Goal: Task Accomplishment & Management: Use online tool/utility

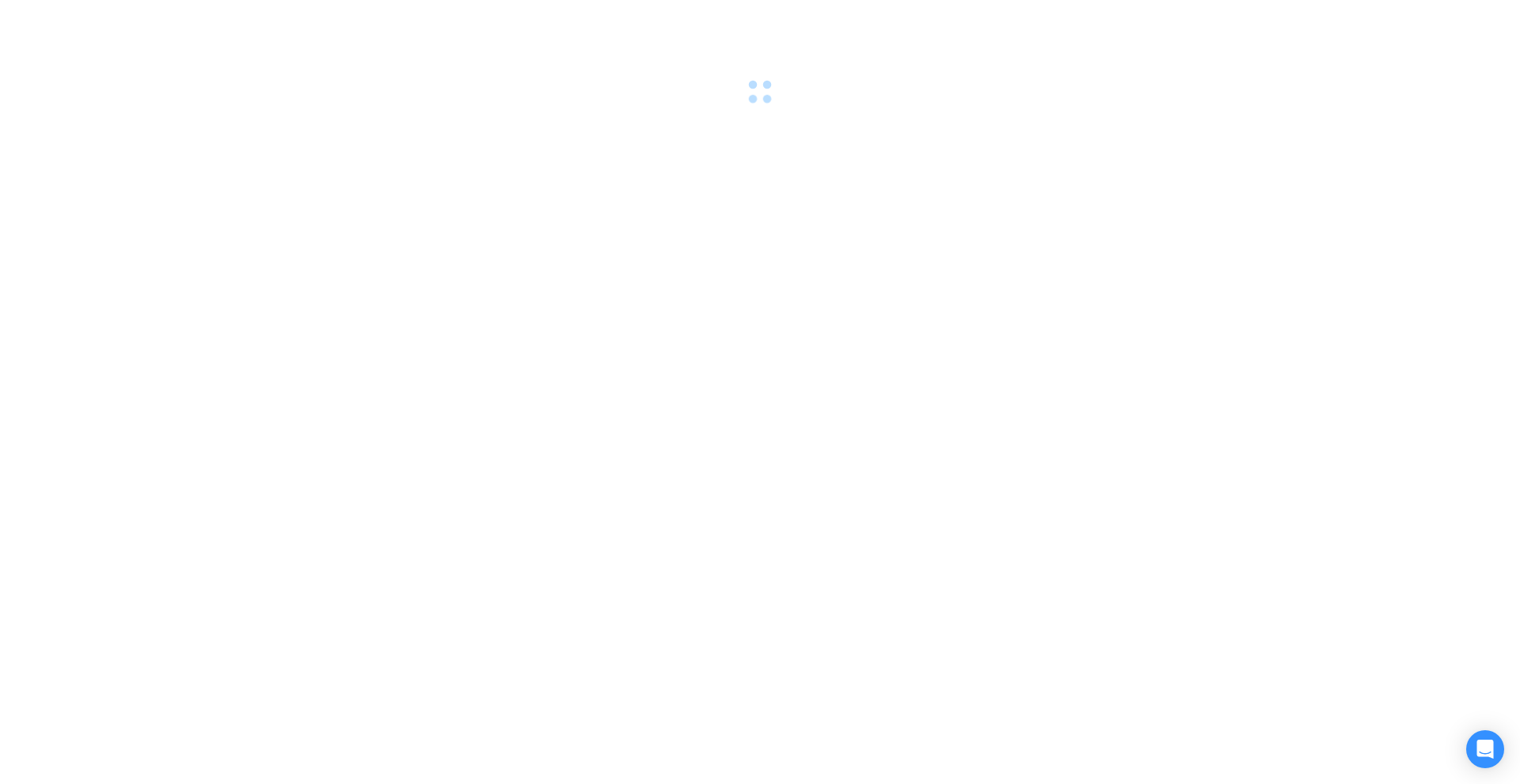
click at [762, 89] on span at bounding box center [760, 92] width 27 height 27
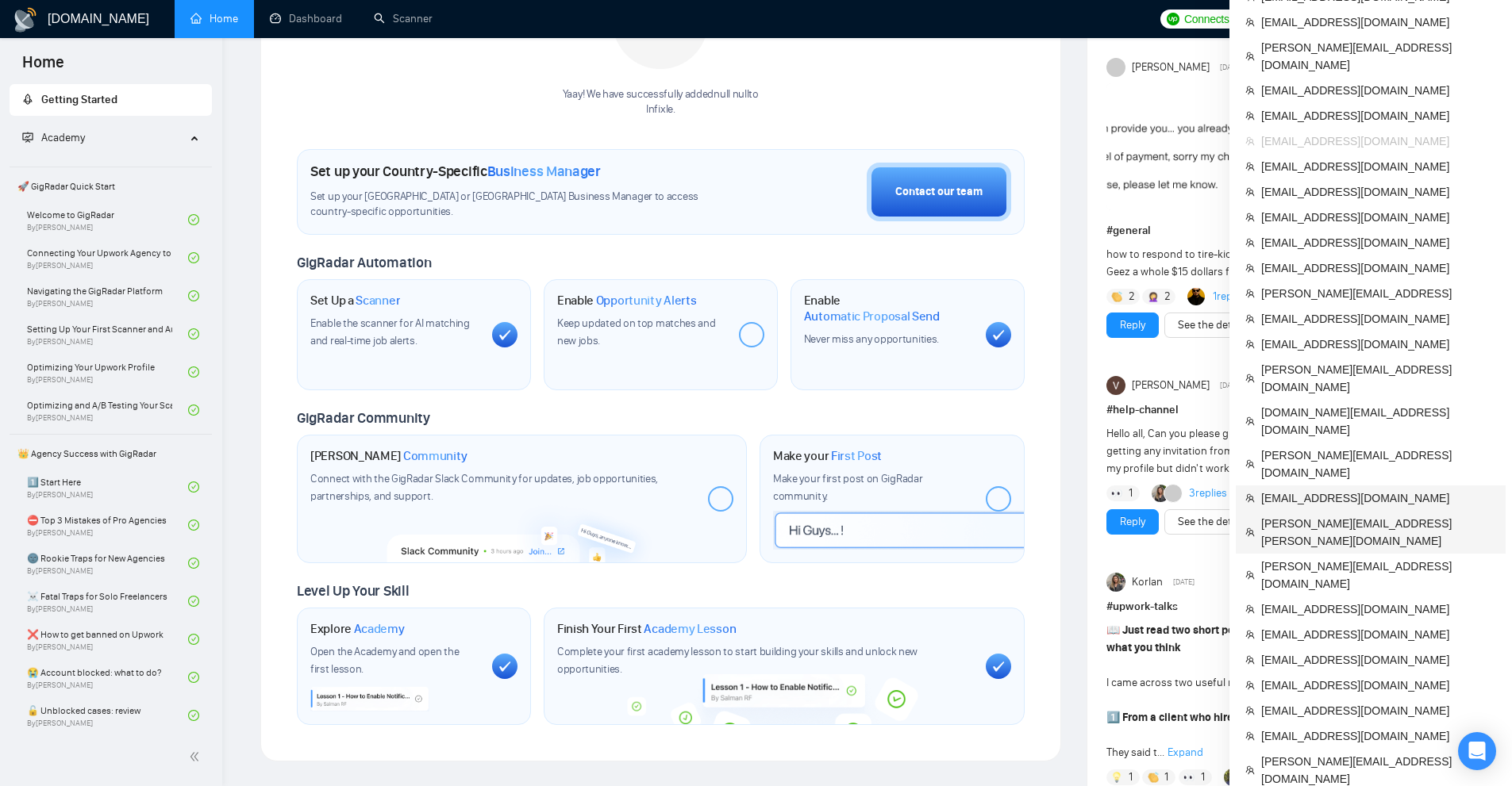
scroll to position [476, 0]
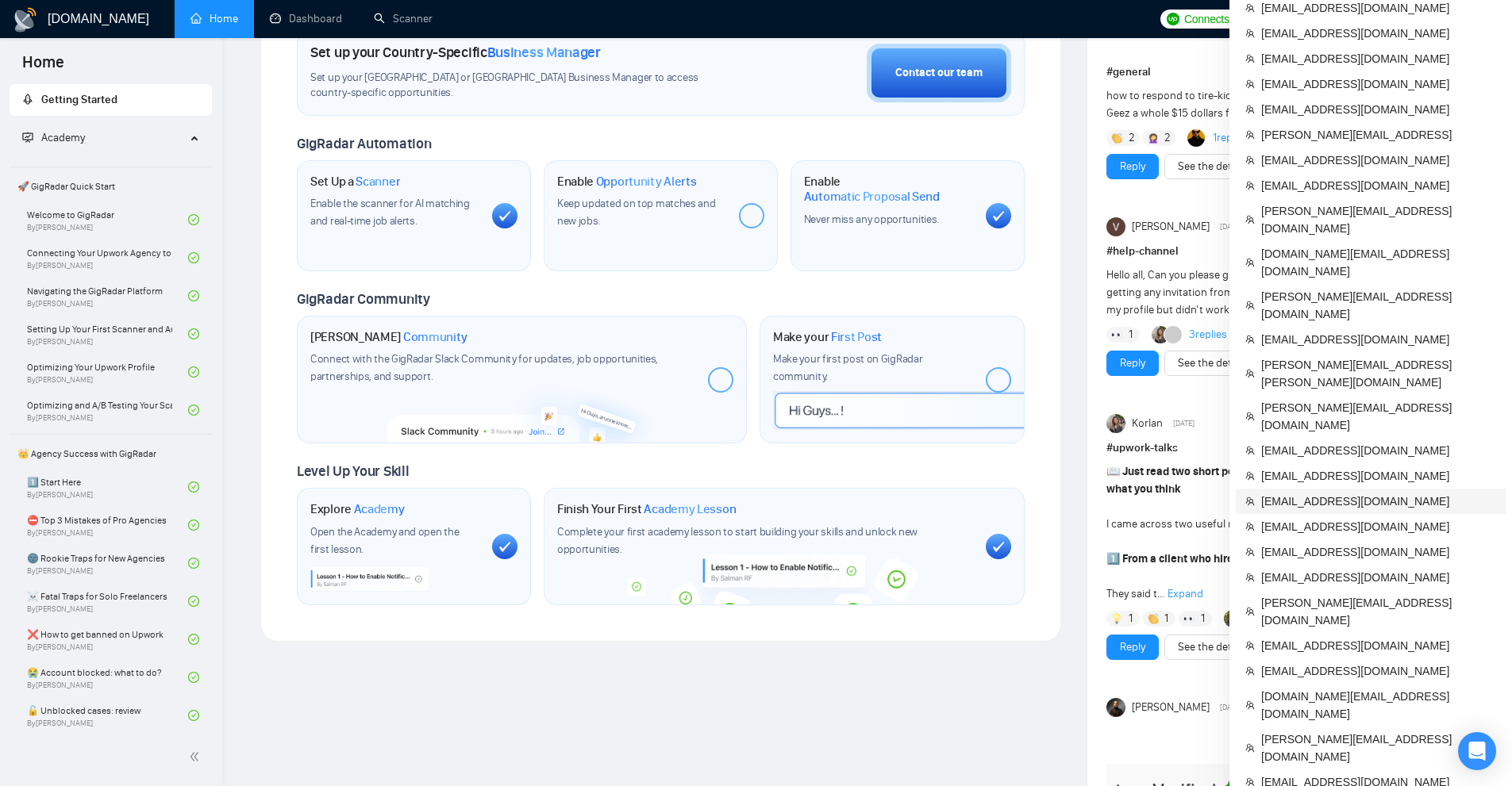
click at [1316, 492] on span "matt@pfpmarketing.com" at bounding box center [1378, 501] width 235 height 18
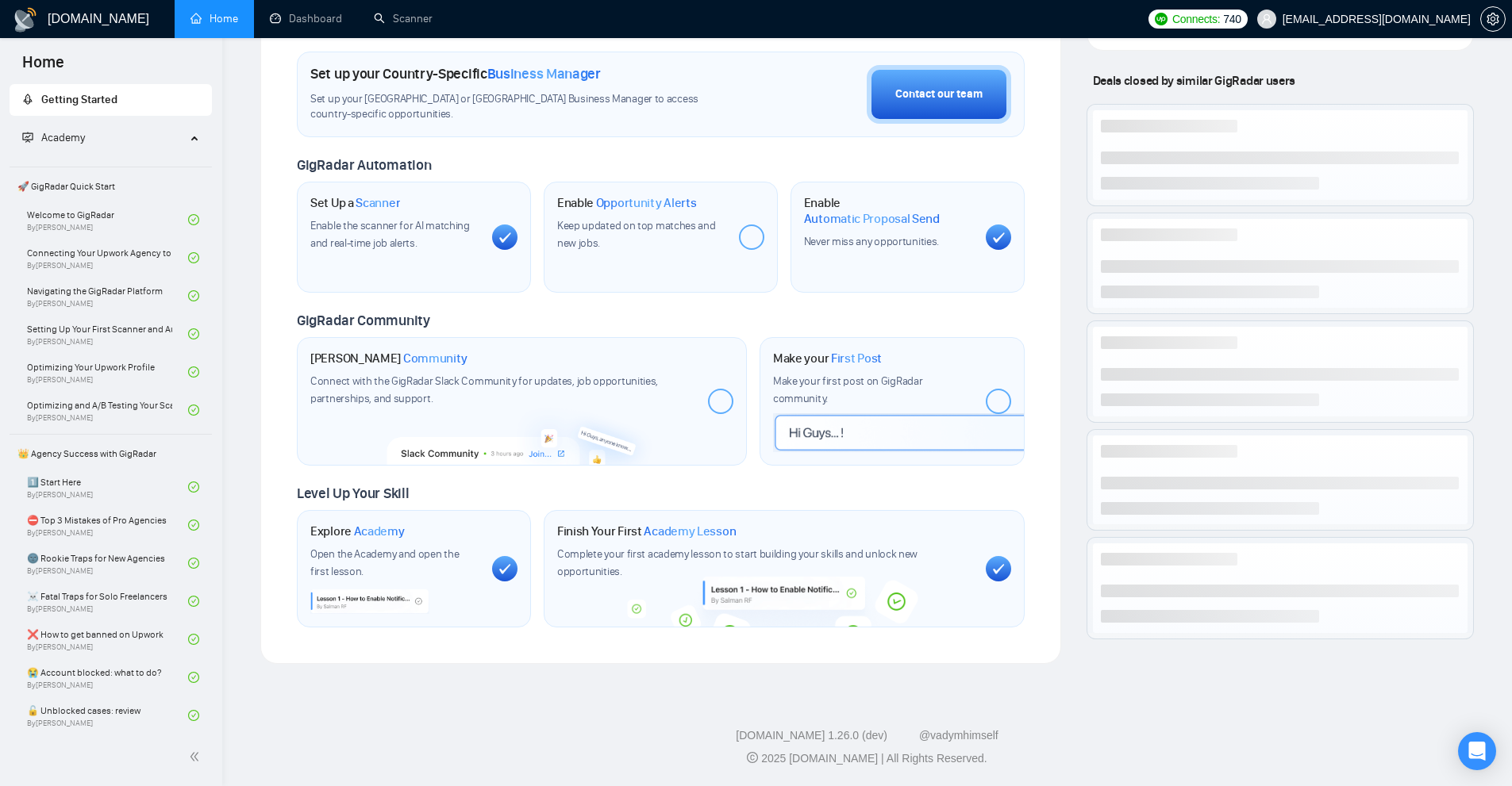
scroll to position [460, 0]
click at [432, 12] on link "Scanner" at bounding box center [403, 19] width 59 height 14
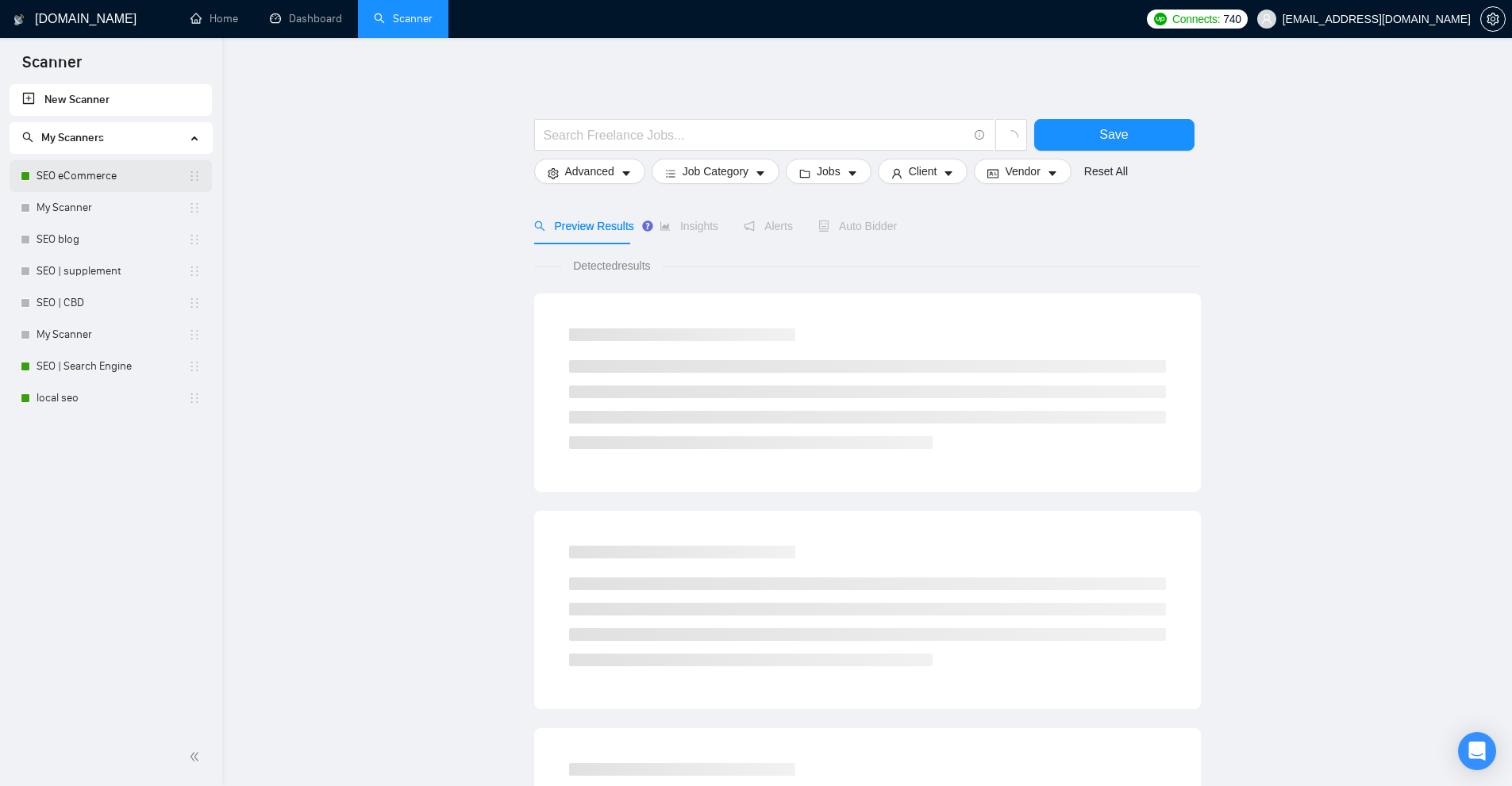
click at [98, 191] on link "SEO eCommerce" at bounding box center [111, 176] width 151 height 32
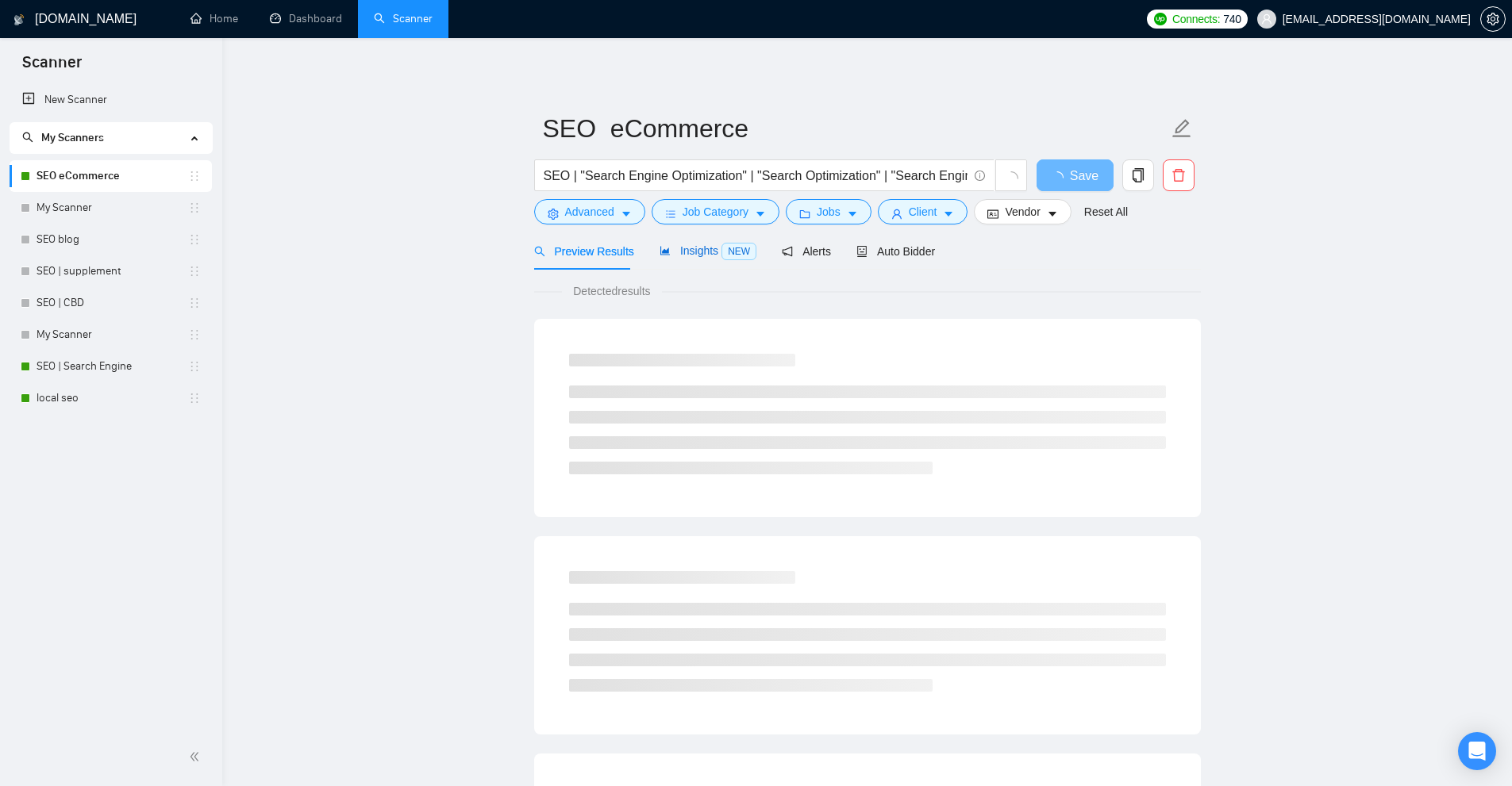
click at [708, 246] on span "Insights NEW" at bounding box center [707, 251] width 97 height 13
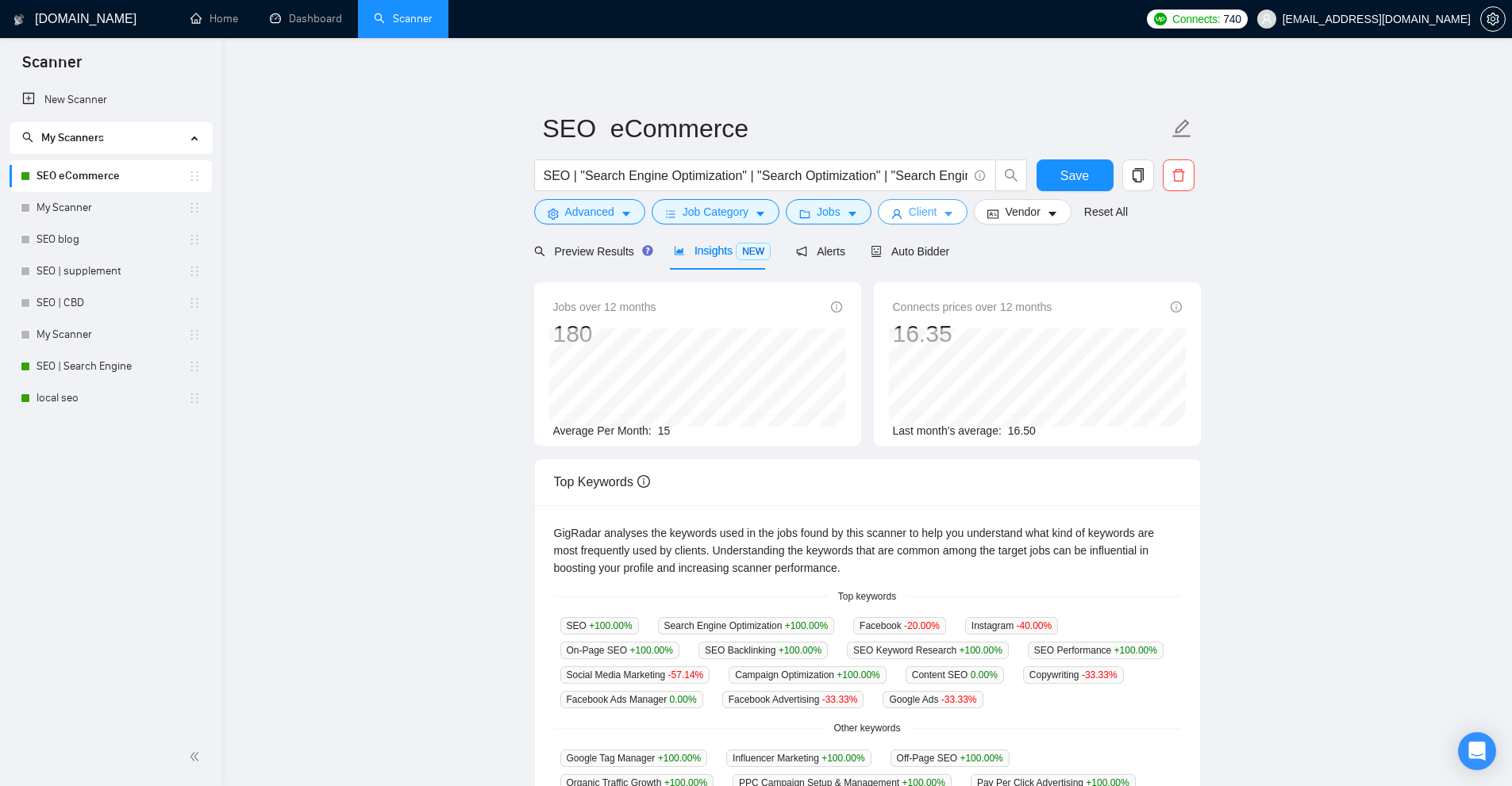
click at [908, 213] on span "Client" at bounding box center [922, 212] width 28 height 18
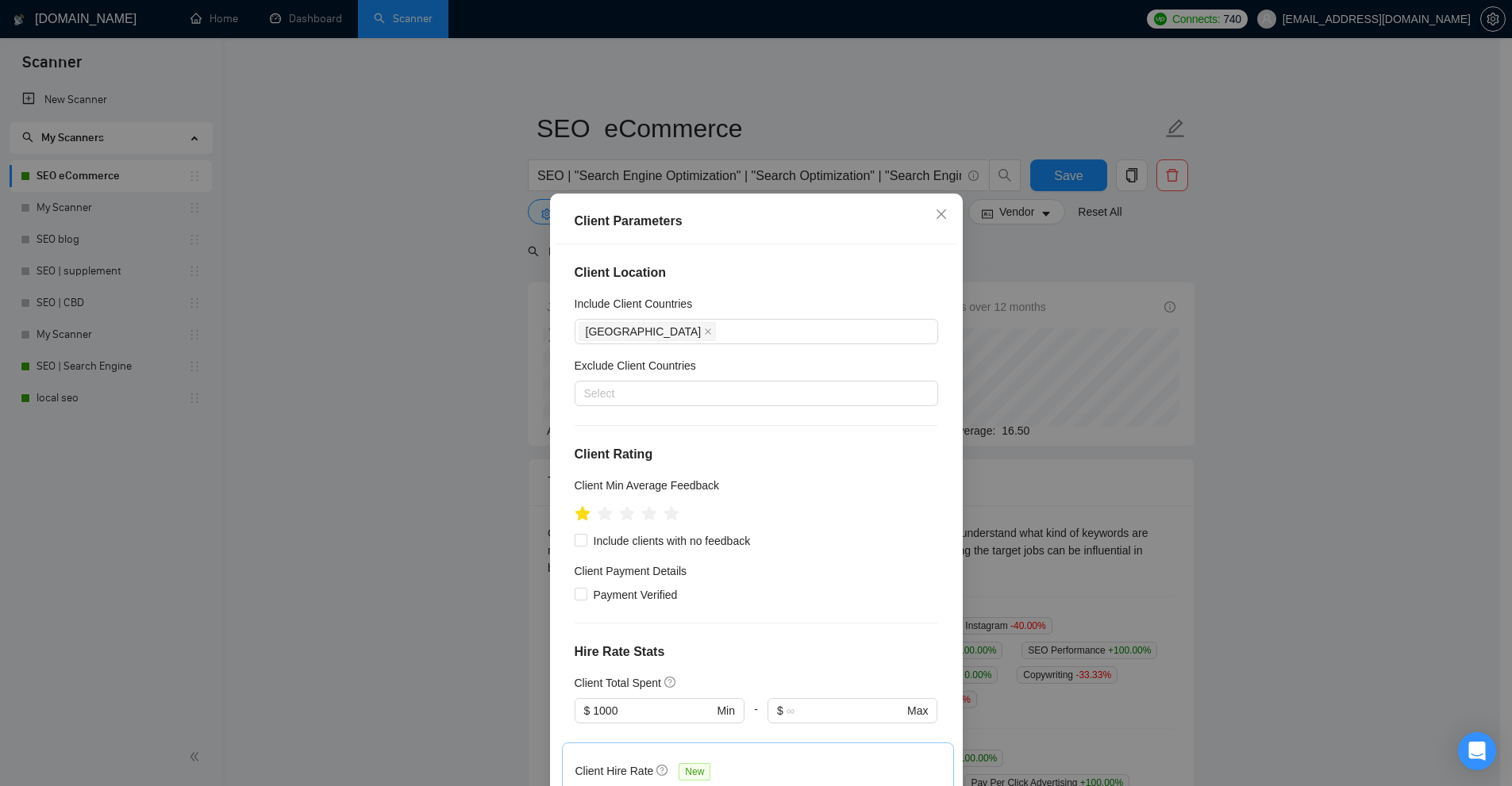
scroll to position [397, 0]
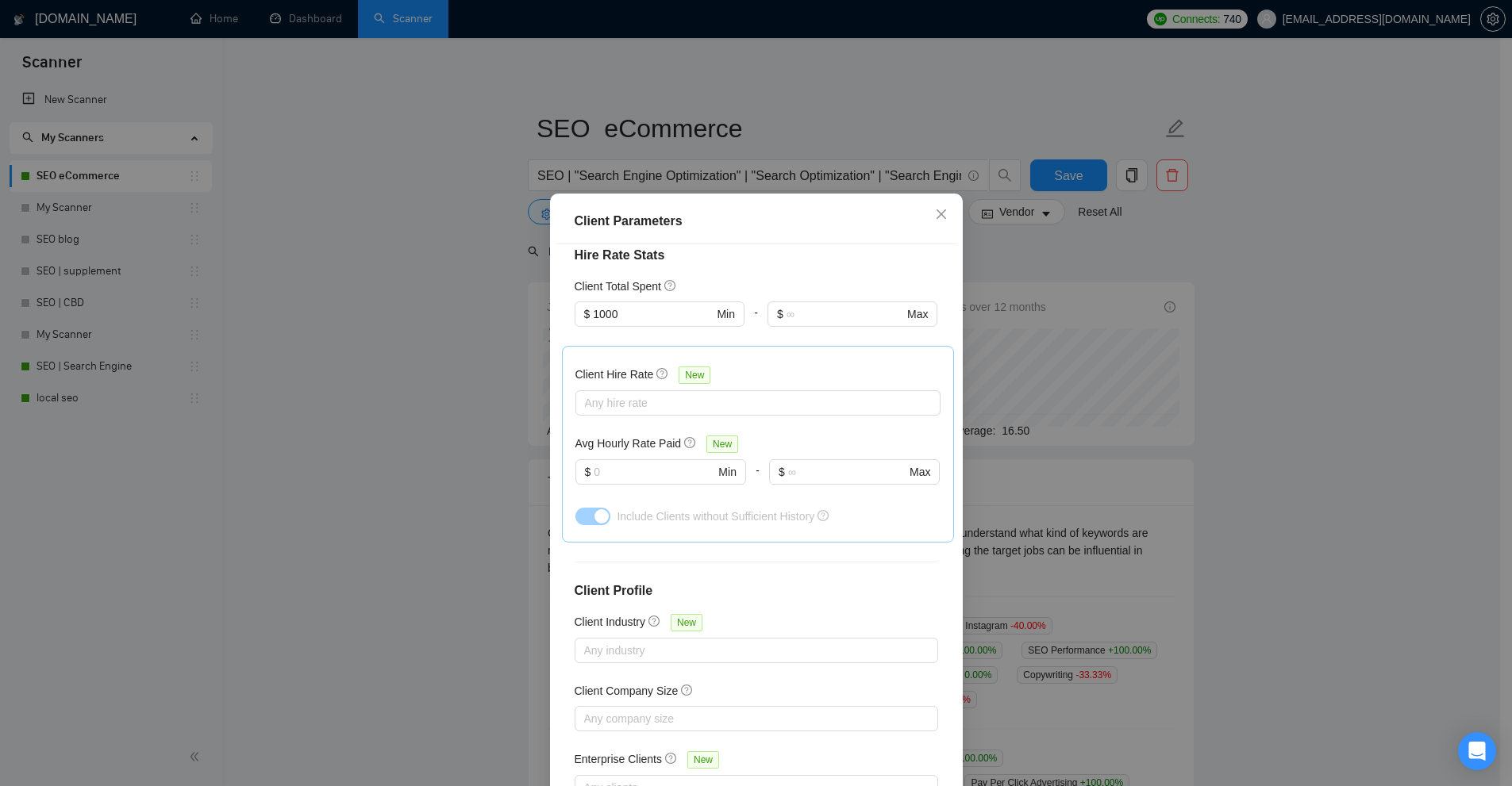
click at [1066, 334] on div "Client Parameters Client Location Include Client Countries United States Exclud…" at bounding box center [756, 393] width 1512 height 786
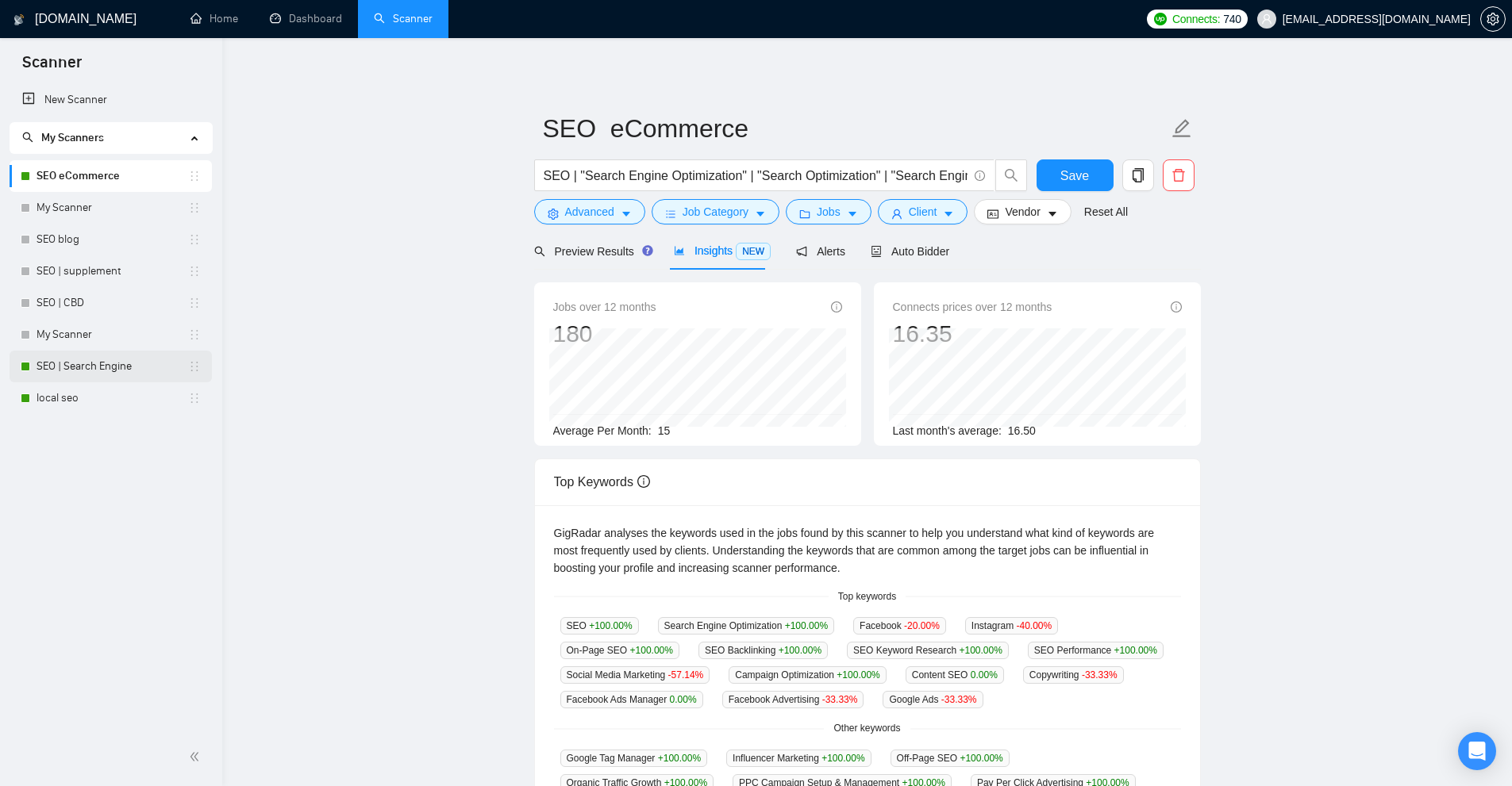
click at [104, 367] on link "SEO | Search Engine" at bounding box center [111, 367] width 151 height 32
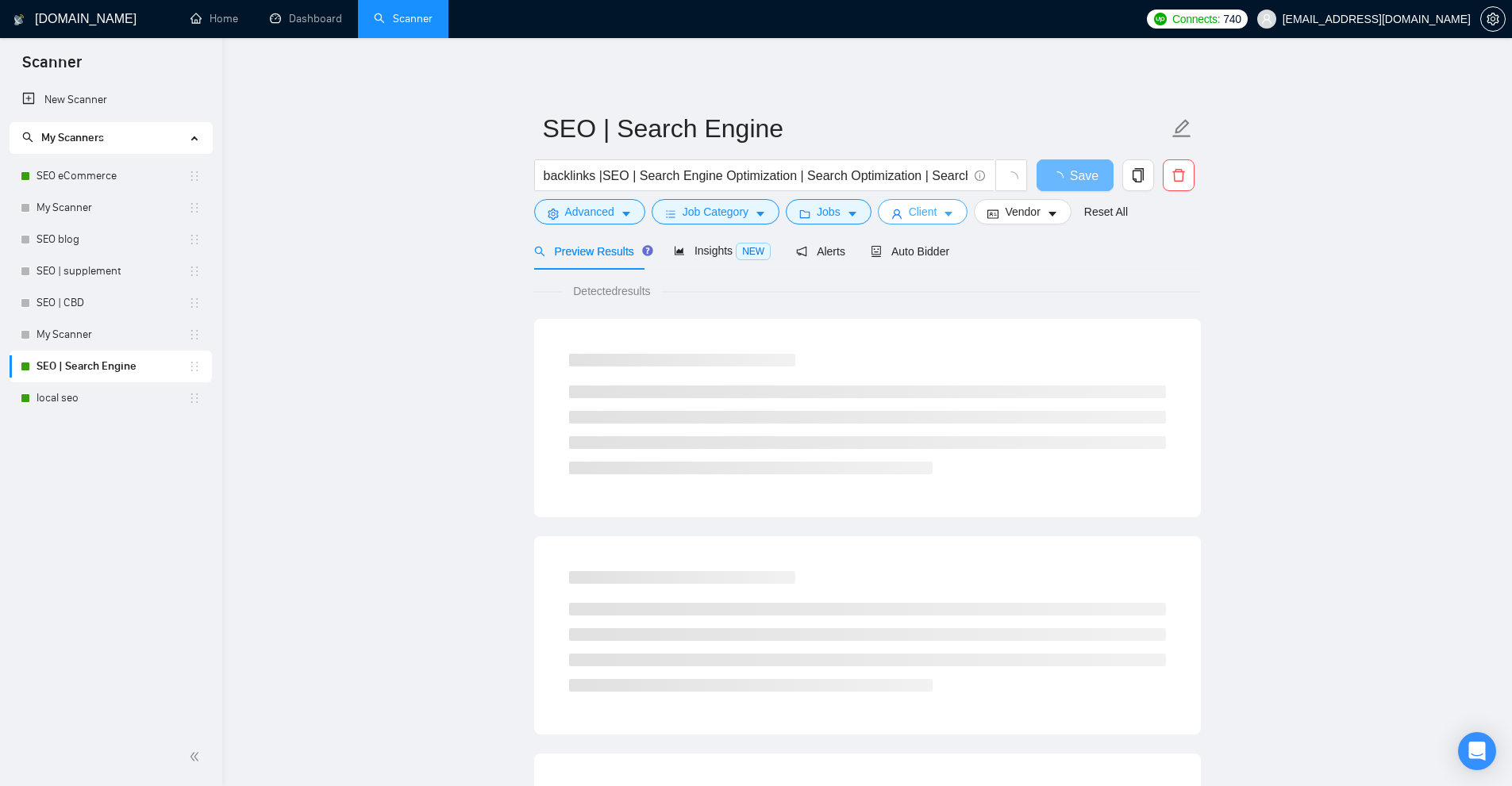
click at [926, 219] on span "Client" at bounding box center [922, 212] width 28 height 18
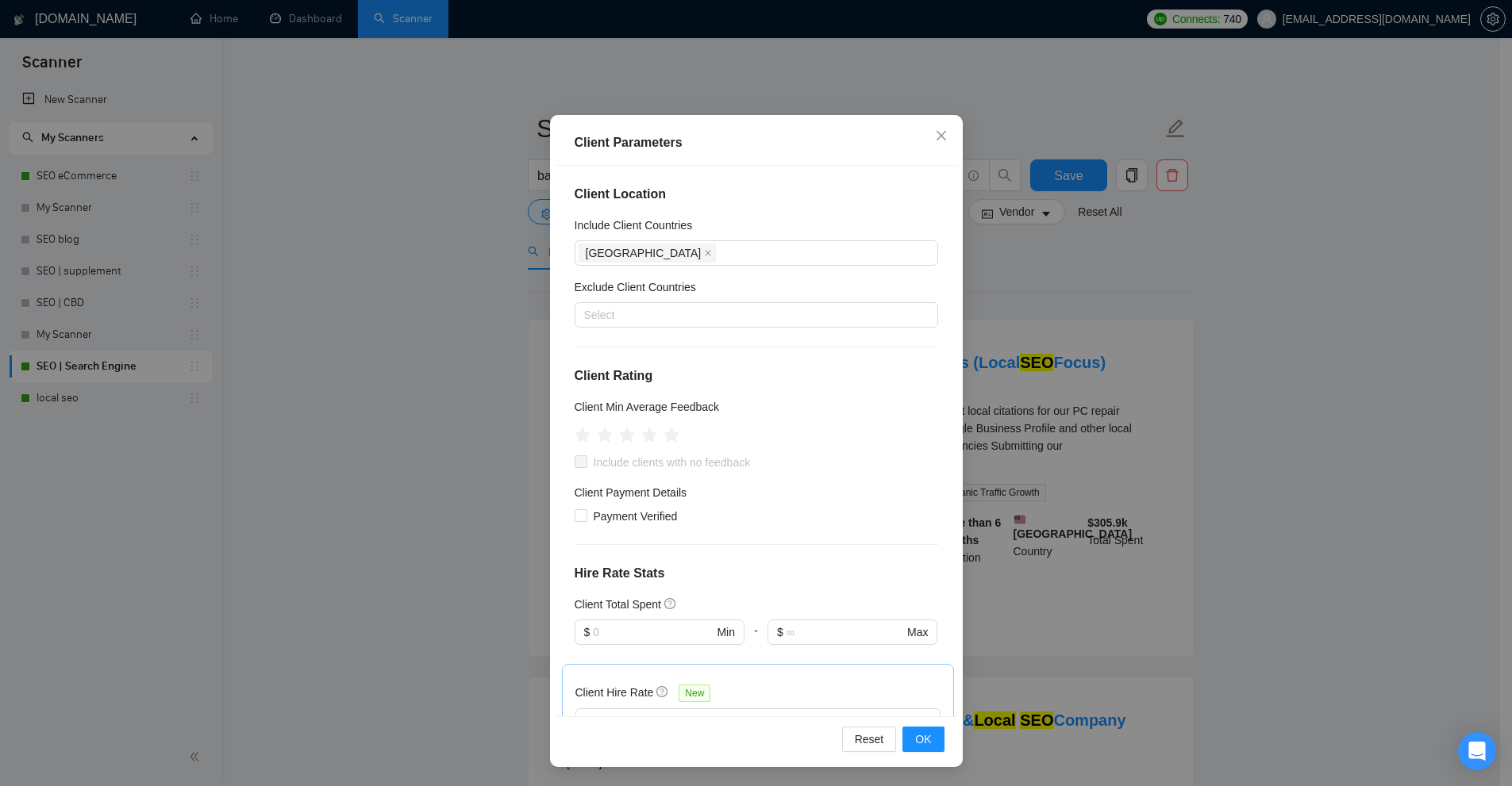
click at [1015, 313] on div "Client Parameters Client Location Include Client Countries United States Exclud…" at bounding box center [756, 393] width 1512 height 786
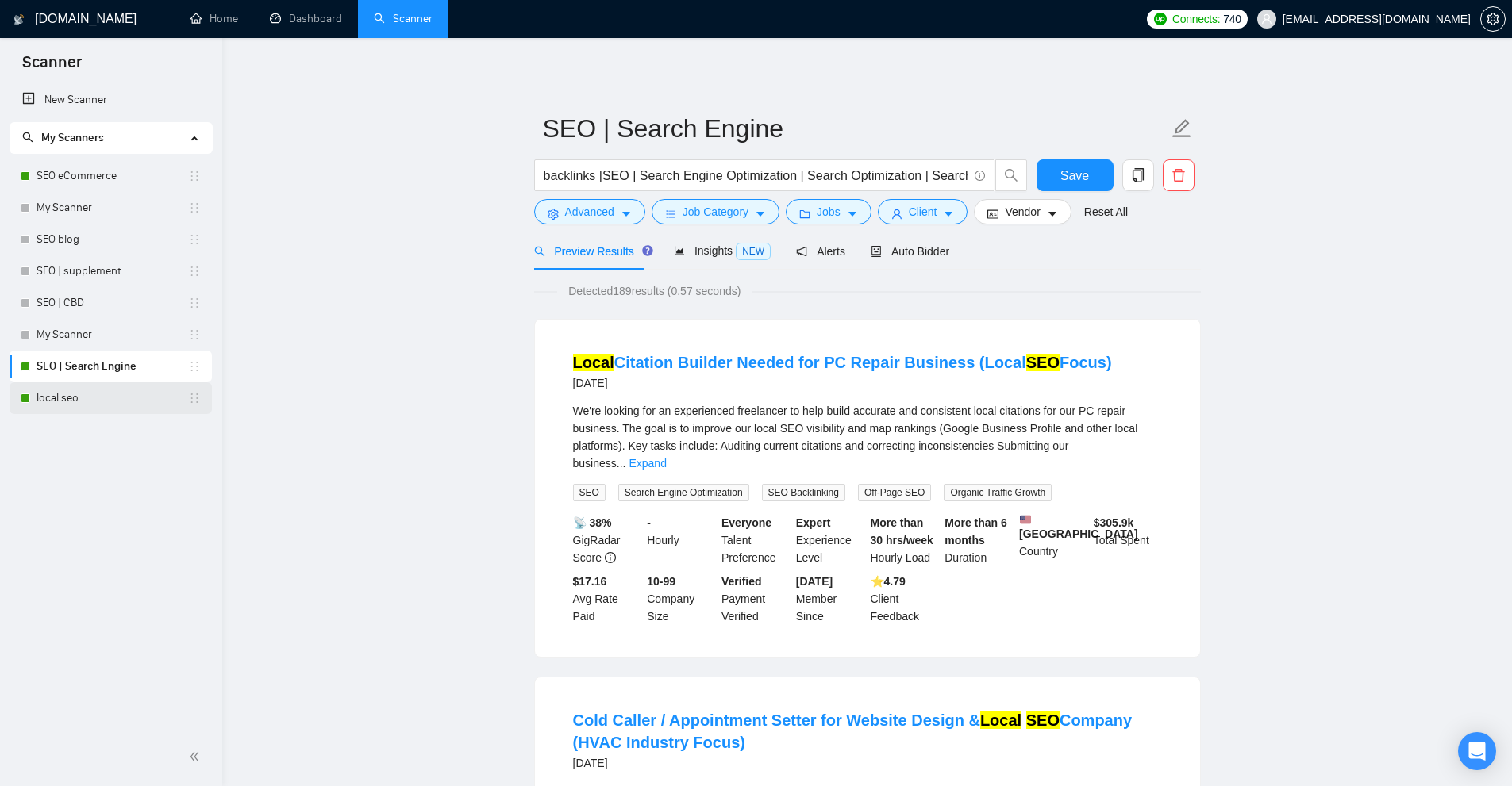
click at [105, 407] on link "local seo" at bounding box center [111, 398] width 151 height 32
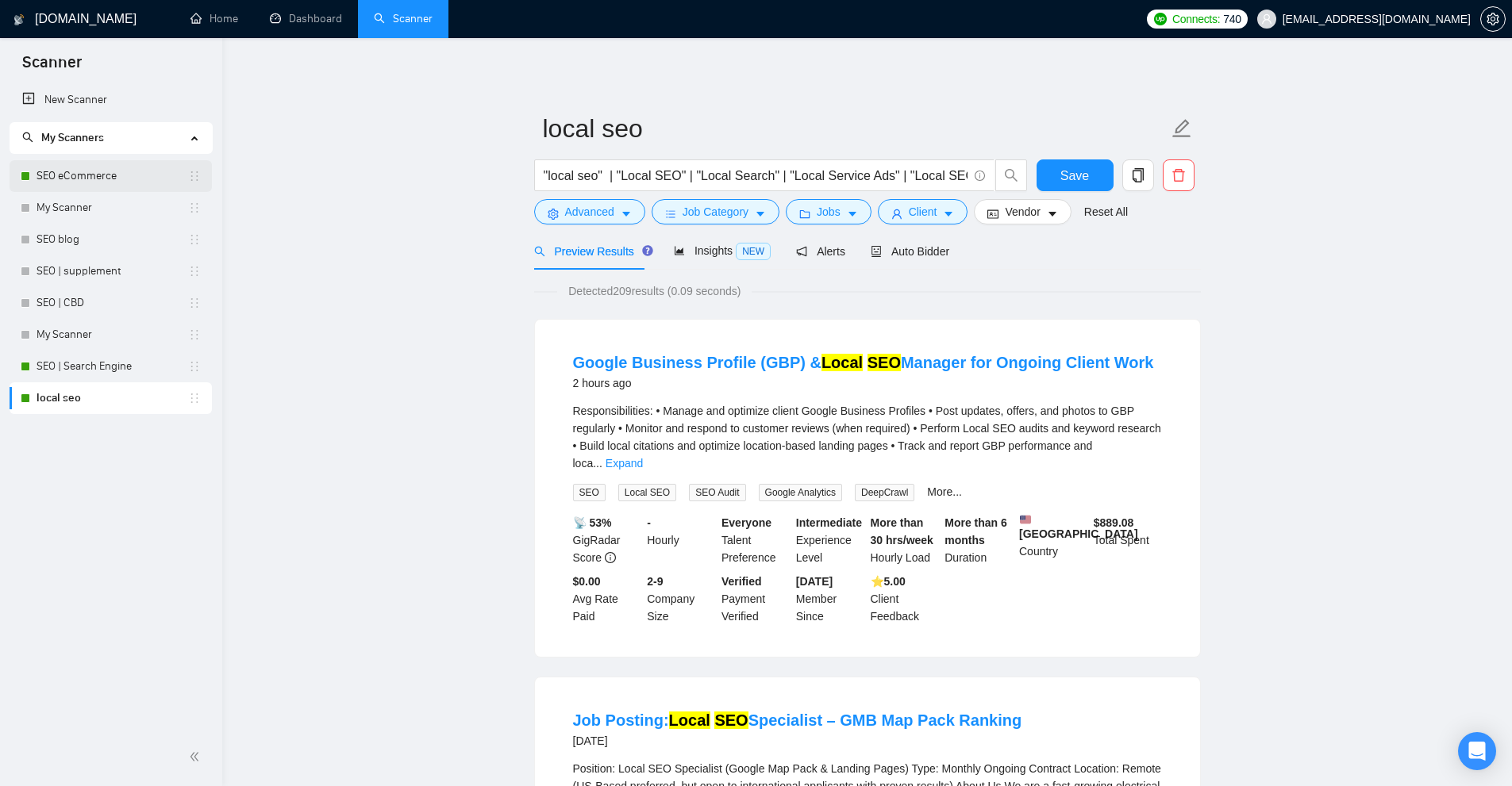
click at [125, 182] on link "SEO eCommerce" at bounding box center [111, 176] width 151 height 32
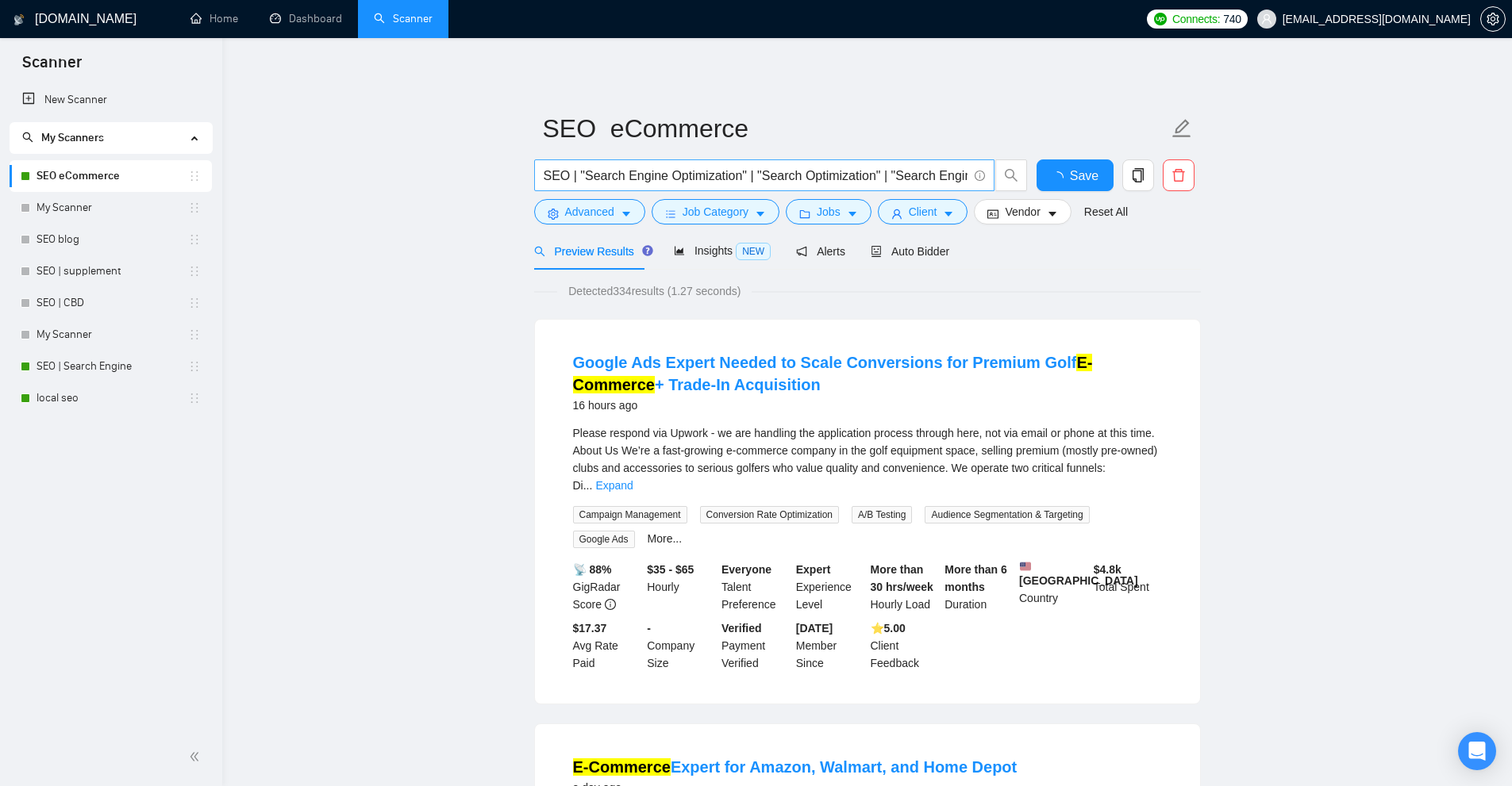
scroll to position [0, 747]
click at [91, 367] on link "SEO | Search Engine" at bounding box center [111, 367] width 151 height 32
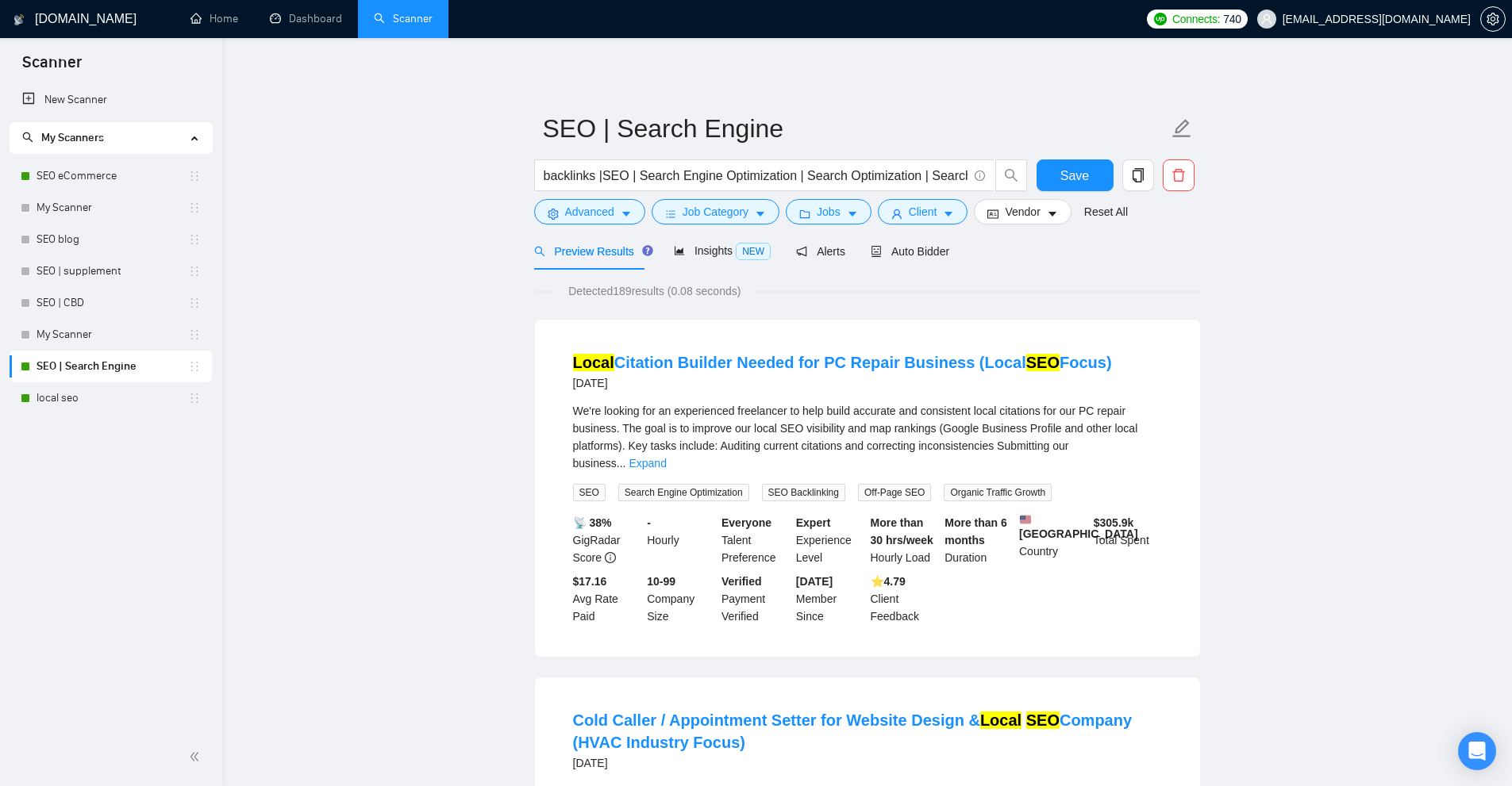
click at [20, 380] on div "SEO | Search Engine" at bounding box center [110, 367] width 180 height 32
click at [50, 393] on link "local seo" at bounding box center [111, 398] width 151 height 32
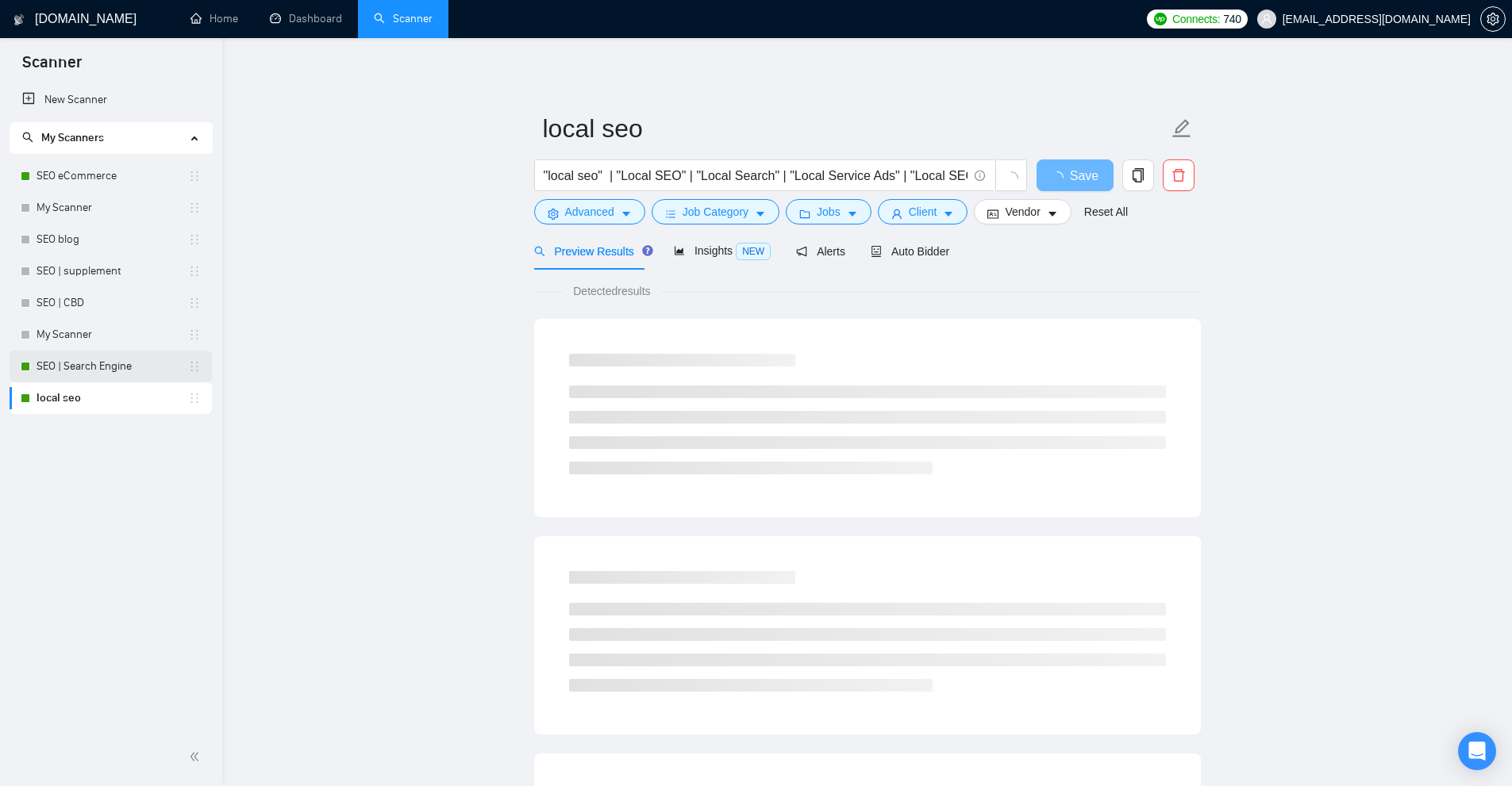
click at [113, 362] on link "SEO | Search Engine" at bounding box center [111, 367] width 151 height 32
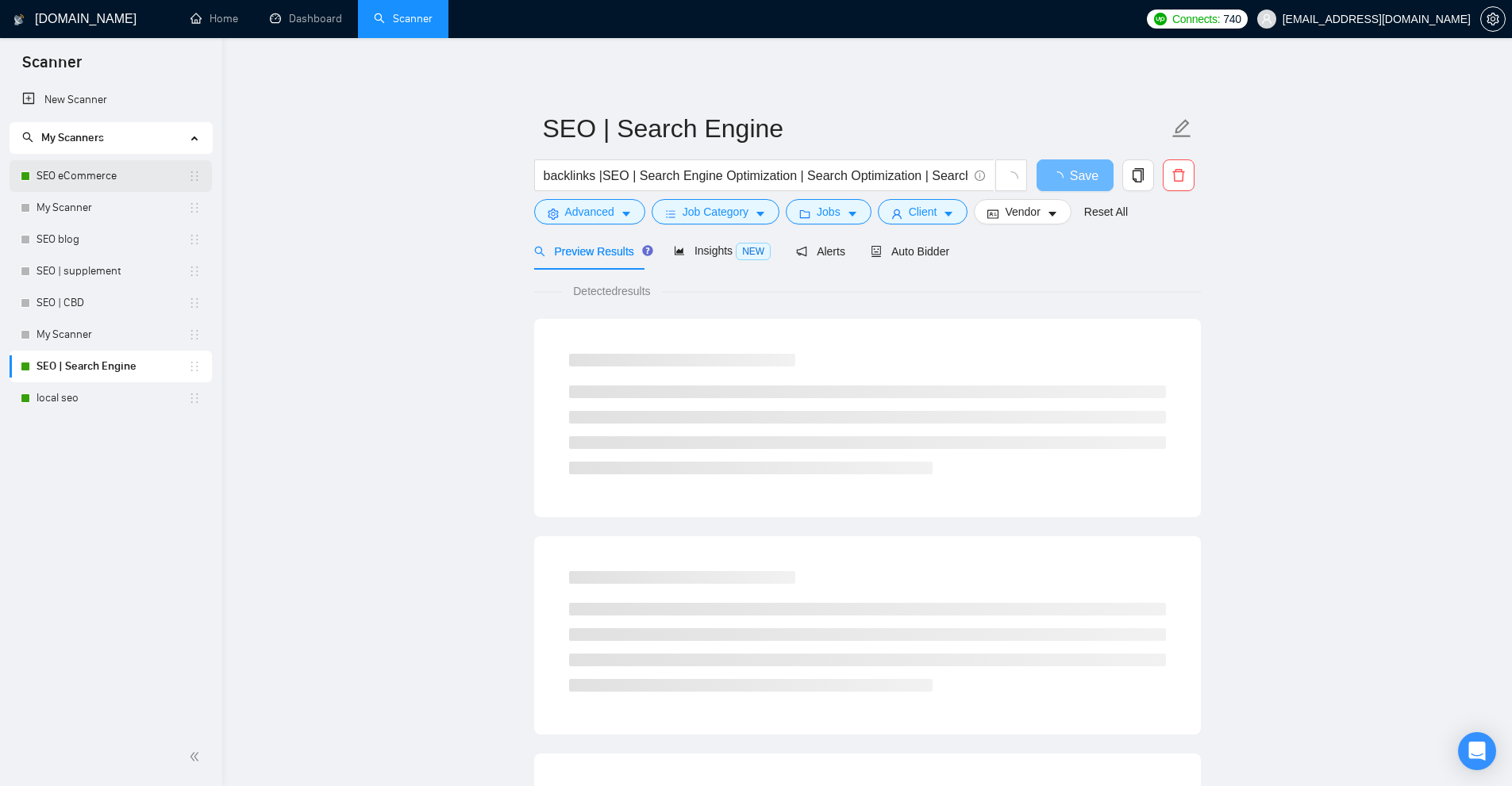
click at [96, 172] on link "SEO eCommerce" at bounding box center [111, 176] width 151 height 32
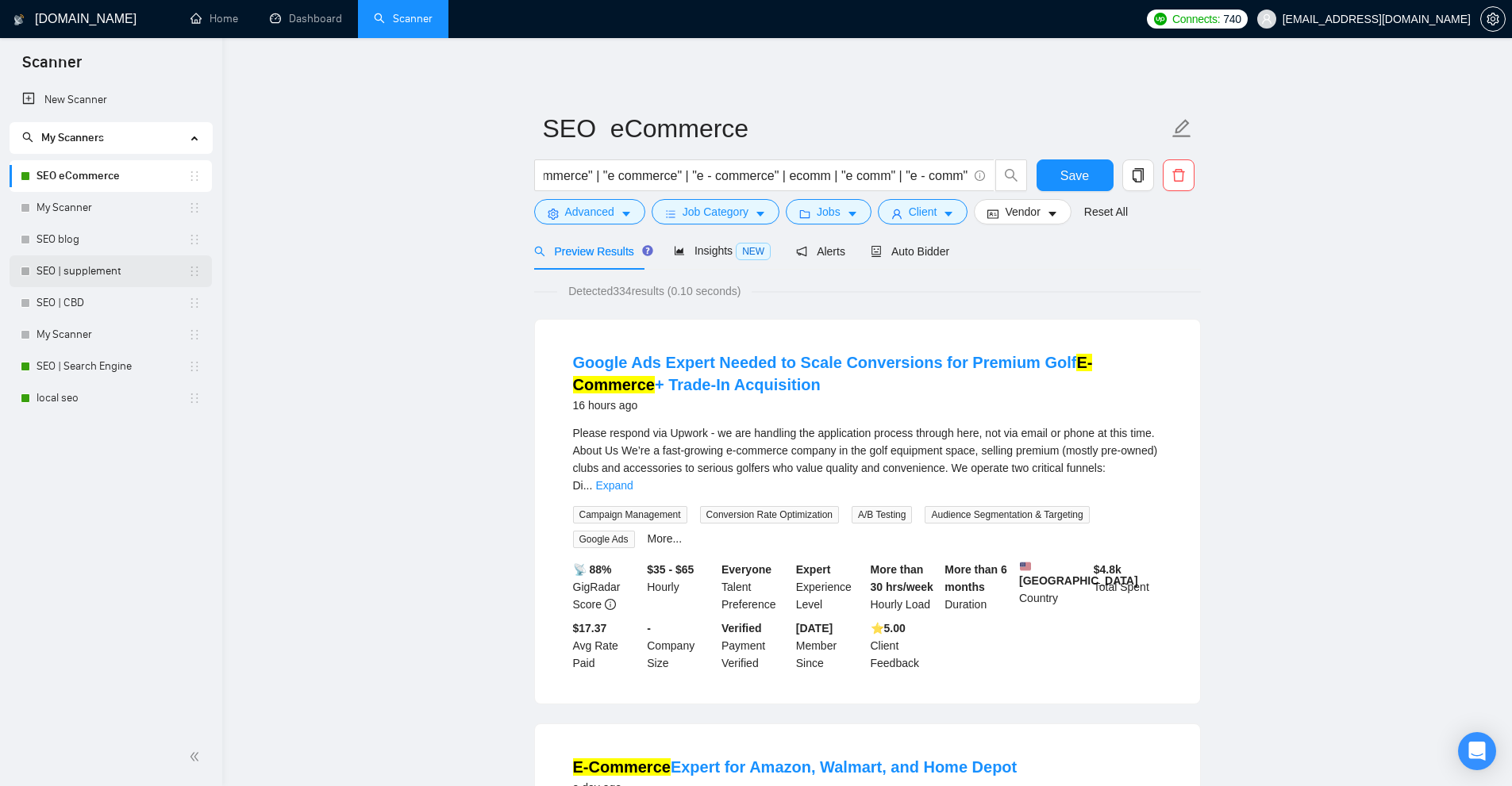
scroll to position [79, 0]
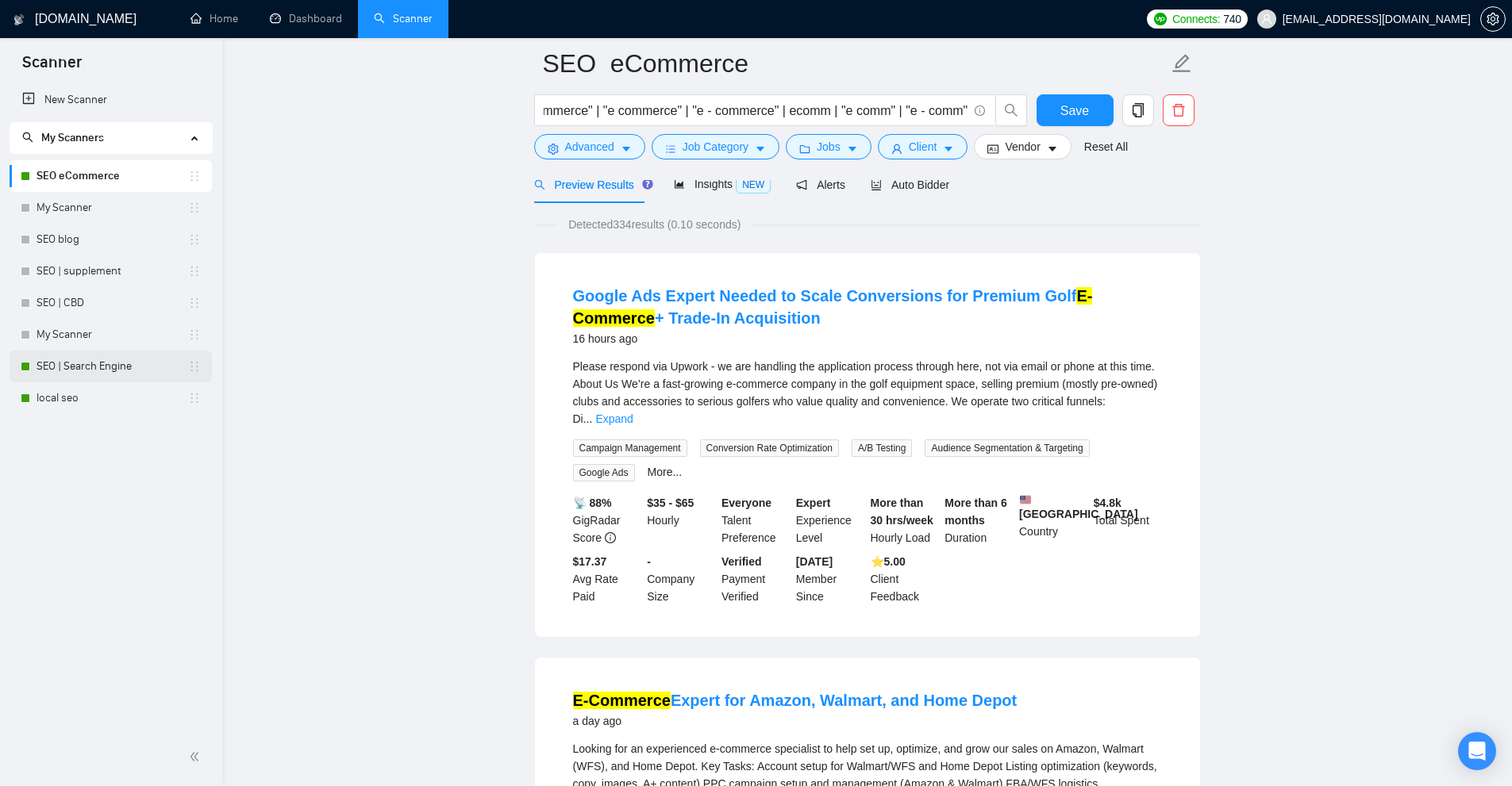
click at [87, 373] on link "SEO | Search Engine" at bounding box center [111, 367] width 151 height 32
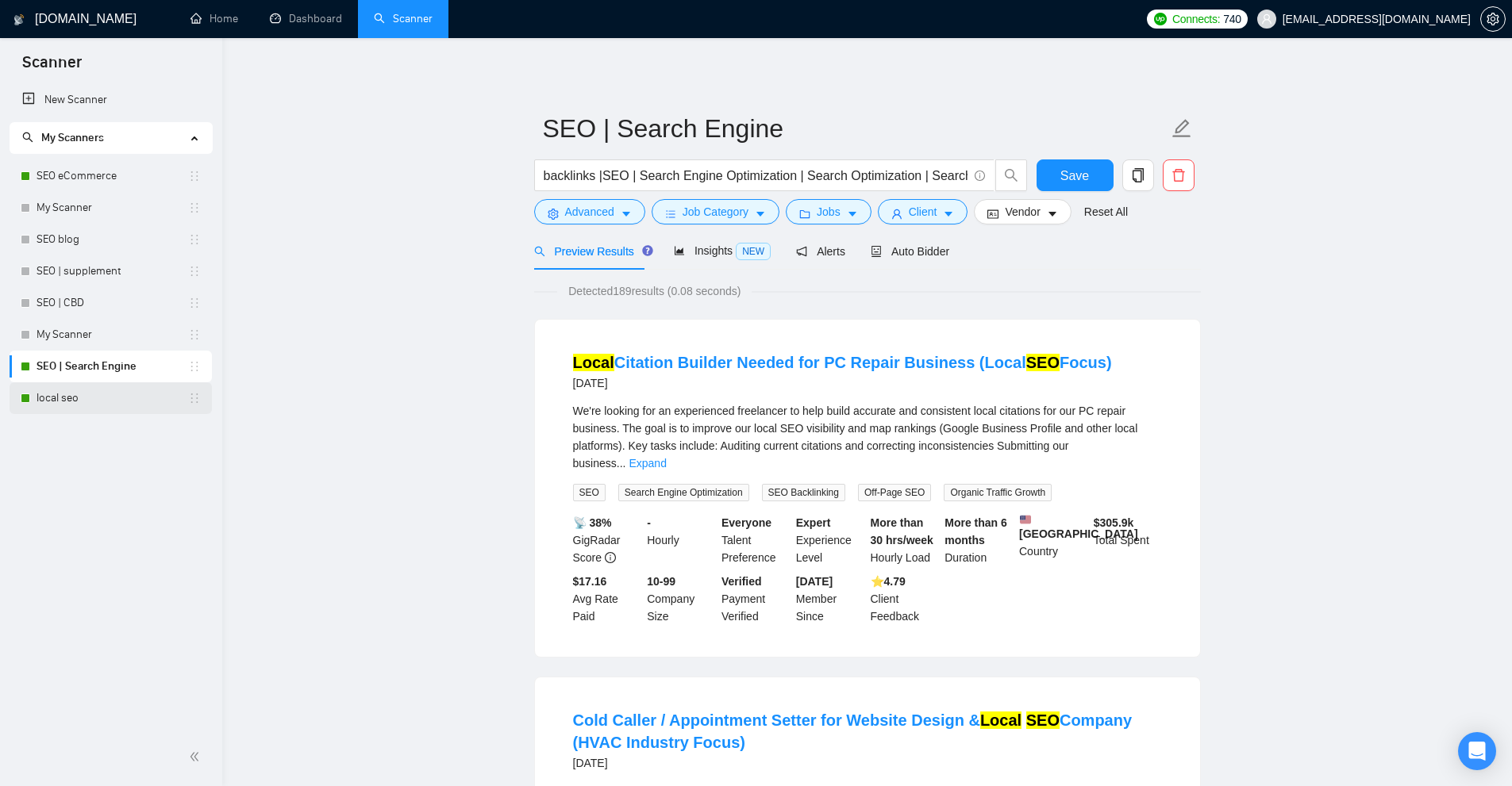
click at [64, 407] on link "local seo" at bounding box center [111, 398] width 151 height 32
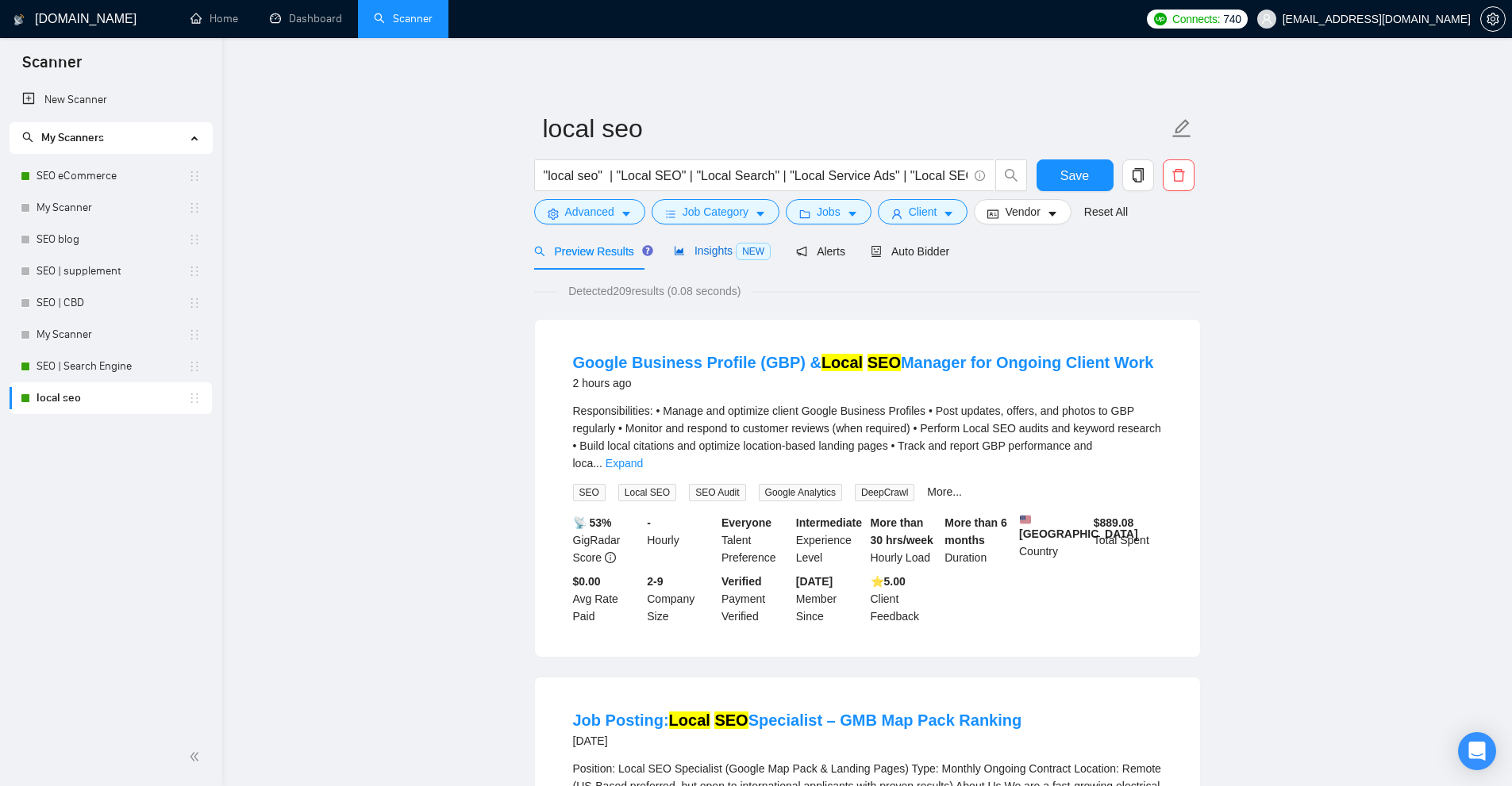
click at [730, 257] on span "Insights NEW" at bounding box center [722, 251] width 97 height 13
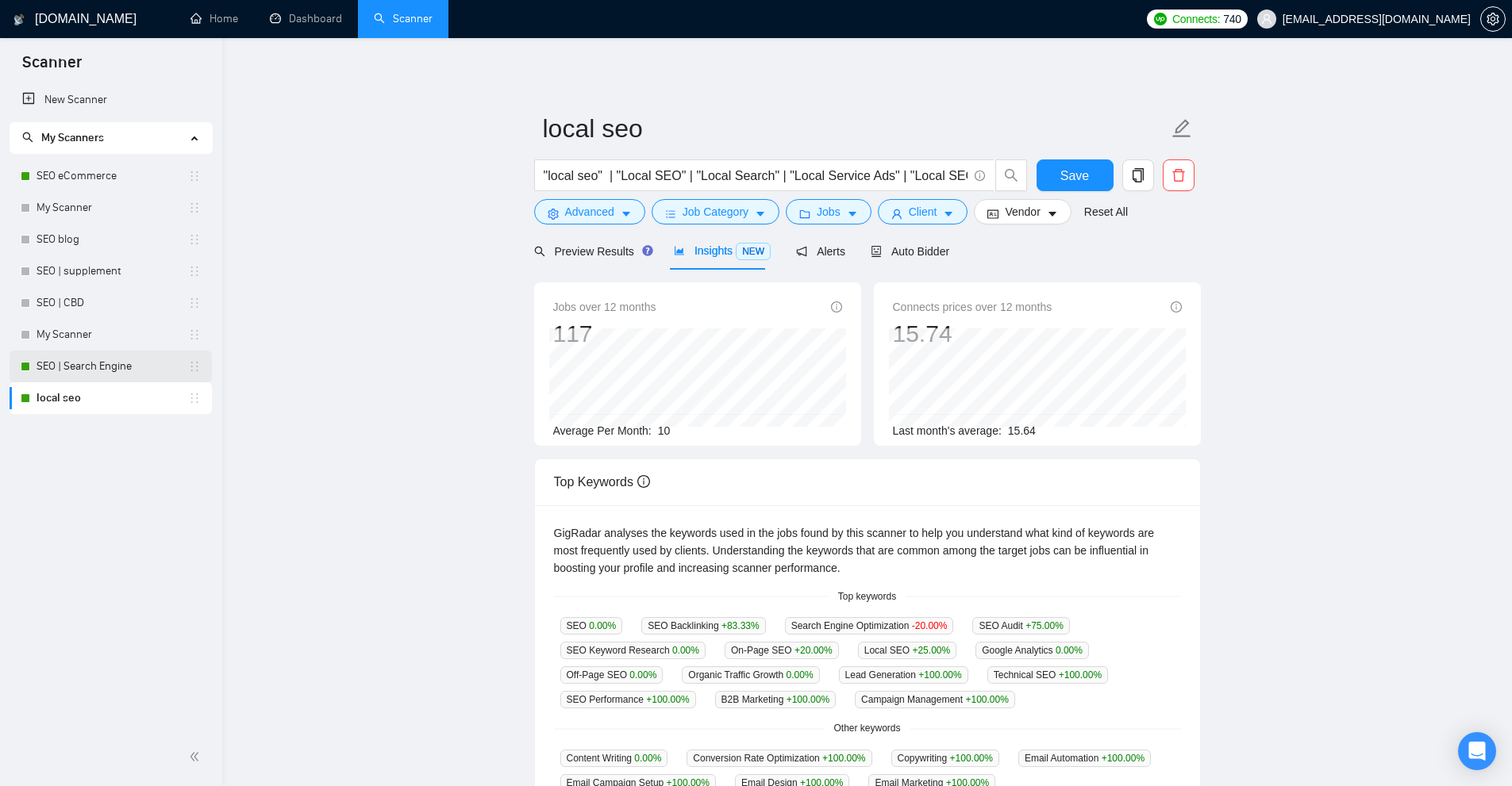
click at [79, 362] on link "SEO | Search Engine" at bounding box center [111, 367] width 151 height 32
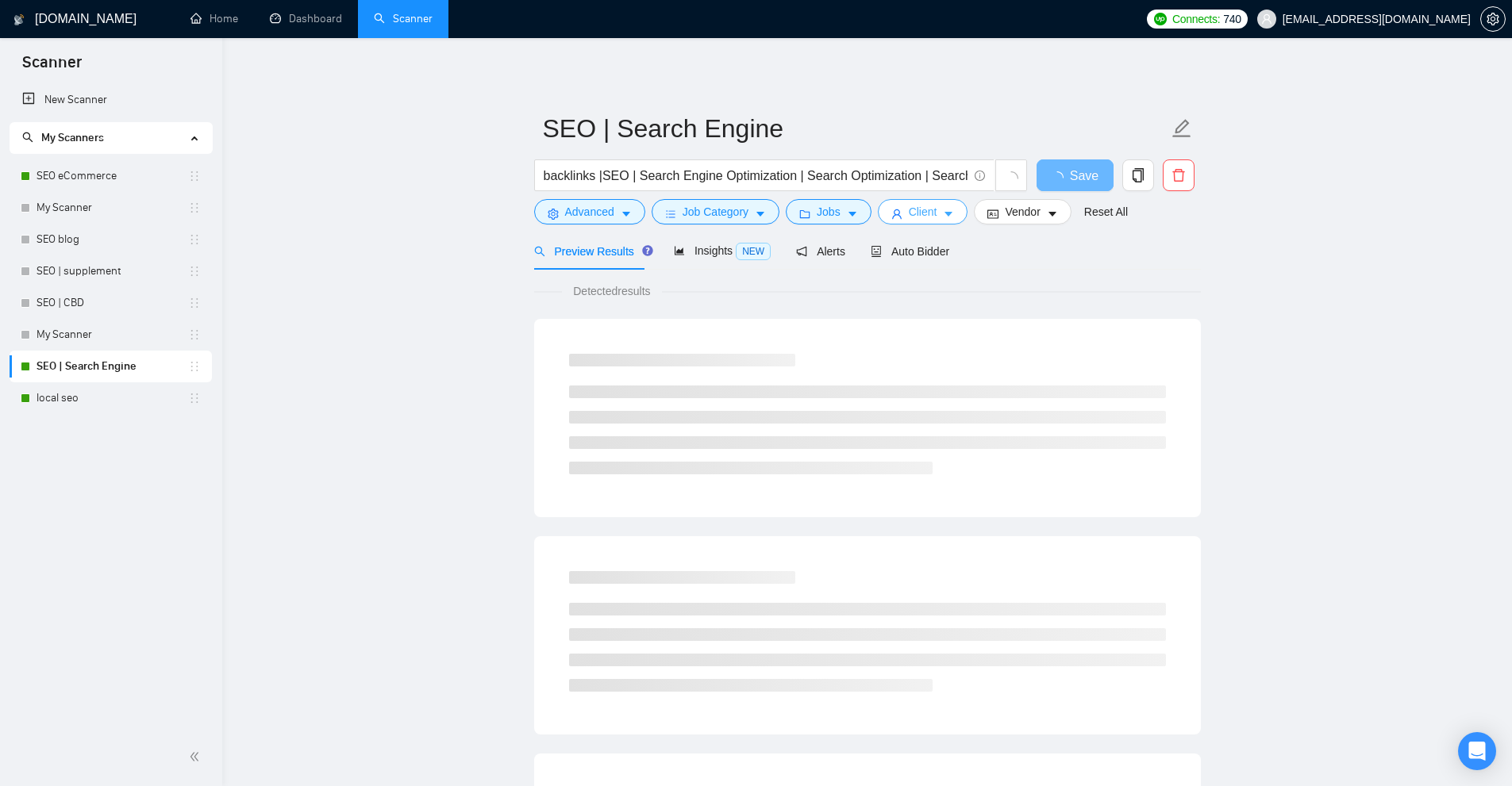
click at [949, 216] on icon "caret-down" at bounding box center [947, 214] width 11 height 11
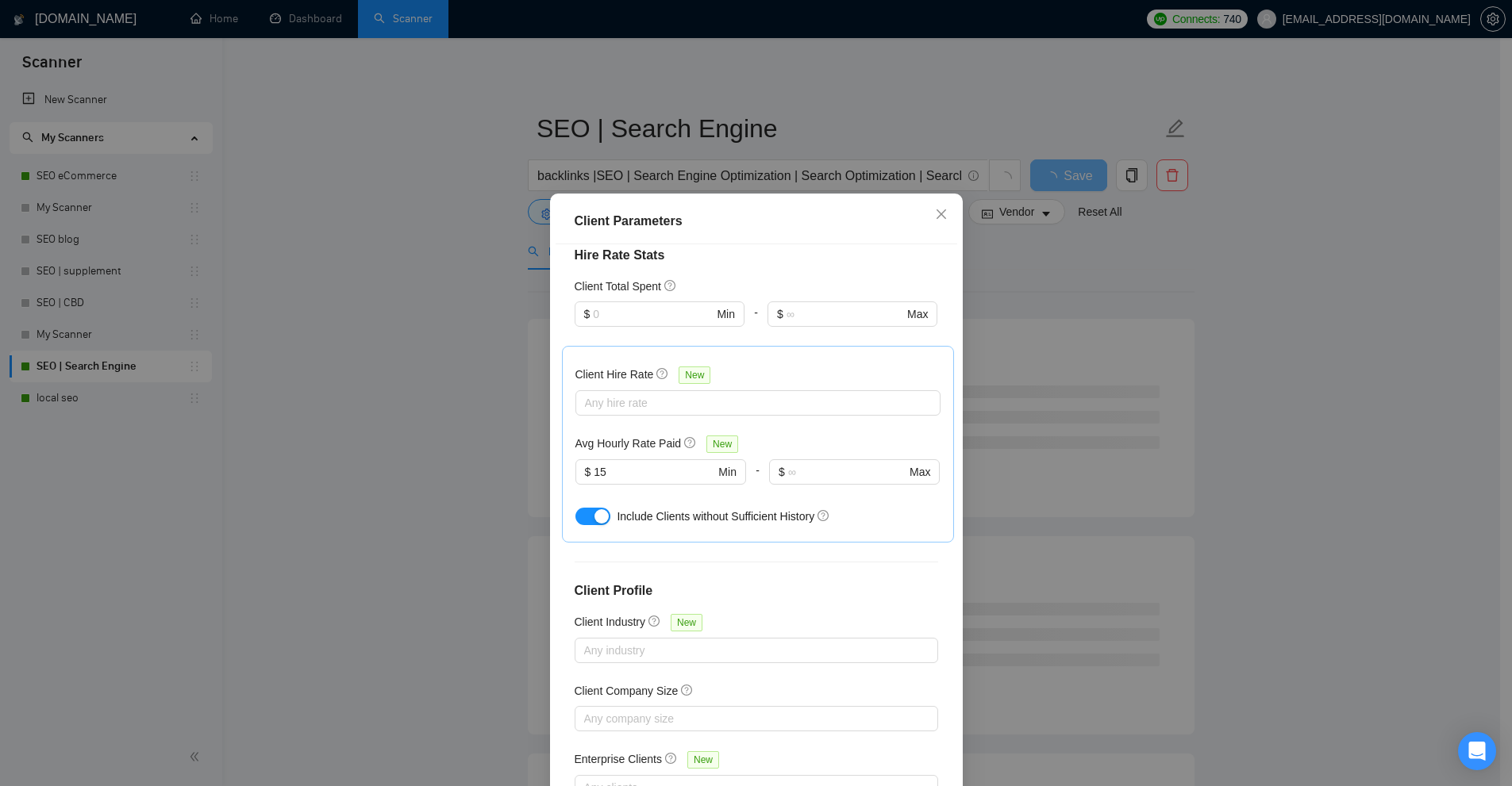
scroll to position [436, 0]
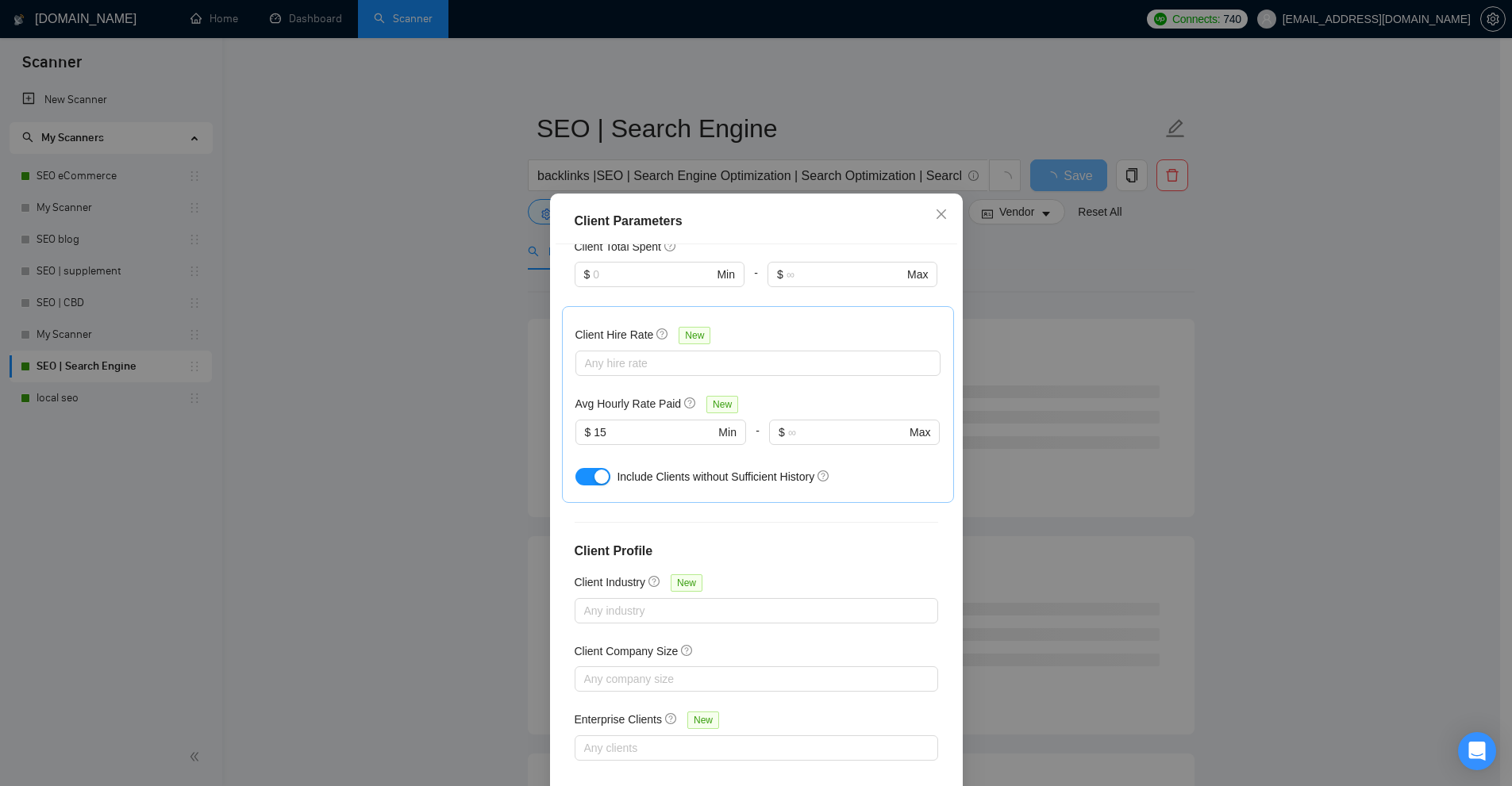
click at [1083, 293] on div "Client Parameters Client Location Include Client Countries United States Exclud…" at bounding box center [756, 393] width 1512 height 786
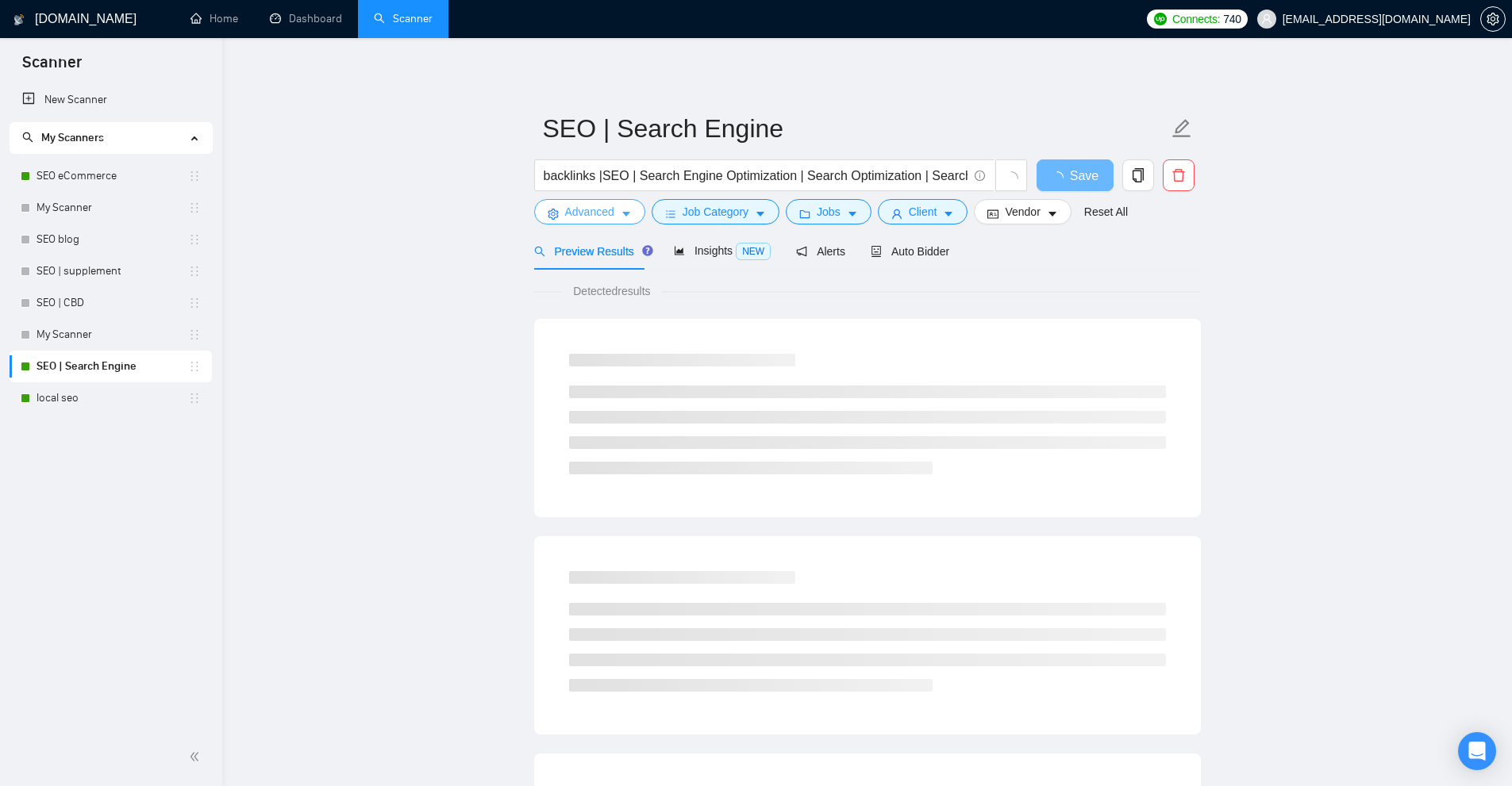
click at [598, 219] on span "Advanced" at bounding box center [589, 212] width 49 height 18
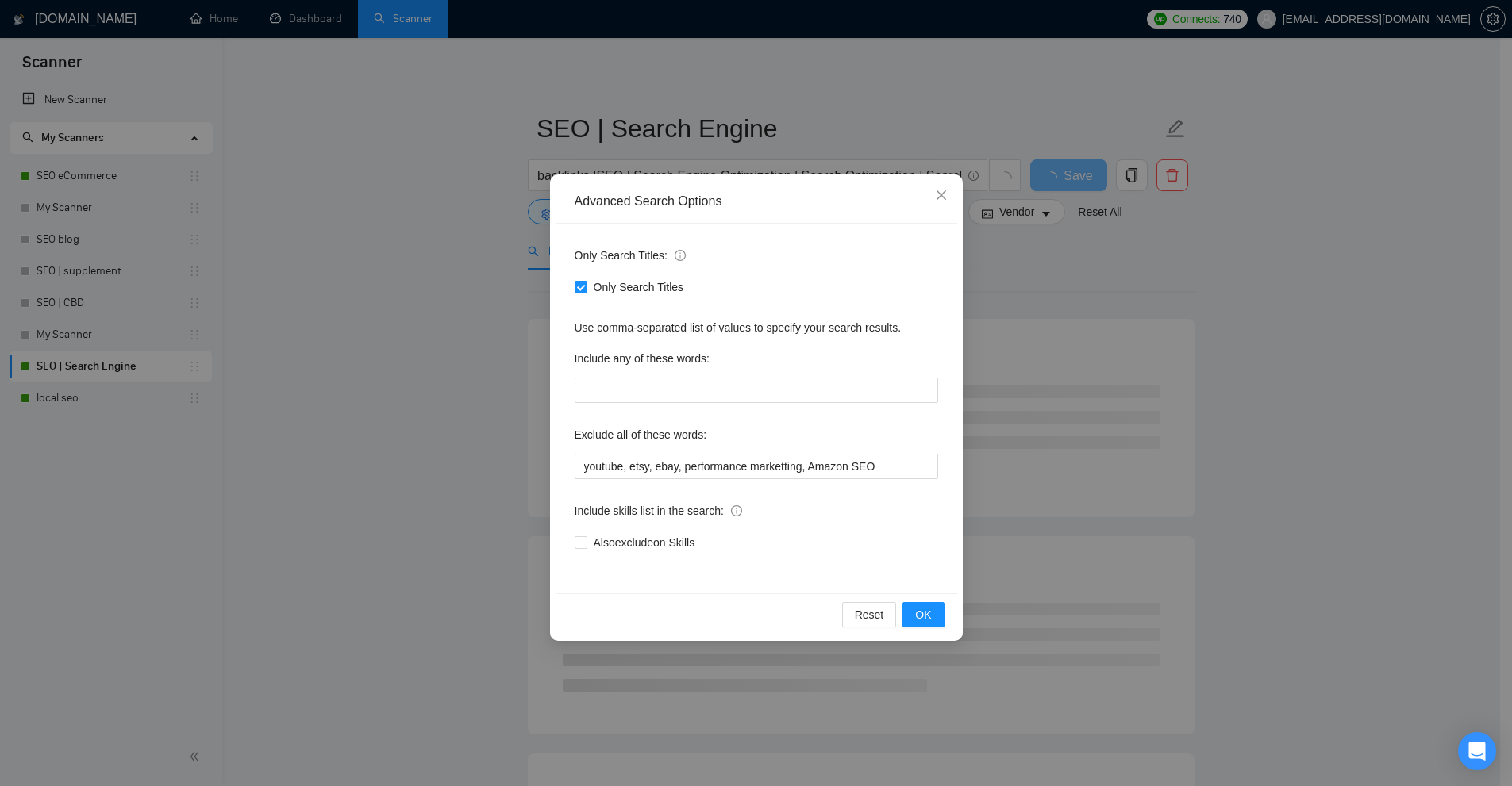
click at [1013, 460] on div "Advanced Search Options Only Search Titles: Only Search Titles Use comma-separa…" at bounding box center [756, 393] width 1512 height 786
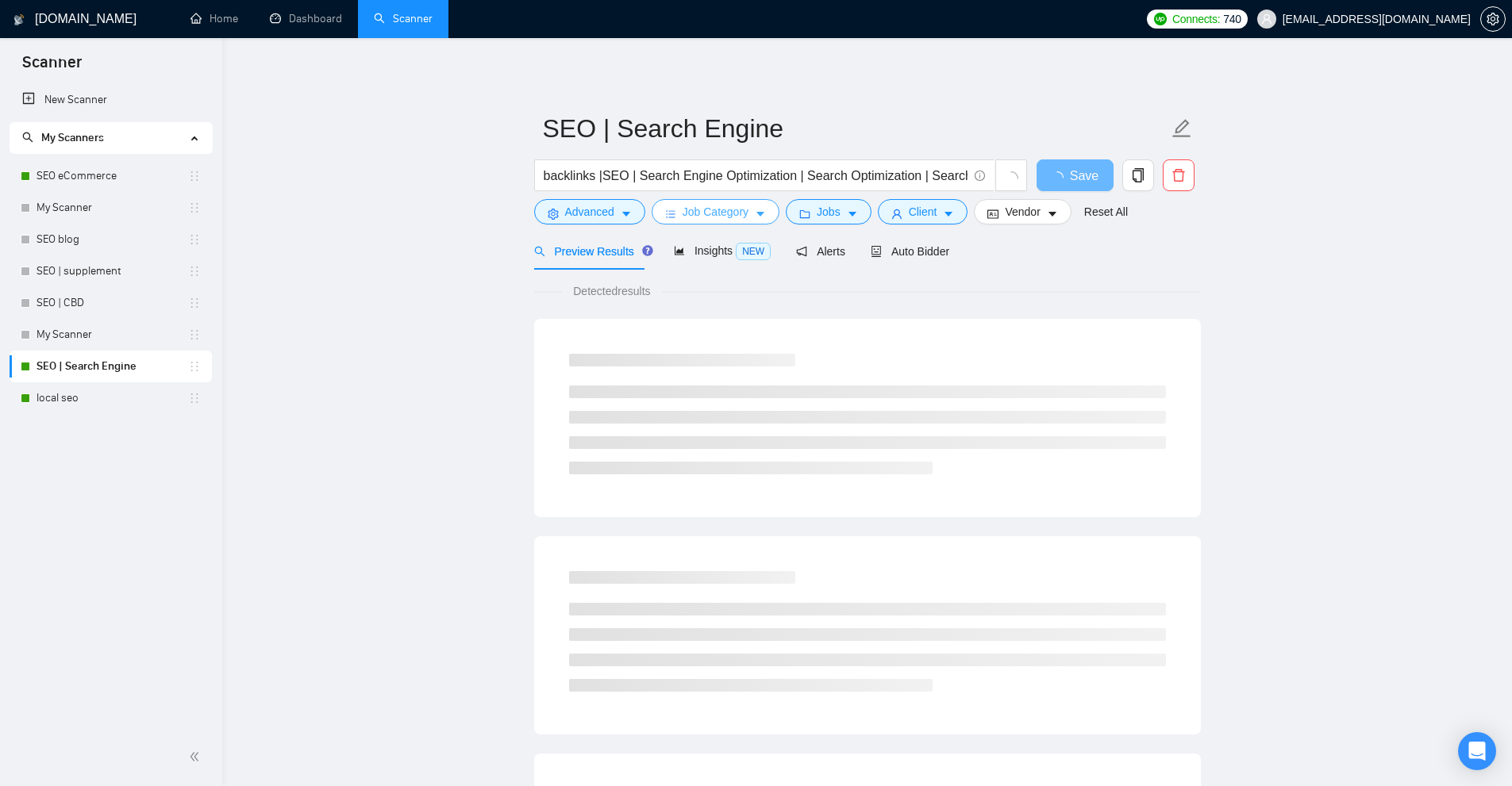
click at [673, 210] on icon "bars" at bounding box center [670, 214] width 11 height 11
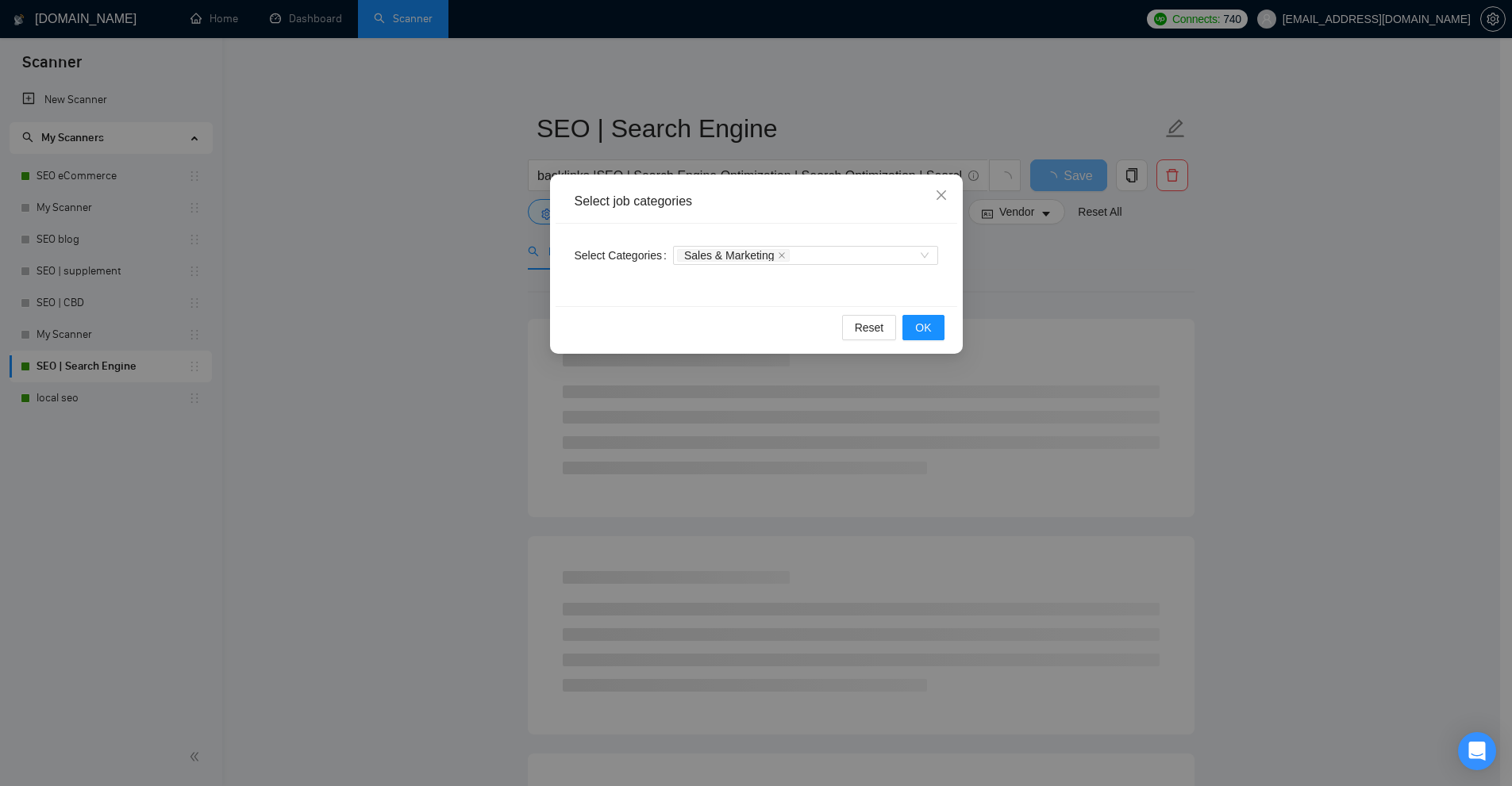
click at [1060, 334] on div "Select job categories Select Categories Sales & Marketing Reset OK" at bounding box center [756, 393] width 1512 height 786
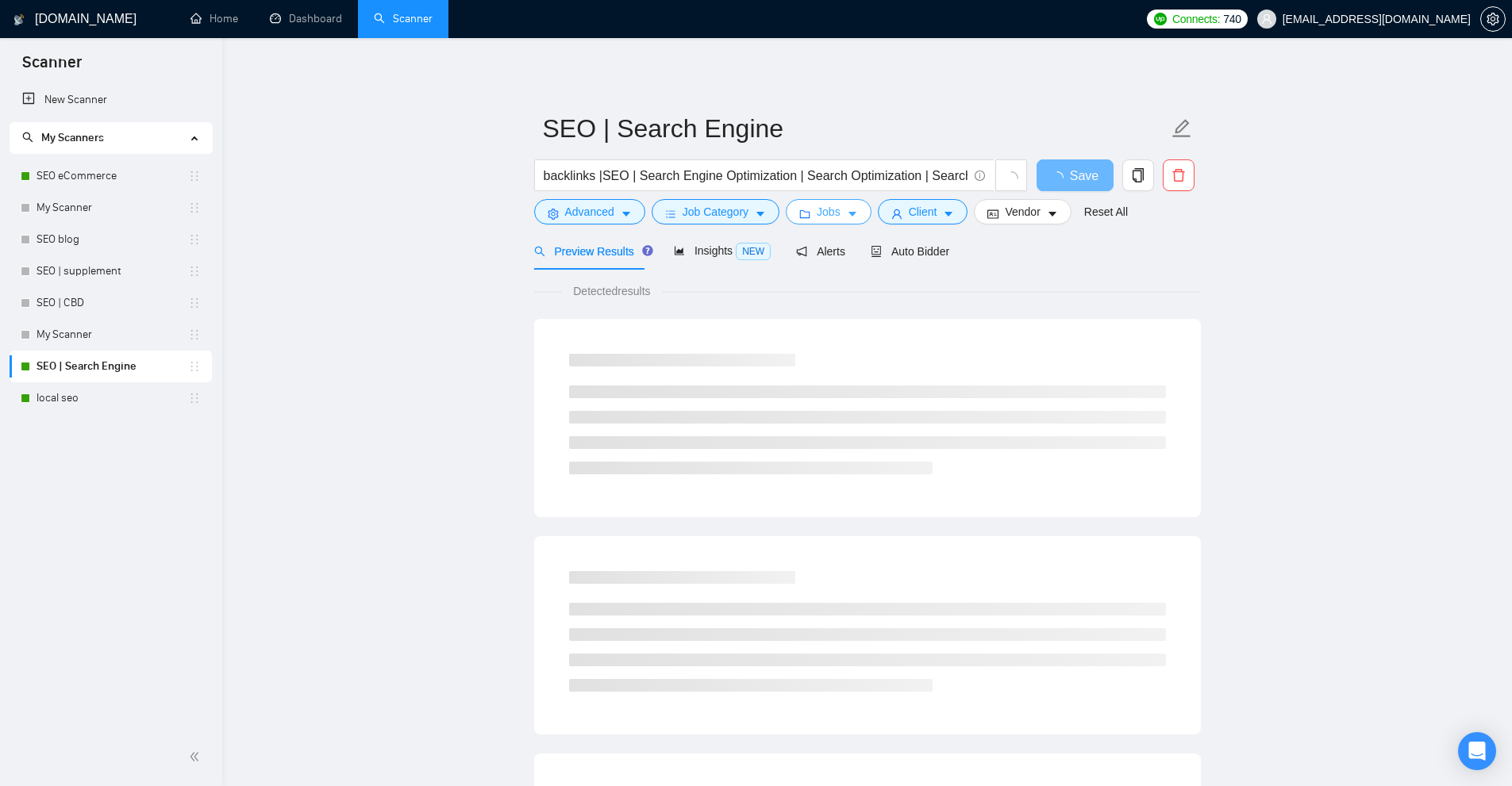
click at [819, 215] on span "Jobs" at bounding box center [828, 212] width 23 height 18
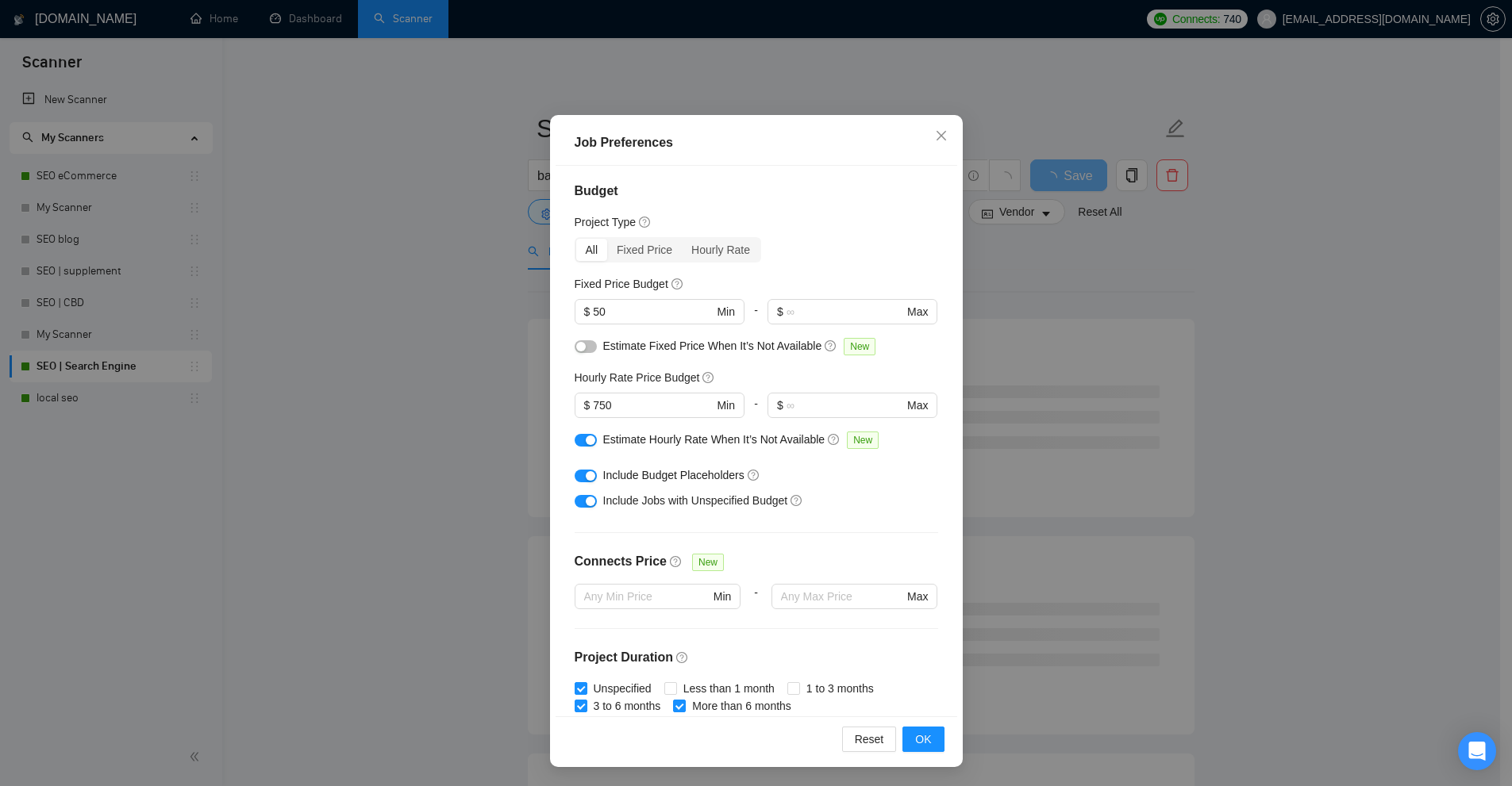
scroll to position [0, 0]
click at [1116, 342] on div "Job Preferences Budget Project Type All Fixed Price Hourly Rate Fixed Price Bud…" at bounding box center [756, 393] width 1512 height 786
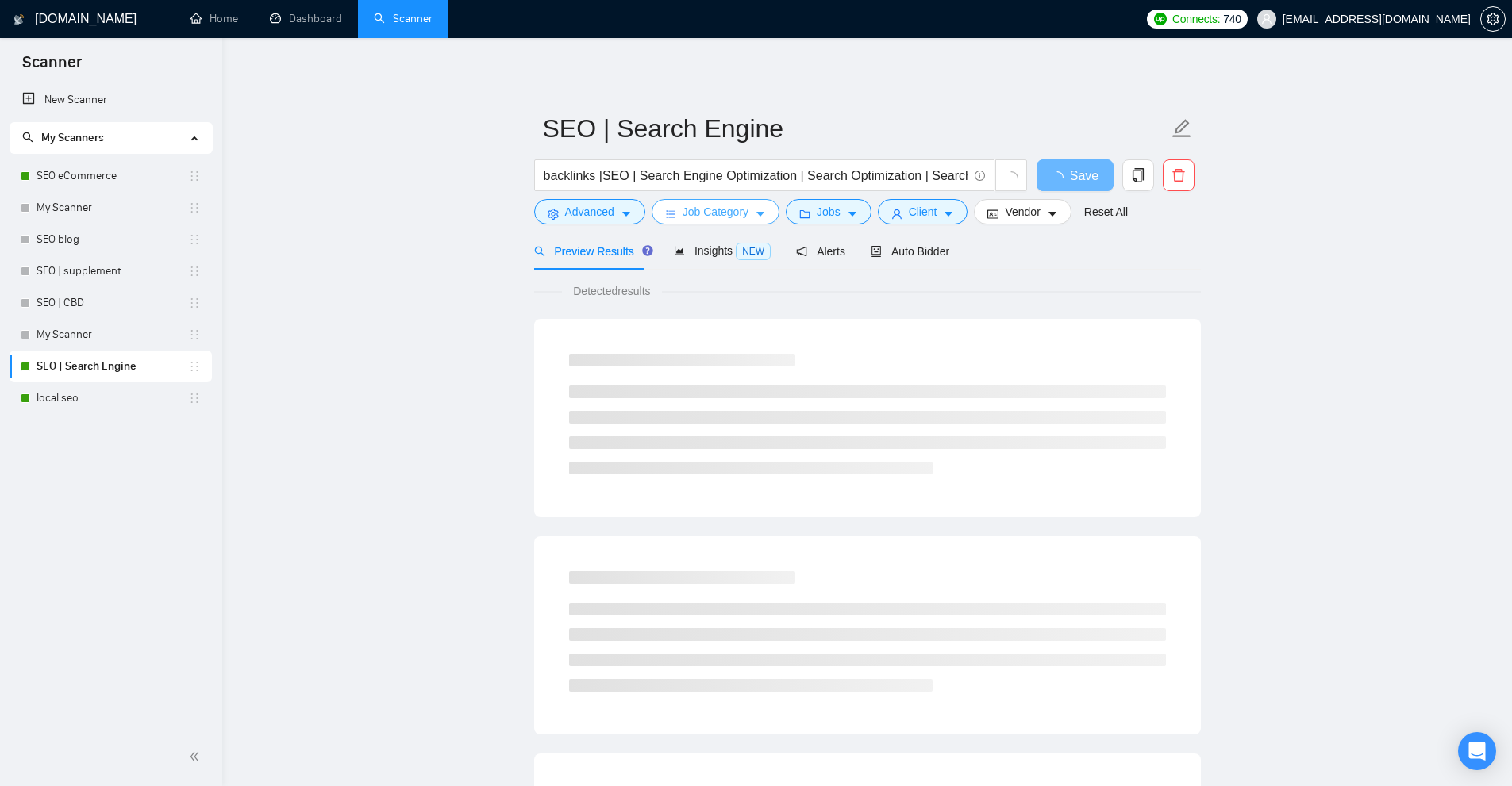
click at [747, 210] on button "Job Category" at bounding box center [715, 212] width 128 height 25
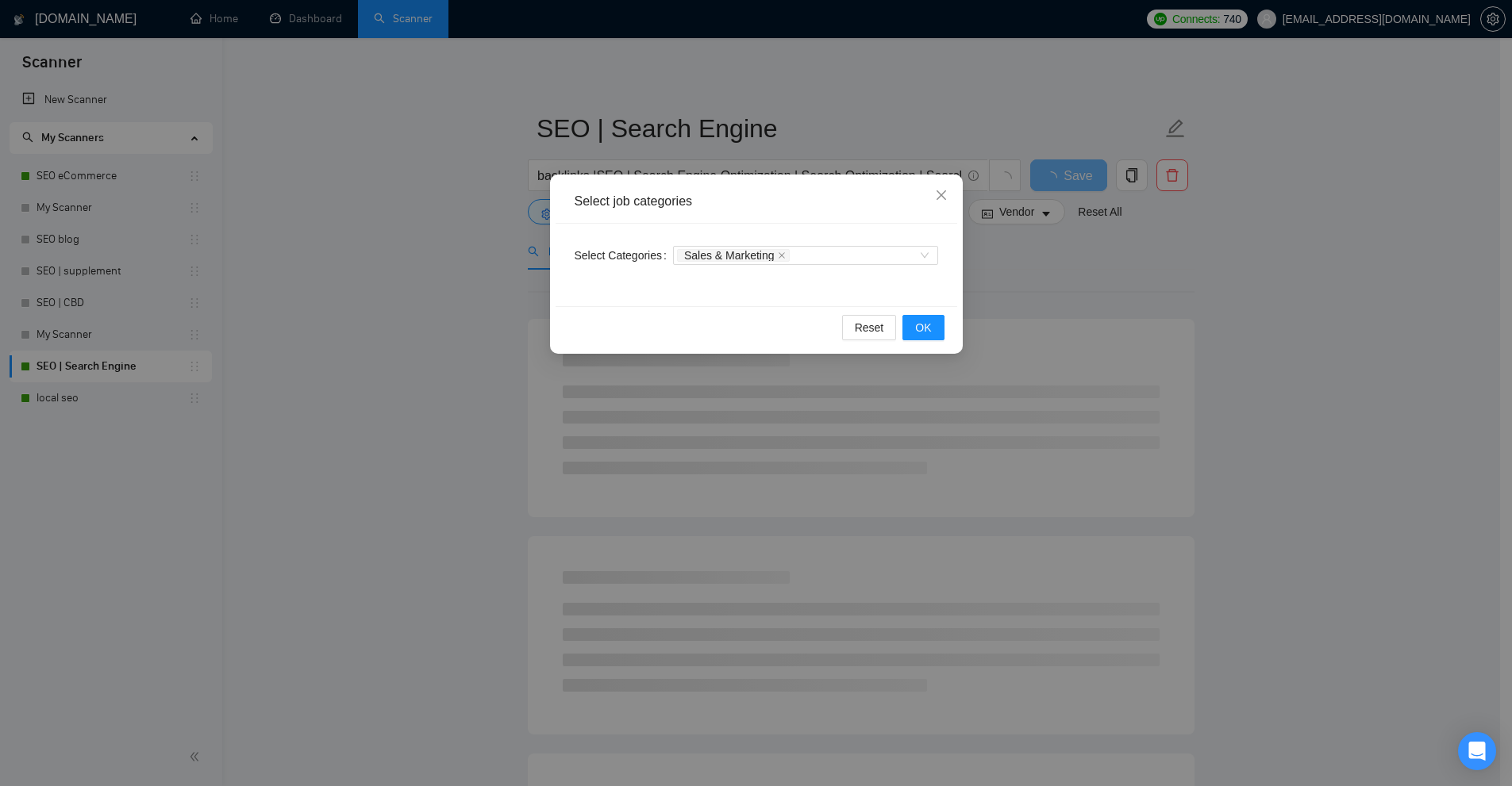
click at [1029, 250] on div "Select job categories Select Categories Sales & Marketing Reset OK" at bounding box center [756, 393] width 1512 height 786
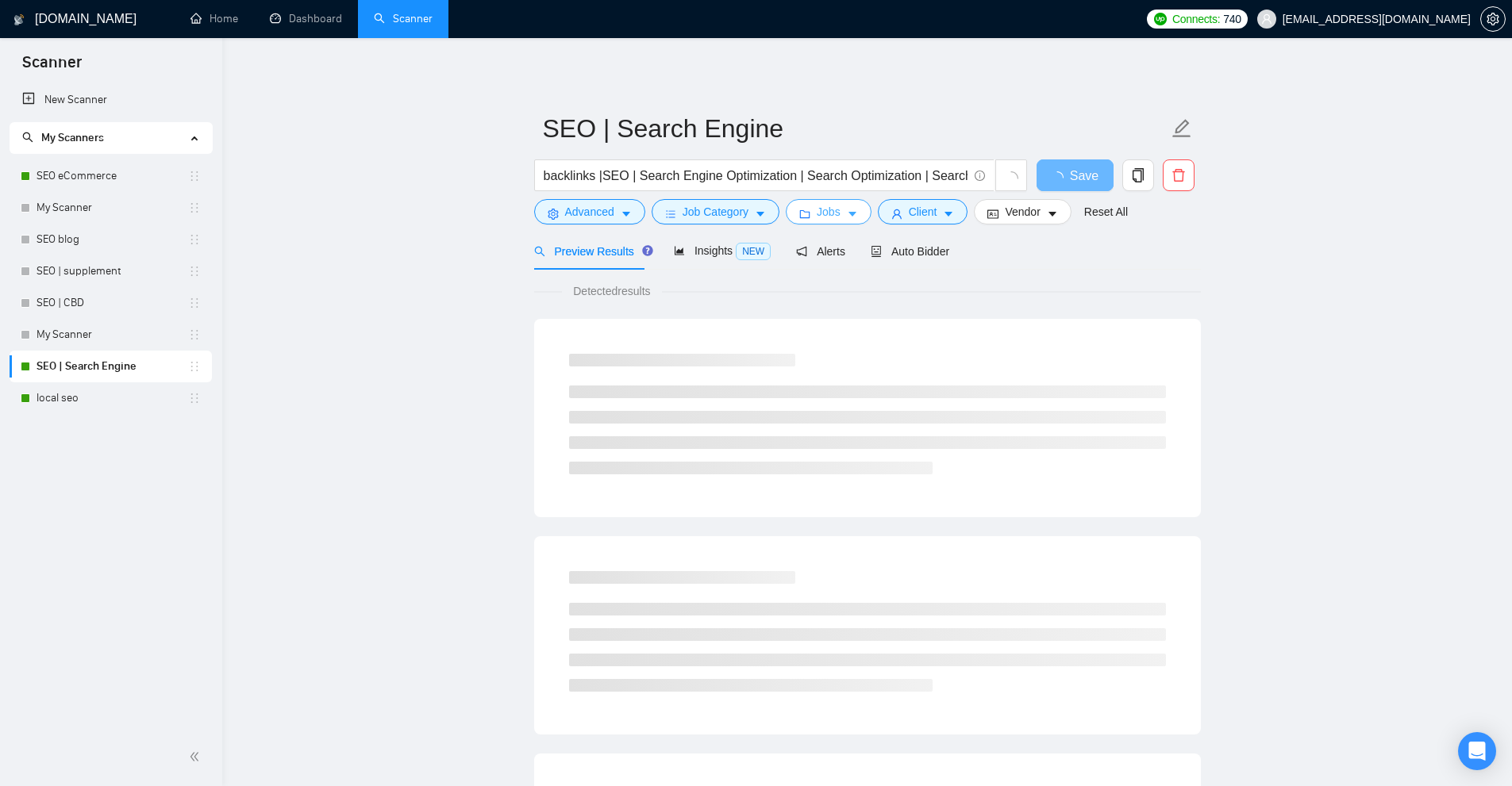
click at [853, 220] on button "Jobs" at bounding box center [828, 212] width 86 height 25
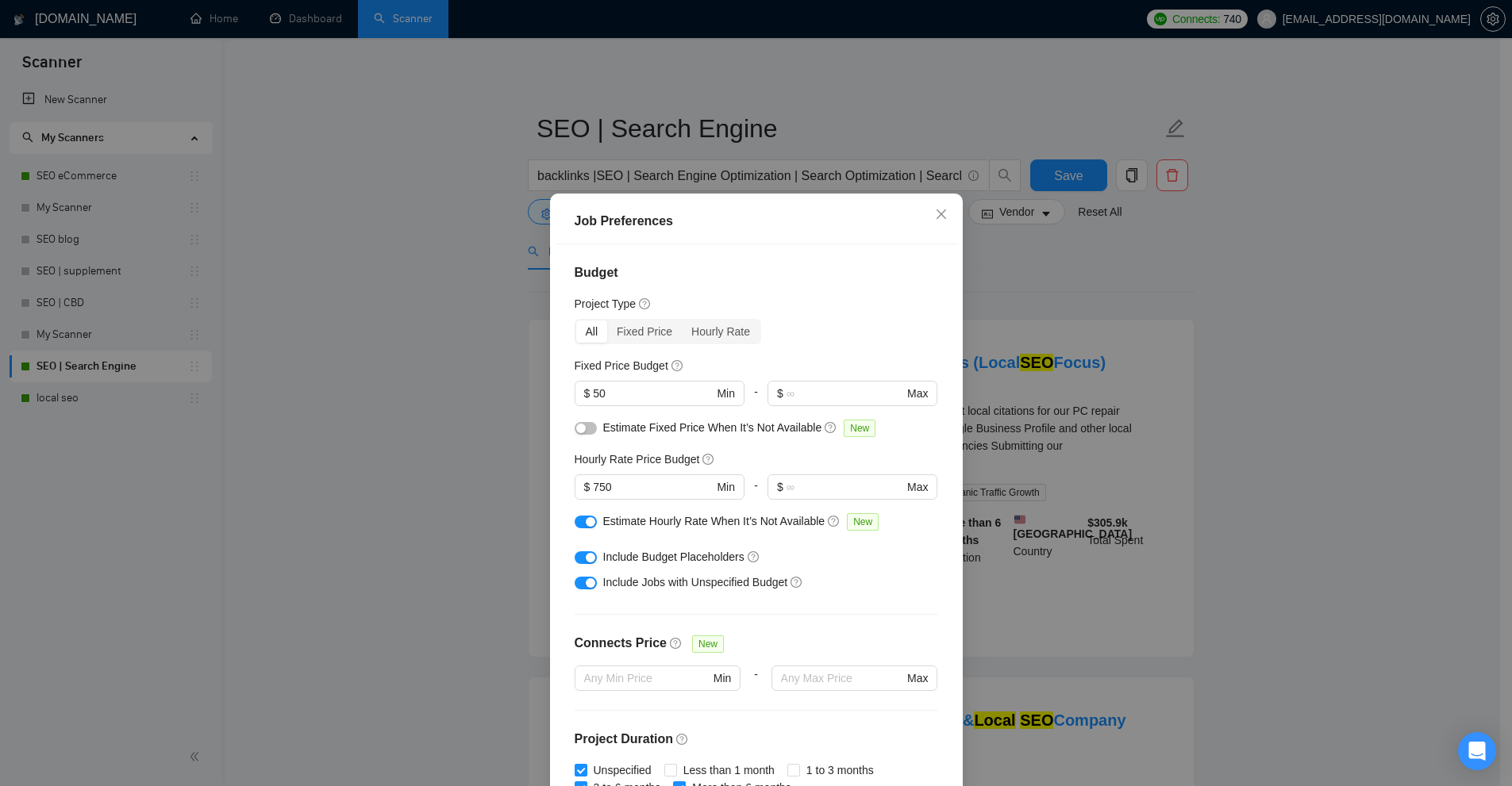
click at [577, 555] on button "button" at bounding box center [585, 557] width 22 height 13
click at [585, 518] on div "button" at bounding box center [590, 522] width 10 height 10
click at [1029, 330] on div "Job Preferences Budget Project Type All Fixed Price Hourly Rate Fixed Price Bud…" at bounding box center [756, 393] width 1512 height 786
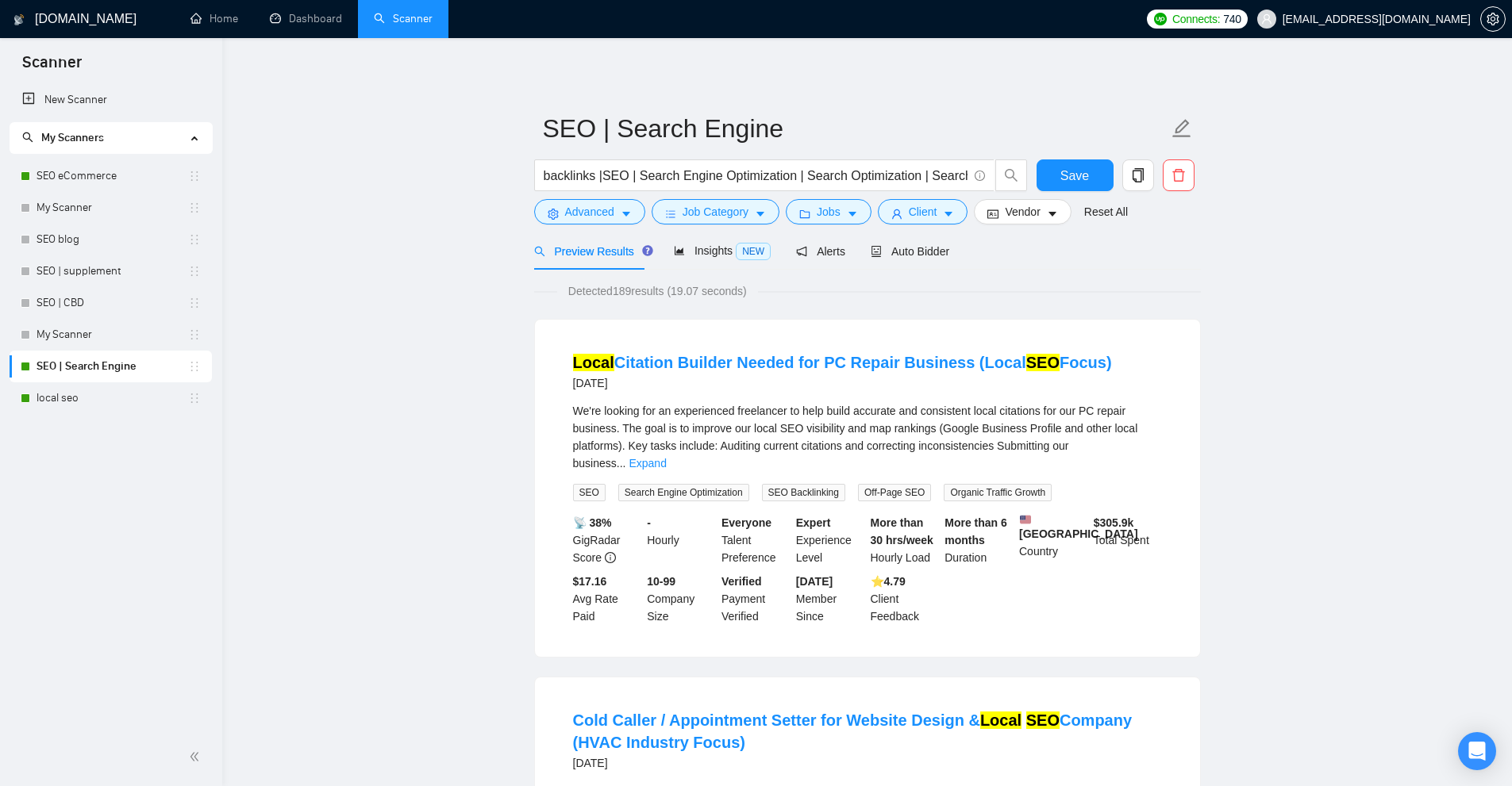
click at [918, 228] on form "SEO | Search Engine backlinks |SEO | Search Engine Optimization | Search Optimi…" at bounding box center [866, 168] width 666 height 130
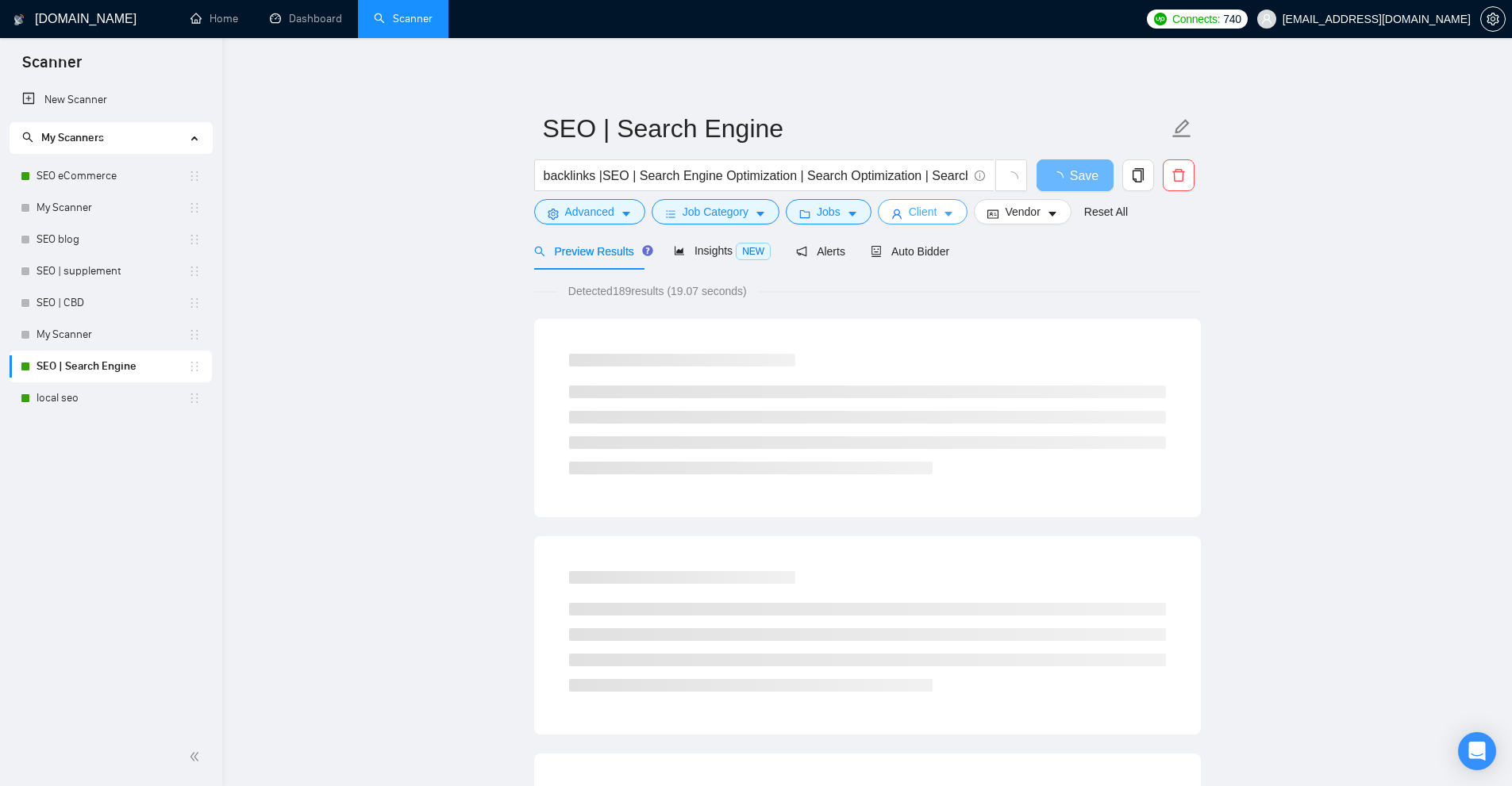
click at [916, 216] on span "Client" at bounding box center [922, 212] width 28 height 18
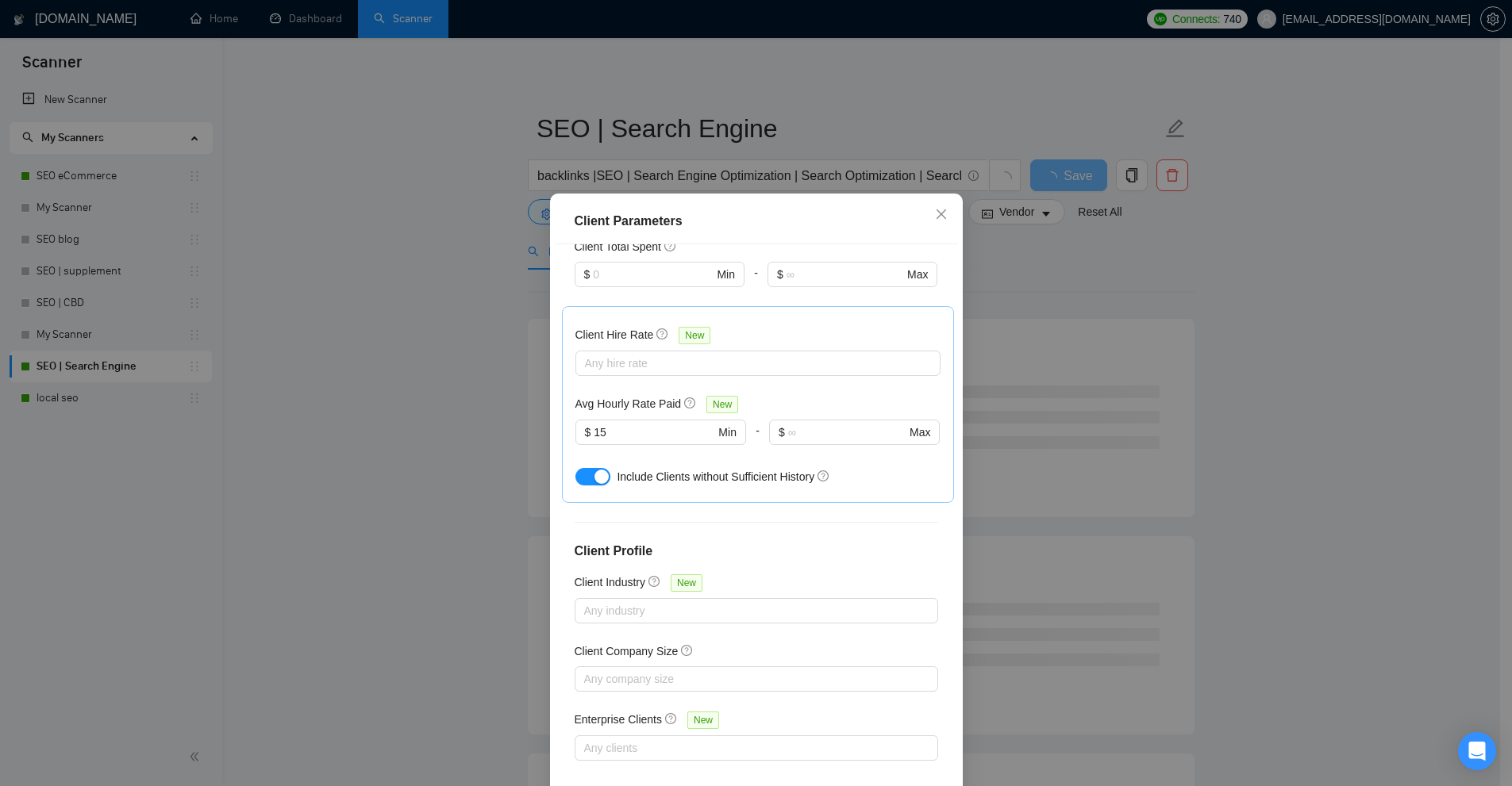
scroll to position [79, 0]
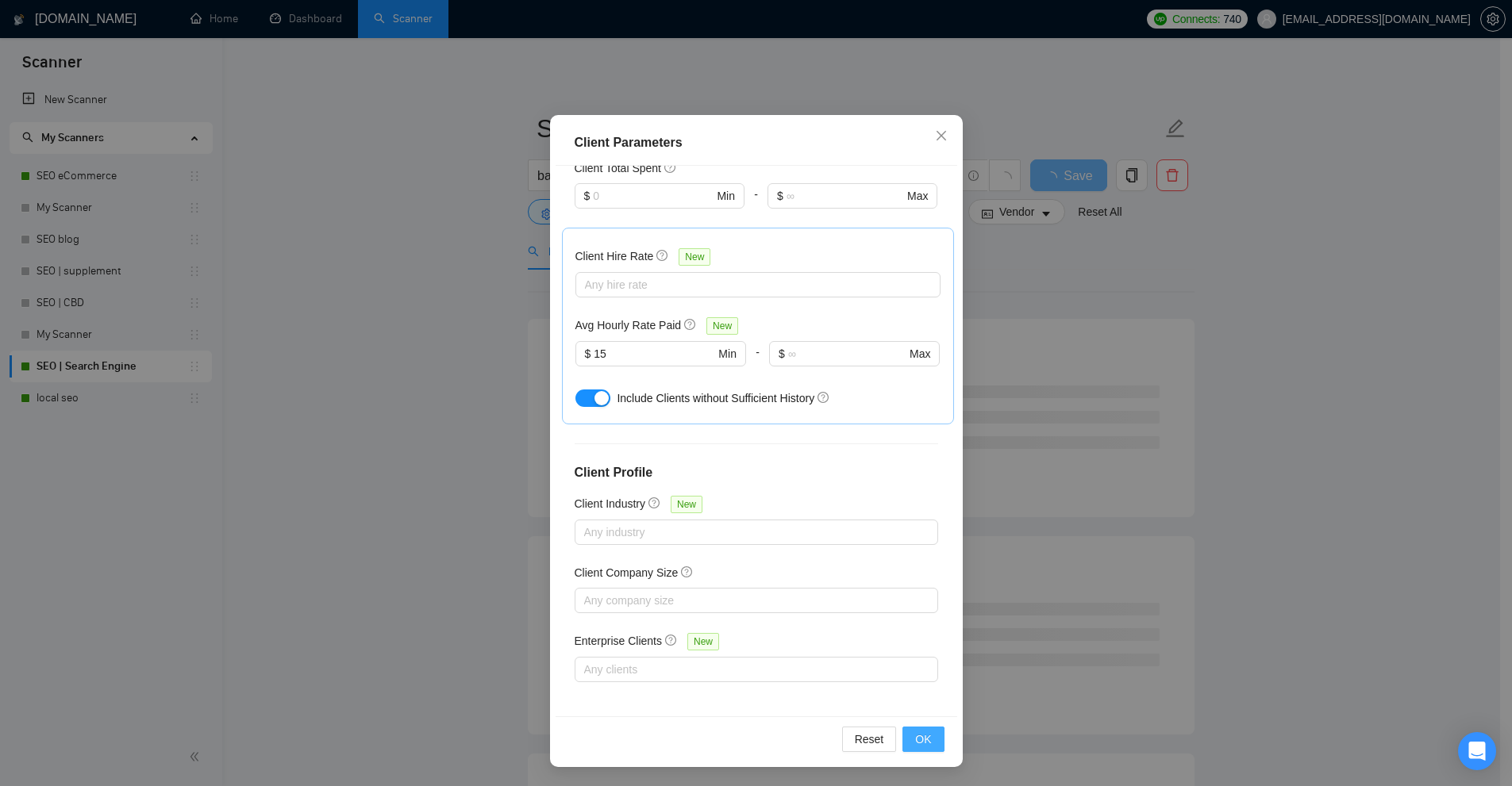
click at [928, 747] on button "OK" at bounding box center [923, 739] width 41 height 25
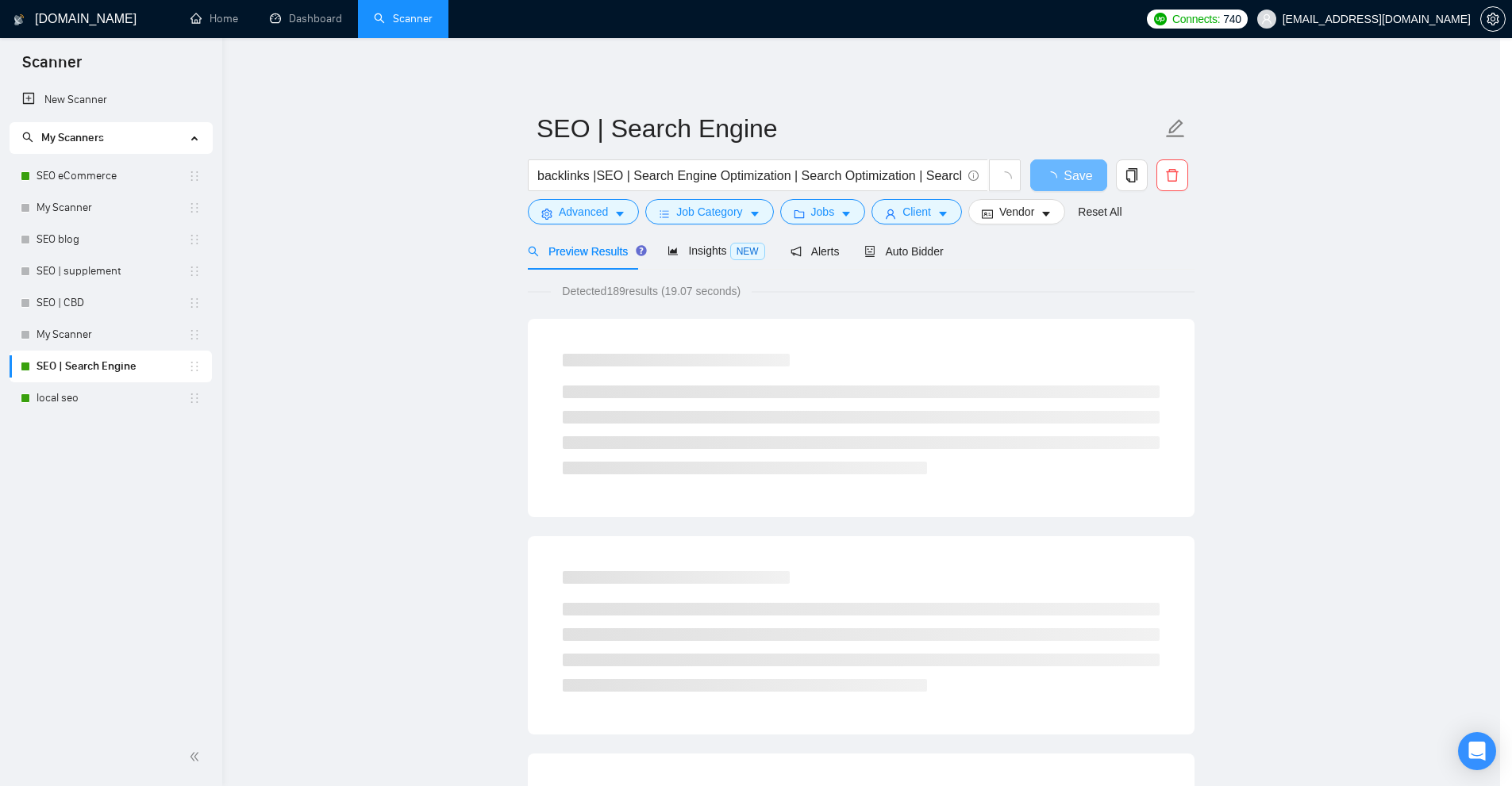
scroll to position [0, 0]
click at [1047, 210] on icon "caret-down" at bounding box center [1052, 214] width 11 height 11
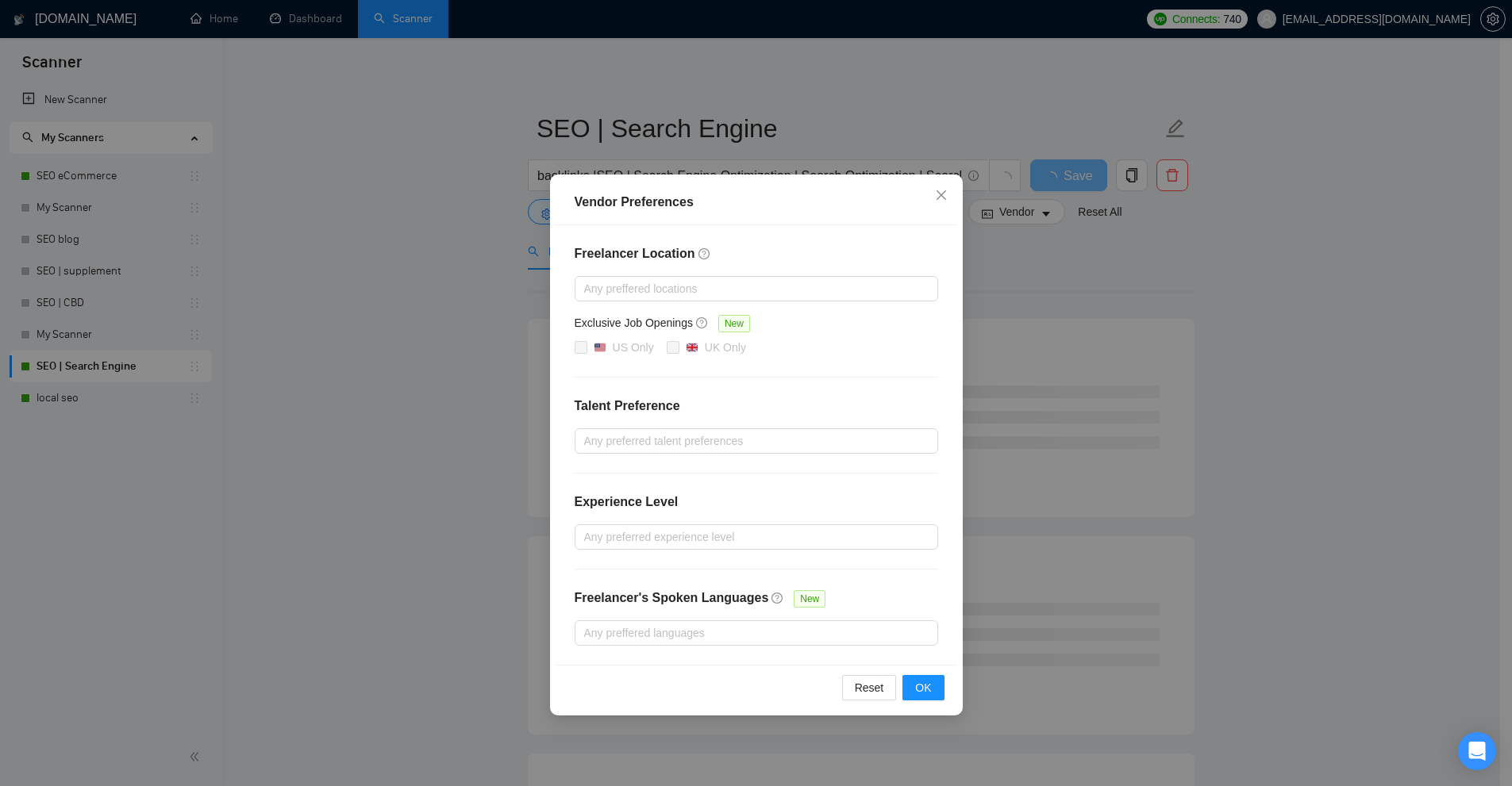
click at [998, 229] on div "Vendor Preferences Freelancer Location Any preffered locations Exclusive Job Op…" at bounding box center [756, 393] width 1512 height 786
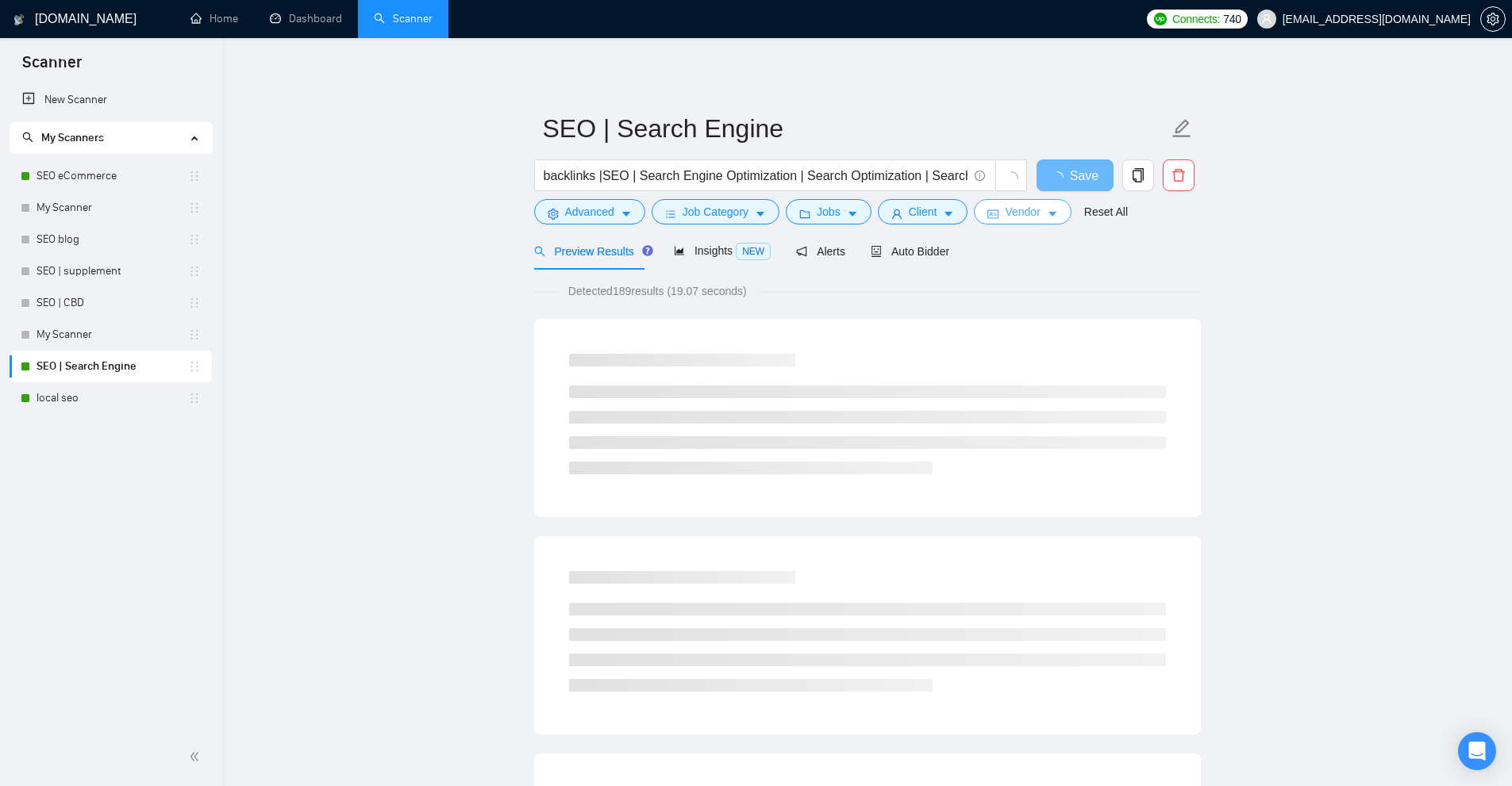
click at [1007, 209] on span "Vendor" at bounding box center [1022, 212] width 35 height 18
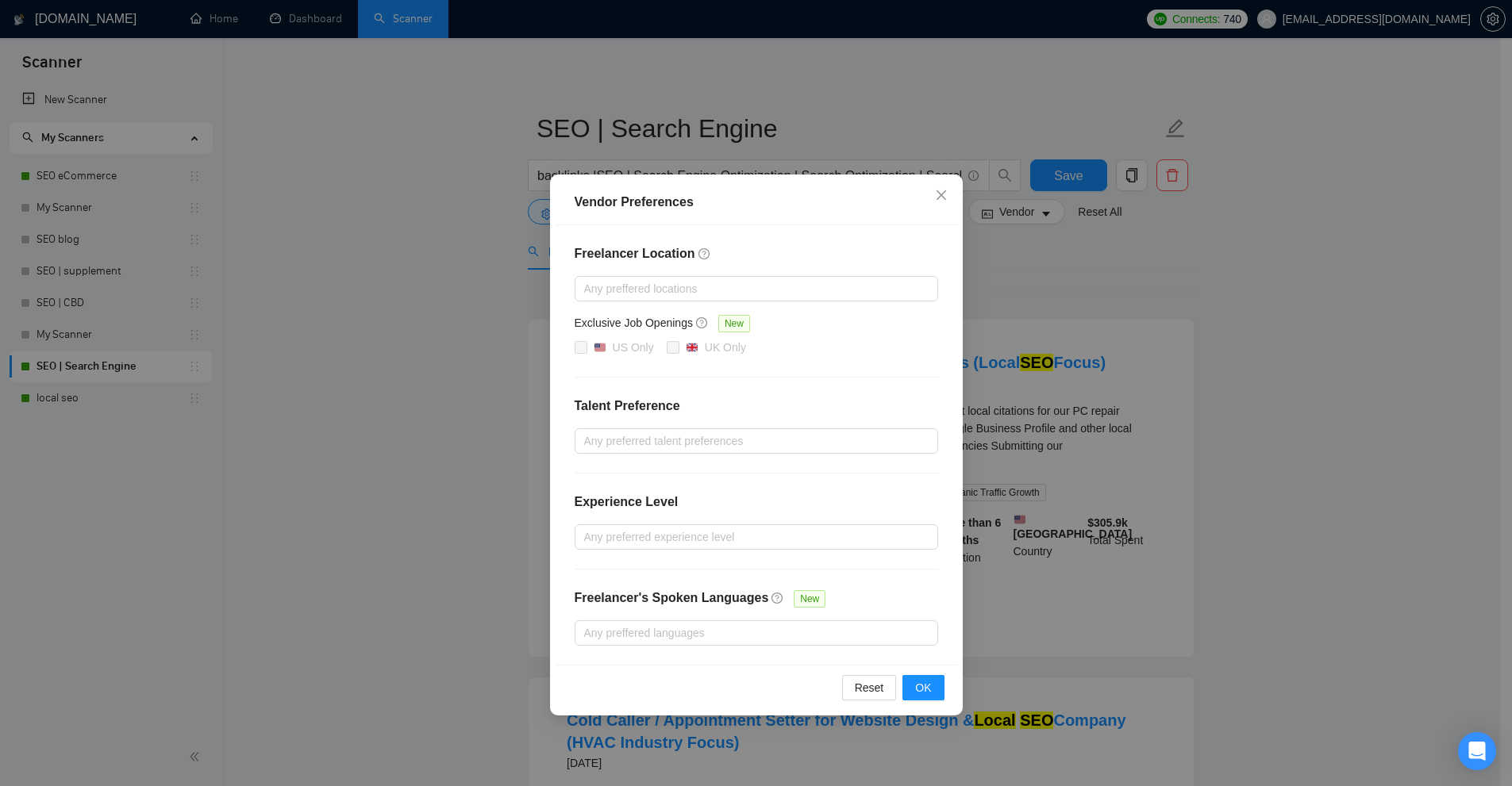
click at [1071, 461] on div "Vendor Preferences Freelancer Location Any preffered locations Exclusive Job Op…" at bounding box center [756, 393] width 1512 height 786
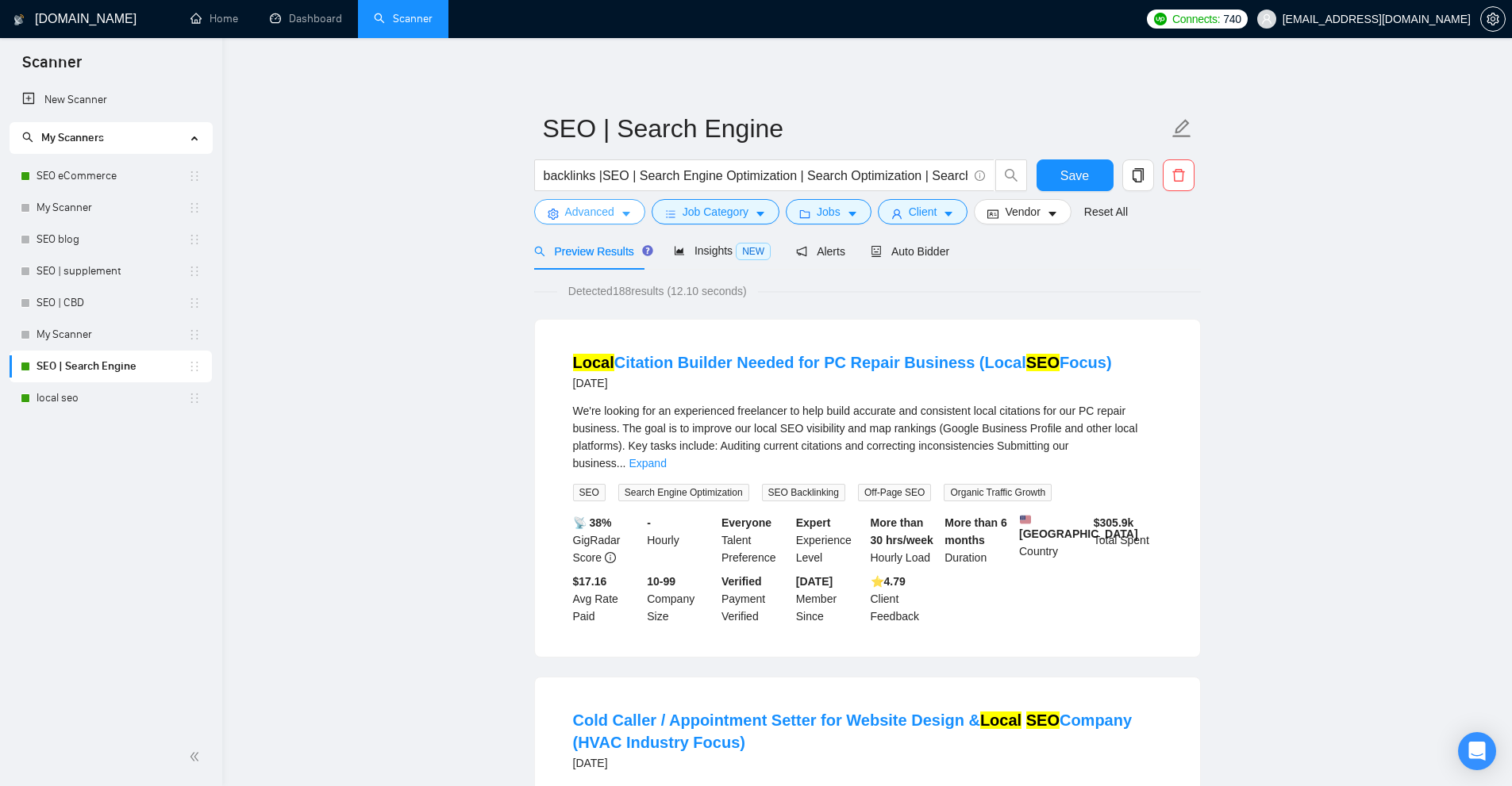
click at [626, 207] on button "Advanced" at bounding box center [589, 212] width 111 height 25
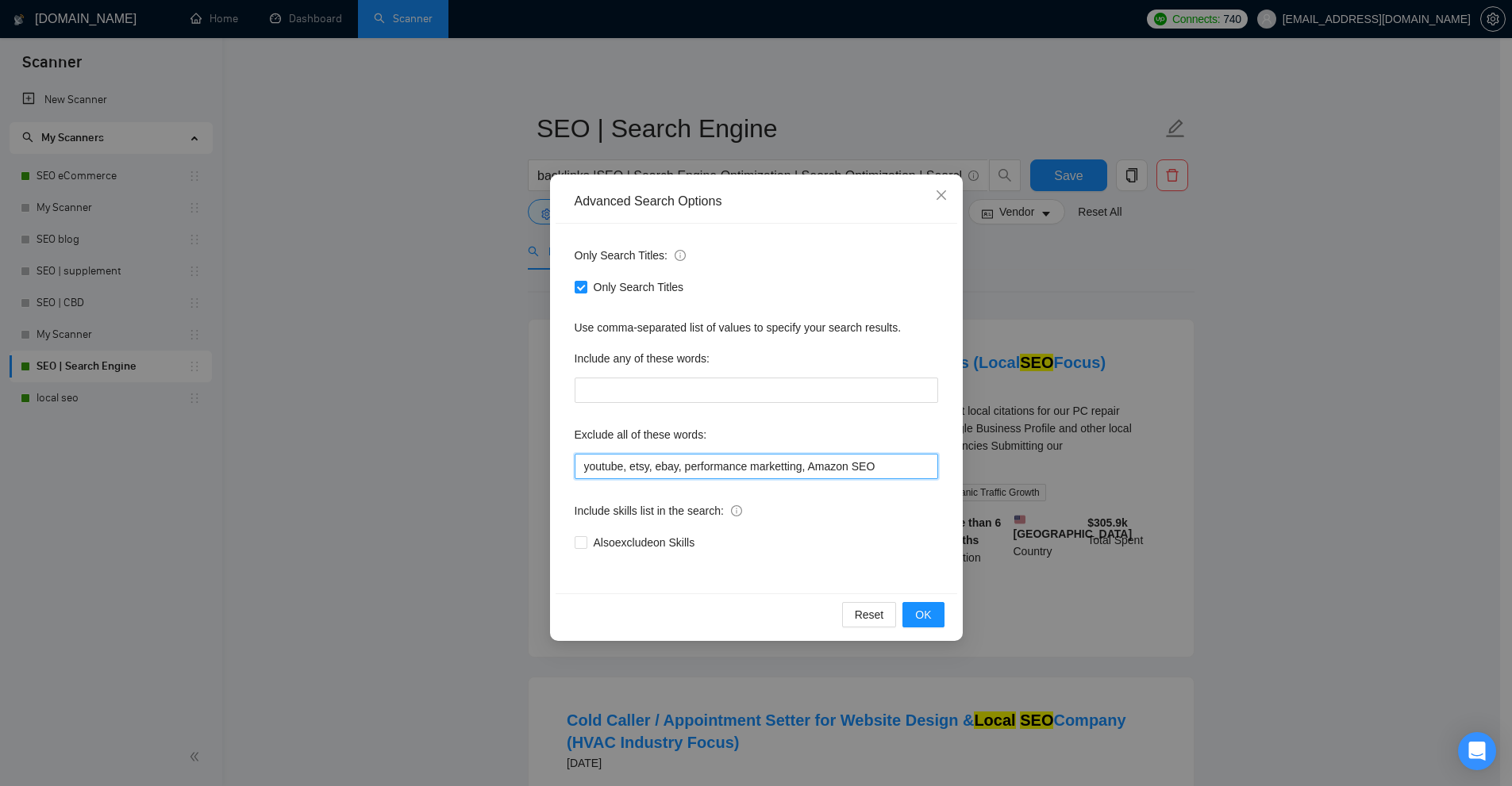
click at [599, 472] on input "youtube, etsy, ebay, performance marketting, Amazon SEO" at bounding box center [756, 466] width 364 height 25
click at [632, 470] on input "youtube, etsy, ebay, performance marketting, Amazon SEO" at bounding box center [756, 466] width 364 height 25
click at [656, 466] on input "youtube, etsy, ebay, performance marketting, Amazon SEO" at bounding box center [756, 466] width 364 height 25
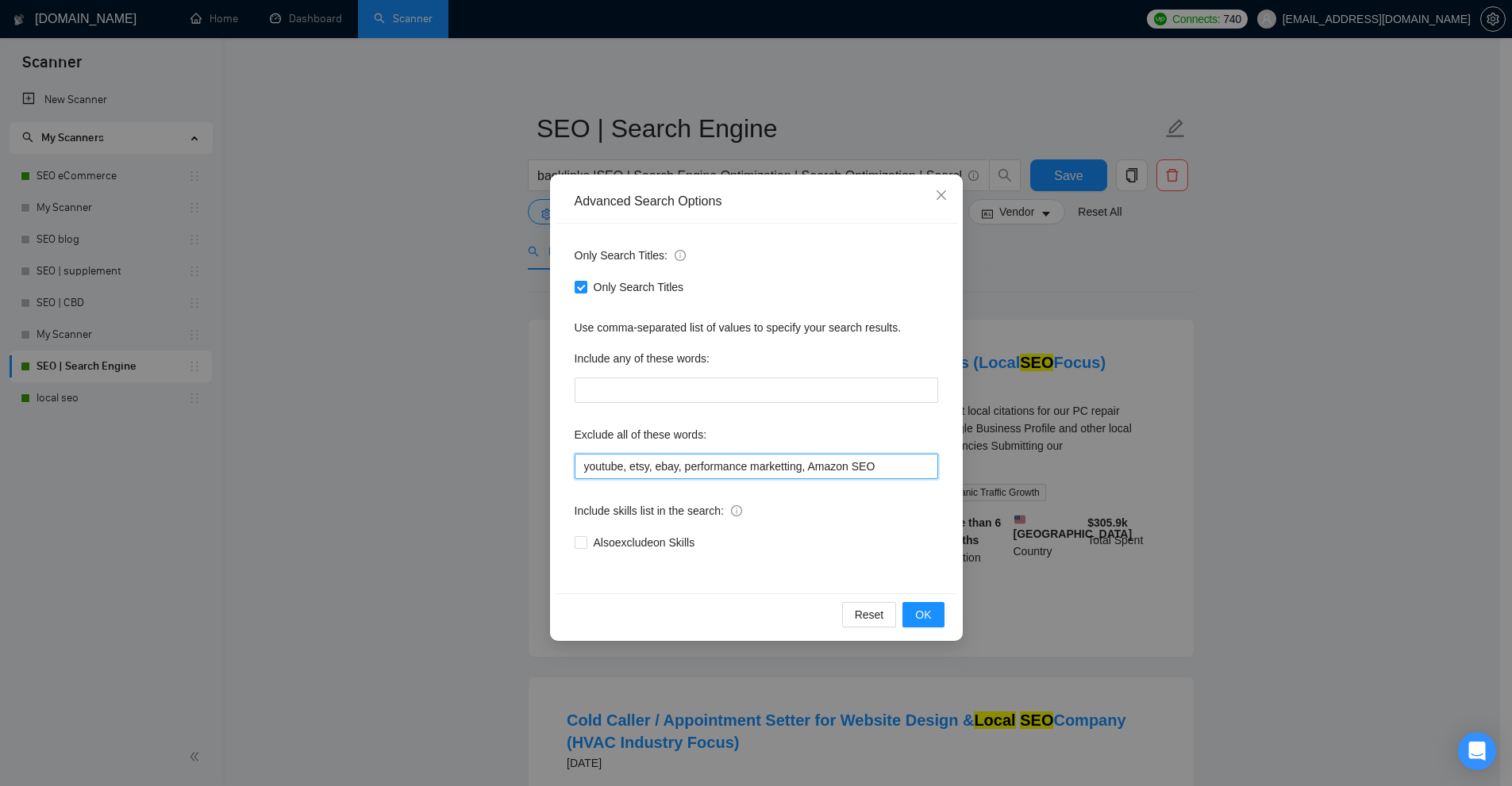
click at [656, 466] on input "youtube, etsy, ebay, performance marketting, Amazon SEO" at bounding box center [756, 466] width 364 height 25
click at [715, 471] on input "youtube, etsy, ebay, performance marketting, Amazon SEO" at bounding box center [756, 466] width 364 height 25
click at [810, 466] on input "youtube, etsy, ebay, performance marketting, Amazon SEO" at bounding box center [756, 466] width 364 height 25
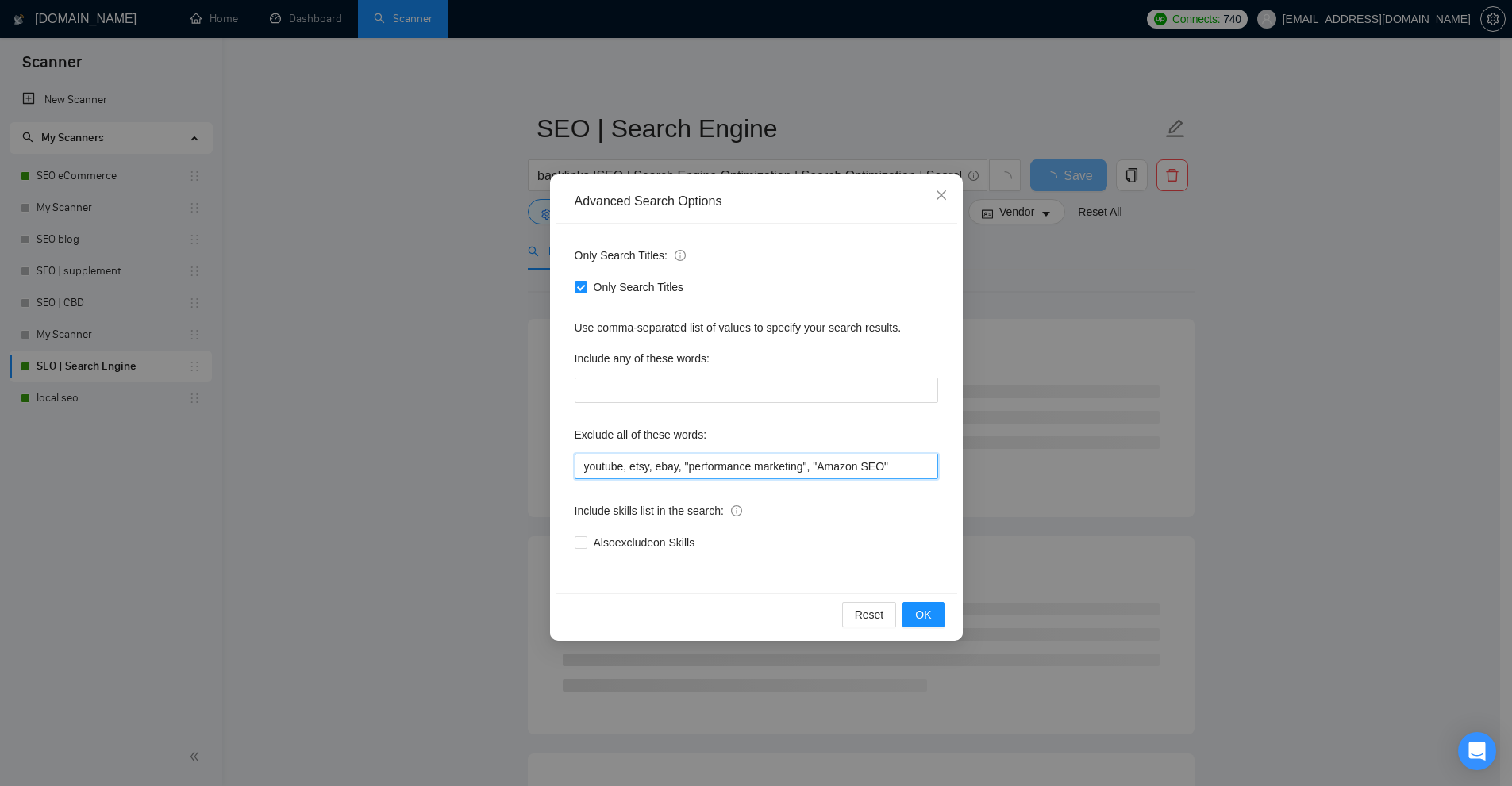
drag, startPoint x: 904, startPoint y: 461, endPoint x: 362, endPoint y: 419, distance: 543.6
click at [362, 419] on div "Advanced Search Options Only Search Titles: Only Search Titles Use comma-separa…" at bounding box center [756, 393] width 1512 height 786
type input "youtube, etsy, ebay, "performance marketing", "Amazon SEO""
click at [926, 618] on span "OK" at bounding box center [923, 614] width 16 height 18
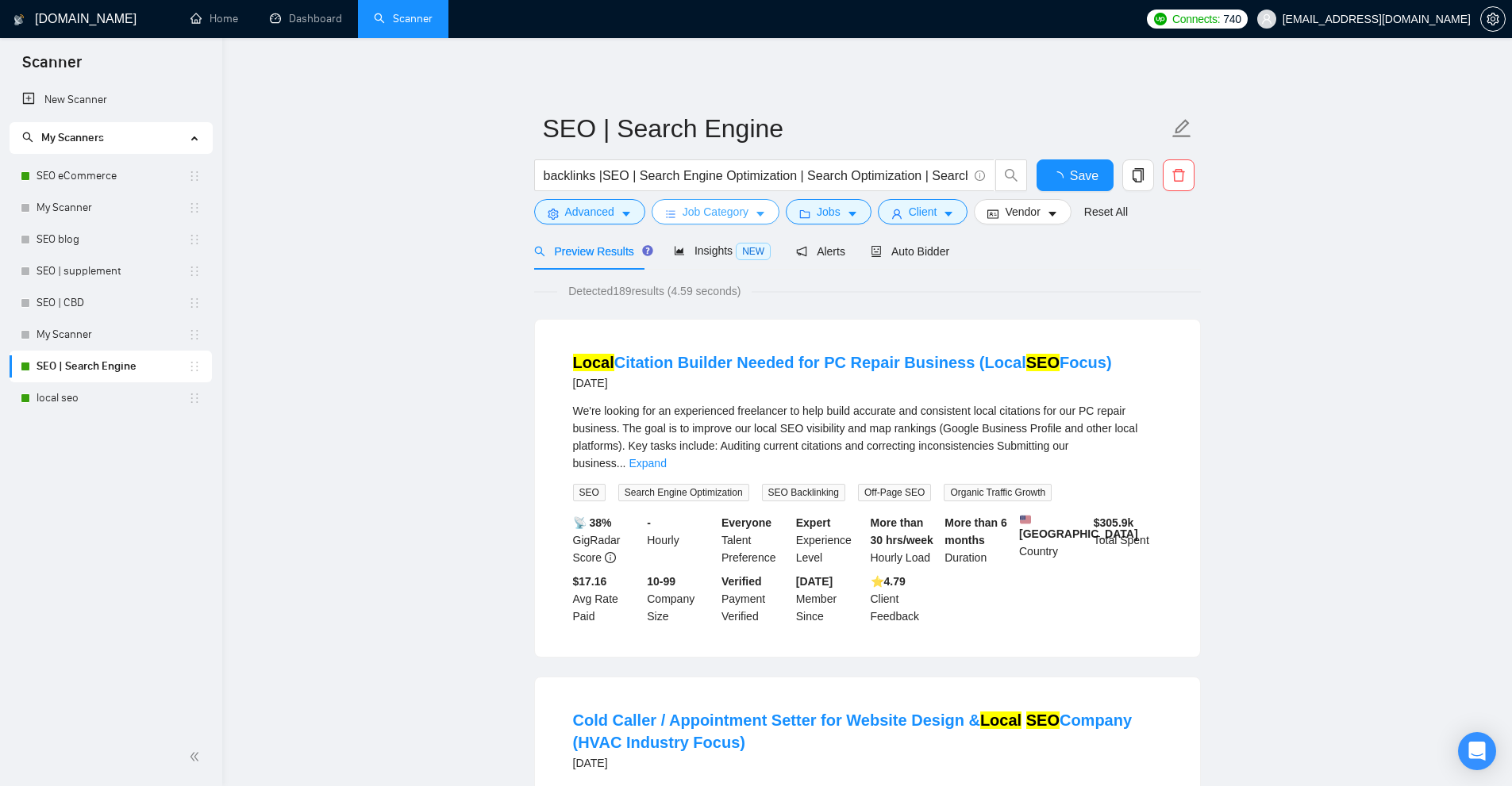
click at [712, 208] on span "Job Category" at bounding box center [716, 212] width 66 height 18
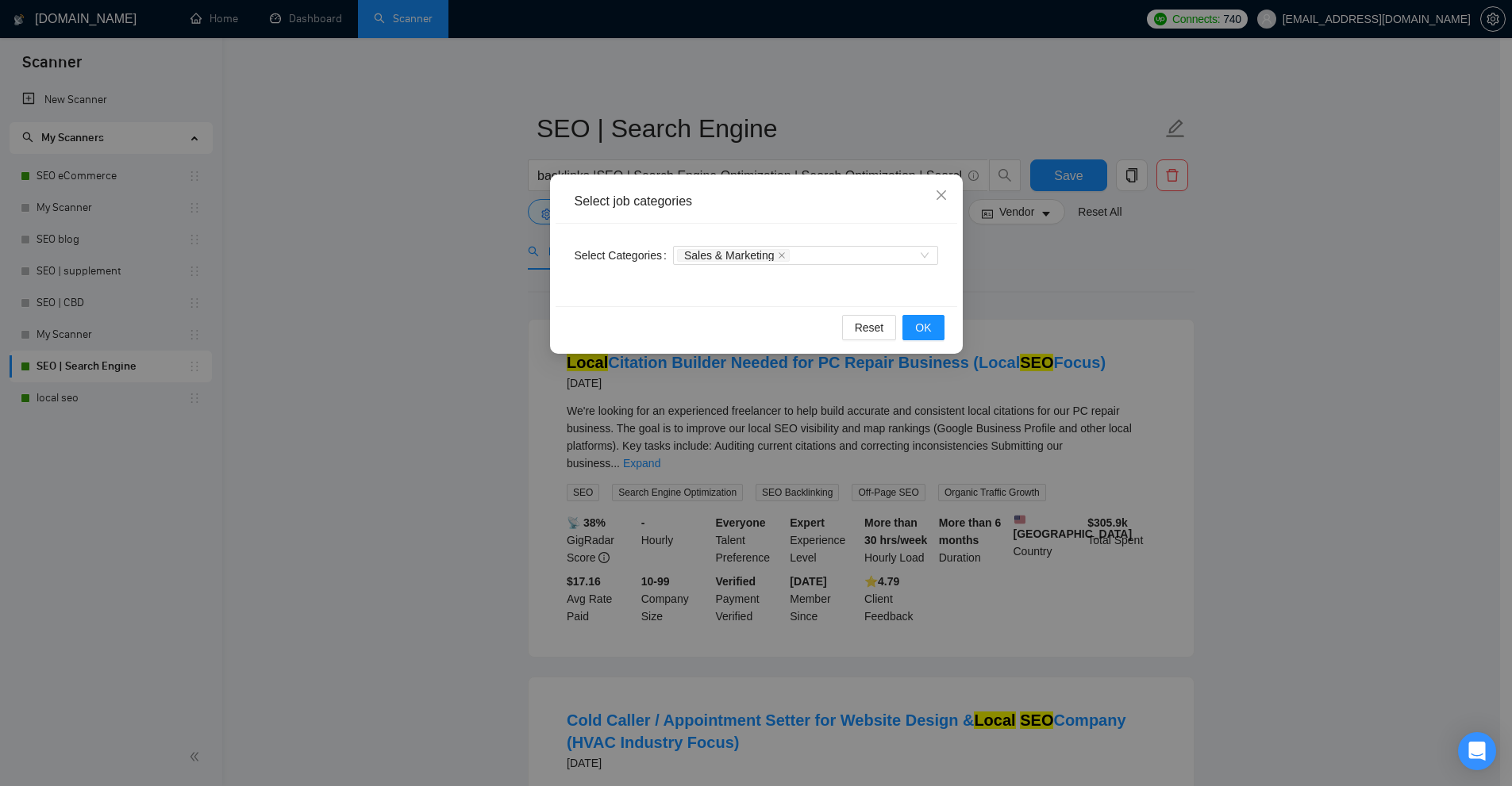
click at [1298, 293] on div "Select job categories Select Categories Sales & Marketing Reset OK" at bounding box center [756, 393] width 1512 height 786
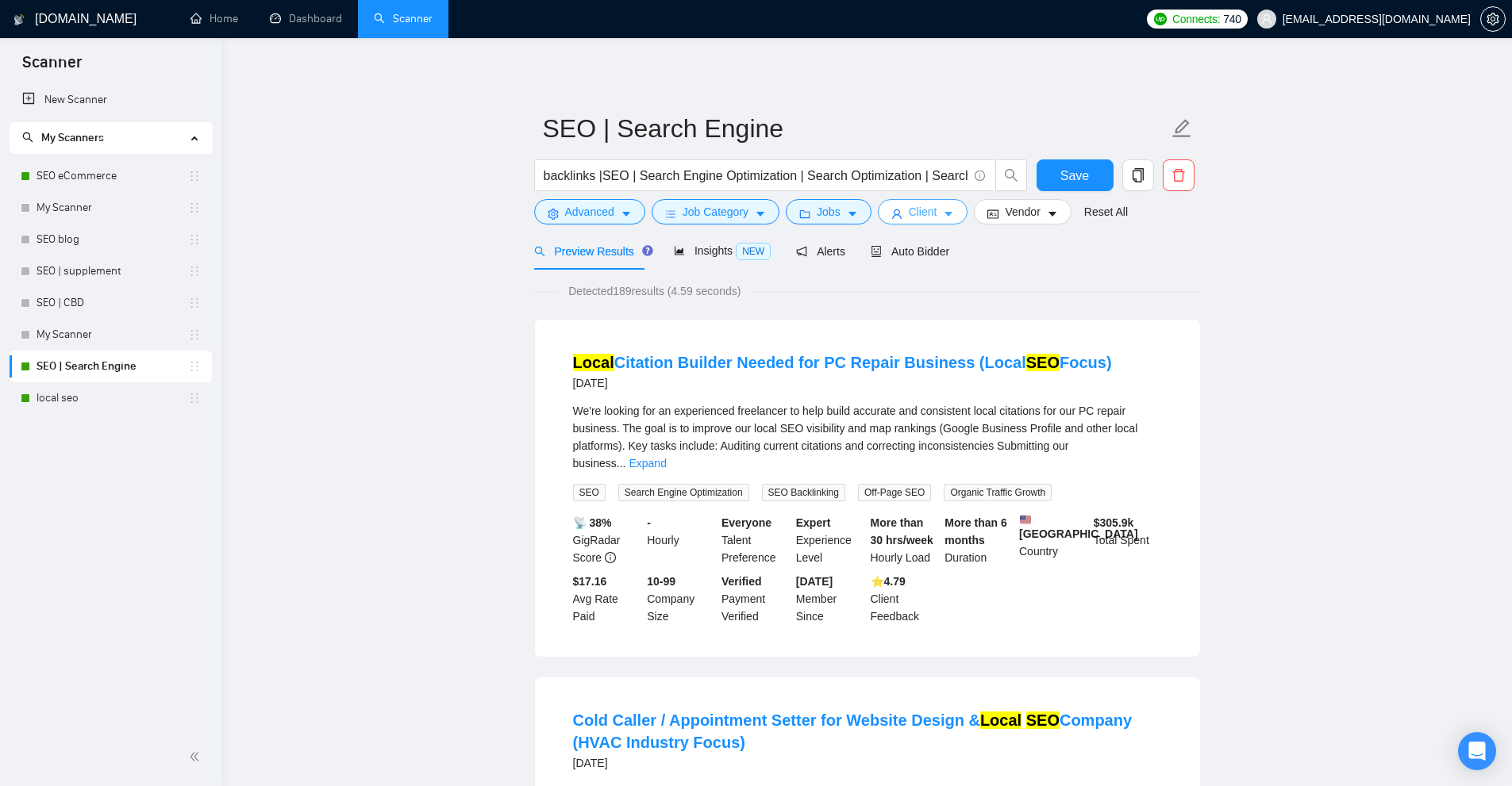
click at [955, 209] on button "Client" at bounding box center [923, 212] width 91 height 25
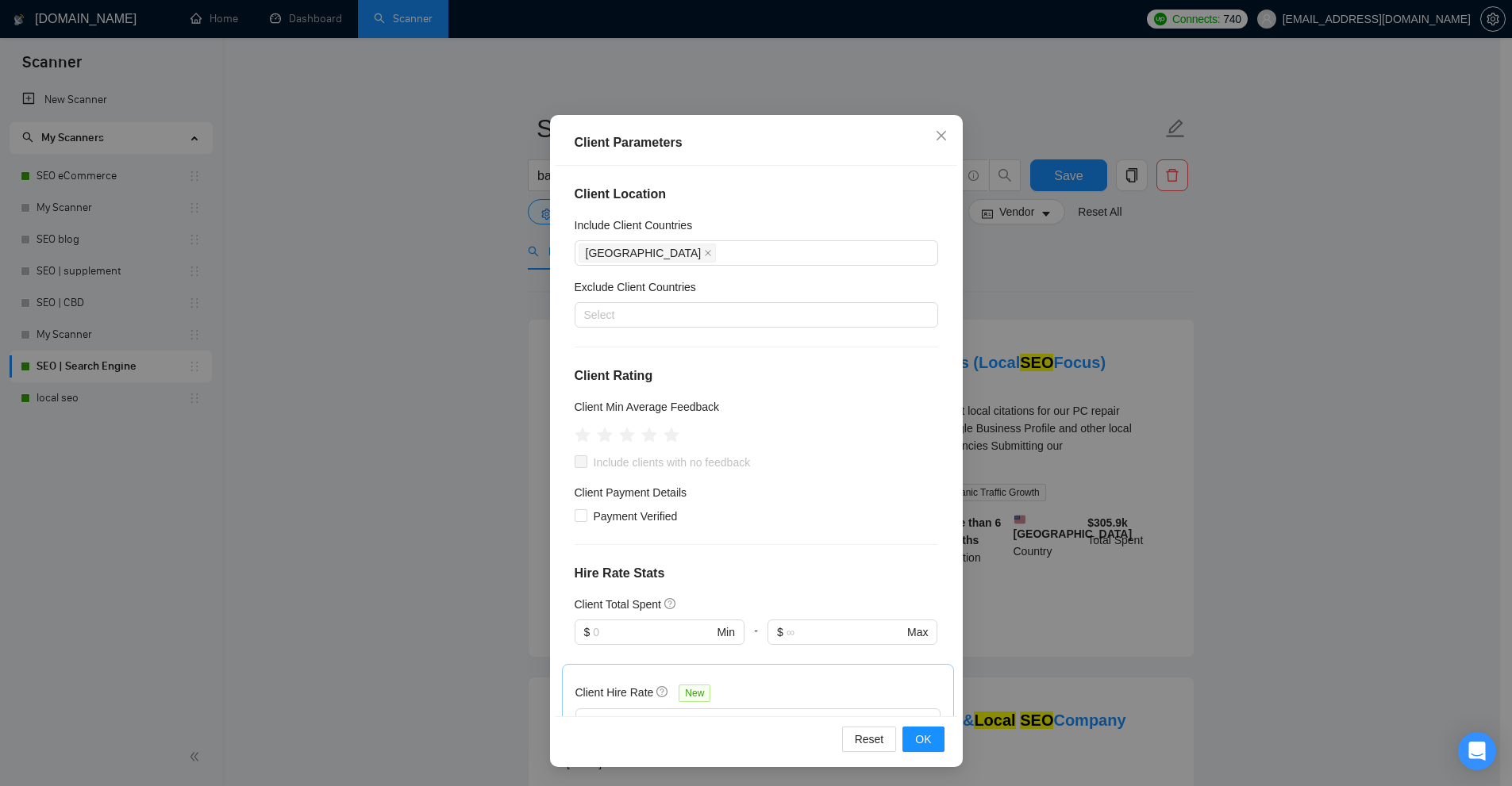
click at [626, 292] on h5 "Exclude Client Countries" at bounding box center [635, 288] width 121 height 18
click at [587, 305] on input "Exclude Client Countries" at bounding box center [585, 315] width 3 height 20
click at [626, 292] on h5 "Exclude Client Countries" at bounding box center [635, 288] width 121 height 18
click at [587, 305] on input "Exclude Client Countries" at bounding box center [585, 315] width 3 height 20
click at [626, 292] on h5 "Exclude Client Countries" at bounding box center [635, 288] width 121 height 18
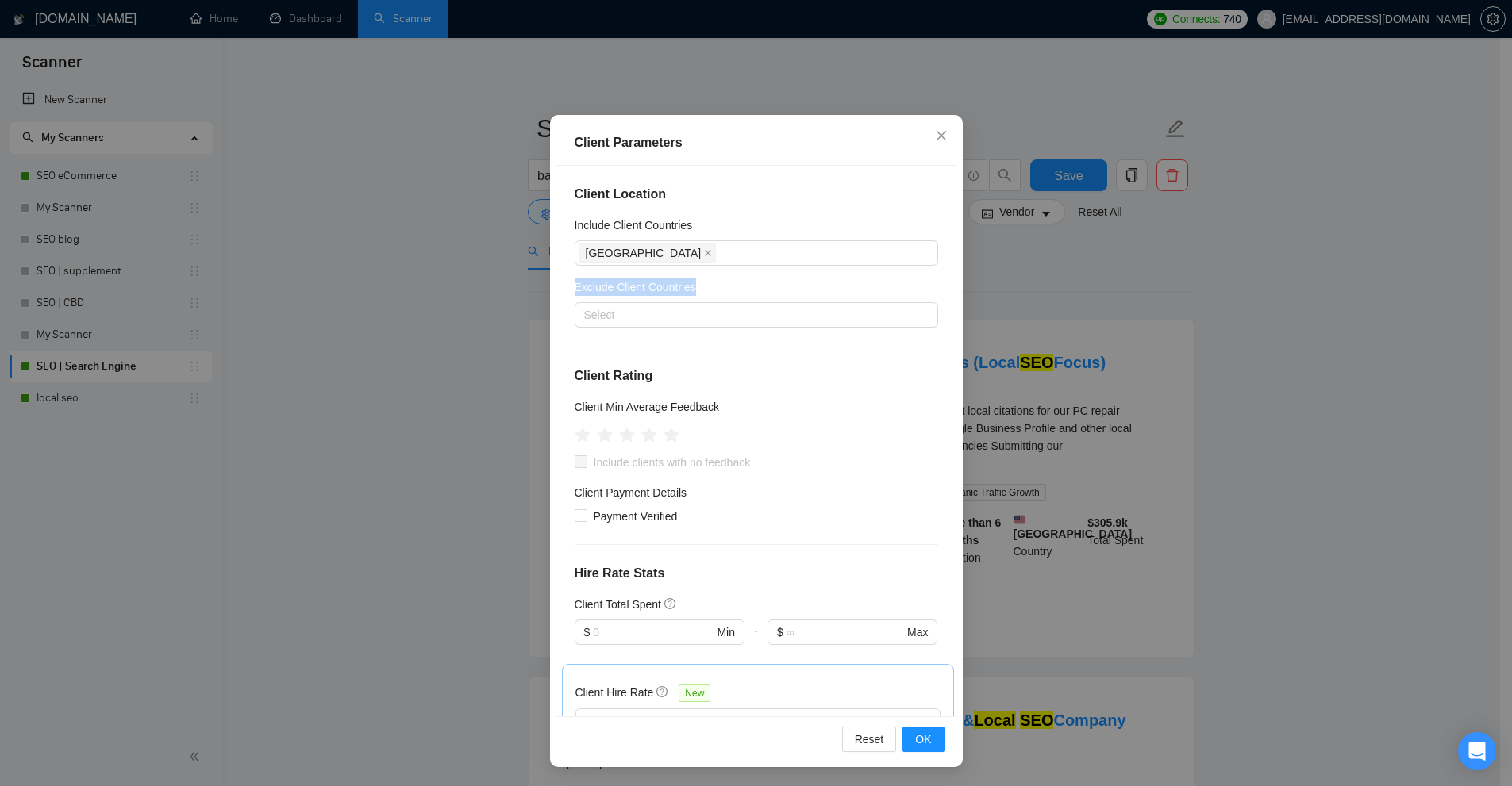
click at [587, 305] on input "Exclude Client Countries" at bounding box center [585, 315] width 3 height 20
click at [698, 364] on div "Client Location Include Client Countries United States Exclude Client Countries…" at bounding box center [756, 441] width 402 height 551
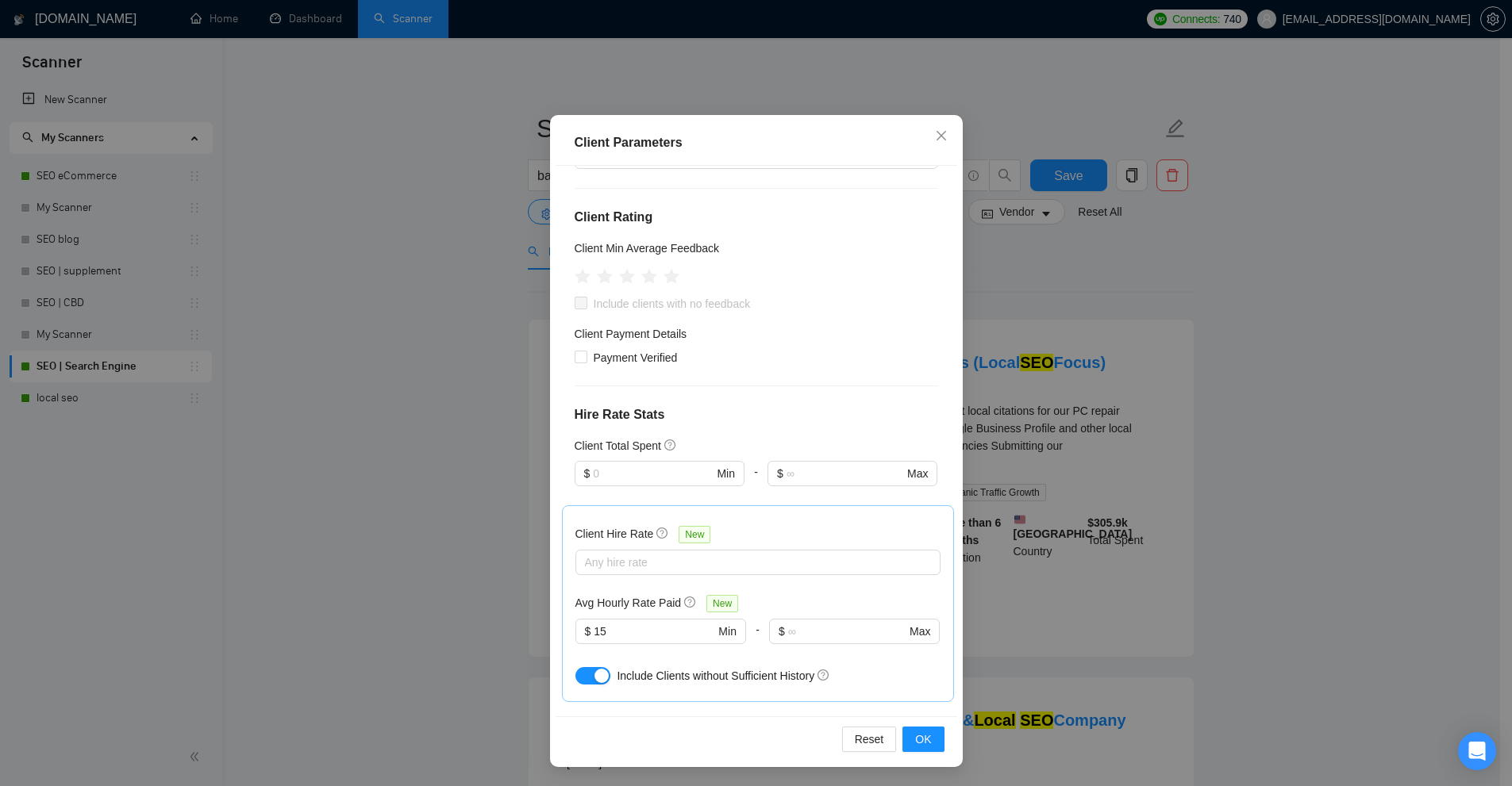
click at [775, 377] on div "Client Location Include Client Countries United States Exclude Client Countries…" at bounding box center [756, 441] width 402 height 551
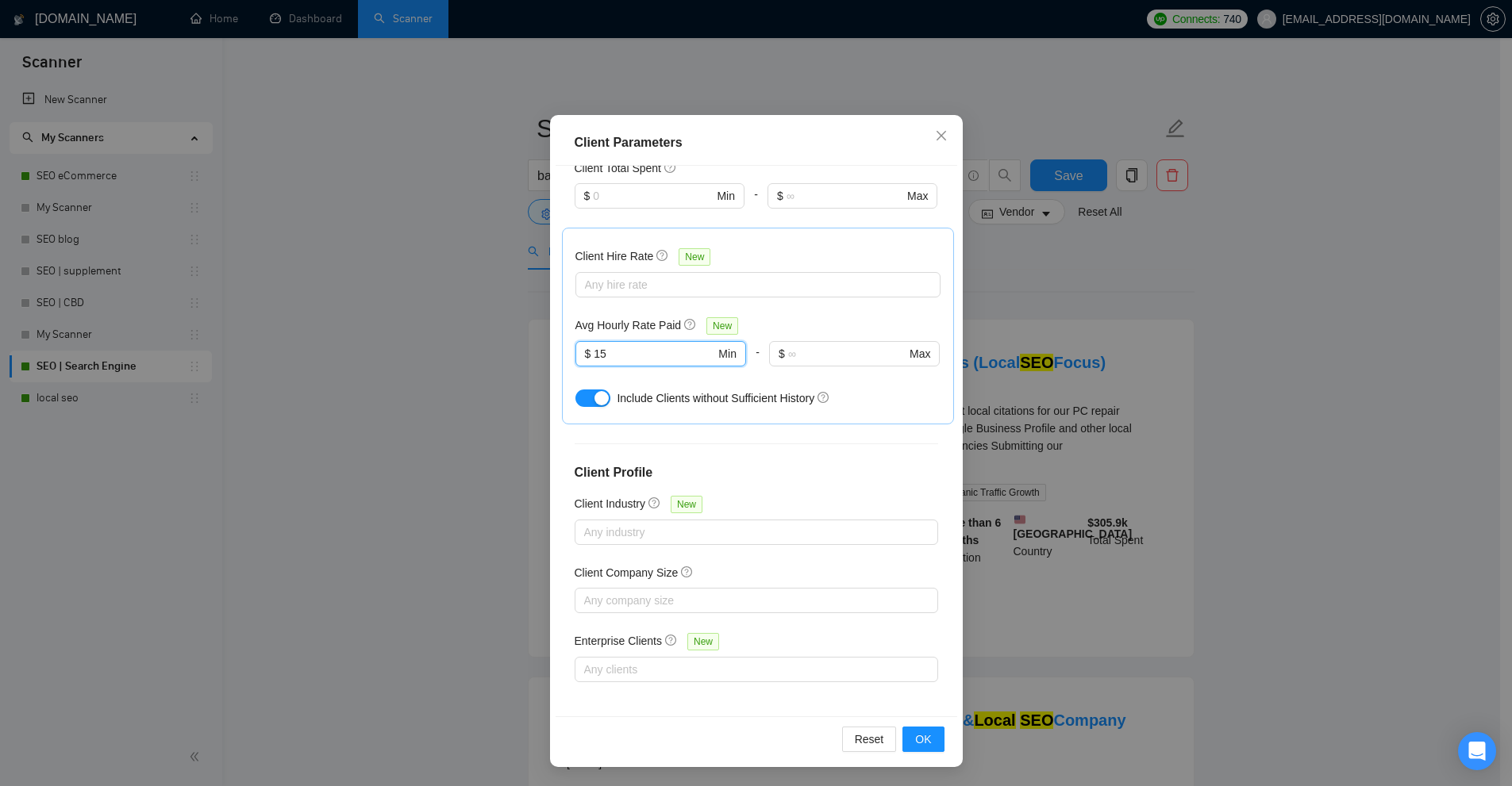
drag, startPoint x: 631, startPoint y: 352, endPoint x: 474, endPoint y: 354, distance: 157.0
click at [474, 354] on div "Client Parameters Client Location Include Client Countries United States Exclud…" at bounding box center [756, 393] width 1512 height 786
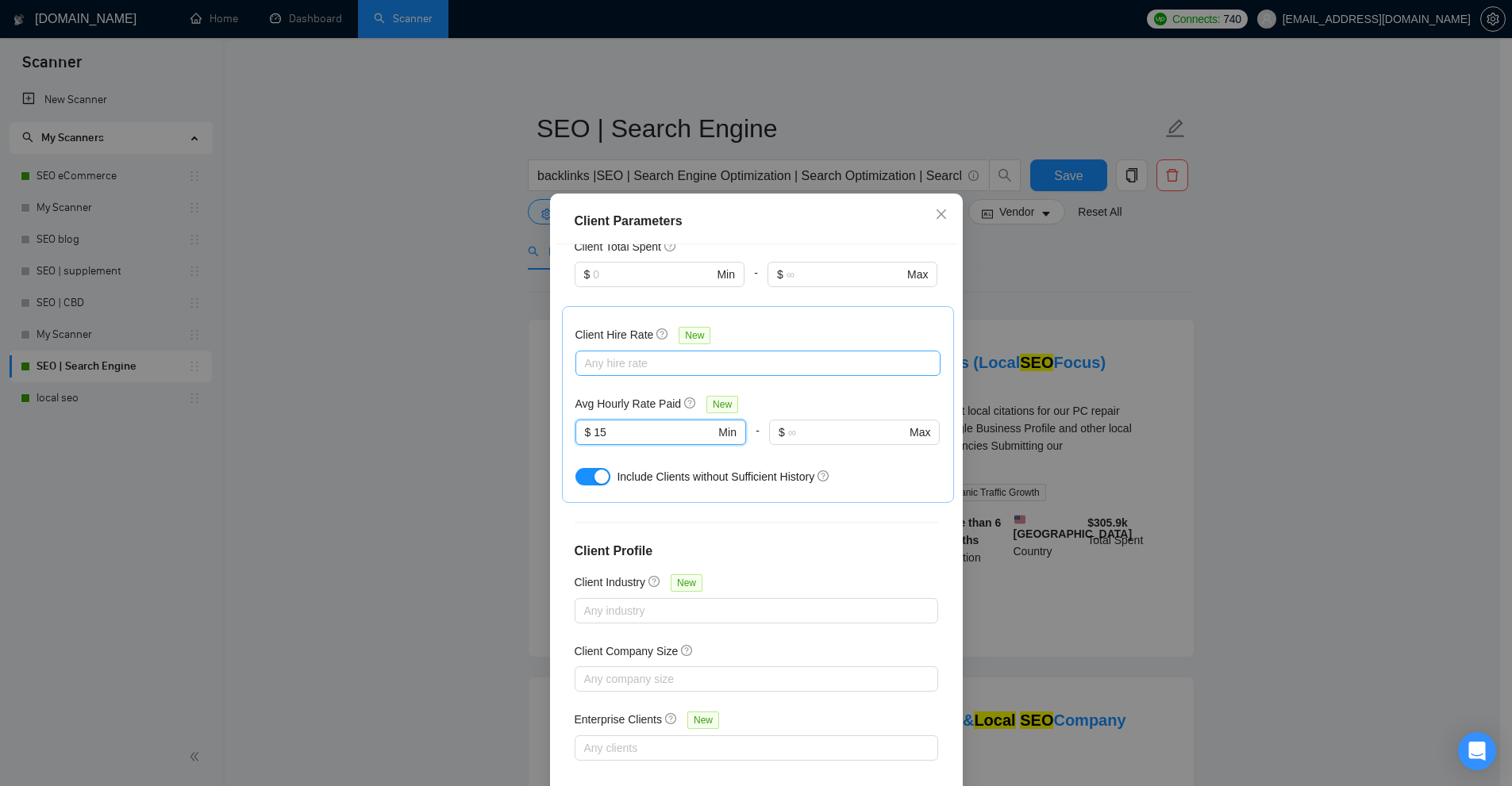
scroll to position [79, 0]
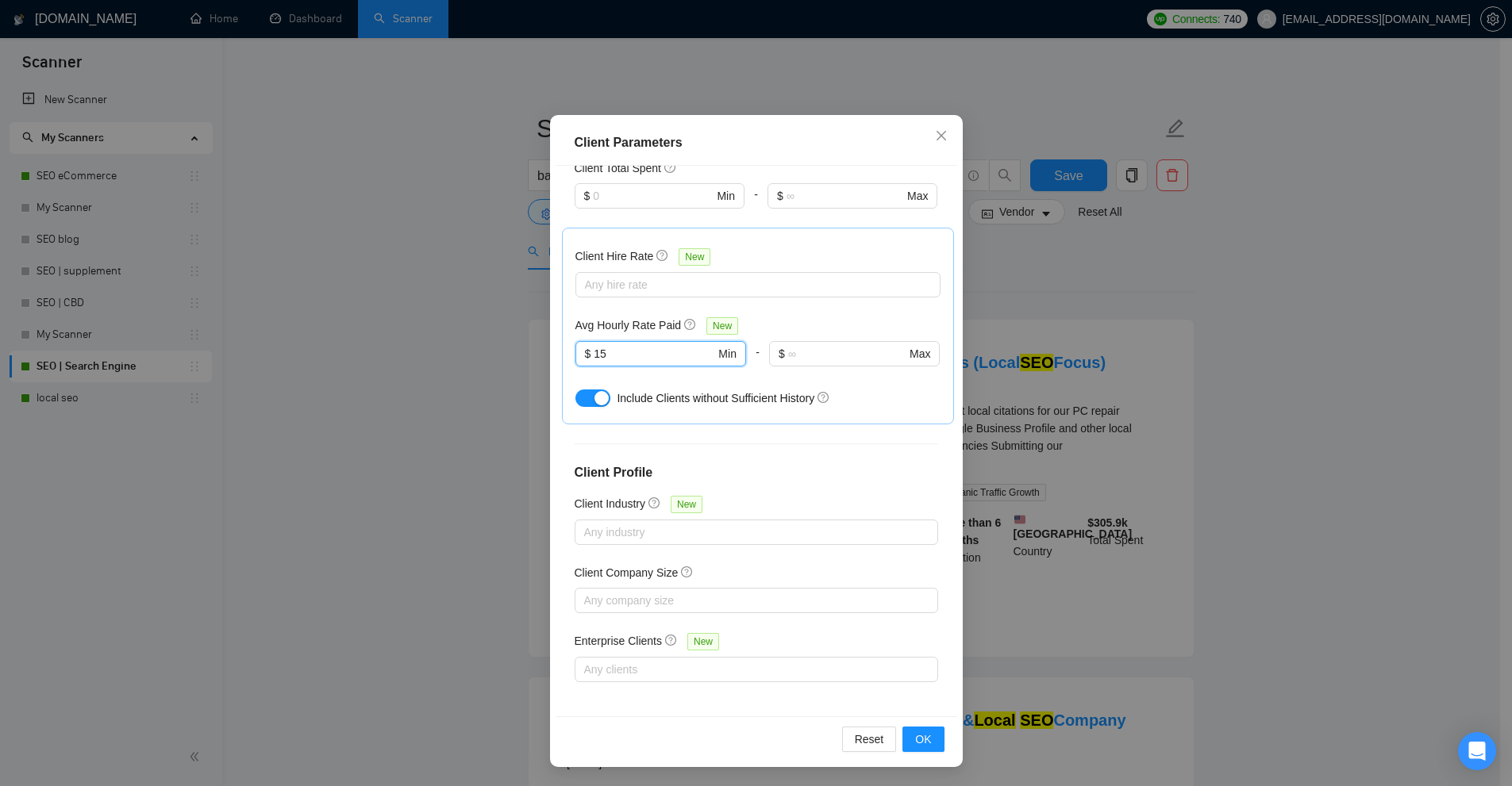
click at [1172, 402] on div "Client Parameters Client Location Include Client Countries United States Exclud…" at bounding box center [756, 393] width 1512 height 786
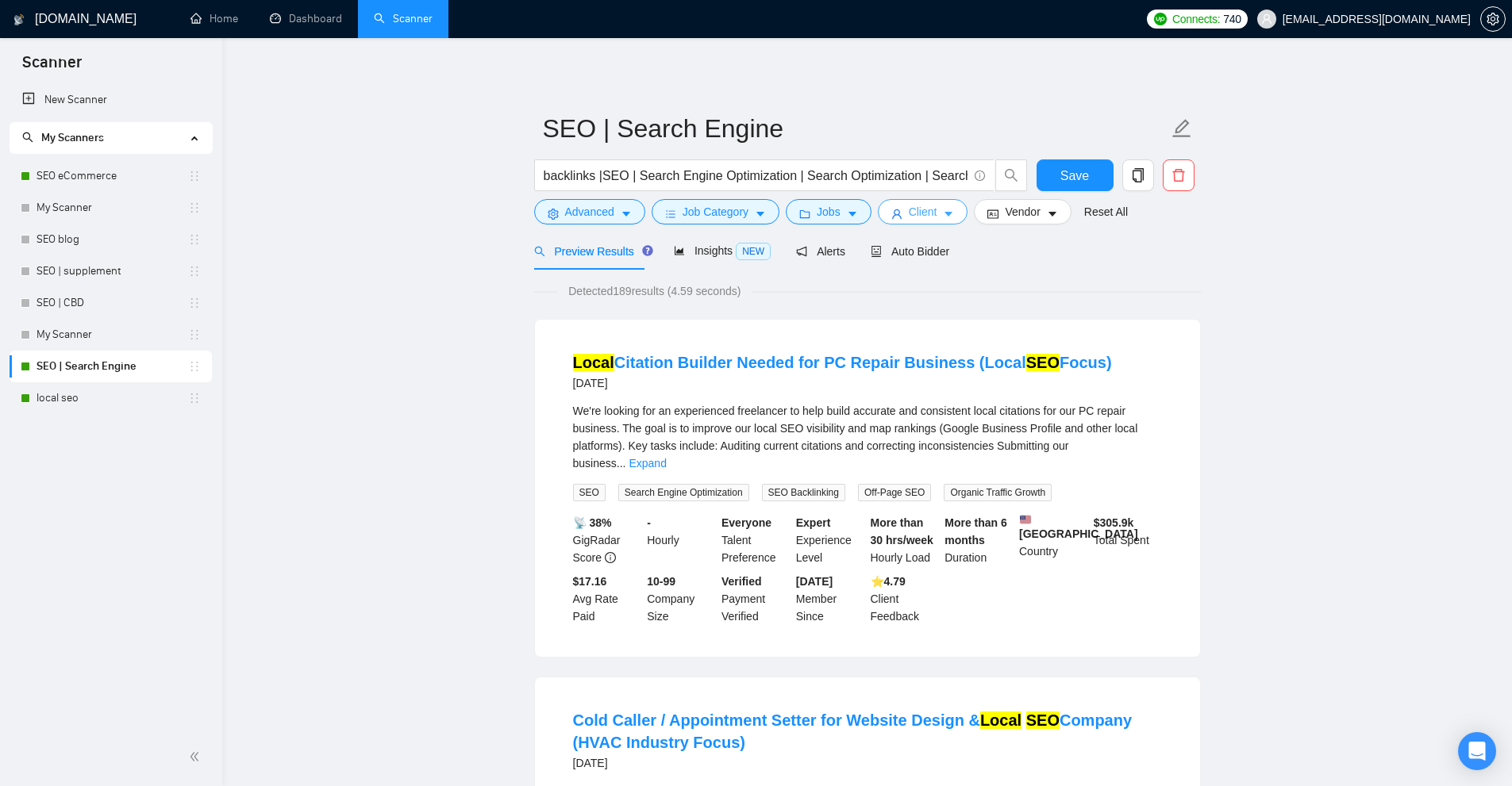
click at [908, 208] on span "Client" at bounding box center [922, 212] width 28 height 18
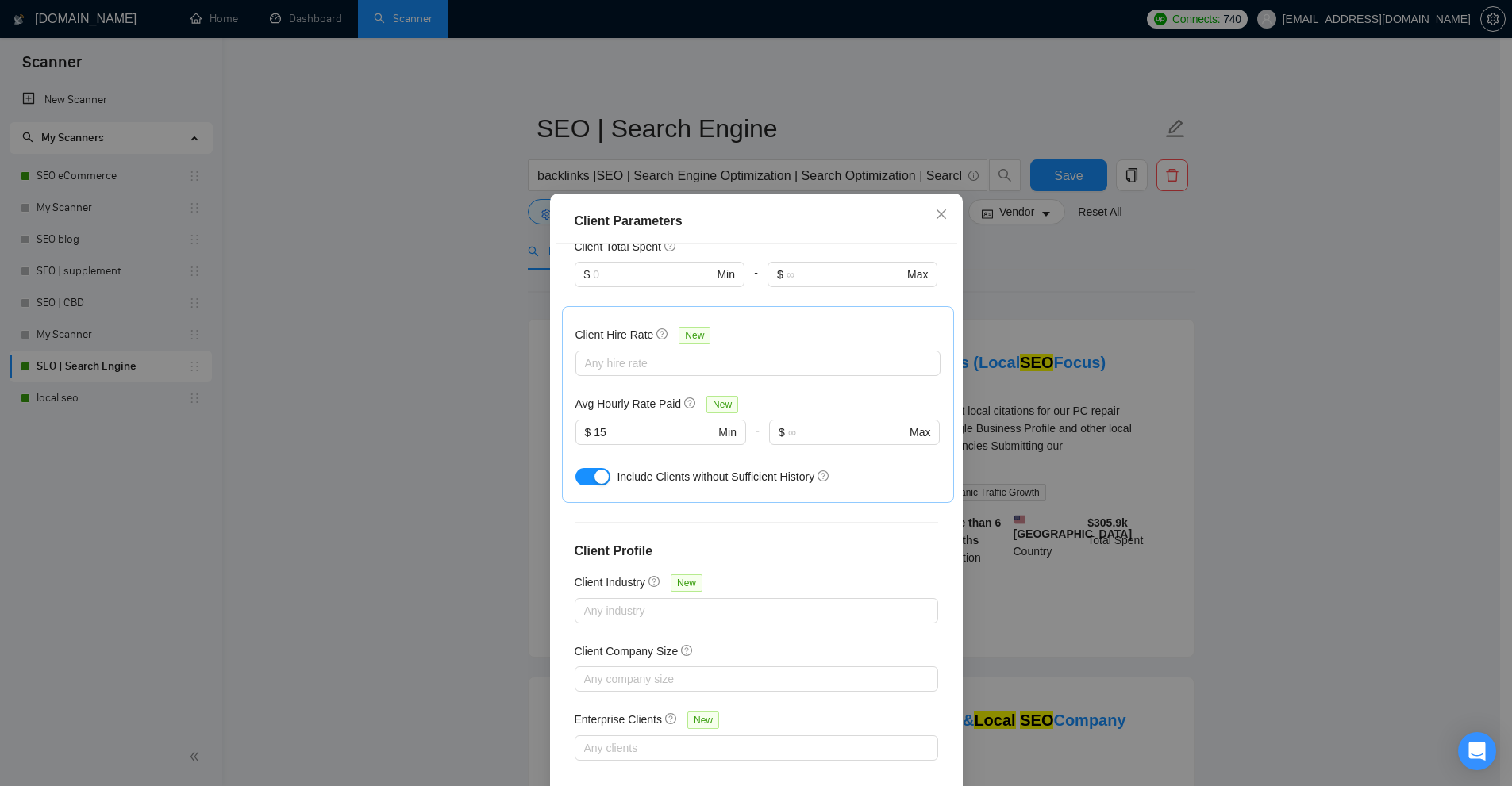
click at [1155, 260] on div "Client Parameters Client Location Include Client Countries United States Exclud…" at bounding box center [756, 393] width 1512 height 786
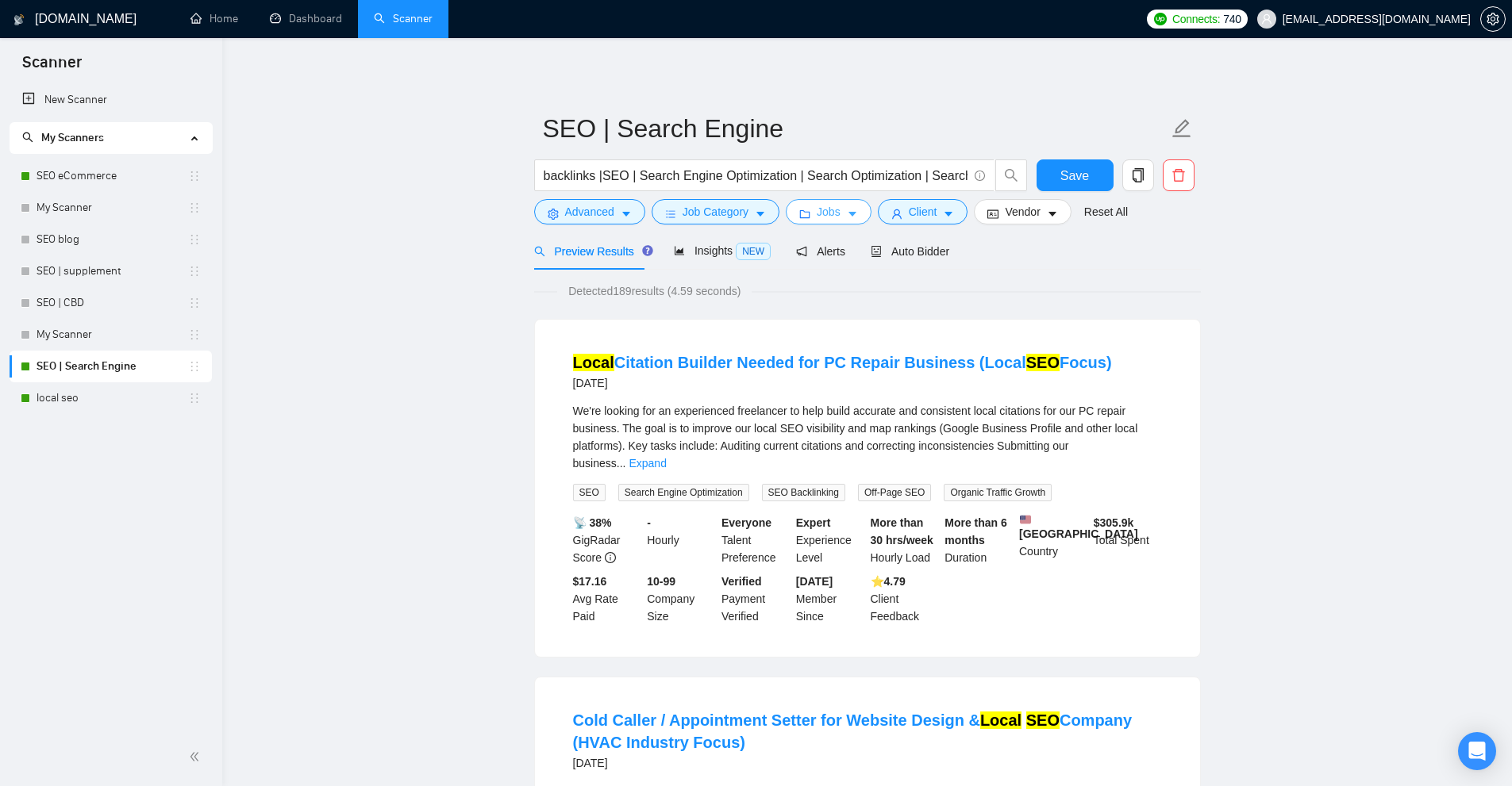
click at [828, 216] on span "Jobs" at bounding box center [828, 212] width 23 height 18
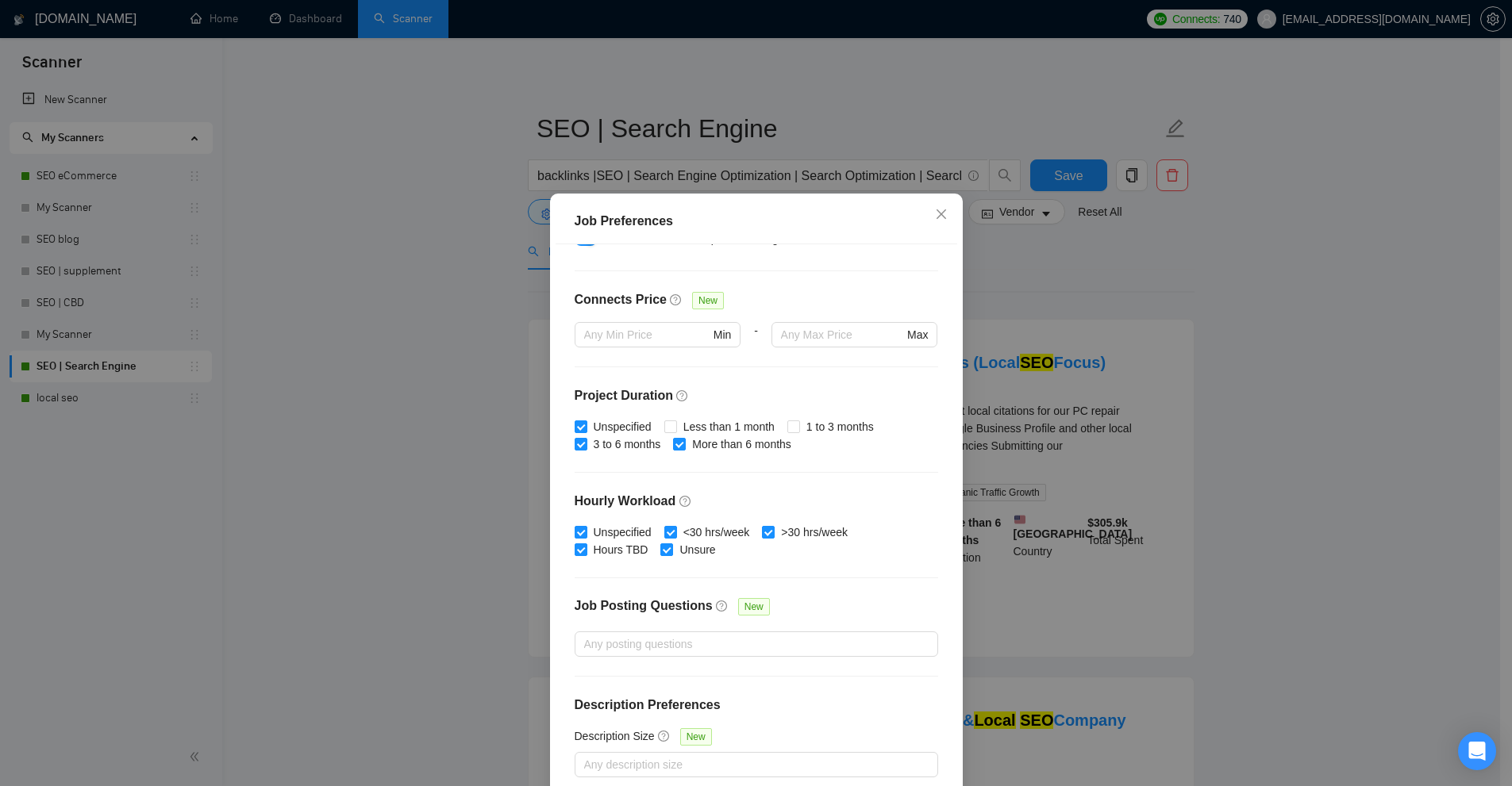
scroll to position [79, 0]
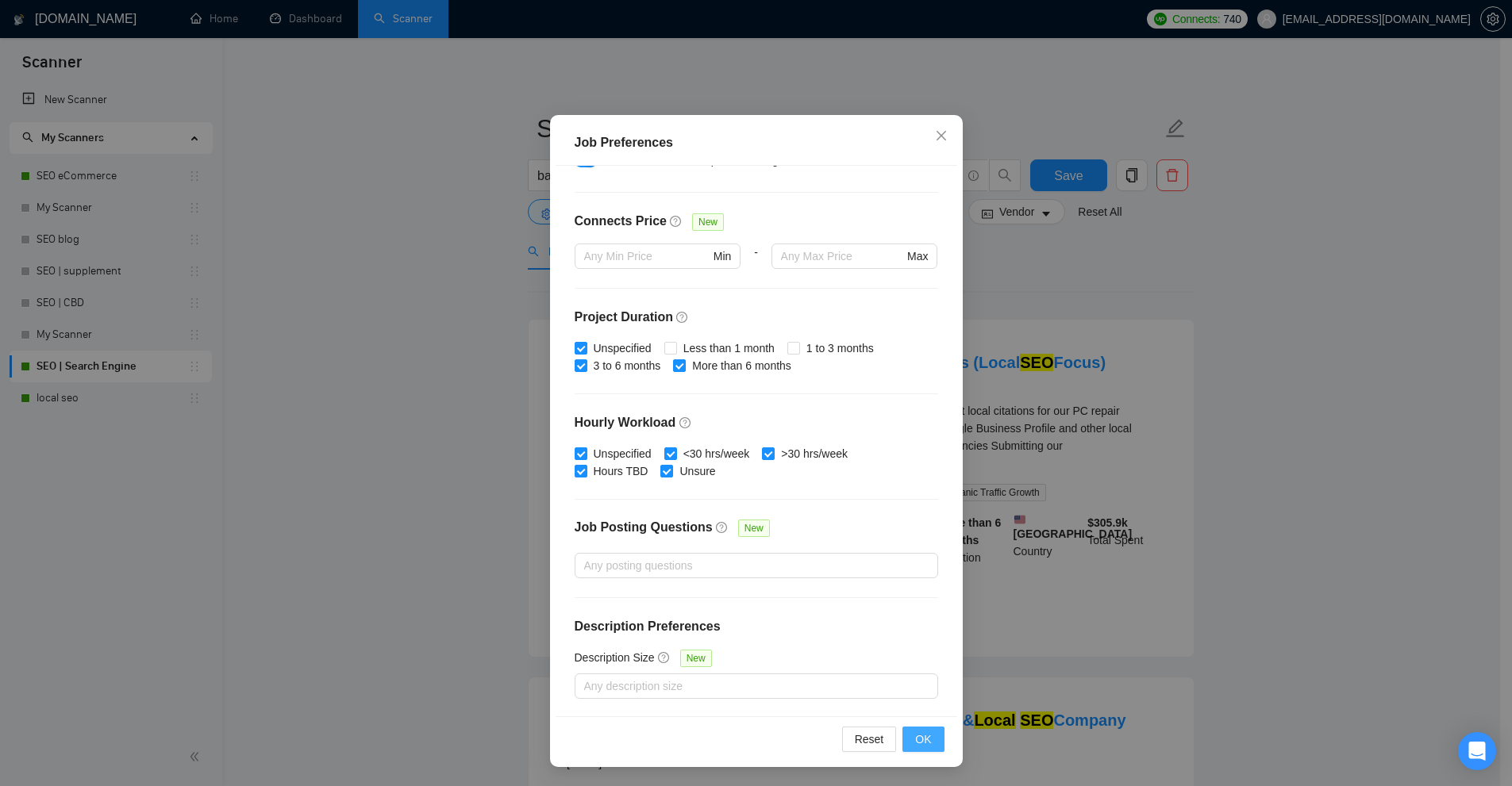
click at [915, 738] on span "OK" at bounding box center [923, 739] width 16 height 18
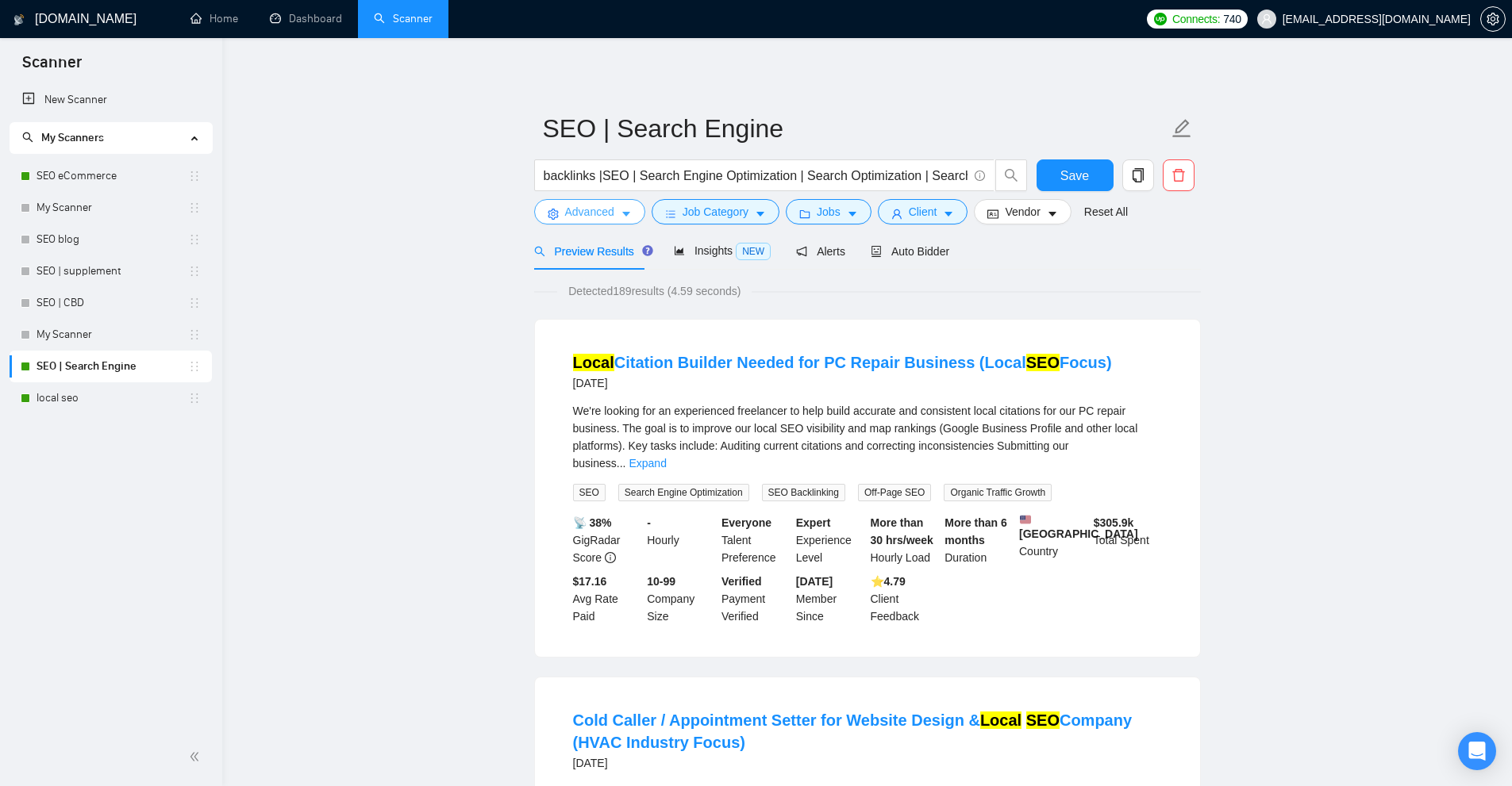
click at [596, 205] on span "Advanced" at bounding box center [589, 212] width 49 height 18
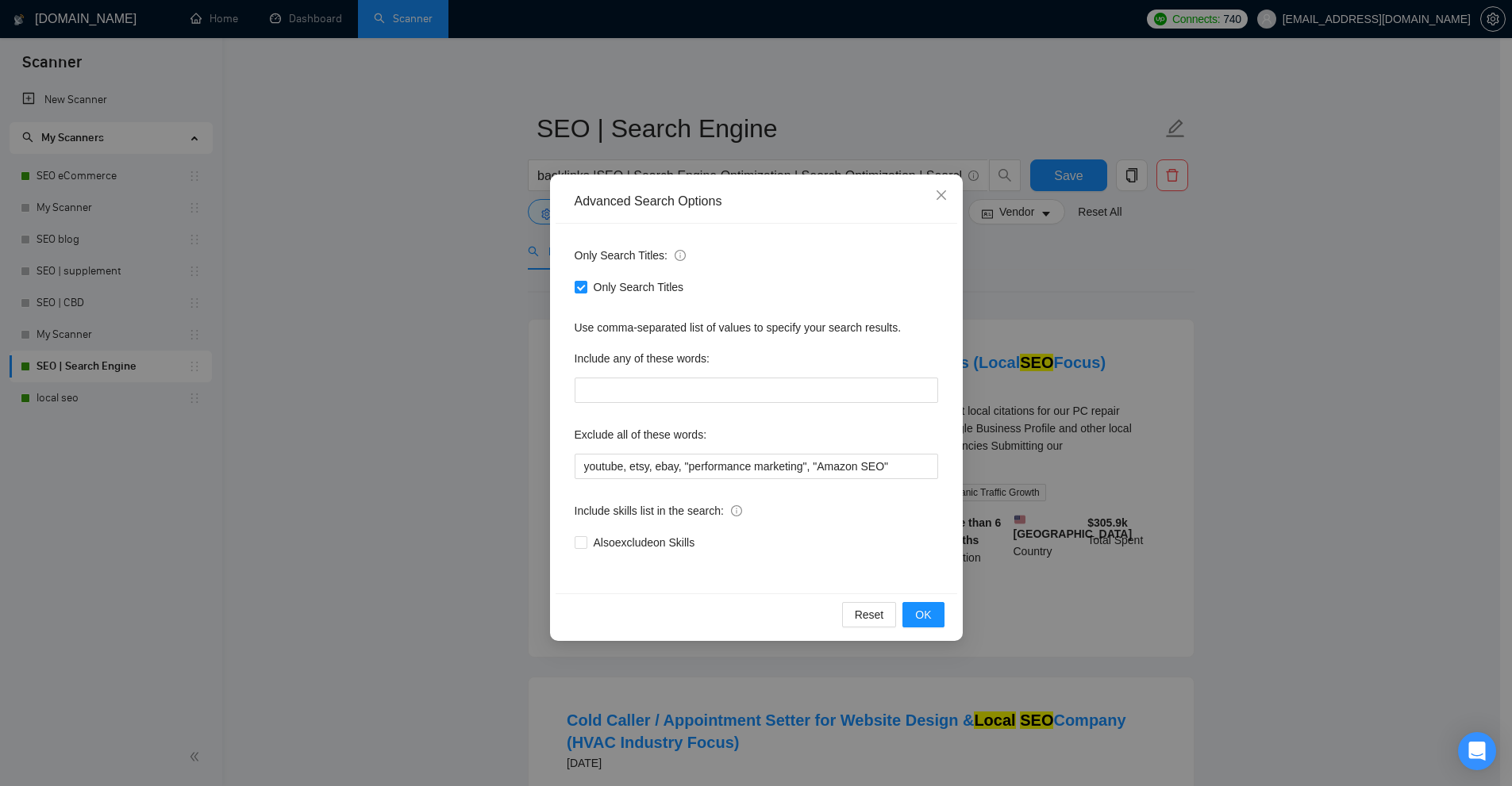
click at [1106, 266] on div "Advanced Search Options Only Search Titles: Only Search Titles Use comma-separa…" at bounding box center [756, 393] width 1512 height 786
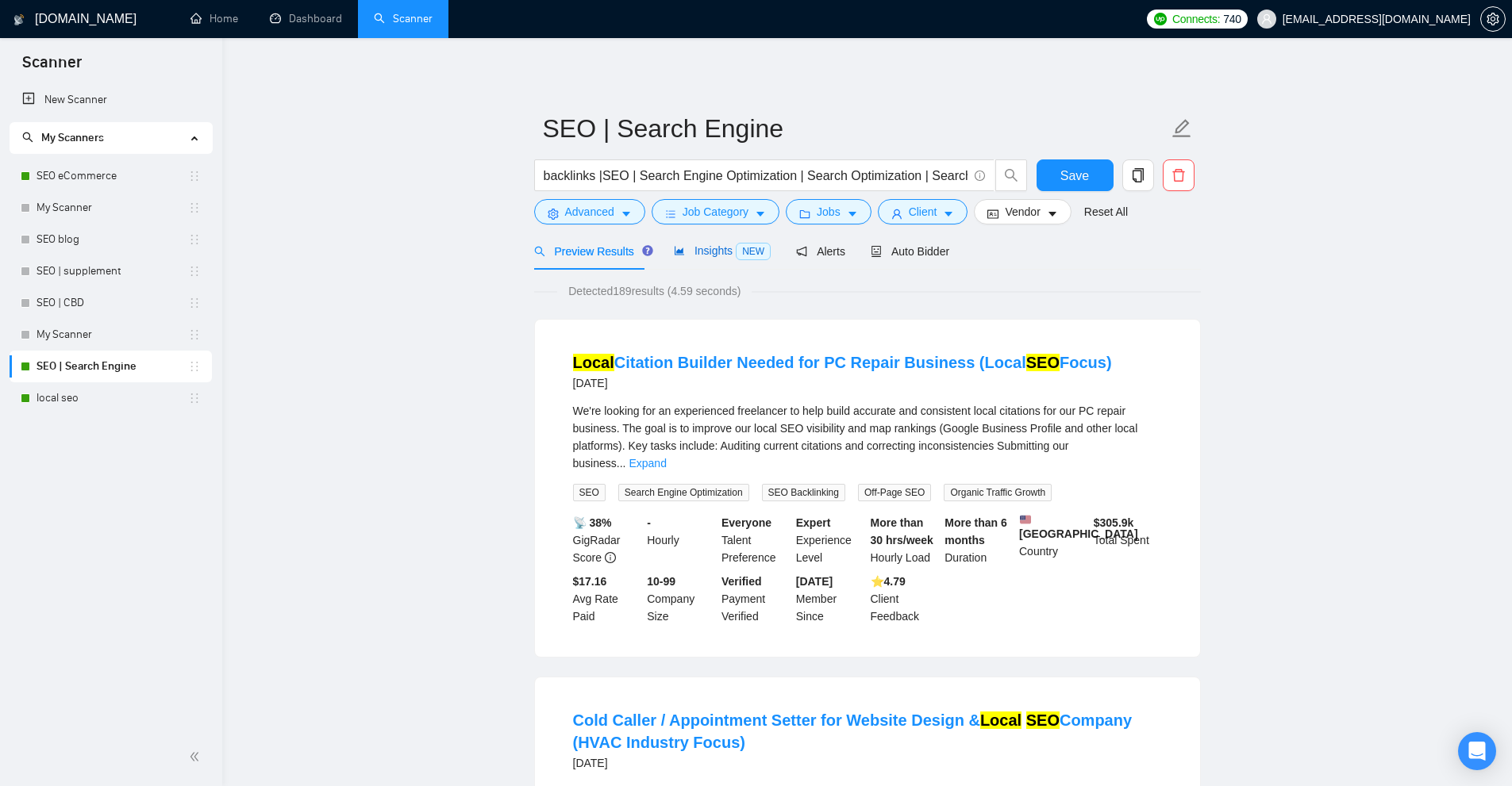
click at [703, 248] on span "Insights NEW" at bounding box center [722, 251] width 97 height 13
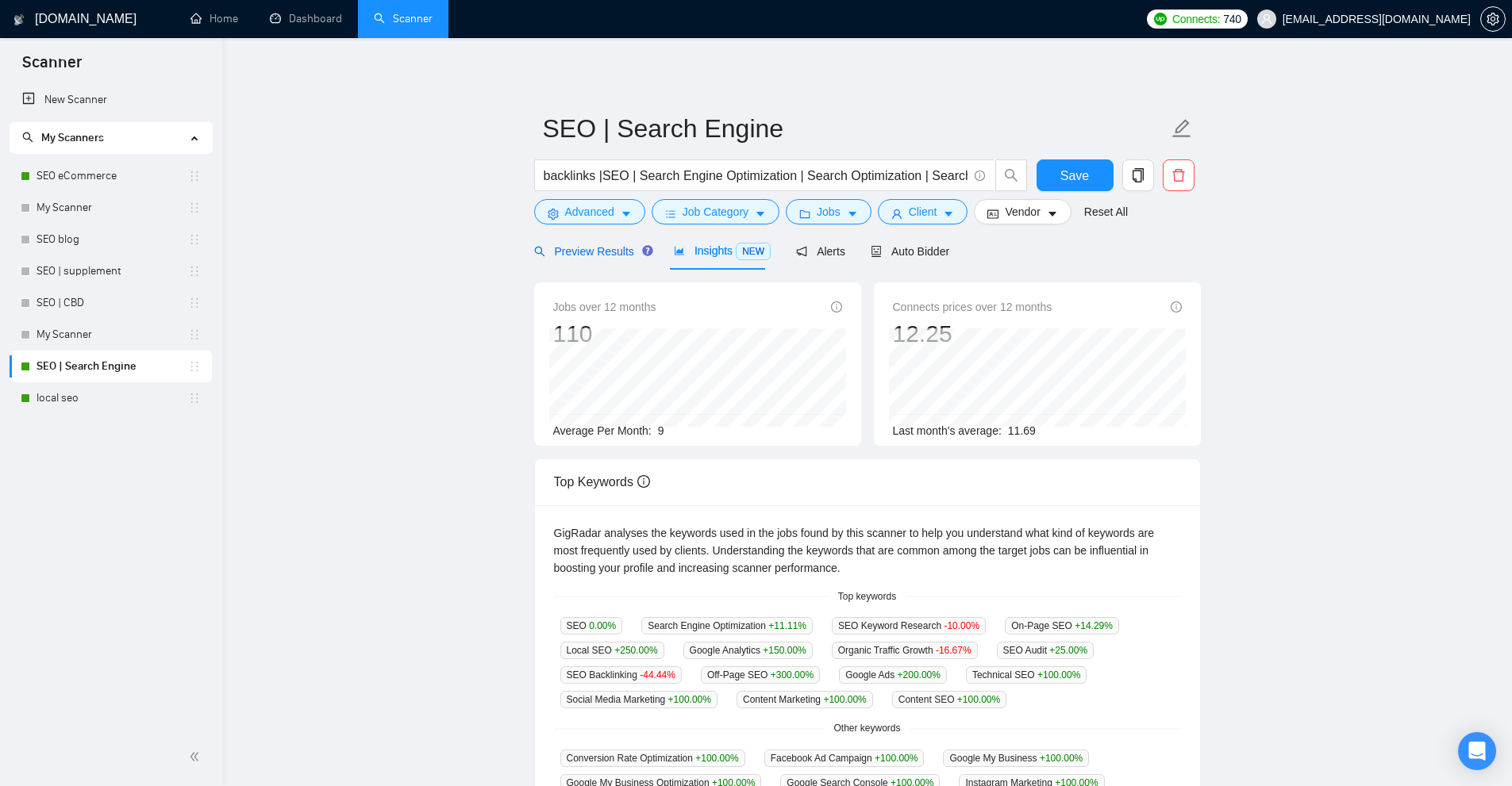
click at [577, 248] on span "Preview Results" at bounding box center [590, 251] width 114 height 13
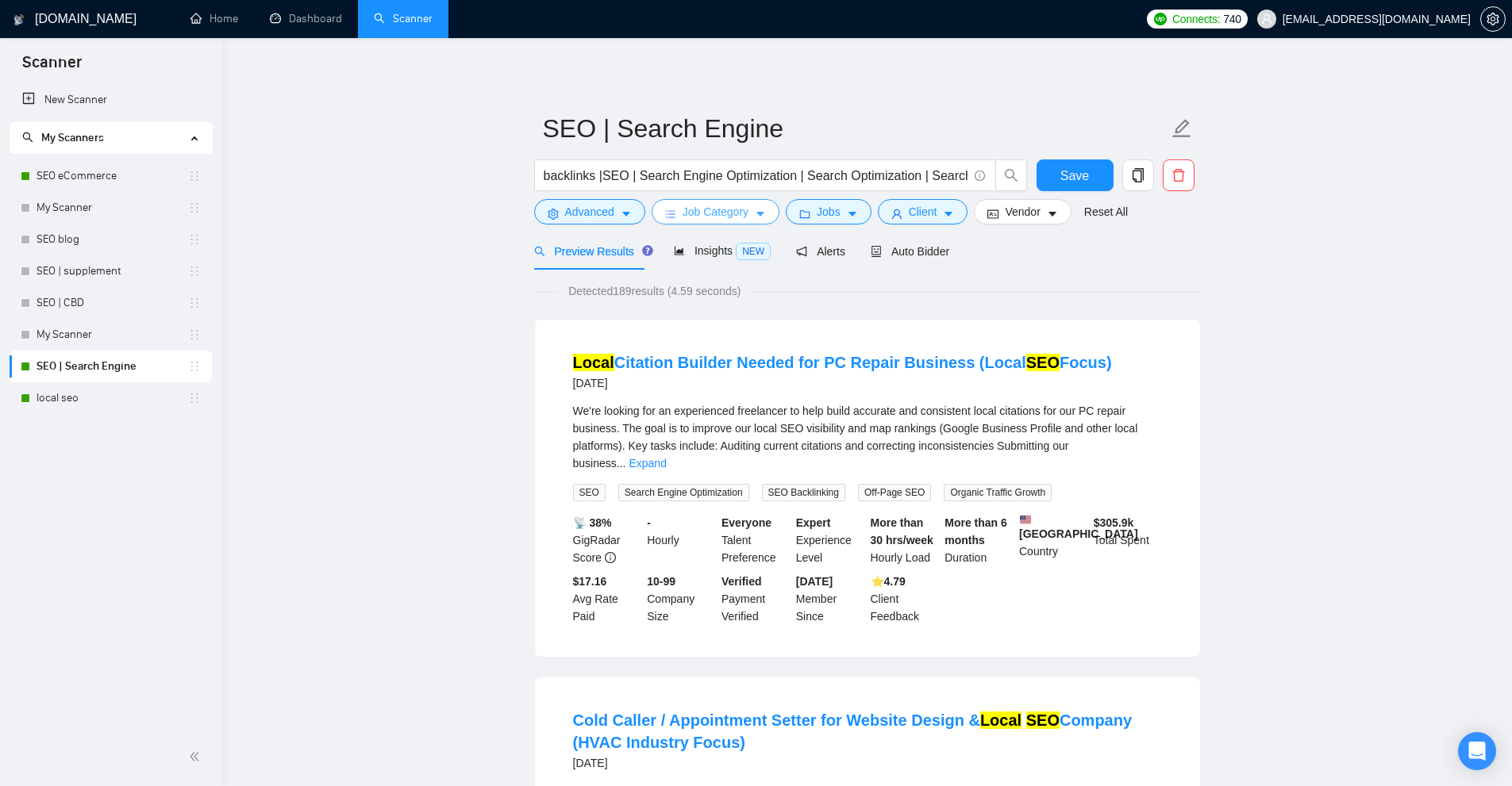
click at [684, 207] on span "Job Category" at bounding box center [716, 212] width 66 height 18
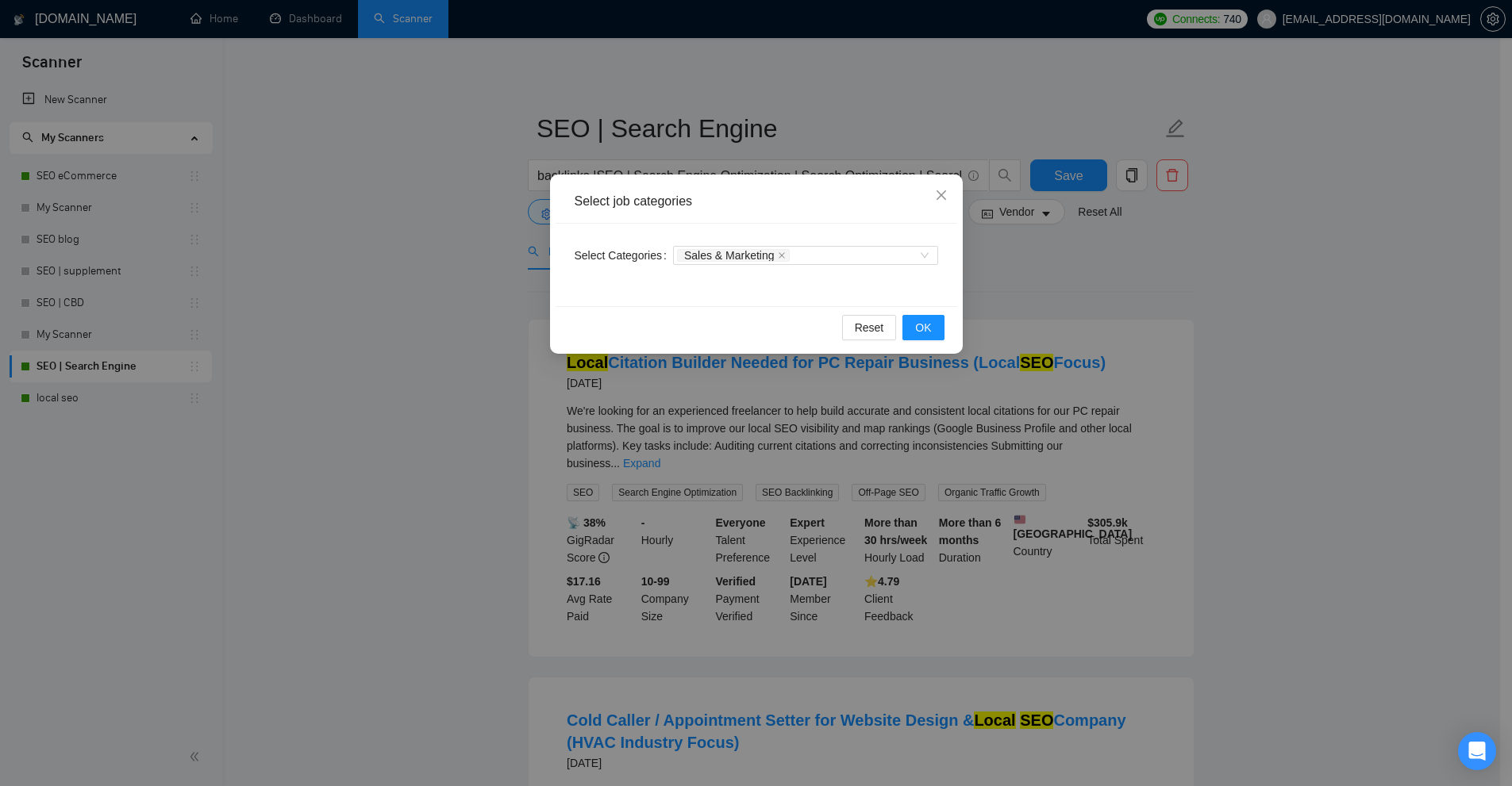
click at [482, 214] on div "Select job categories Select Categories Sales & Marketing Reset OK" at bounding box center [756, 393] width 1512 height 786
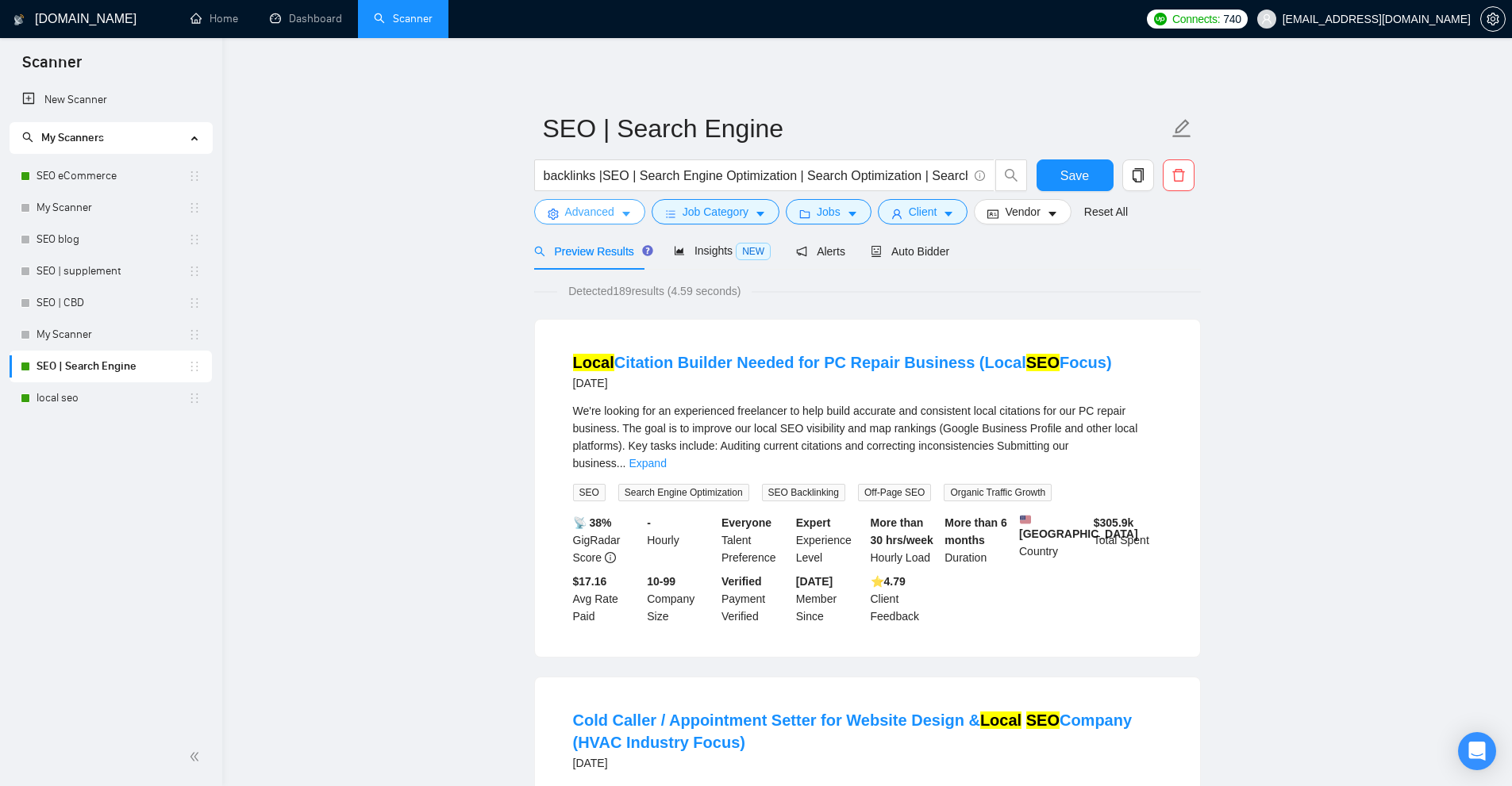
click at [588, 214] on span "Advanced" at bounding box center [589, 212] width 49 height 18
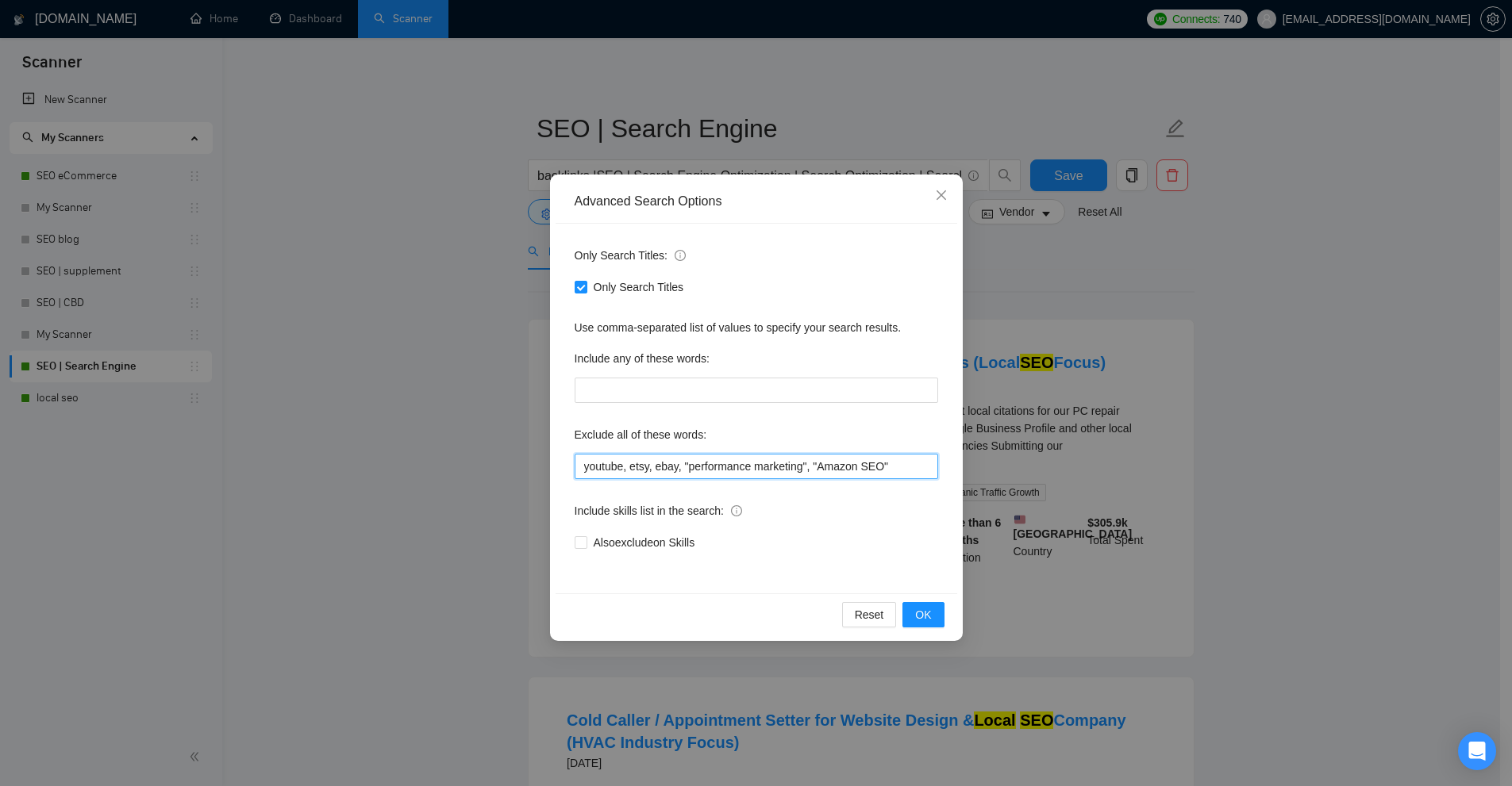
click at [607, 473] on input "youtube, etsy, ebay, "performance marketing", "Amazon SEO"" at bounding box center [756, 466] width 364 height 25
click at [608, 470] on input "youtube, etsy, ebay, "performance marketing", "Amazon SEO"" at bounding box center [756, 466] width 364 height 25
click at [658, 469] on input "youtube, etsy, ebay, "performance marketing", "Amazon SEO"" at bounding box center [756, 466] width 364 height 25
click at [644, 470] on input "youtube, etsy, ebay, "performance marketing", "Amazon SEO"" at bounding box center [756, 466] width 364 height 25
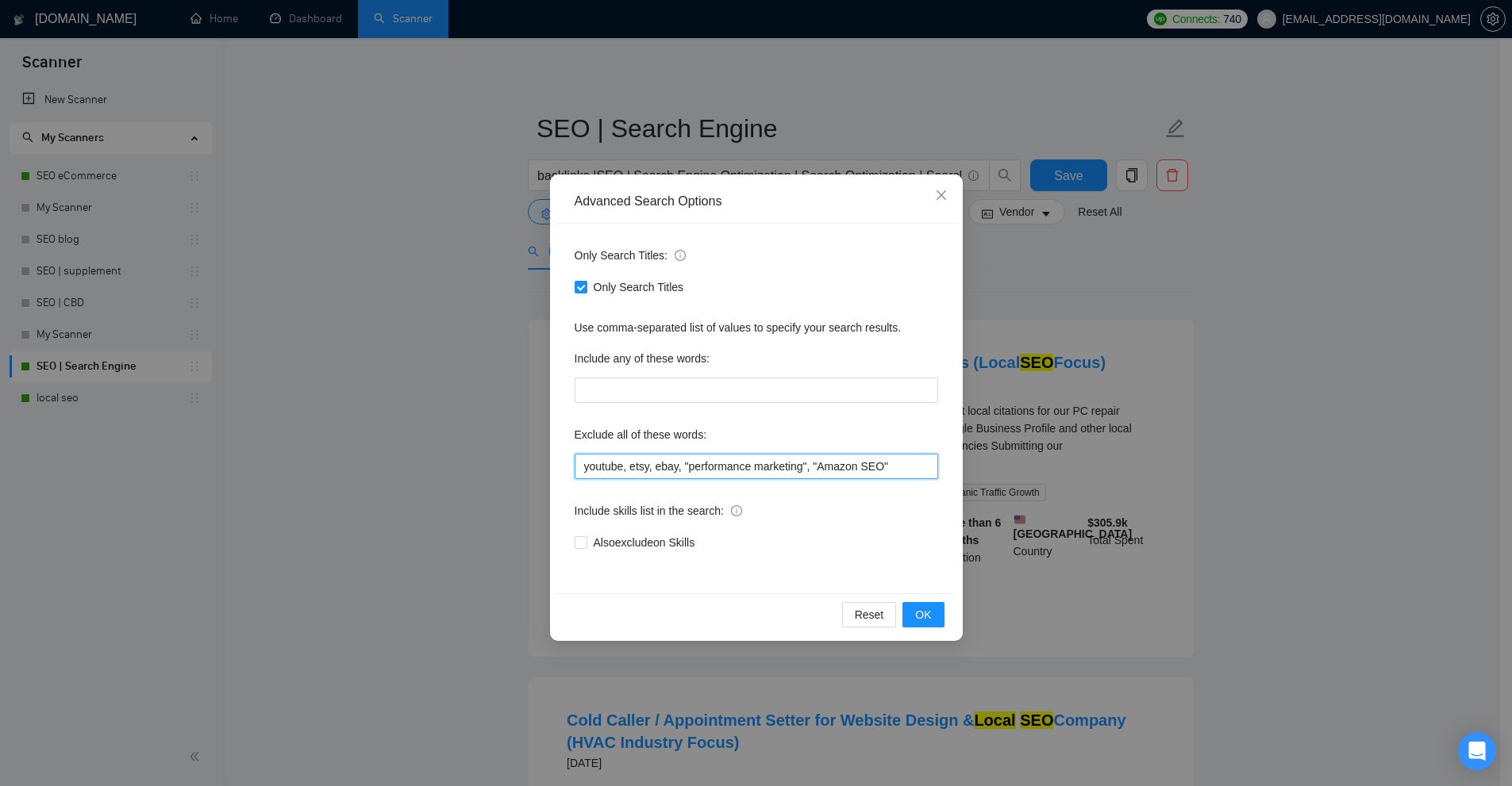
click at [644, 470] on input "youtube, etsy, ebay, "performance marketing", "Amazon SEO"" at bounding box center [756, 466] width 364 height 25
click at [666, 464] on input "youtube, etsy, ebay, "performance marketing", "Amazon SEO"" at bounding box center [756, 466] width 364 height 25
click at [712, 463] on input "youtube, etsy, ebay, "performance marketing", "Amazon SEO"" at bounding box center [756, 466] width 364 height 25
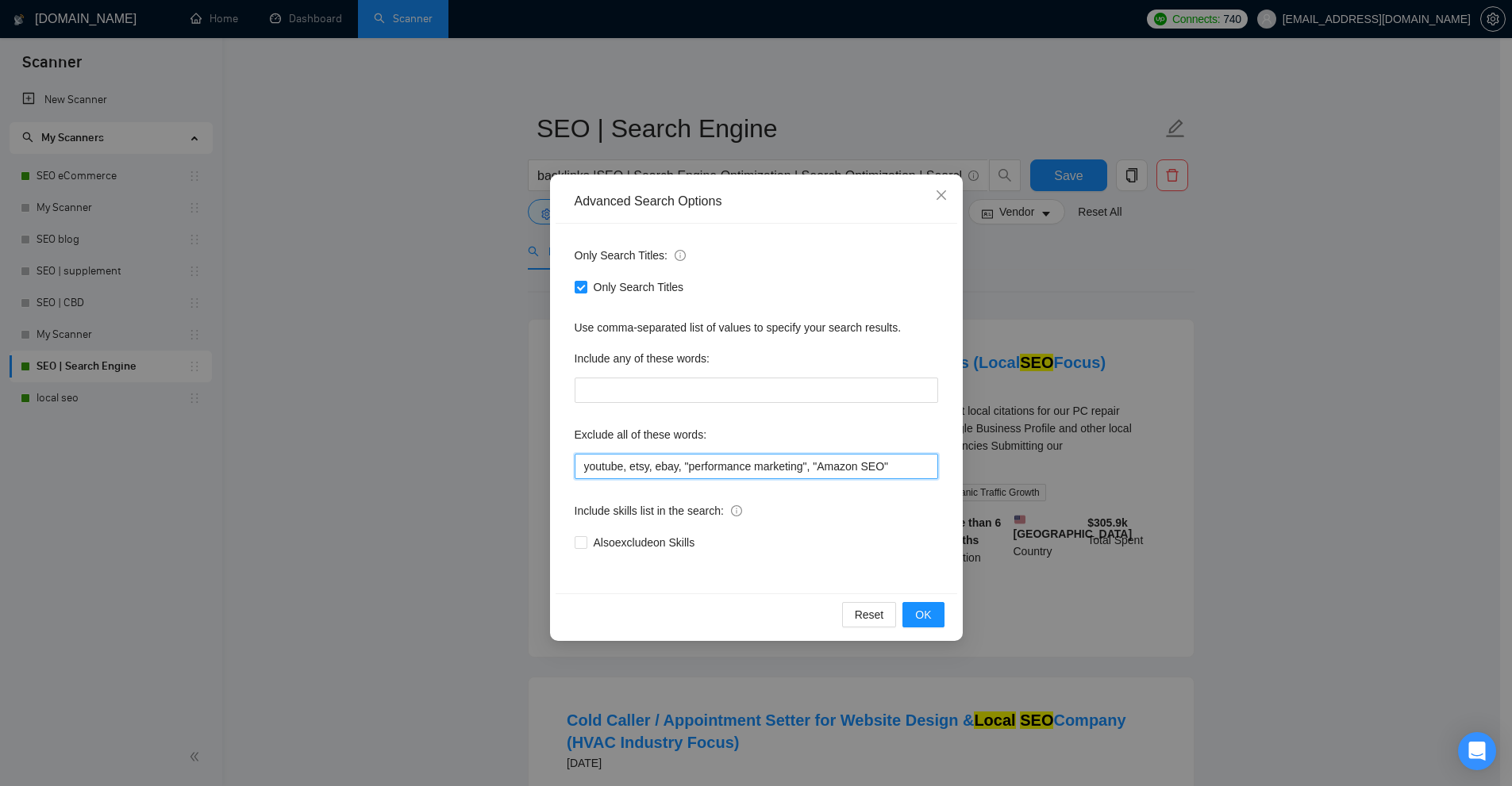
click at [773, 463] on input "youtube, etsy, ebay, "performance marketing", "Amazon SEO"" at bounding box center [756, 466] width 364 height 25
click at [840, 468] on input "youtube, etsy, ebay, "performance marketing", "Amazon SEO"" at bounding box center [756, 466] width 364 height 25
click at [870, 465] on input "youtube, etsy, ebay, "performance marketing", "Amazon SEO"" at bounding box center [756, 466] width 364 height 25
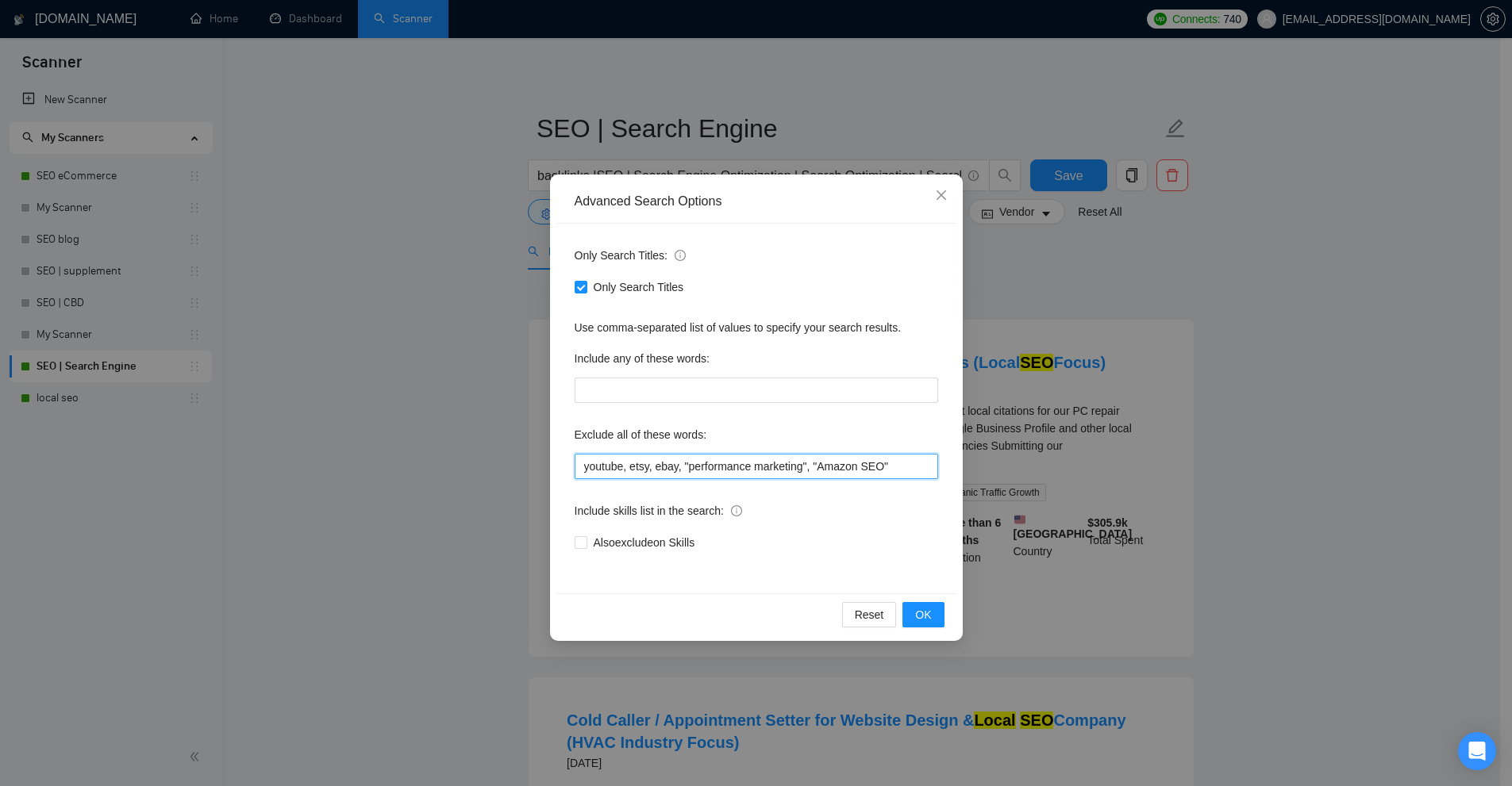
click at [870, 465] on input "youtube, etsy, ebay, "performance marketing", "Amazon SEO"" at bounding box center [756, 466] width 364 height 25
click at [883, 465] on input "youtube, etsy, ebay, "performance marketing", "Amazon SEO"" at bounding box center [756, 466] width 364 height 25
click at [931, 609] on span "OK" at bounding box center [923, 614] width 16 height 18
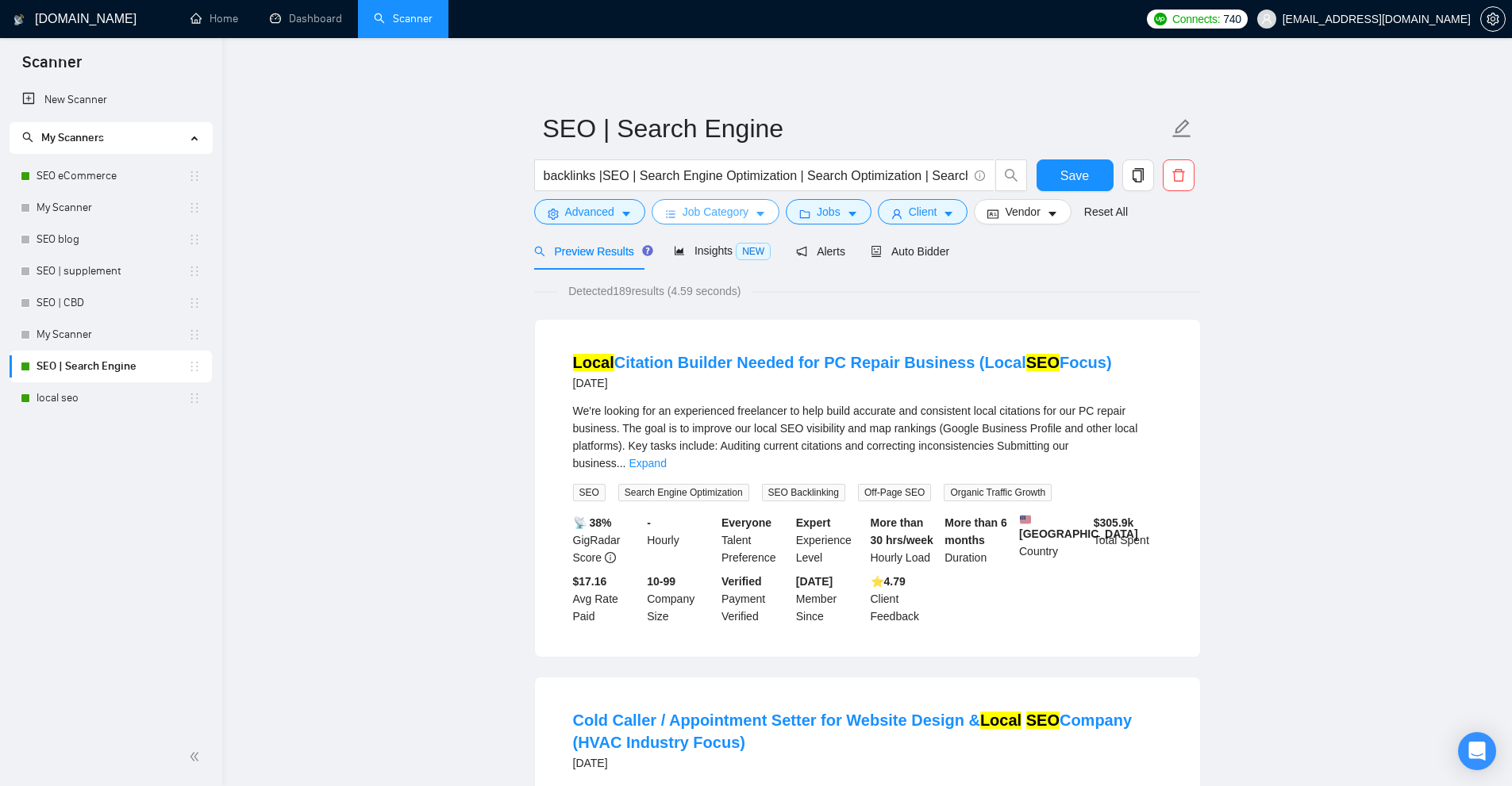
click at [731, 203] on span "Job Category" at bounding box center [716, 212] width 66 height 18
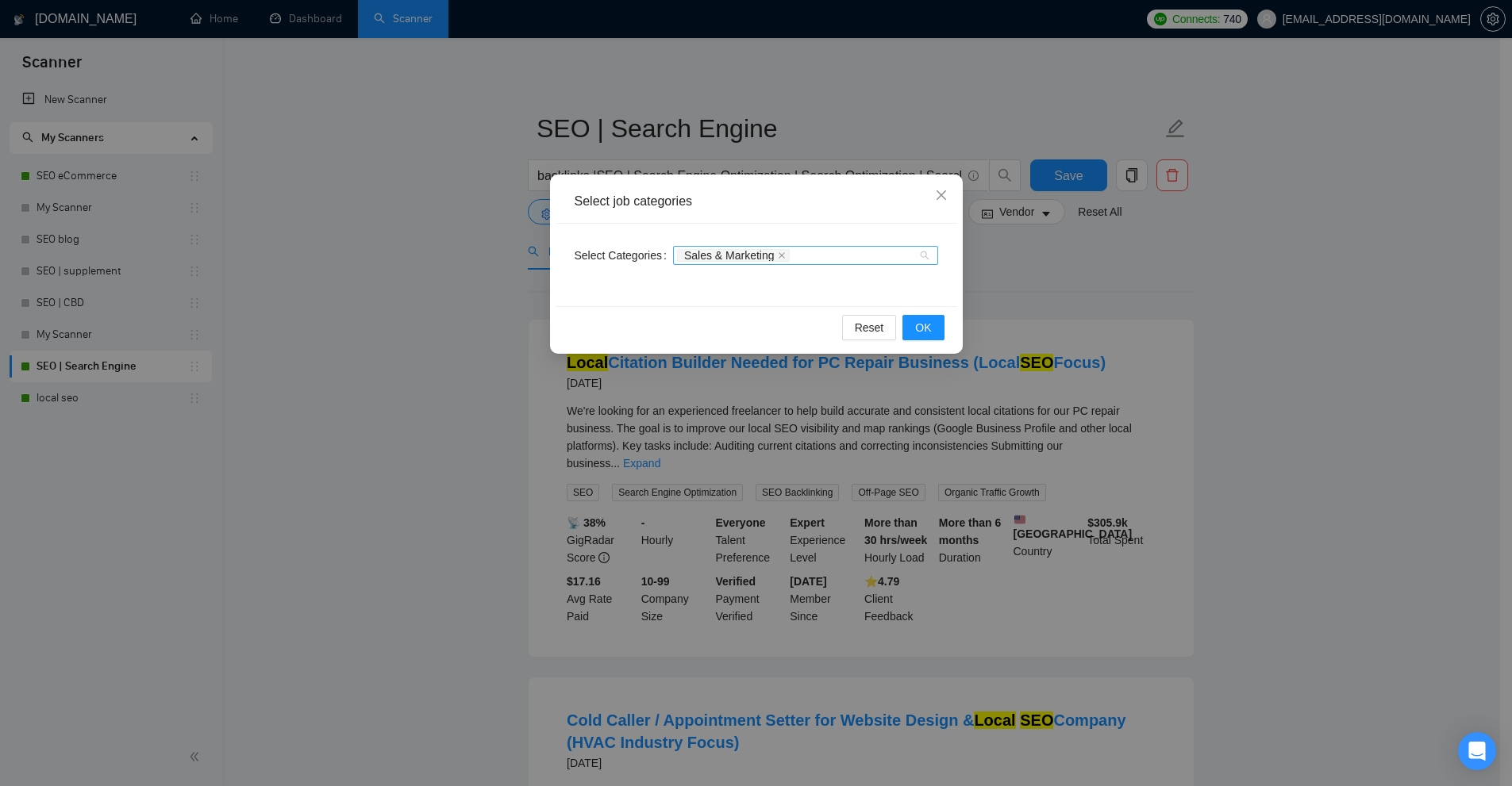
click at [828, 261] on div "Sales & Marketing" at bounding box center [797, 255] width 241 height 16
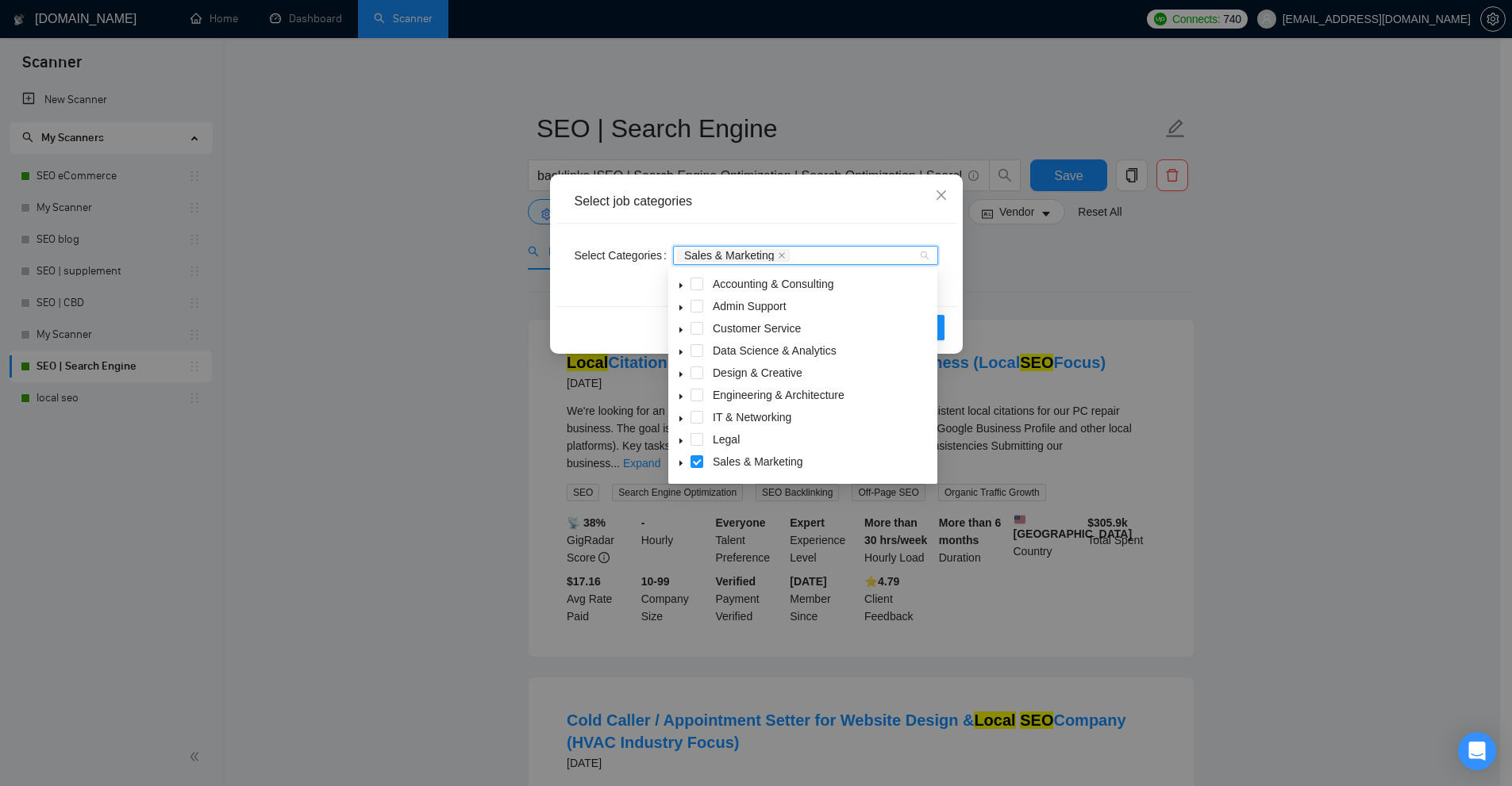
click at [683, 458] on span at bounding box center [681, 462] width 20 height 20
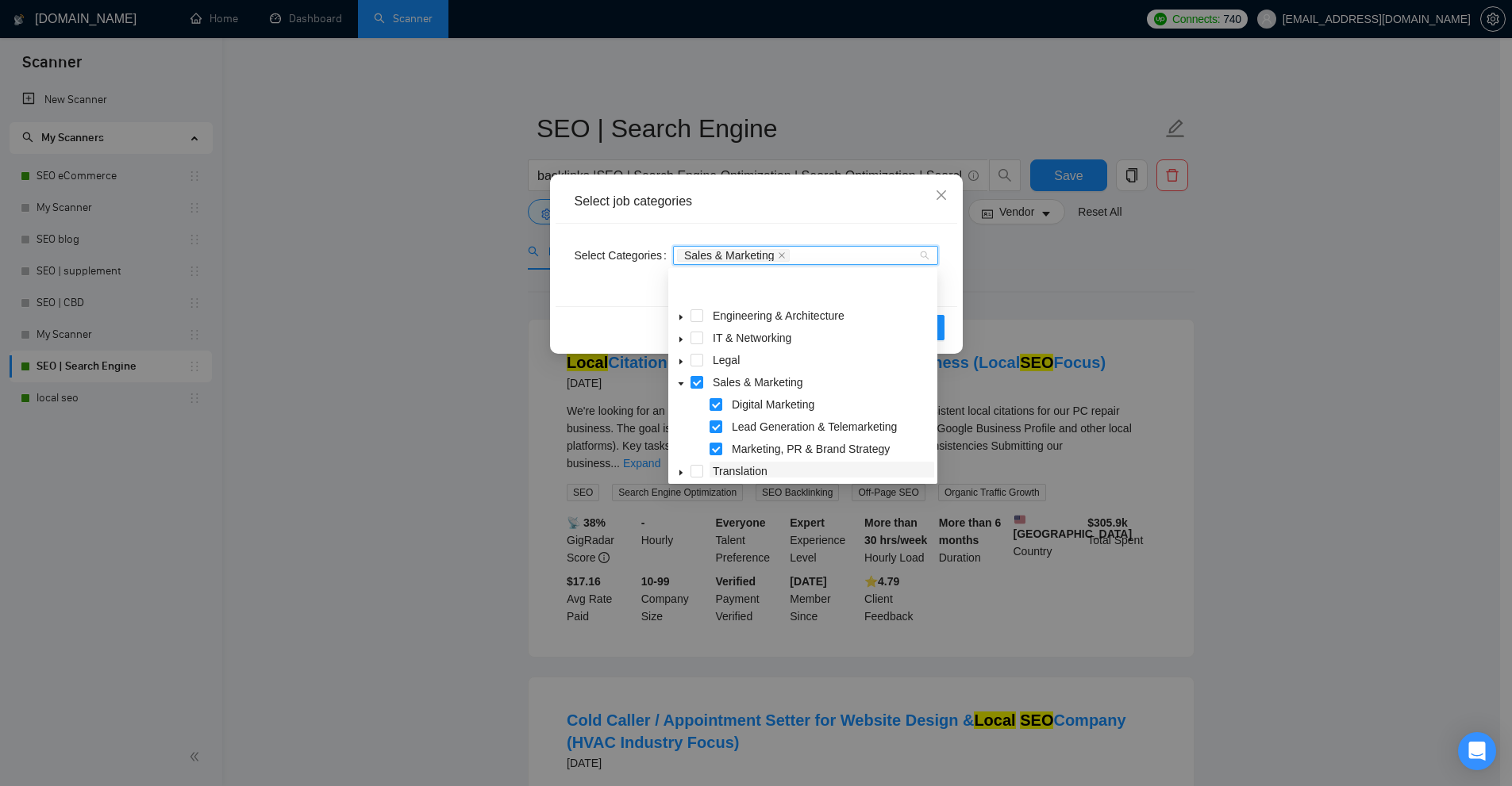
scroll to position [129, 0]
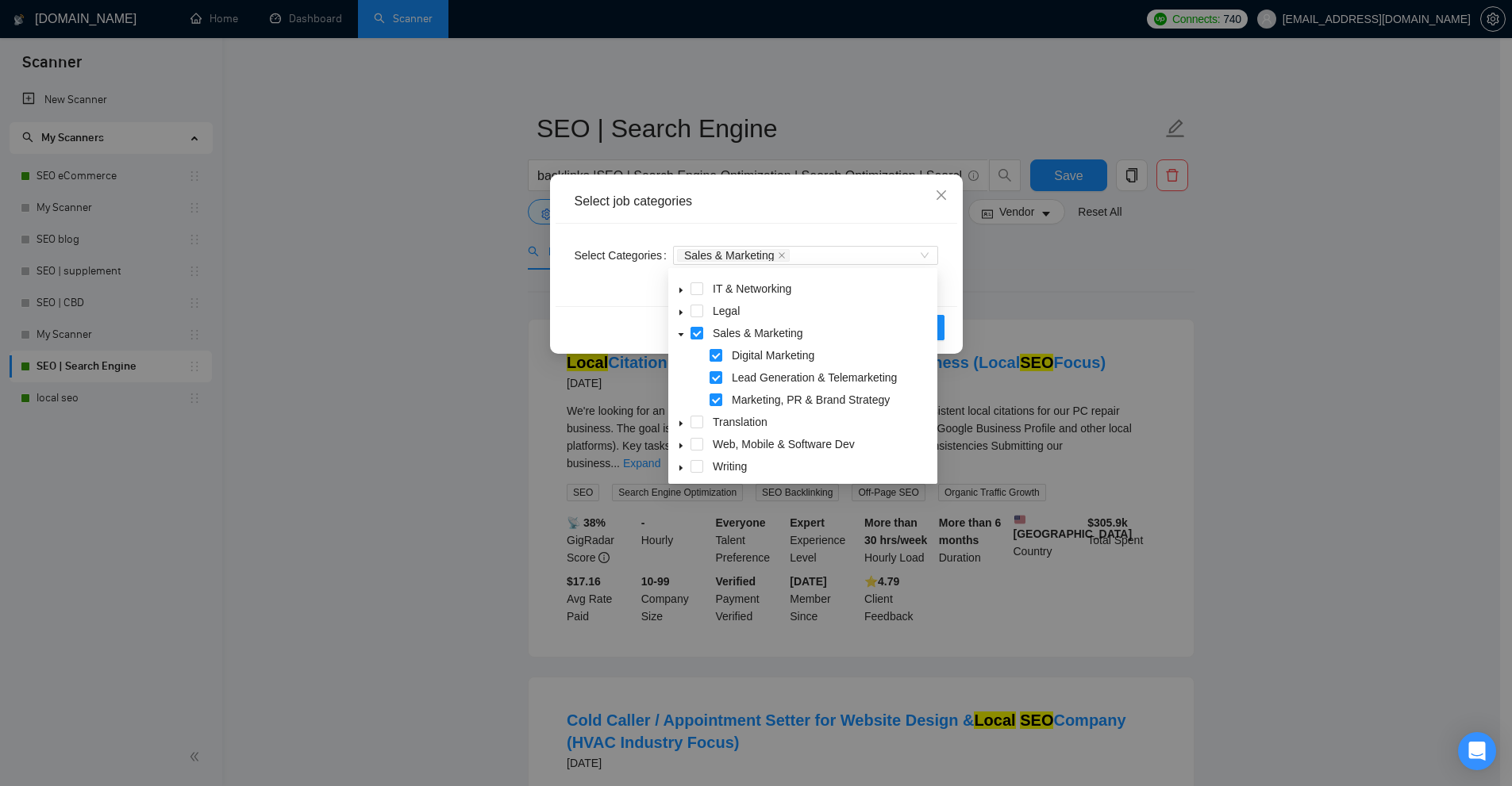
click at [1117, 304] on div "Select job categories Select Categories Sales & Marketing Reset OK" at bounding box center [756, 393] width 1512 height 786
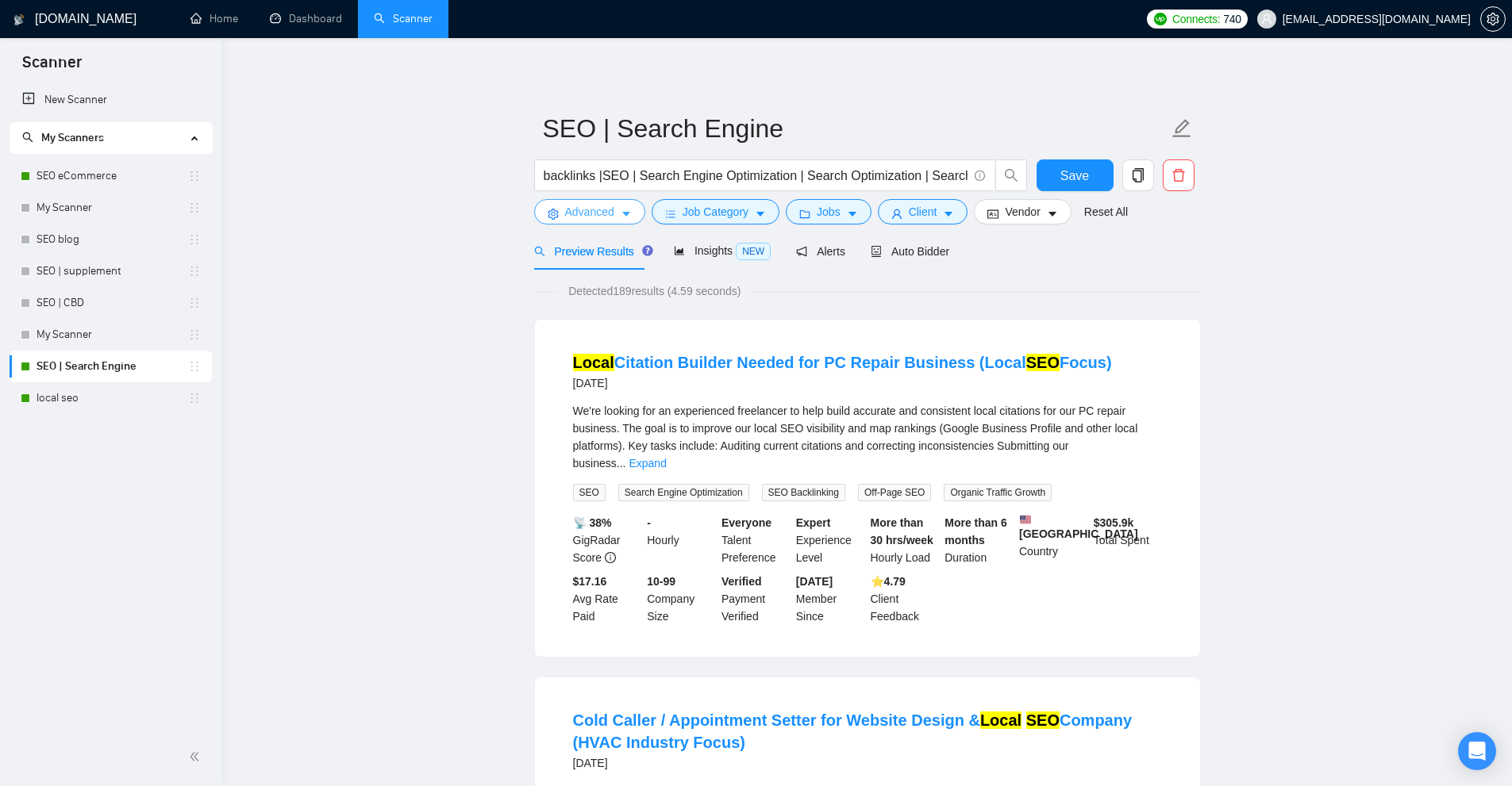
click at [573, 206] on span "Advanced" at bounding box center [589, 212] width 49 height 18
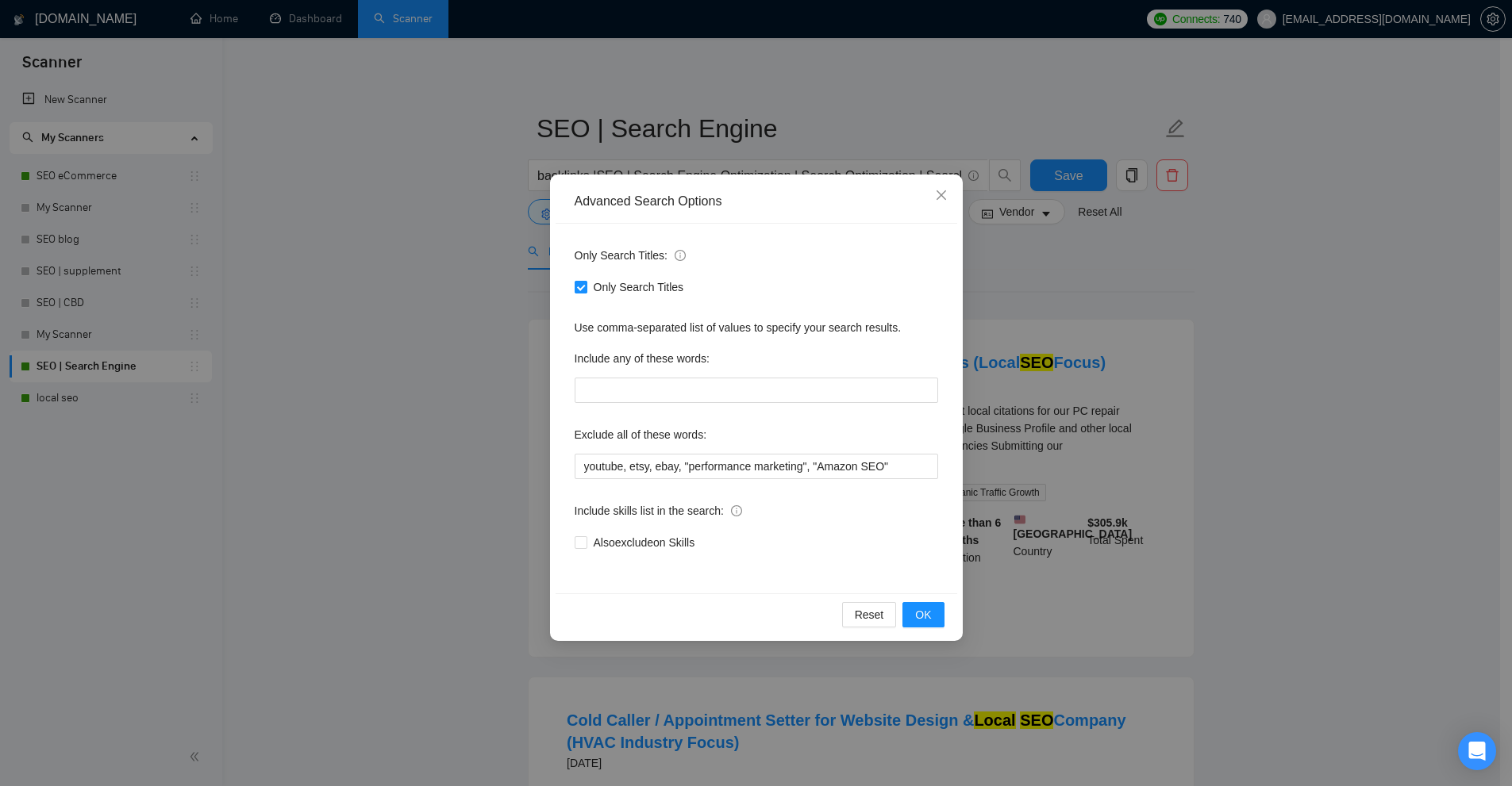
click at [598, 284] on span "Only Search Titles" at bounding box center [639, 288] width 103 height 18
click at [585, 284] on input "Only Search Titles" at bounding box center [579, 286] width 11 height 11
click at [1183, 330] on div "Advanced Search Options Only Search Titles: Only Search Titles Use comma-separa…" at bounding box center [756, 393] width 1512 height 786
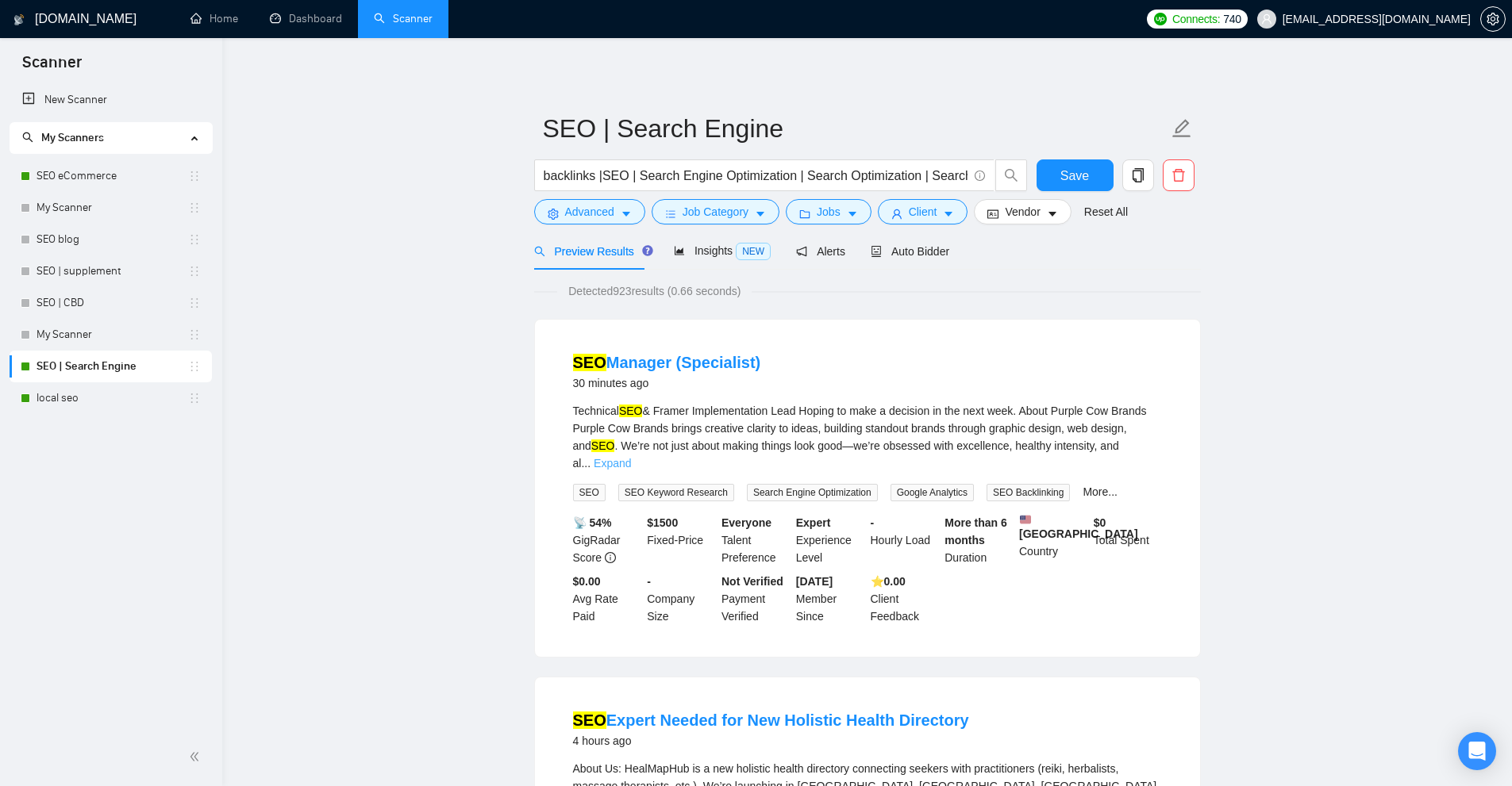
click at [631, 457] on link "Expand" at bounding box center [612, 463] width 37 height 13
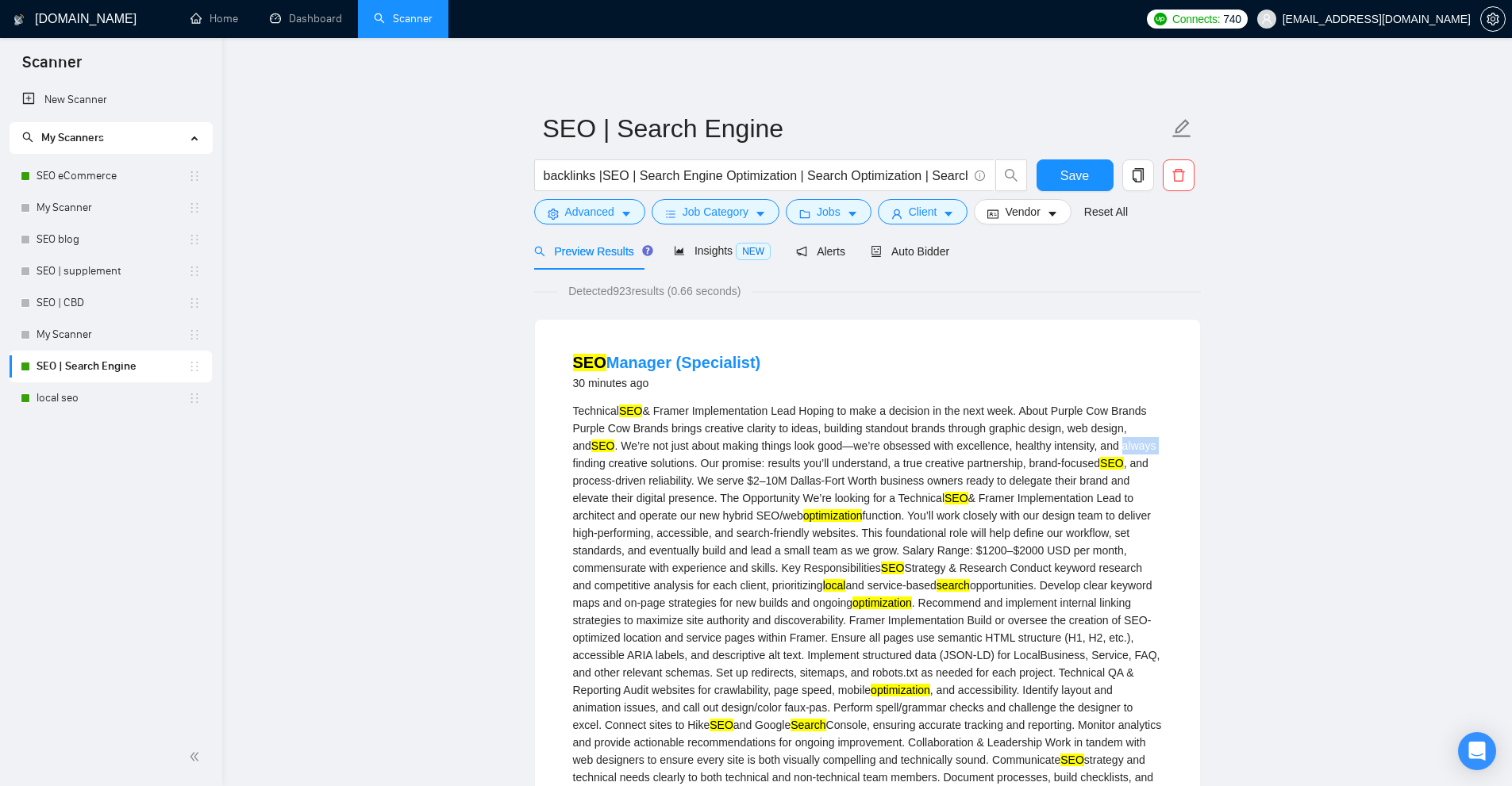
click at [1145, 449] on div "Technical SEO & Framer Implementation Lead Hoping to make a decision in the nex…" at bounding box center [867, 742] width 589 height 681
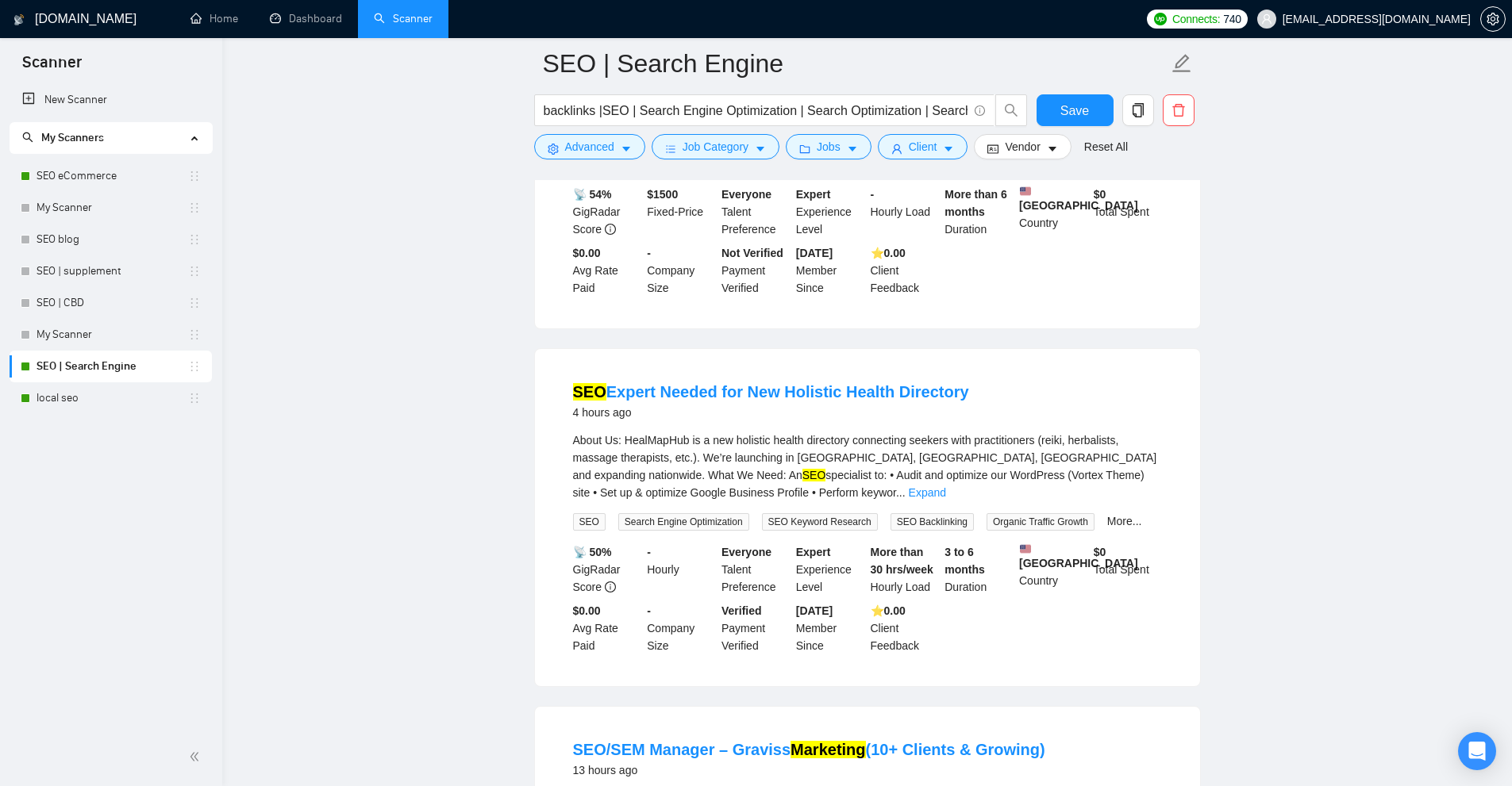
click at [1138, 416] on div "SEO Expert Needed for New Holistic Health Directory 4 hours ago" at bounding box center [867, 401] width 589 height 41
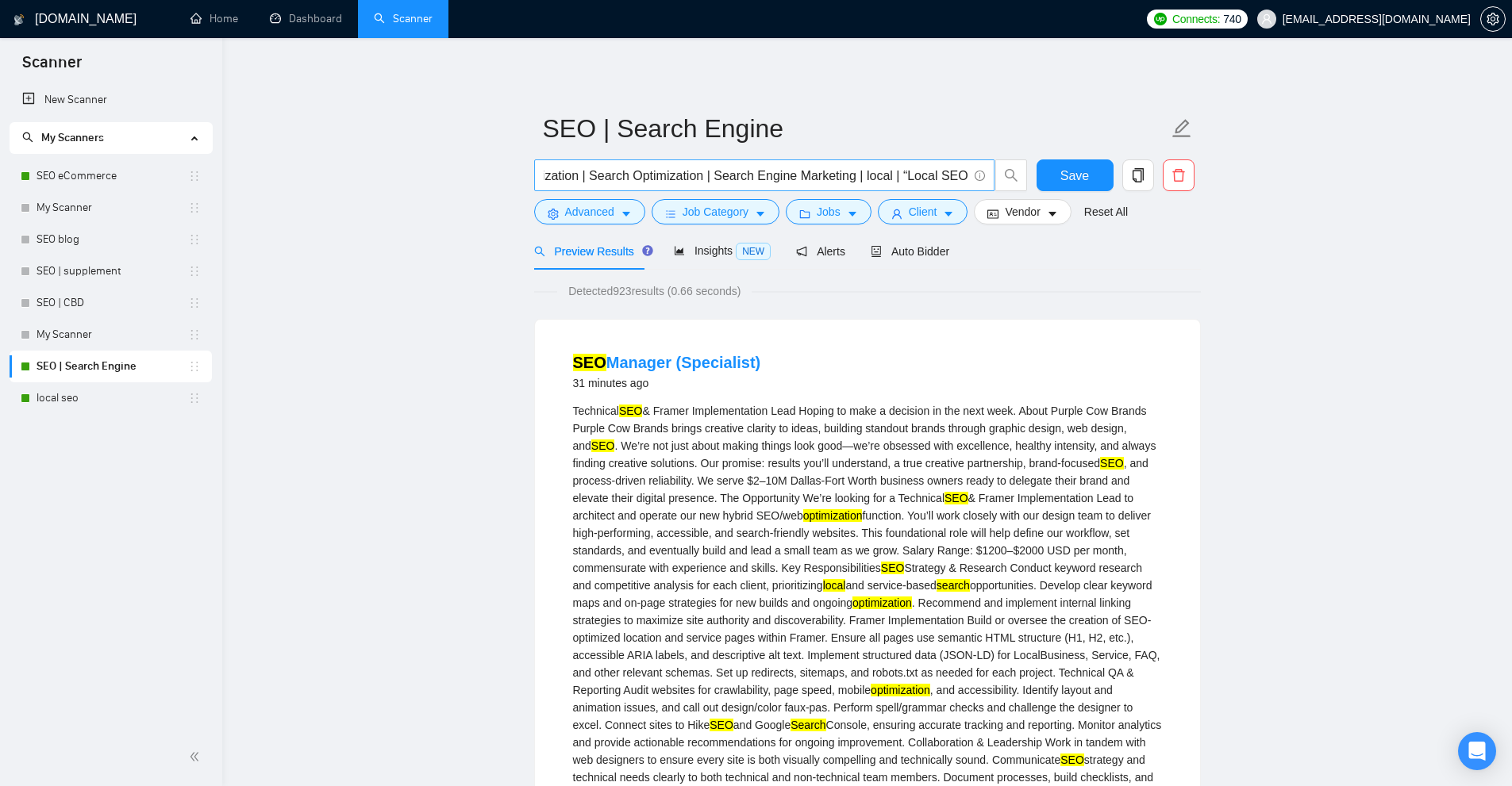
scroll to position [0, 0]
click at [928, 215] on span "Client" at bounding box center [922, 212] width 28 height 18
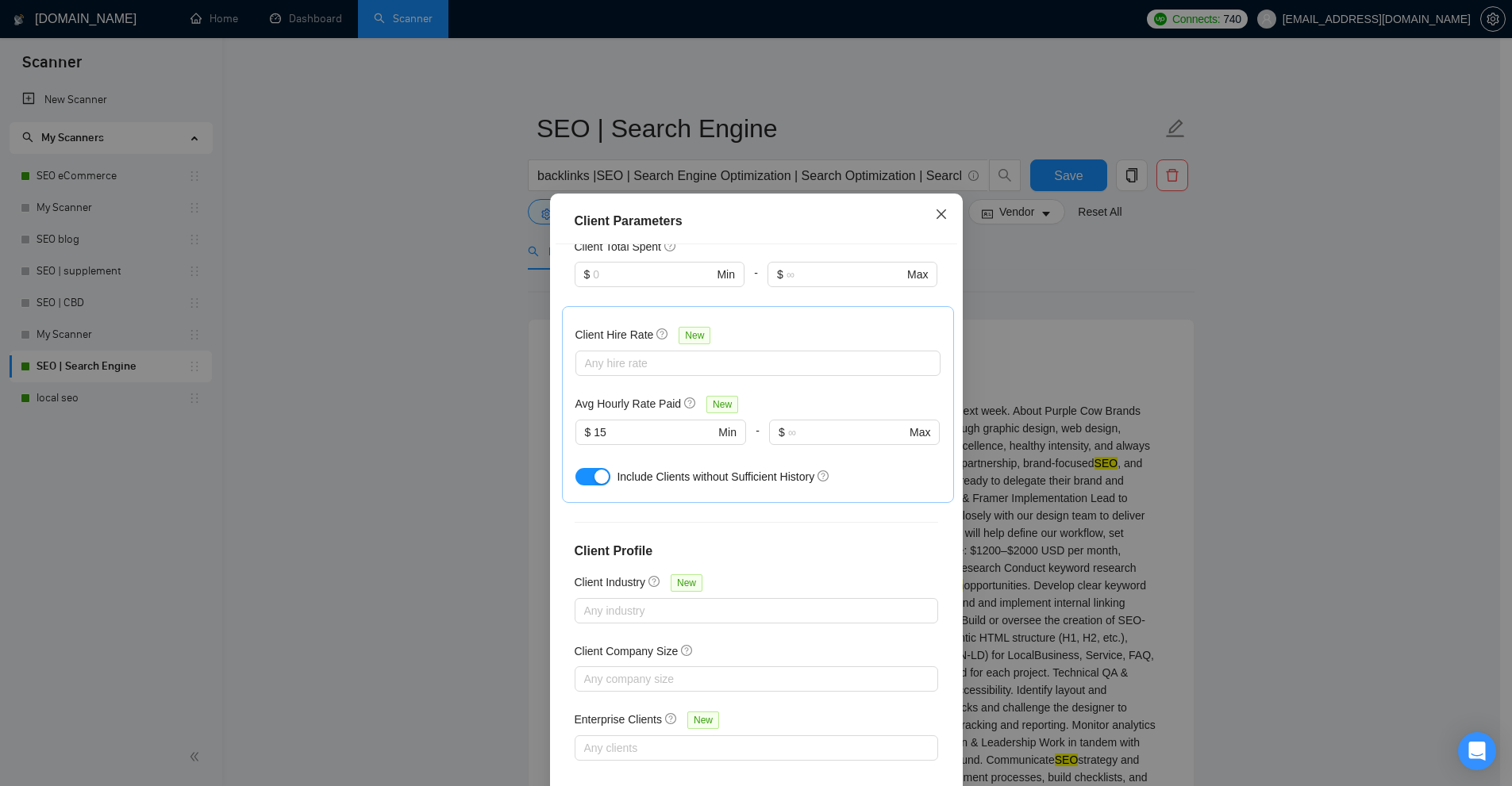
click at [928, 215] on span "Close" at bounding box center [941, 215] width 43 height 43
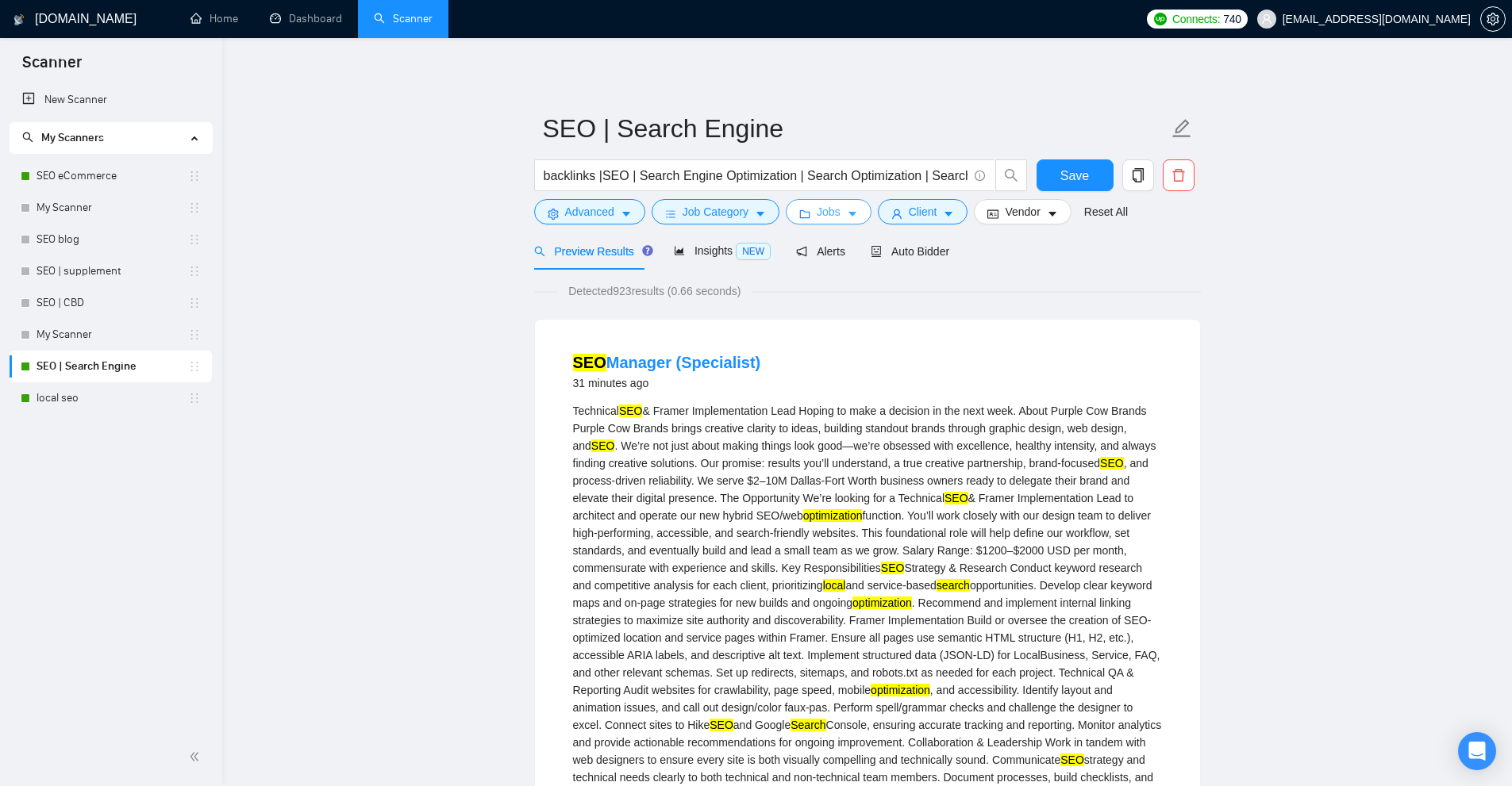
click at [838, 207] on button "Jobs" at bounding box center [828, 212] width 86 height 25
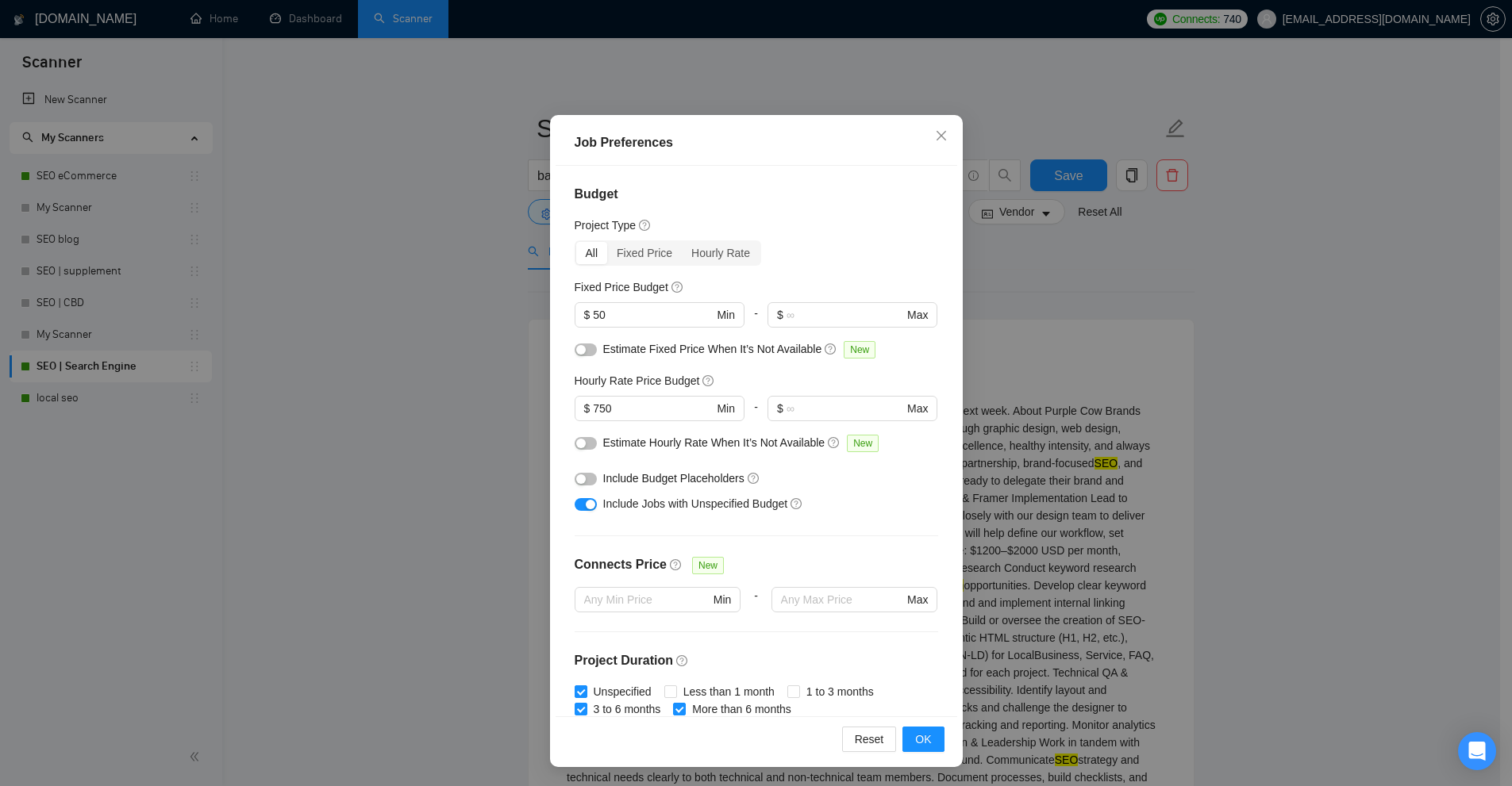
click at [1094, 375] on div "Job Preferences Budget Project Type All Fixed Price Hourly Rate Fixed Price Bud…" at bounding box center [756, 393] width 1512 height 786
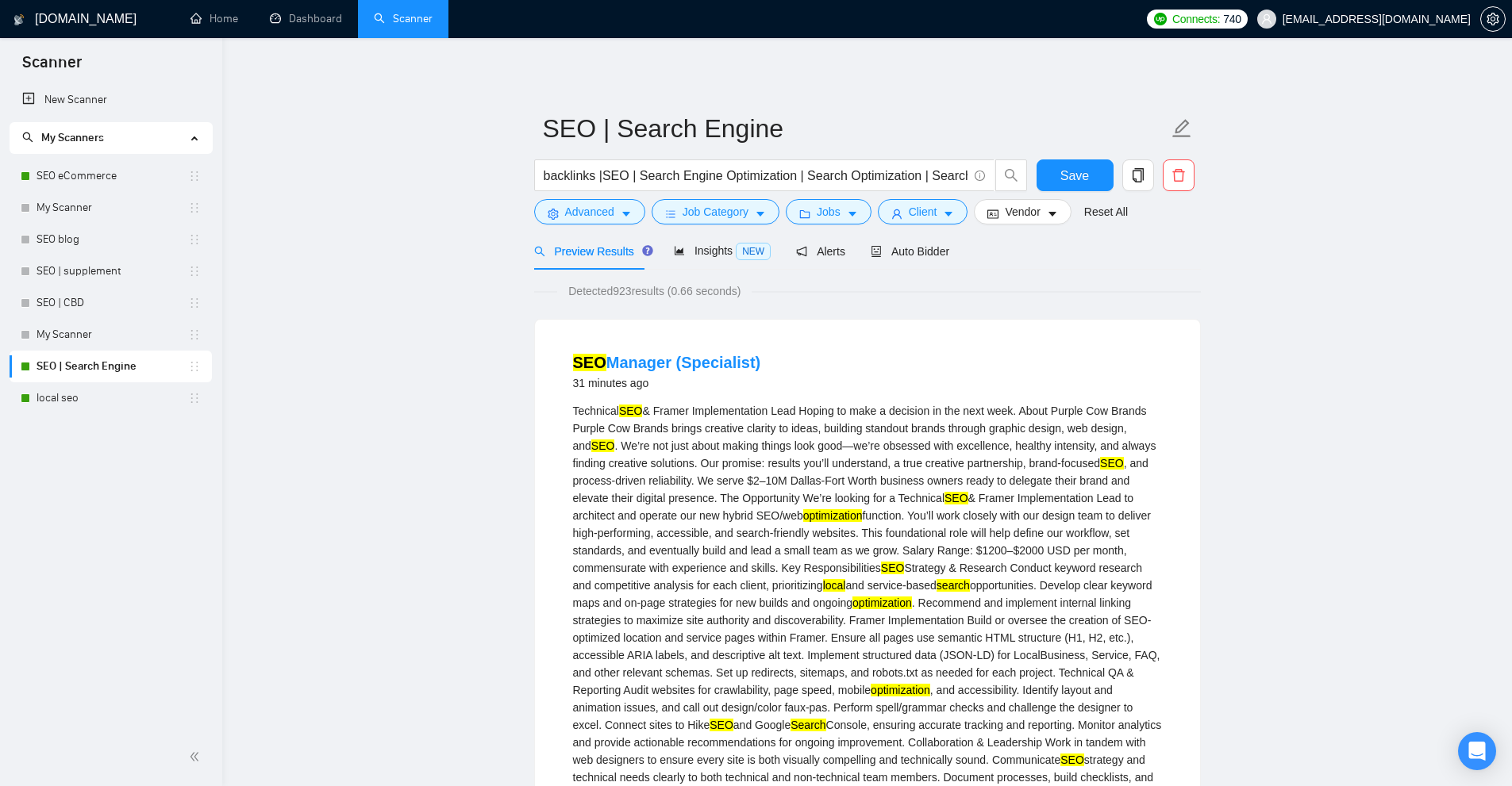
click at [916, 197] on div "backlinks |SEO | Search Engine Optimization | Search Optimization | Search Engi…" at bounding box center [780, 179] width 499 height 40
click at [915, 208] on span "Client" at bounding box center [922, 212] width 28 height 18
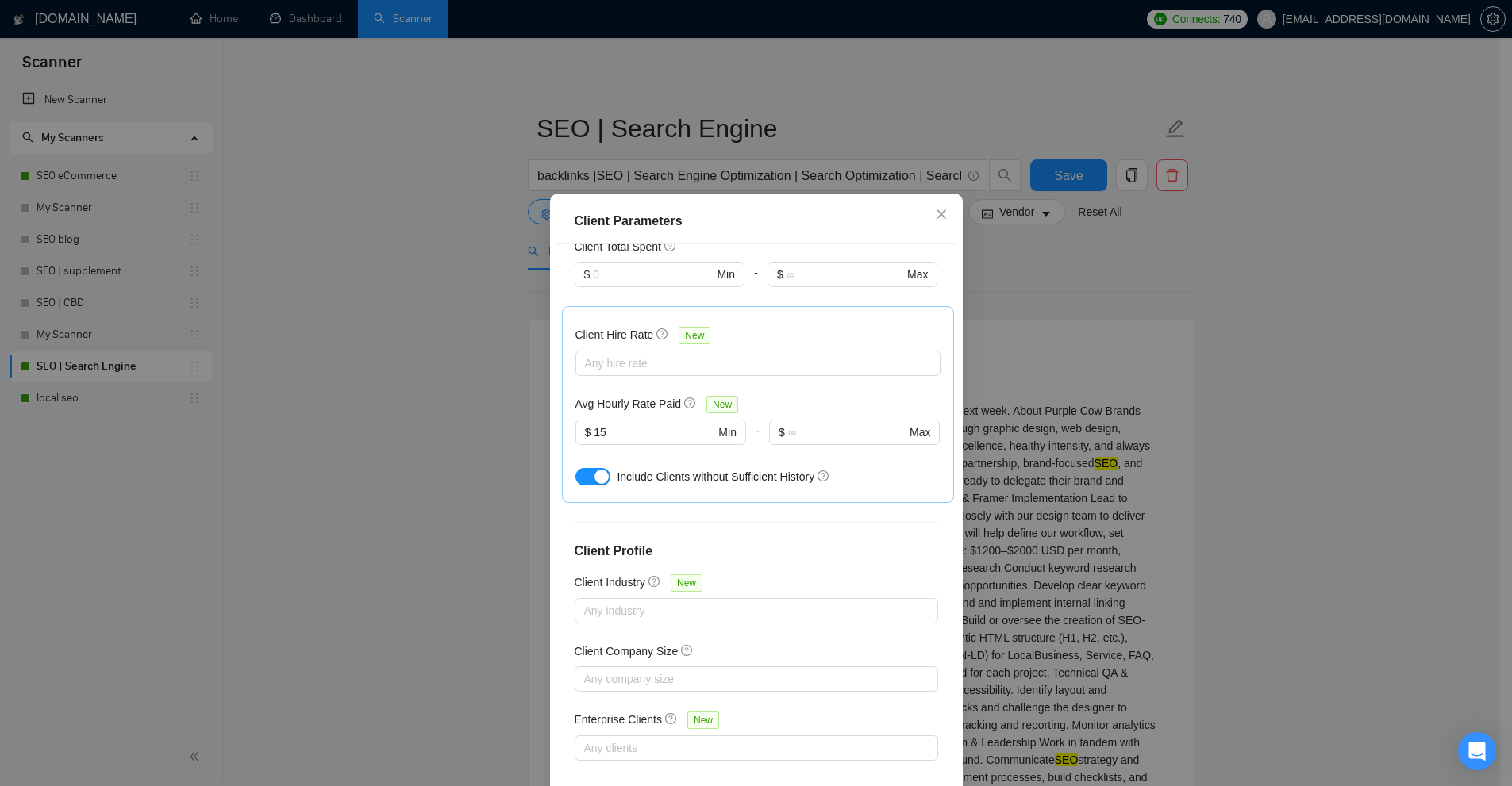
click at [976, 313] on div "Client Parameters Client Location Include Client Countries United States Exclud…" at bounding box center [756, 393] width 1512 height 786
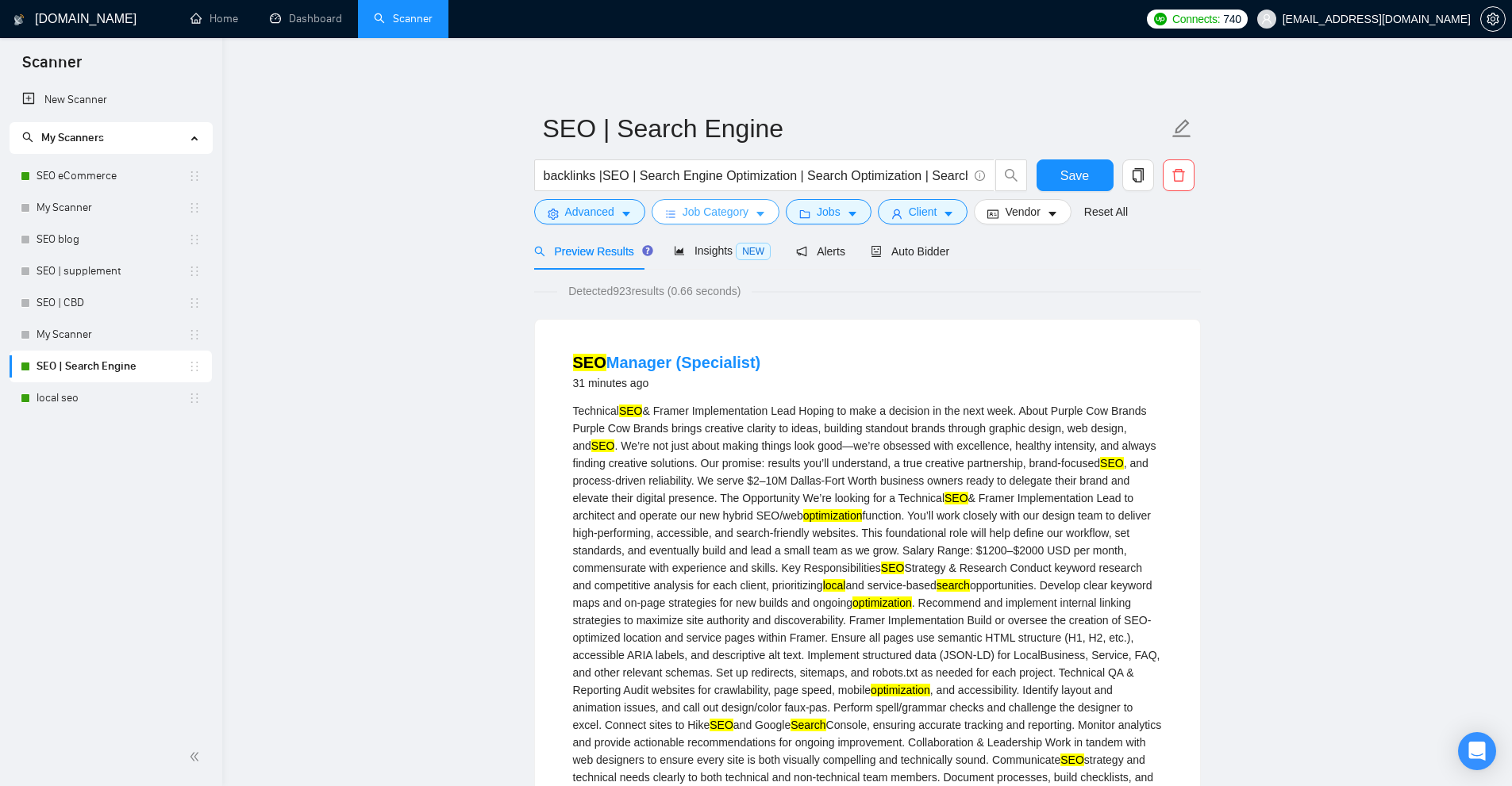
click at [759, 211] on icon "caret-down" at bounding box center [760, 214] width 11 height 11
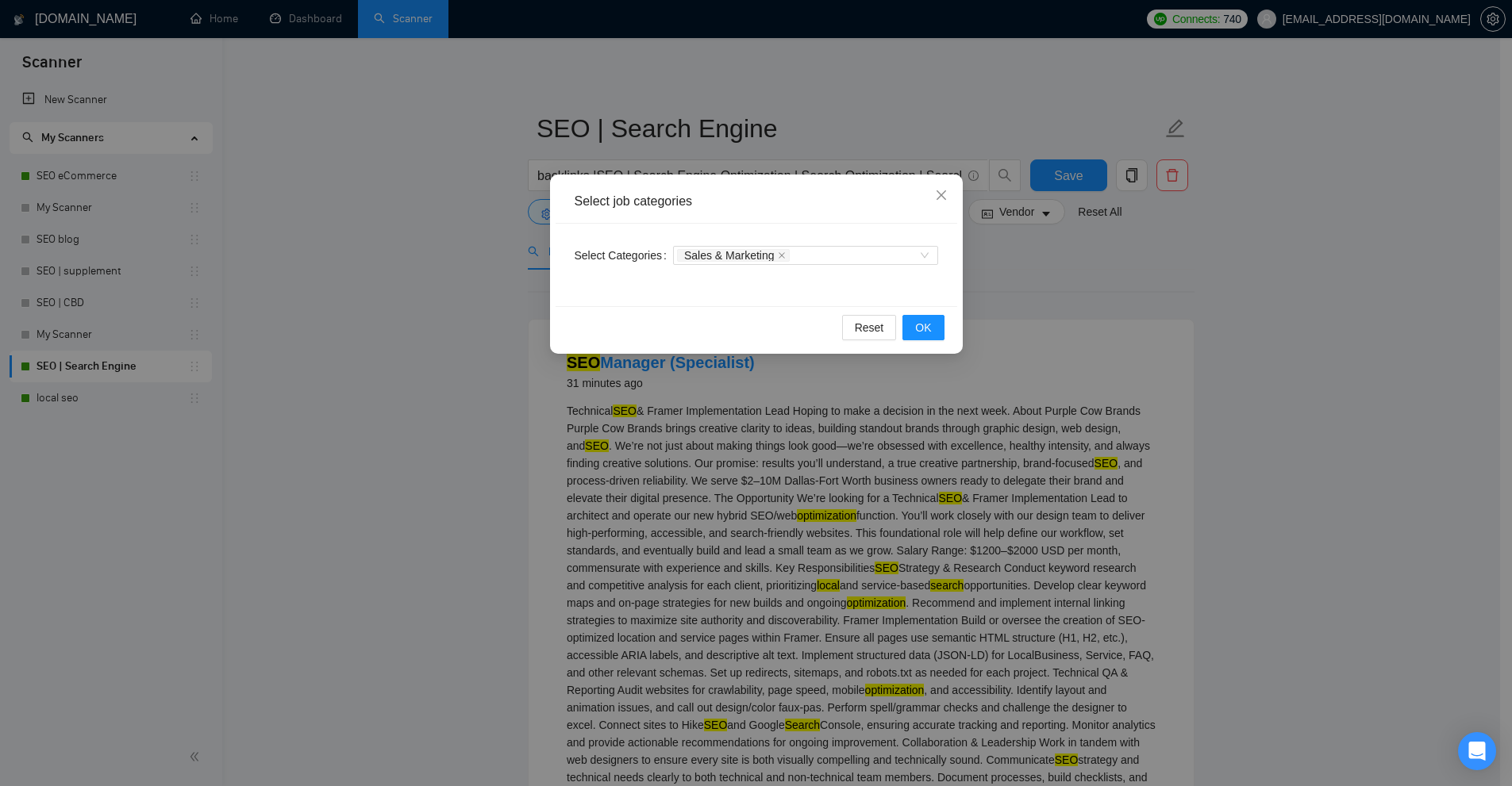
drag, startPoint x: 1218, startPoint y: 300, endPoint x: 1209, endPoint y: 301, distance: 9.1
click at [1220, 300] on div "Select job categories Select Categories Sales & Marketing Reset OK" at bounding box center [756, 393] width 1512 height 786
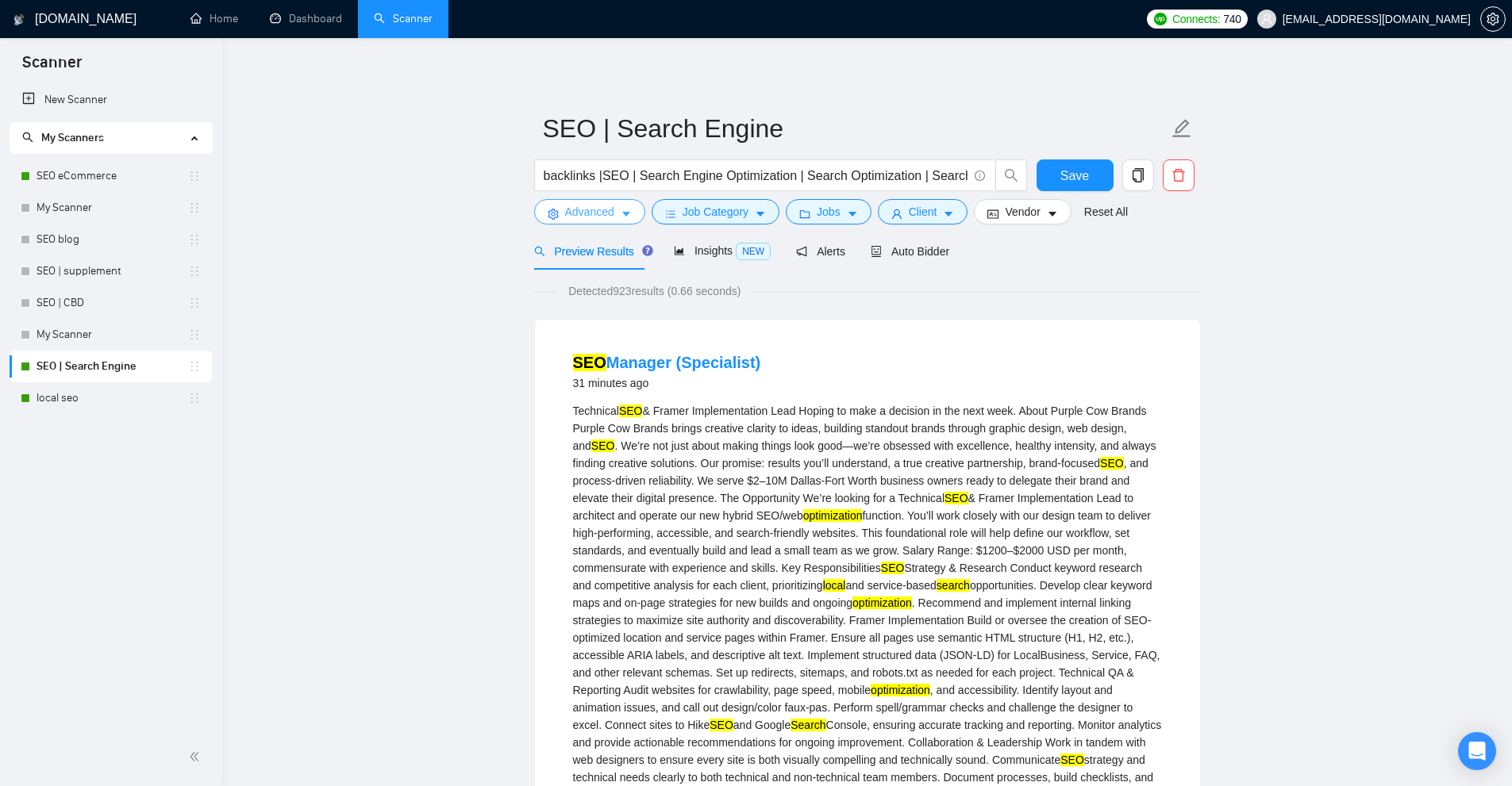
click at [599, 215] on span "Advanced" at bounding box center [589, 212] width 49 height 18
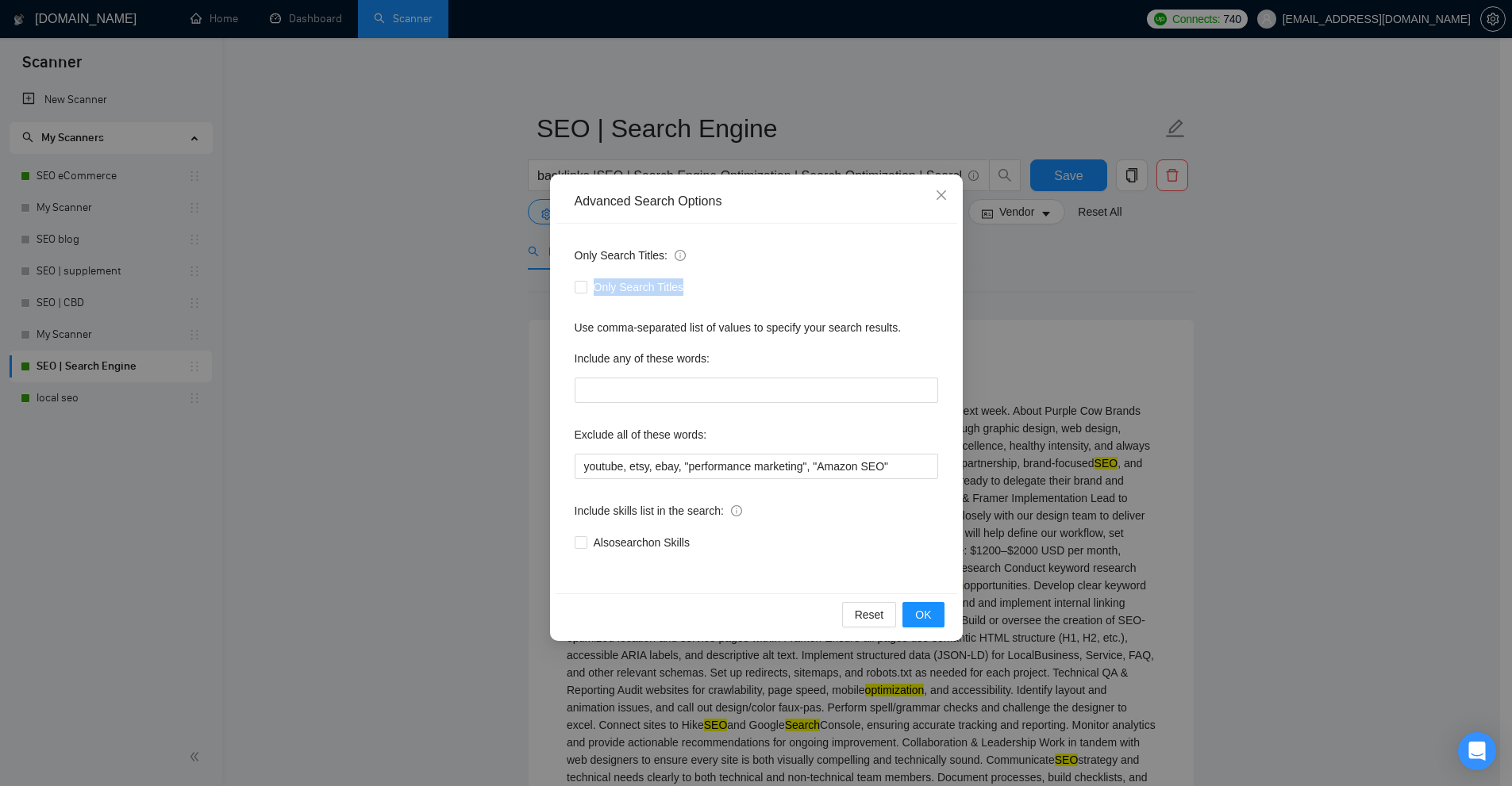
drag, startPoint x: 562, startPoint y: 285, endPoint x: 774, endPoint y: 296, distance: 212.3
click at [771, 289] on div "Advanced Search Options Only Search Titles: Only Search Titles Use comma-separa…" at bounding box center [756, 408] width 413 height 466
click at [768, 332] on div "Use comma-separated list of values to specify your search results." at bounding box center [756, 328] width 364 height 18
click at [620, 283] on span "Only Search Titles" at bounding box center [639, 288] width 103 height 18
click at [585, 283] on input "Only Search Titles" at bounding box center [579, 286] width 11 height 11
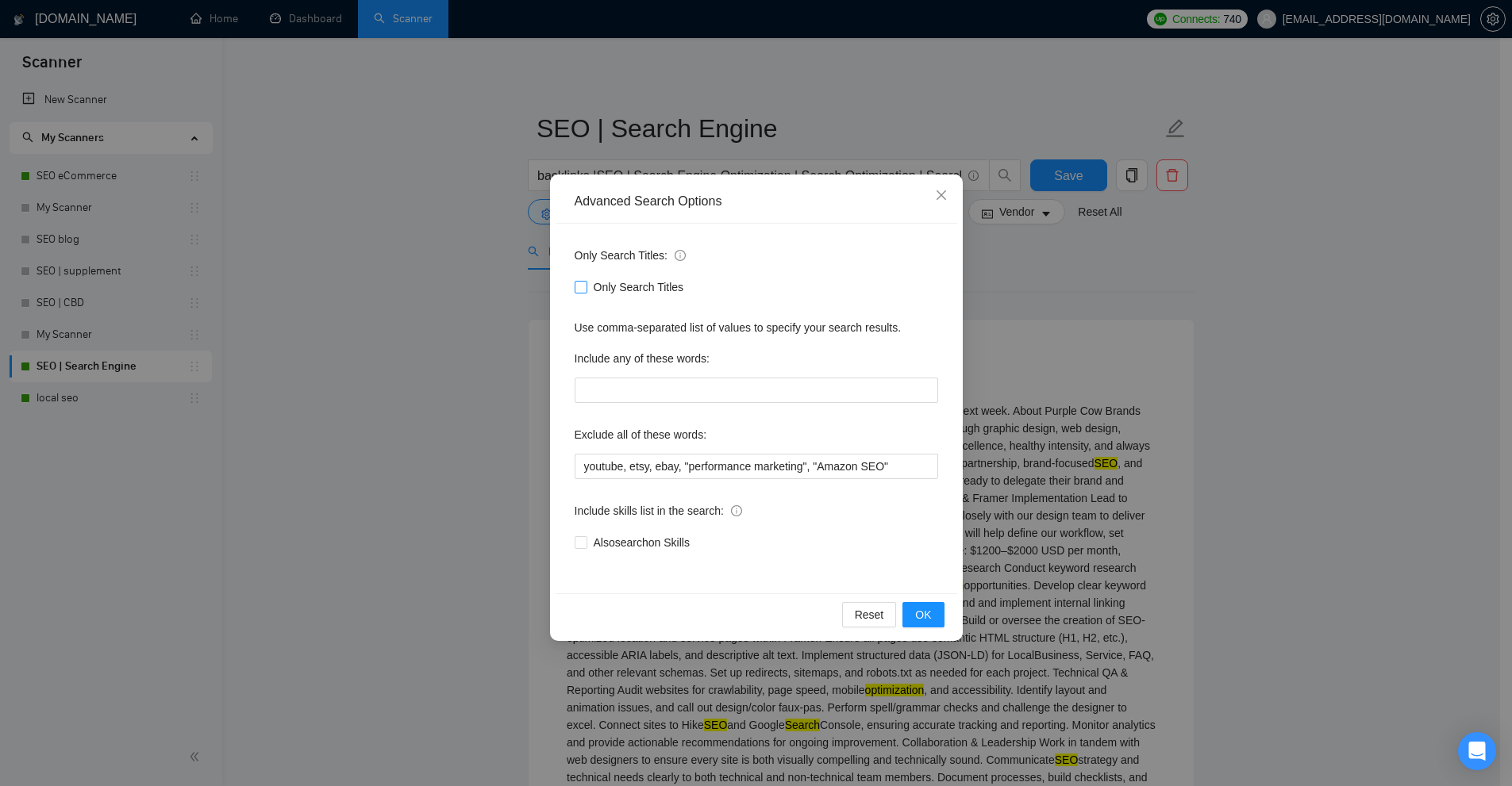
checkbox input "true"
click at [1184, 313] on div "Advanced Search Options Only Search Titles: Only Search Titles Use comma-separa…" at bounding box center [756, 393] width 1512 height 786
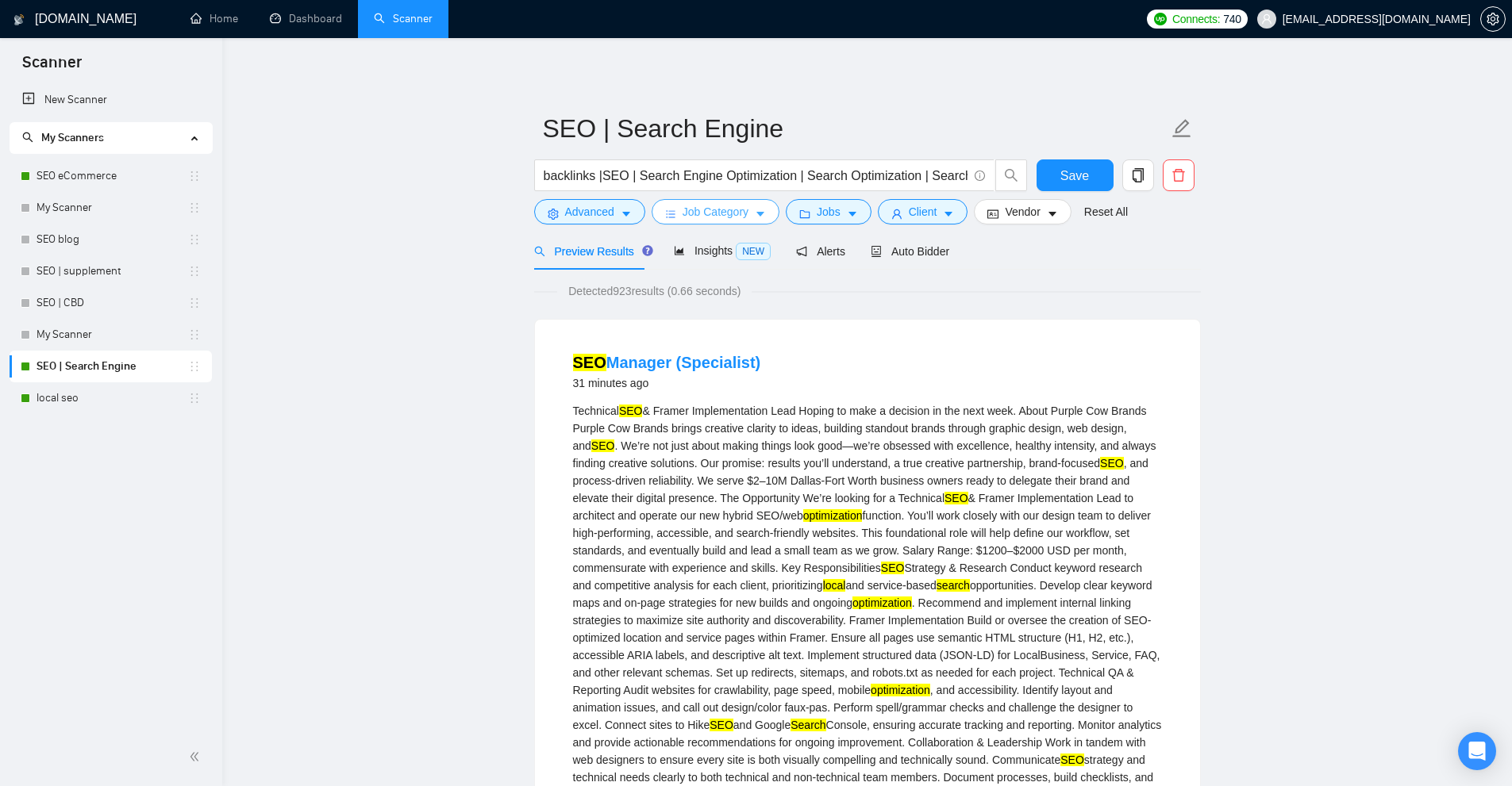
click at [732, 205] on span "Job Category" at bounding box center [716, 212] width 66 height 18
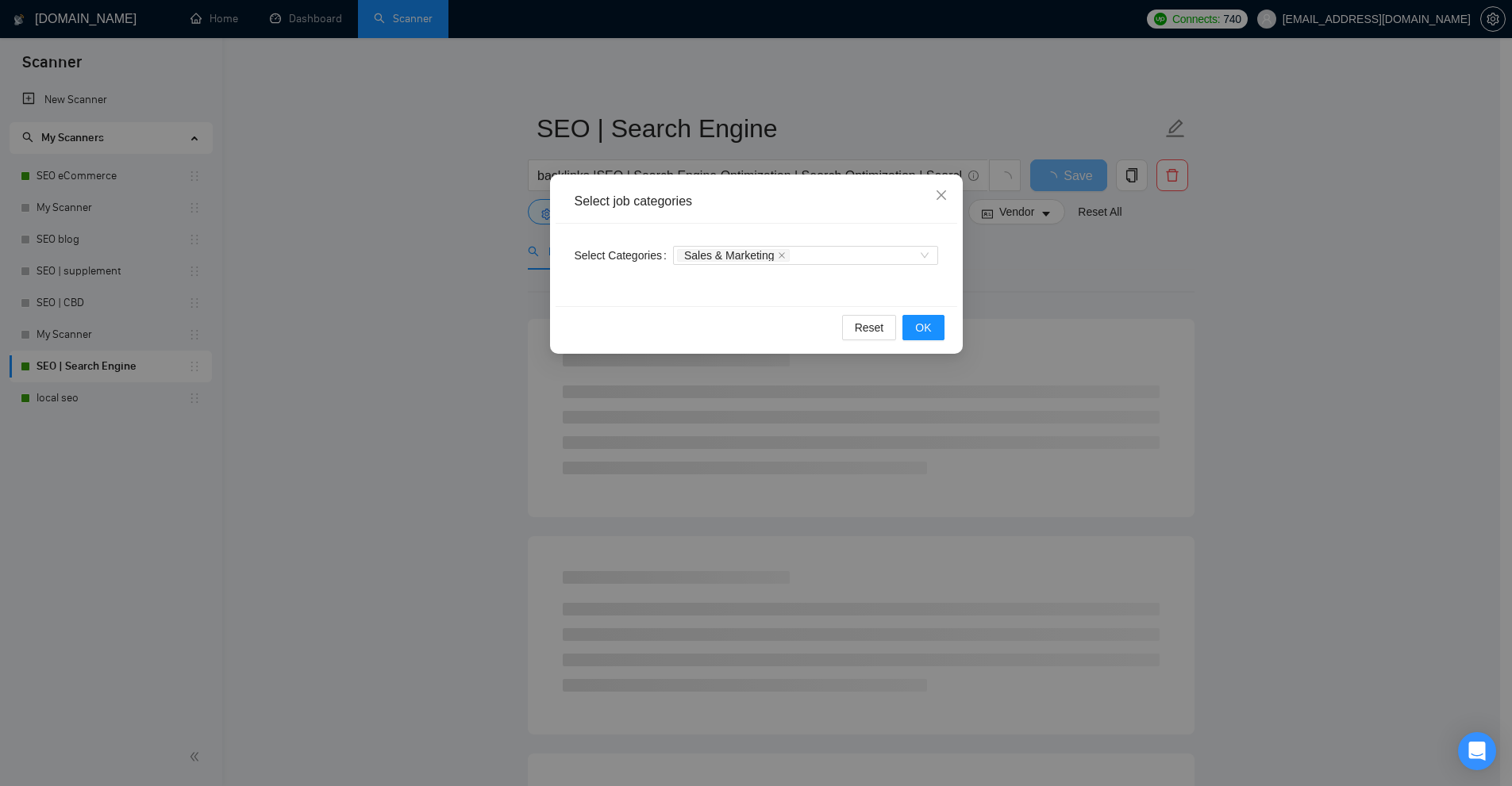
click at [1107, 249] on div "Select job categories Select Categories Sales & Marketing Reset OK" at bounding box center [756, 393] width 1512 height 786
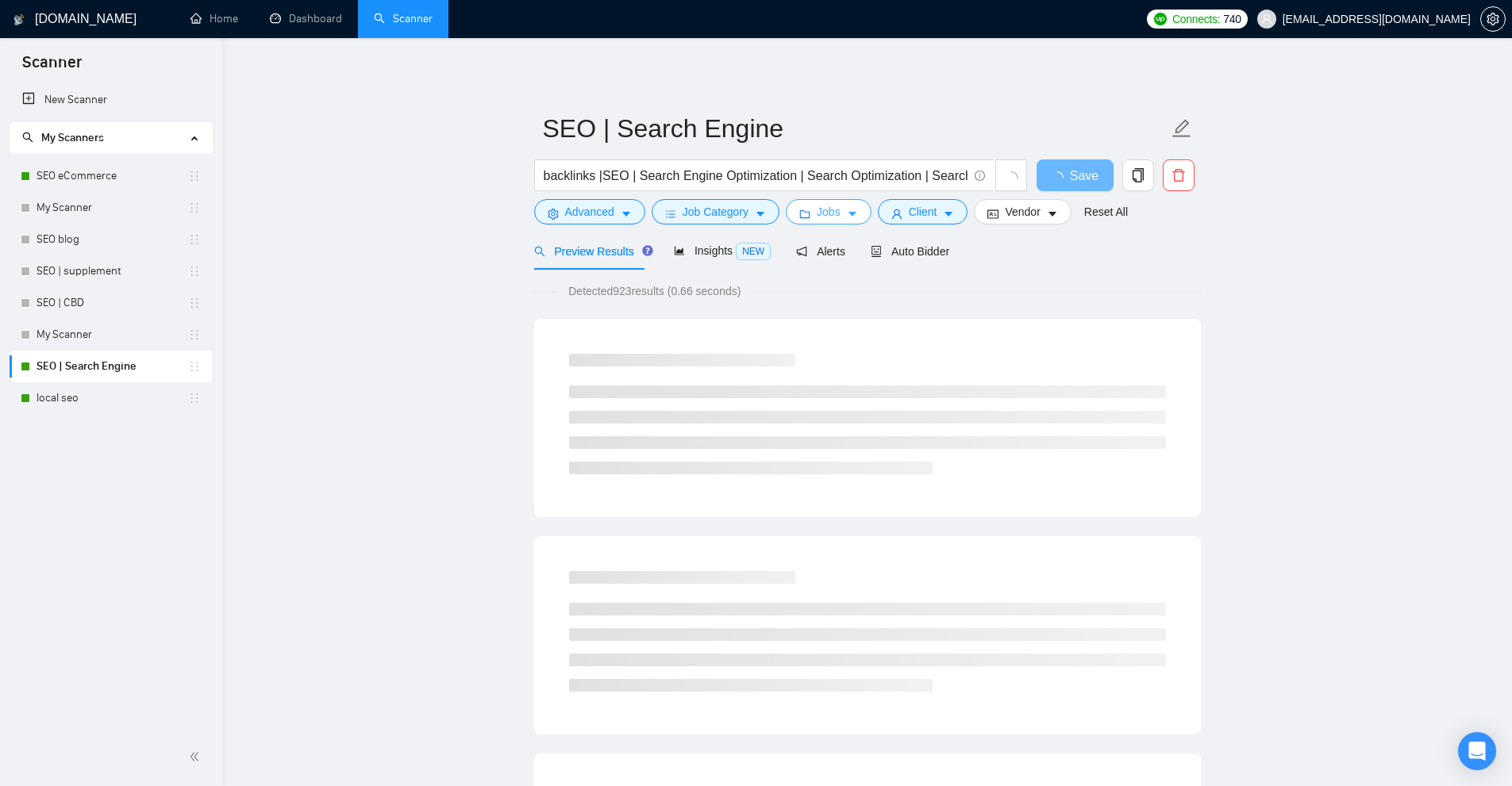
click at [805, 219] on icon "folder" at bounding box center [804, 214] width 11 height 11
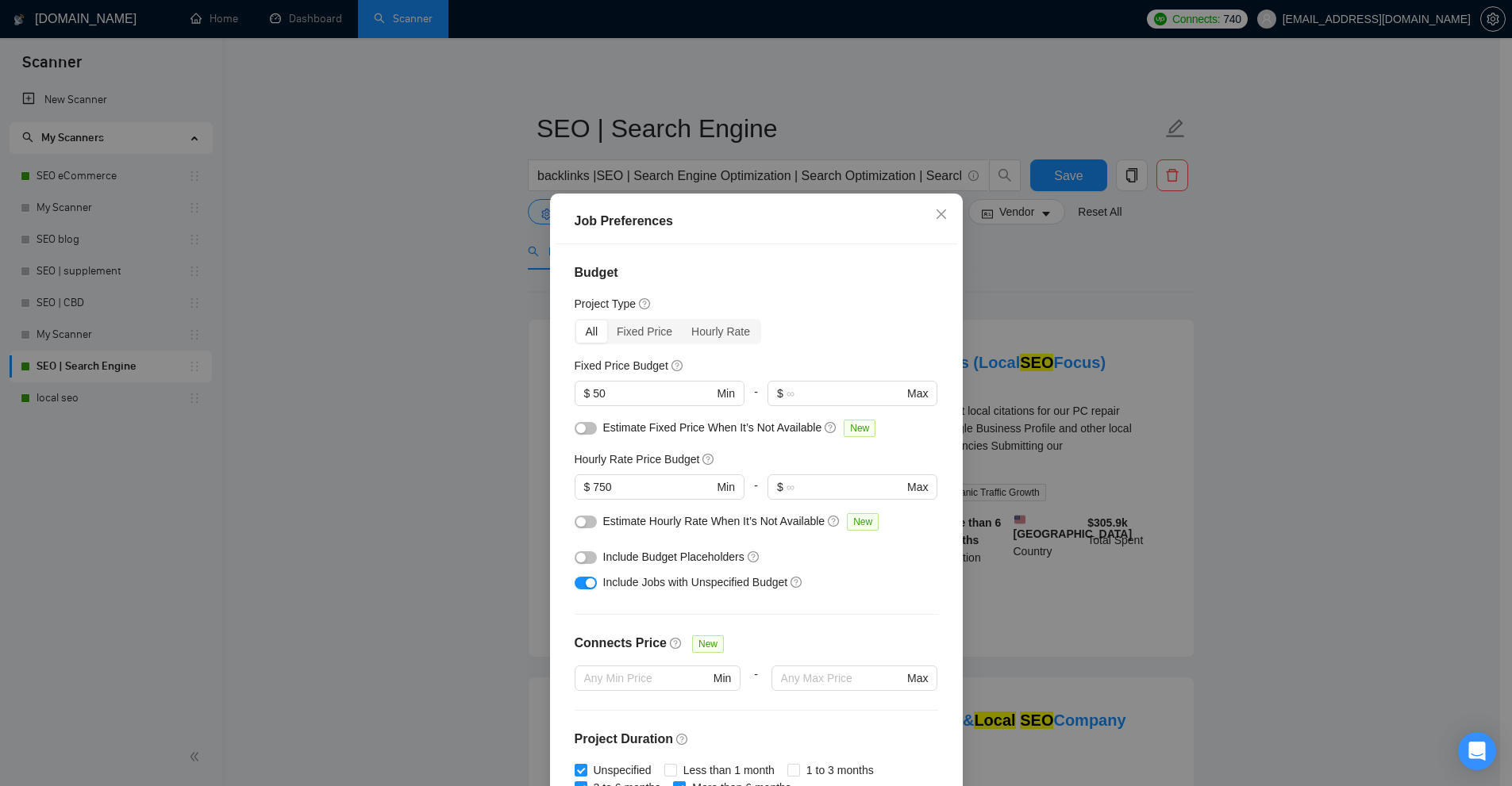
drag, startPoint x: 631, startPoint y: 393, endPoint x: 504, endPoint y: 388, distance: 127.1
click at [504, 388] on div "Job Preferences Budget Project Type All Fixed Price Hourly Rate Fixed Price Bud…" at bounding box center [756, 393] width 1512 height 786
click at [785, 338] on div "All Fixed Price Hourly Rate" at bounding box center [756, 332] width 364 height 25
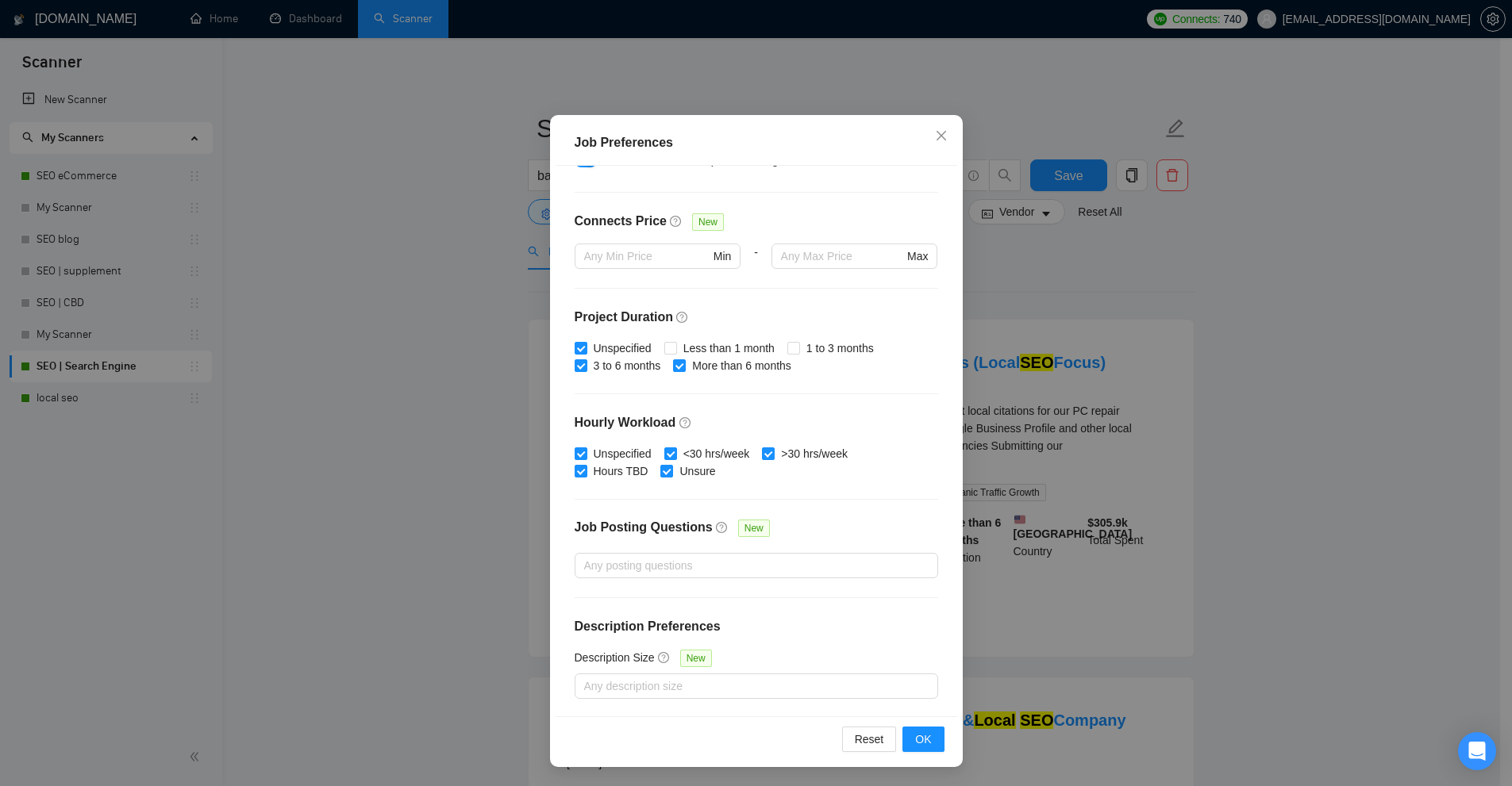
scroll to position [79, 0]
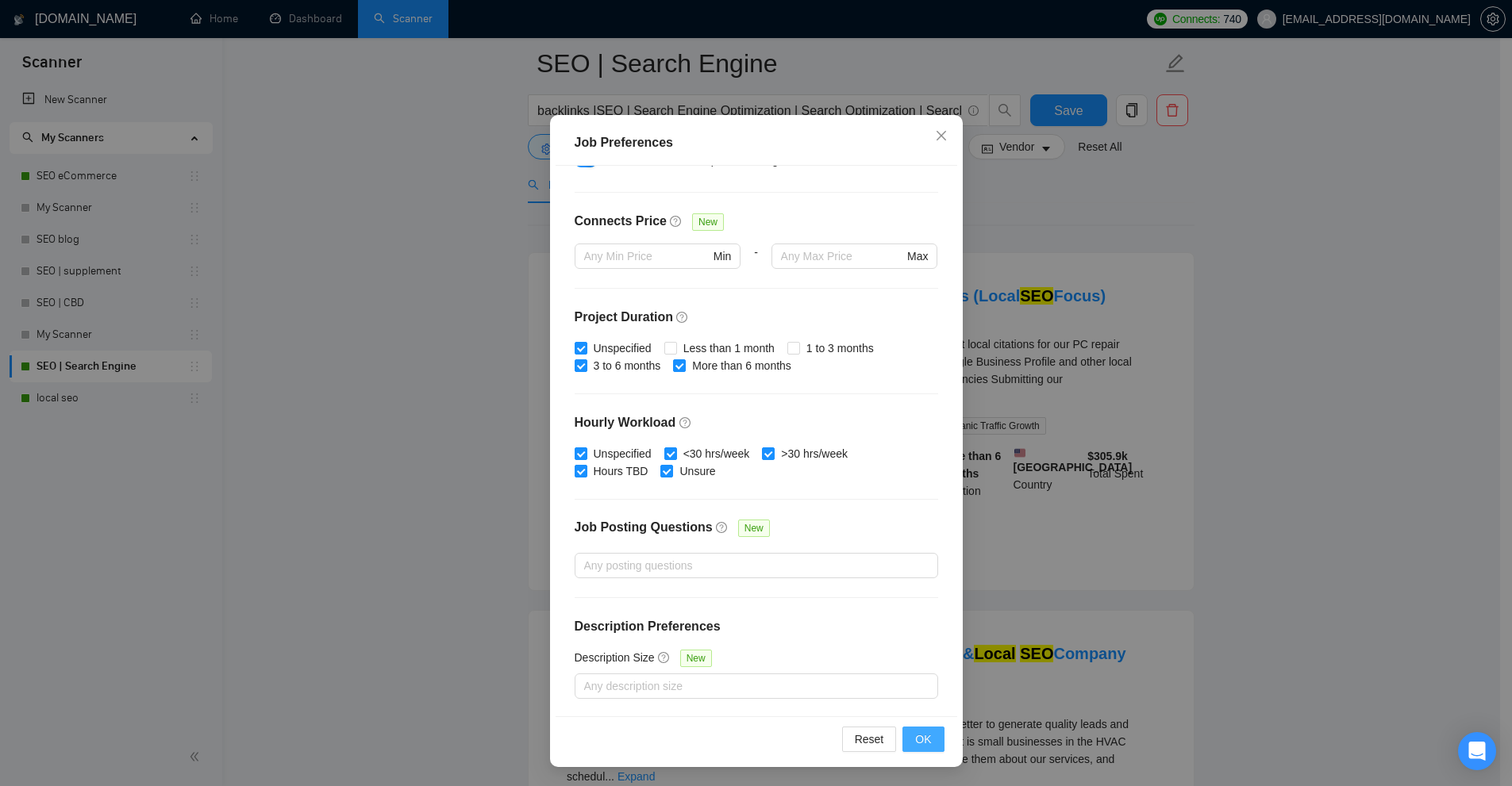
click at [917, 736] on span "OK" at bounding box center [923, 739] width 16 height 18
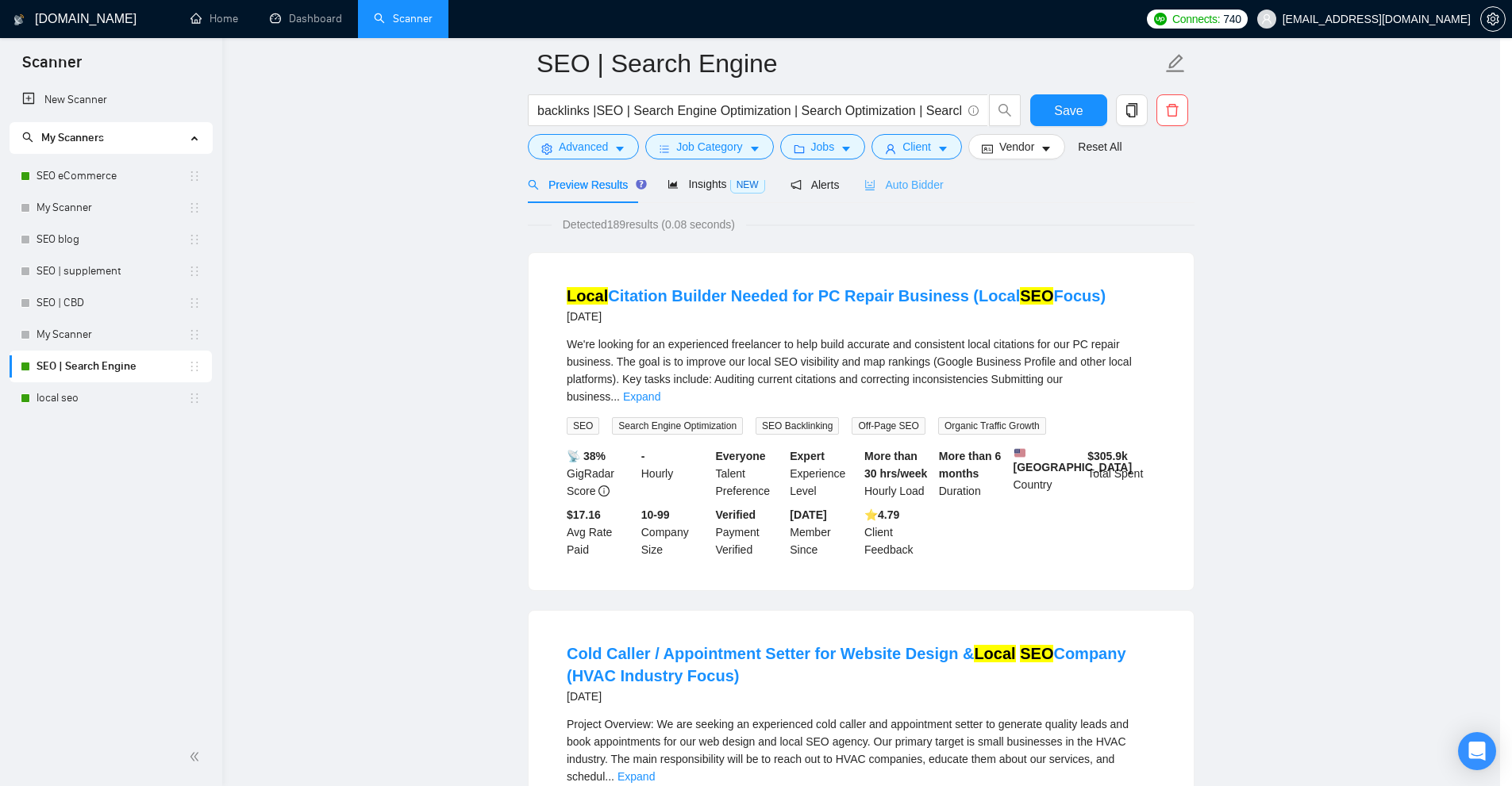
scroll to position [0, 0]
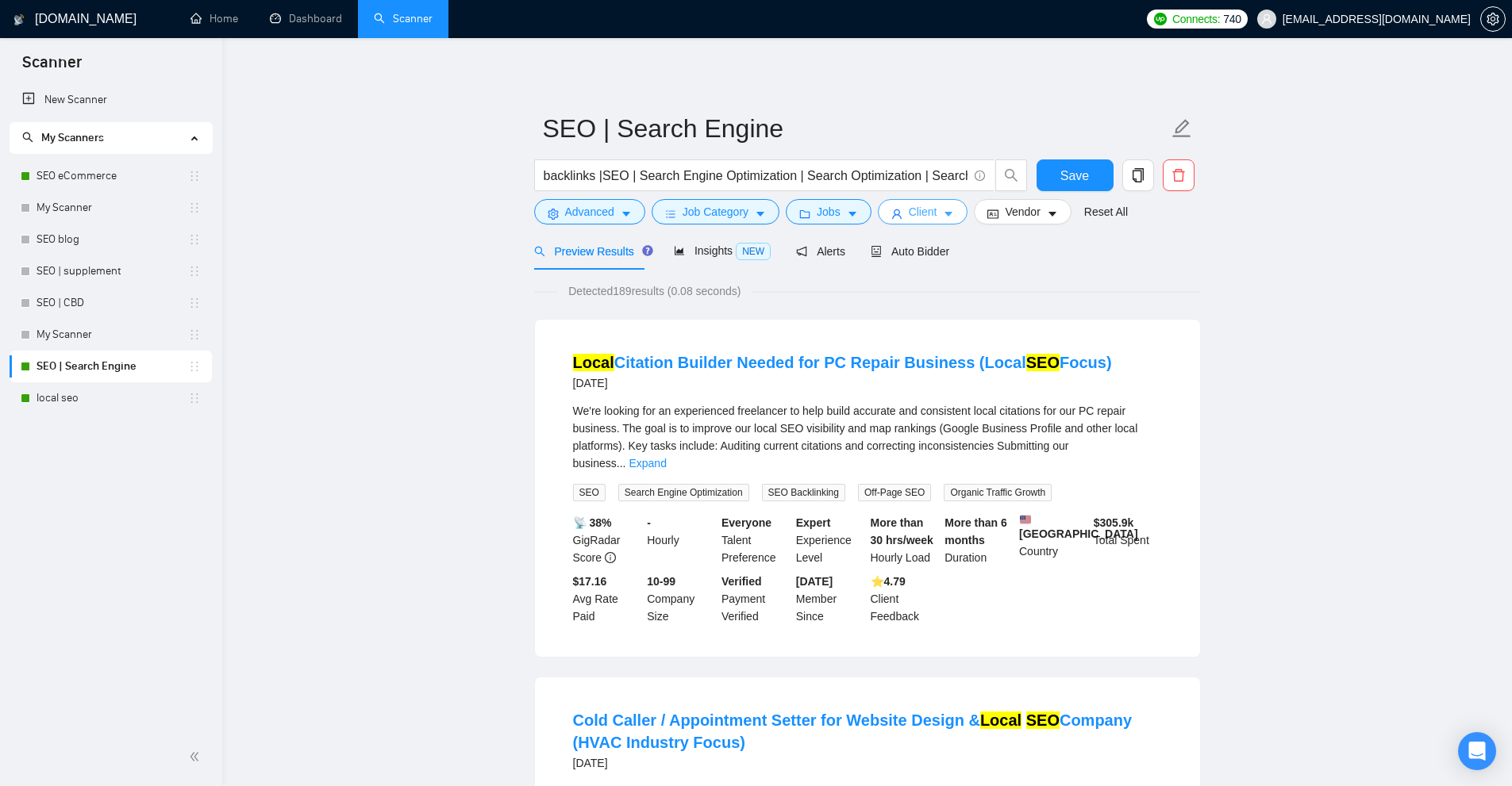
click at [921, 211] on span "Client" at bounding box center [922, 212] width 28 height 18
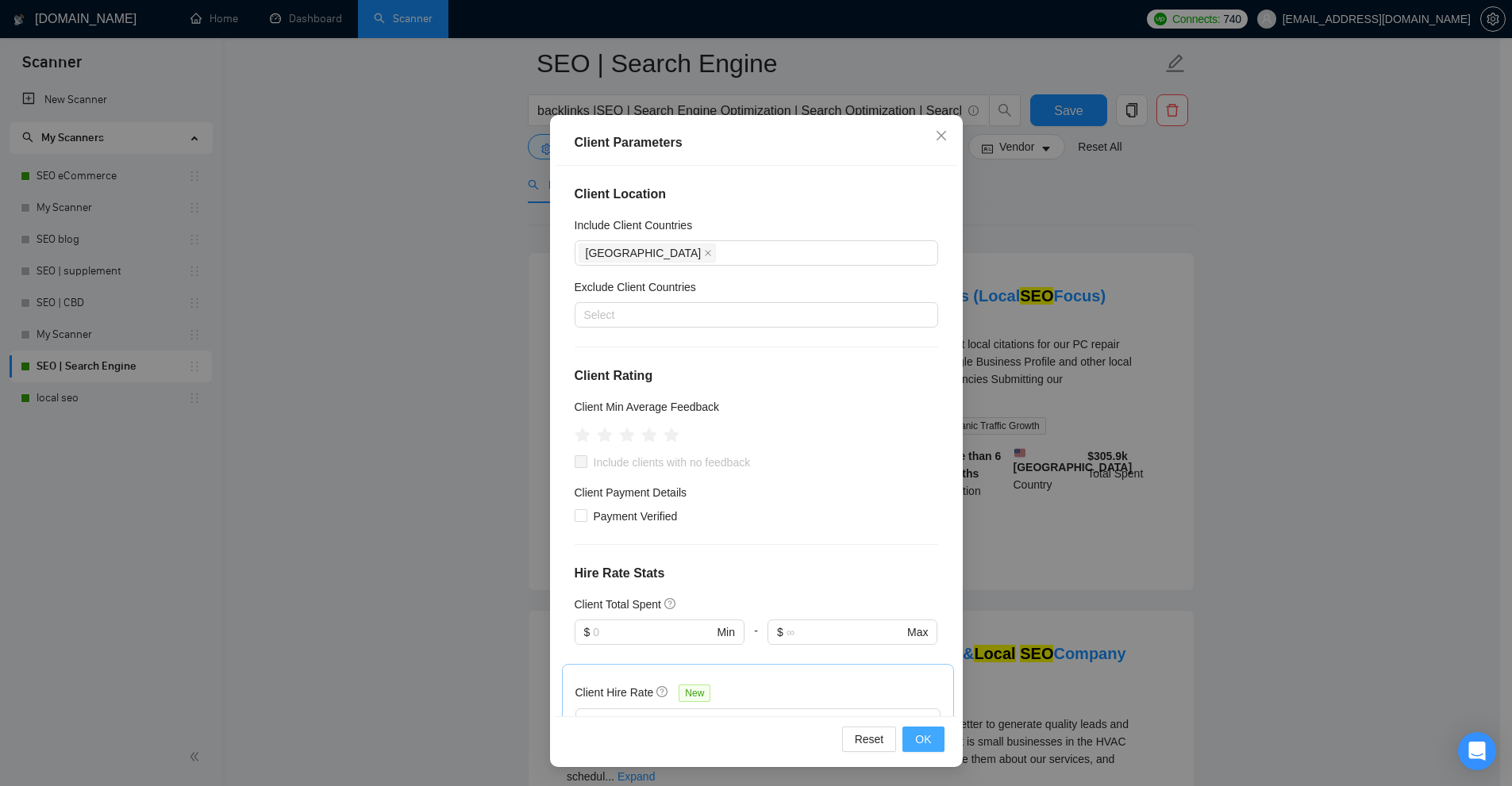
click at [909, 734] on button "OK" at bounding box center [923, 739] width 41 height 25
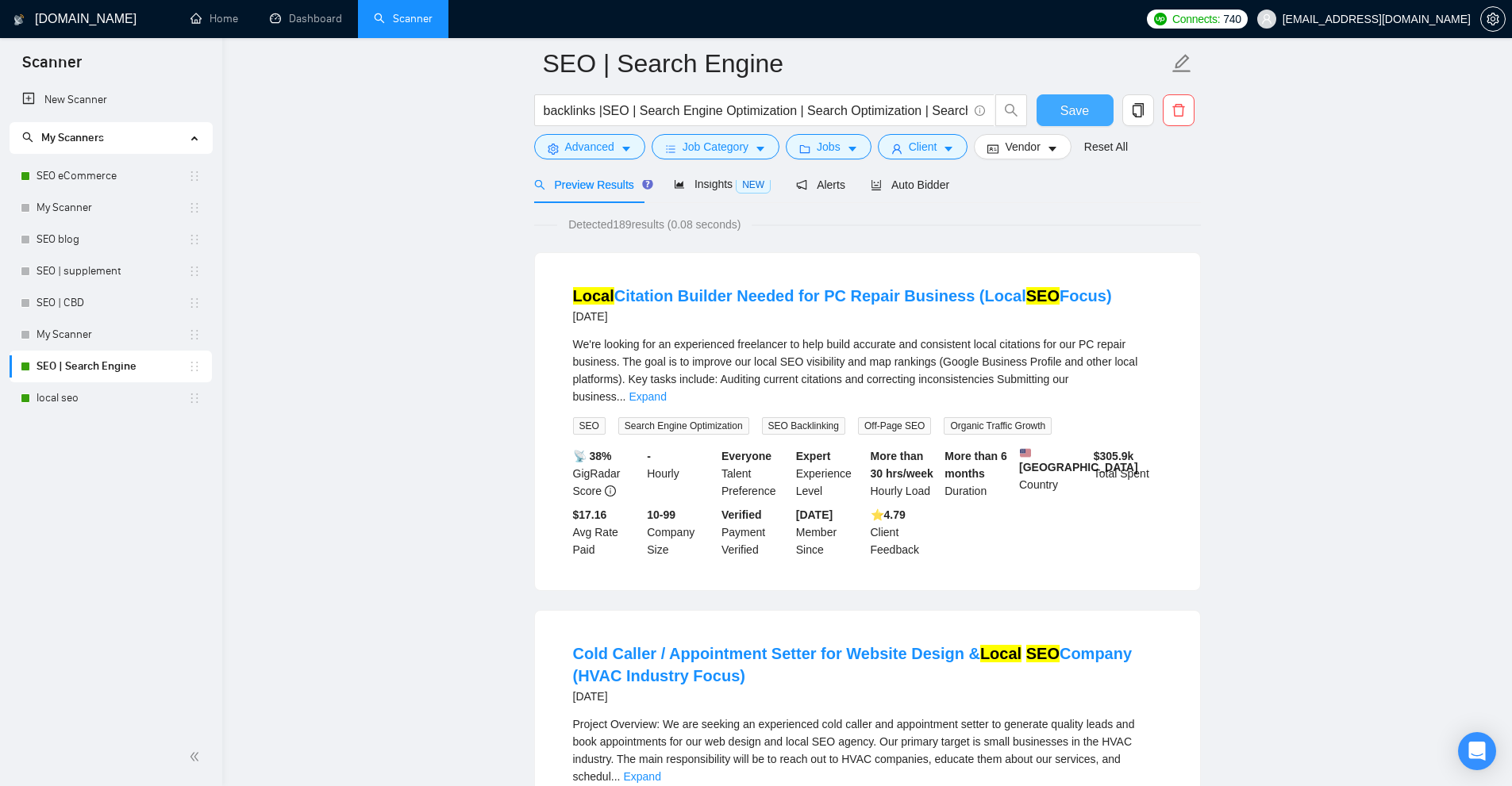
click at [1067, 120] on span "Save" at bounding box center [1074, 110] width 28 height 20
click at [607, 146] on span "Advanced" at bounding box center [589, 147] width 49 height 18
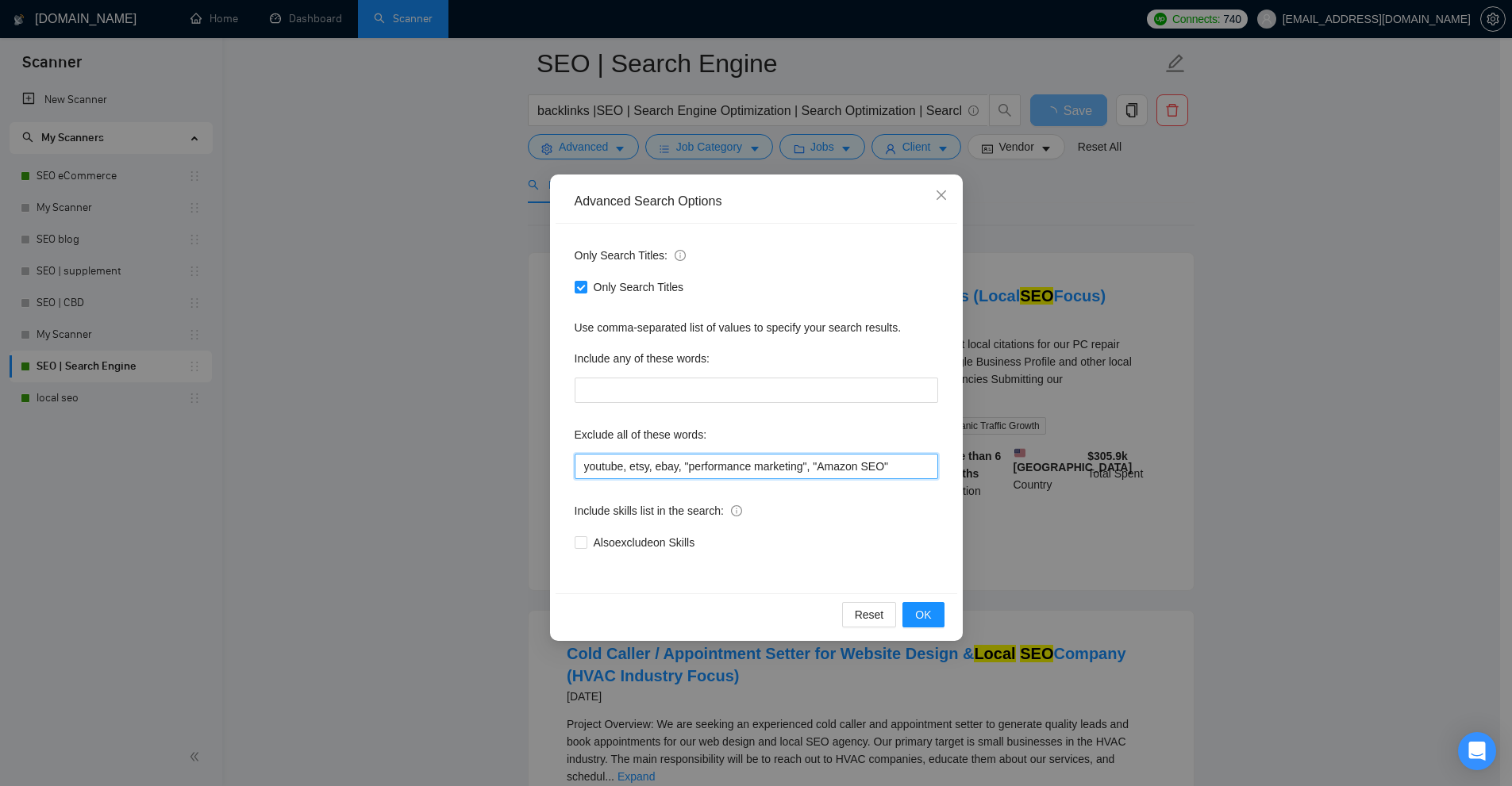
click at [728, 462] on input "youtube, etsy, ebay, "performance marketing", "Amazon SEO"" at bounding box center [756, 466] width 364 height 25
click at [1195, 348] on div "Advanced Search Options Only Search Titles: Only Search Titles Use comma-separa…" at bounding box center [756, 393] width 1512 height 786
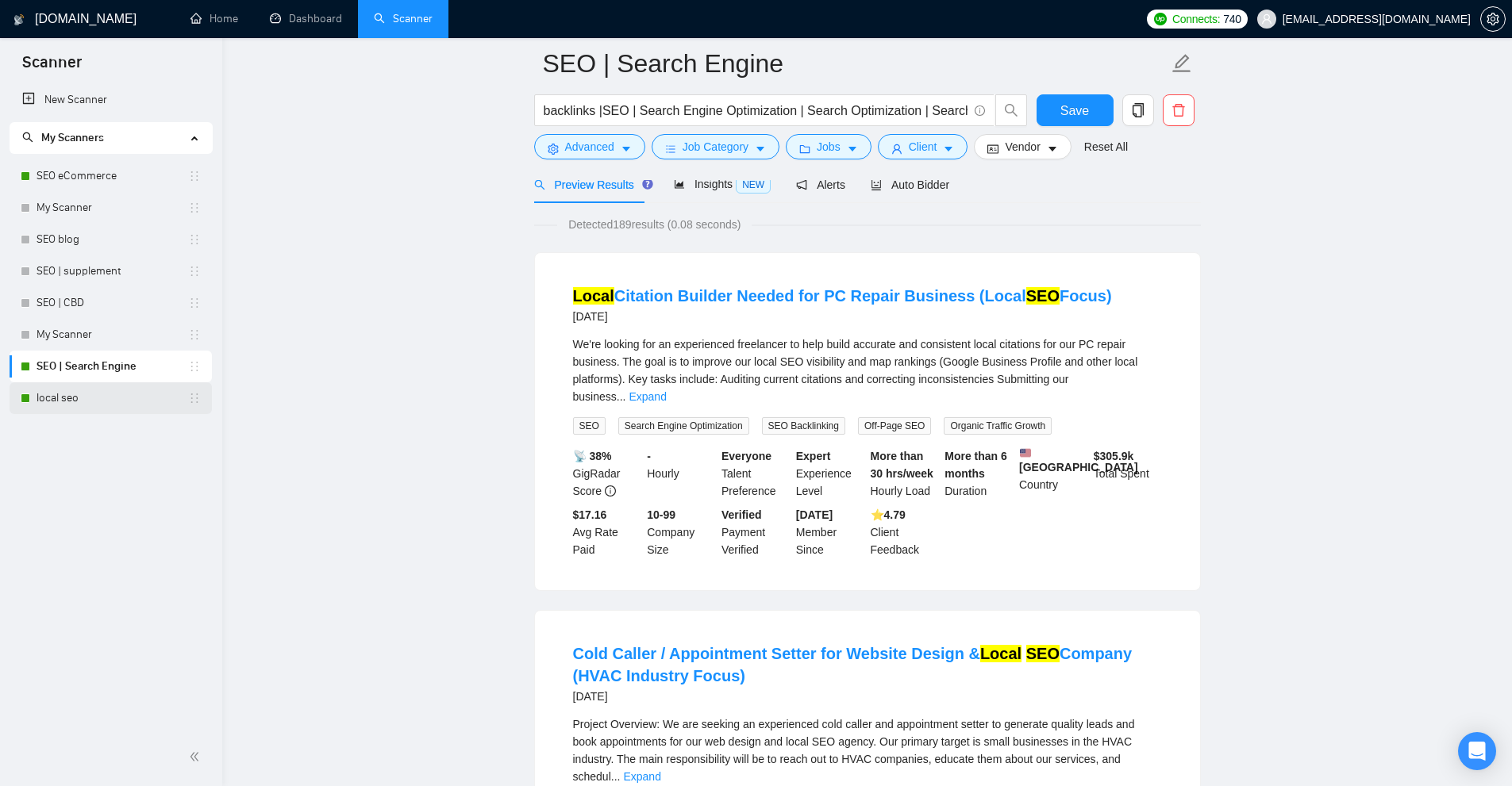
click at [121, 399] on link "local seo" at bounding box center [111, 398] width 151 height 32
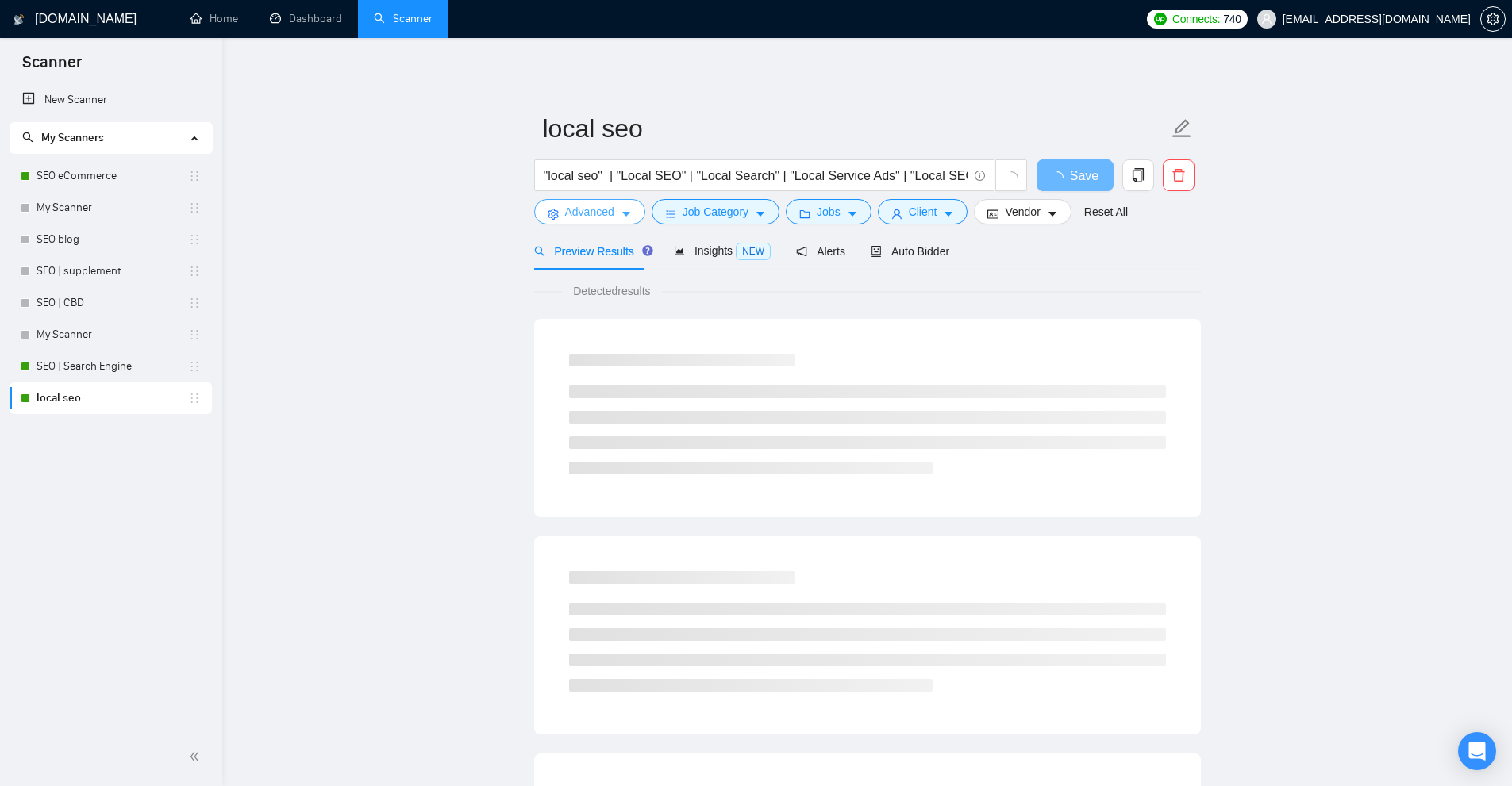
click at [582, 213] on span "Advanced" at bounding box center [589, 212] width 49 height 18
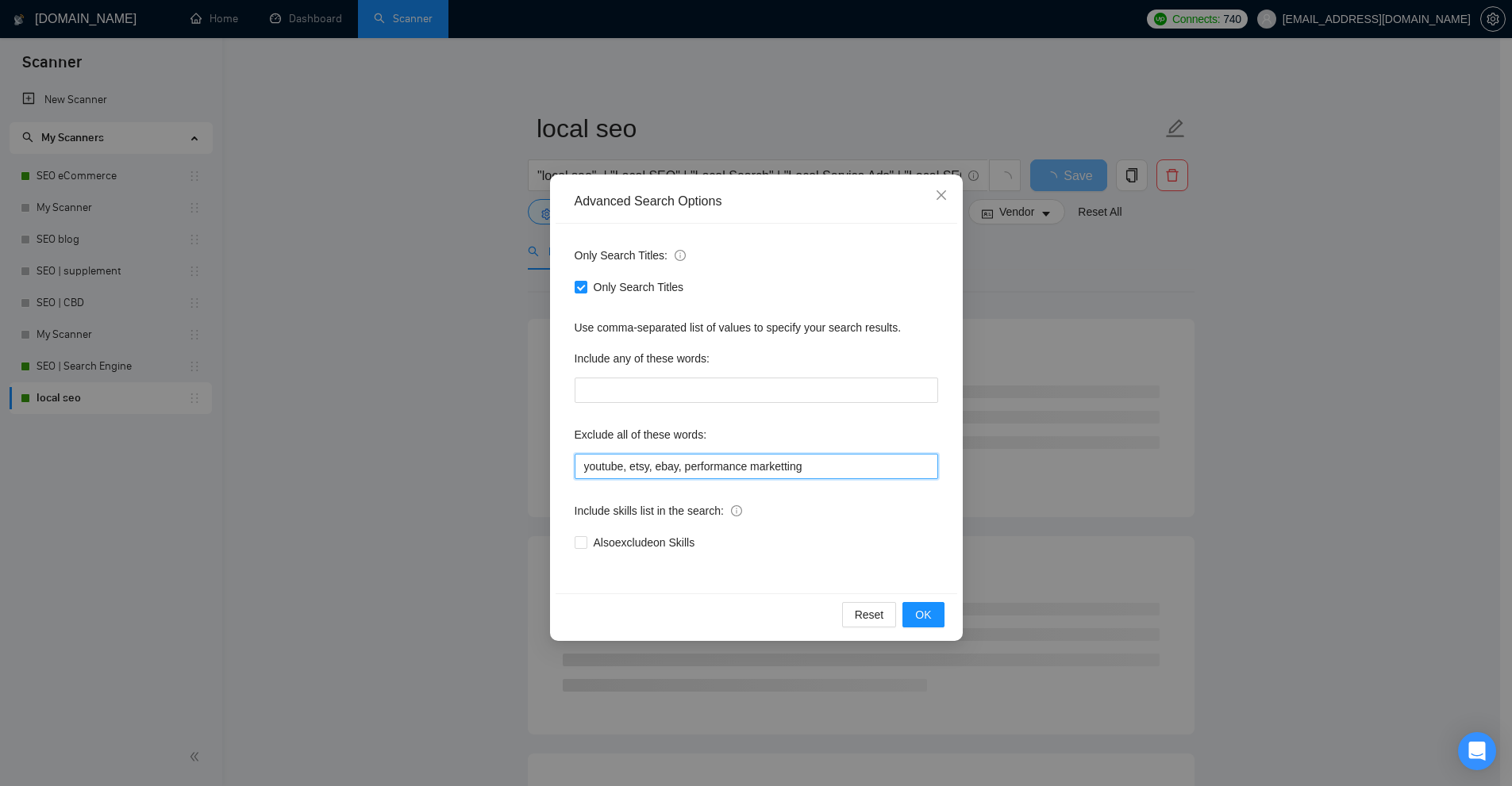
click at [825, 466] on input "youtube, etsy, ebay, performance marketting" at bounding box center [756, 466] width 364 height 25
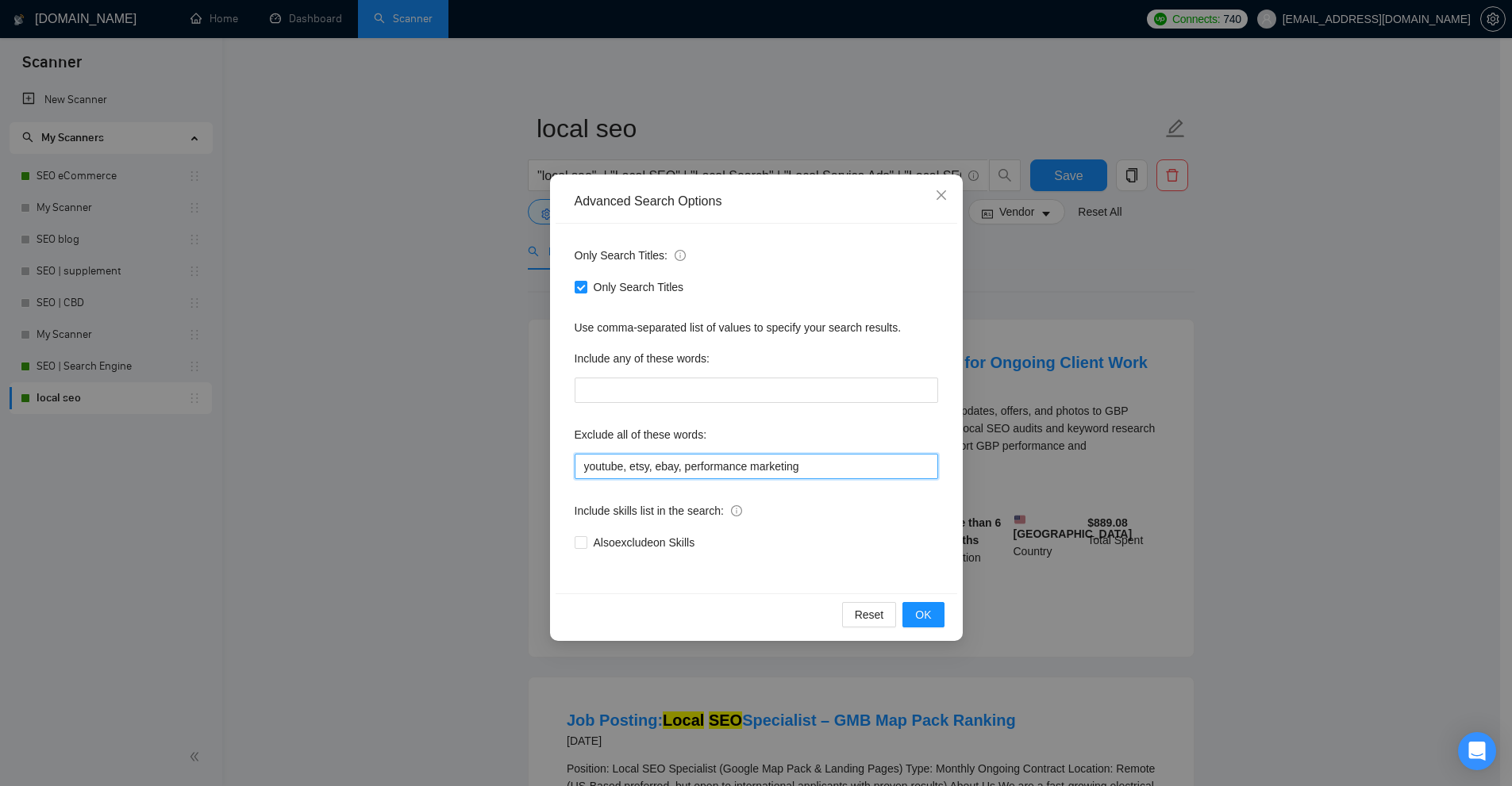
click at [683, 463] on input "youtube, etsy, ebay, performance marketing" at bounding box center [756, 466] width 364 height 25
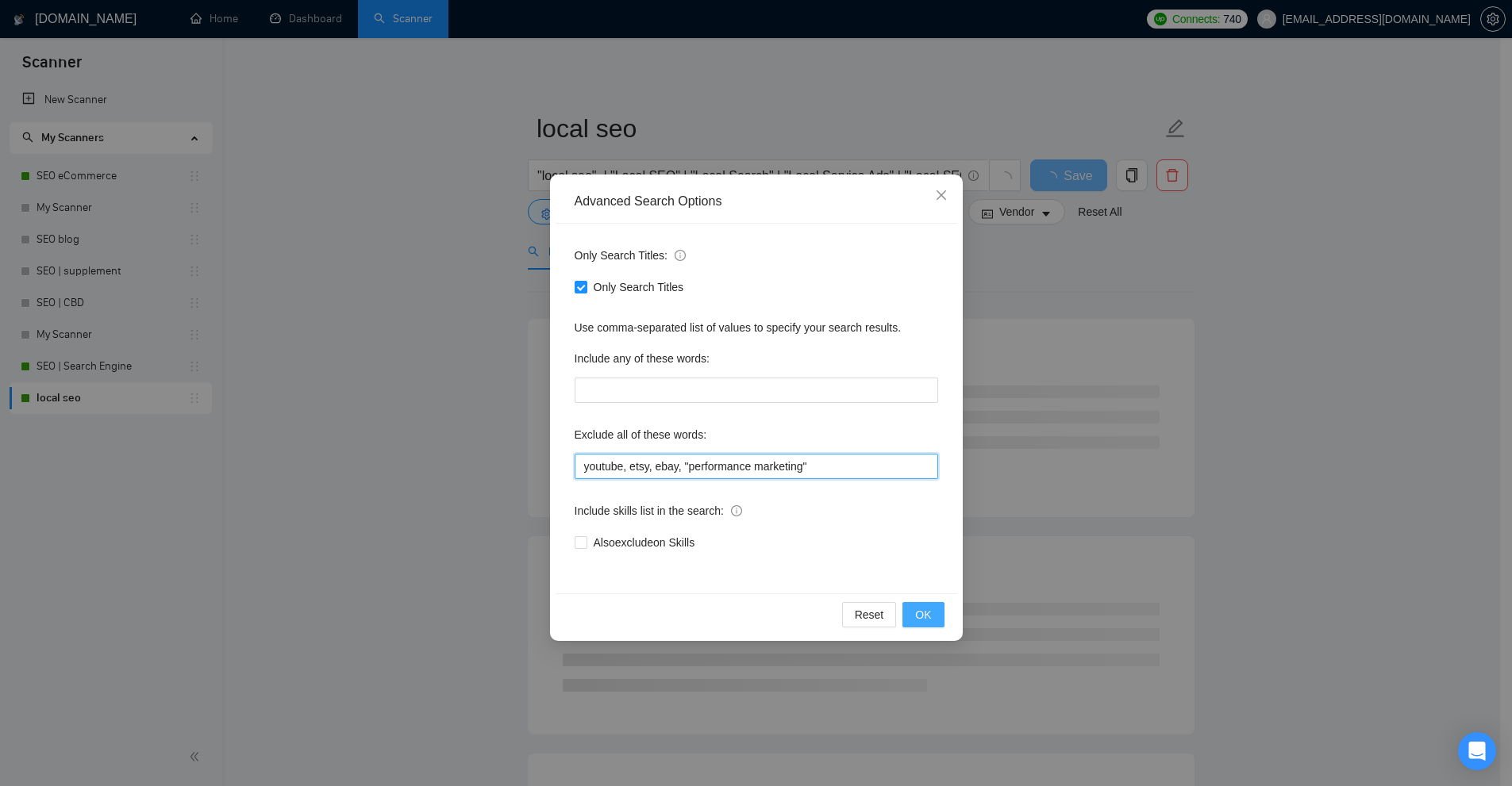
type input "youtube, etsy, ebay, "performance marketing""
click at [931, 617] on span "OK" at bounding box center [923, 614] width 16 height 18
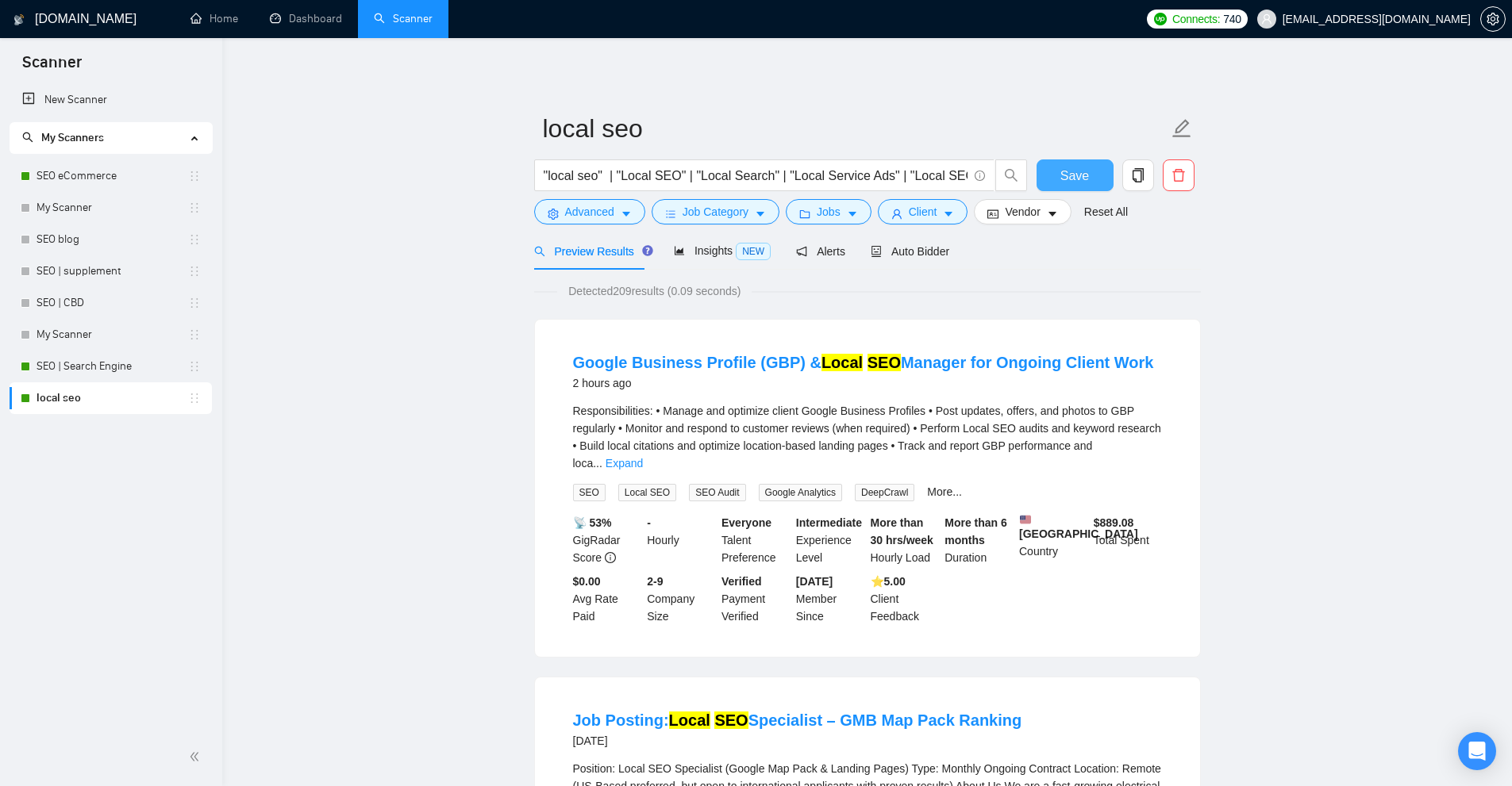
click at [1079, 173] on span "Save" at bounding box center [1074, 176] width 28 height 20
click at [709, 251] on span "Insights NEW" at bounding box center [722, 251] width 97 height 13
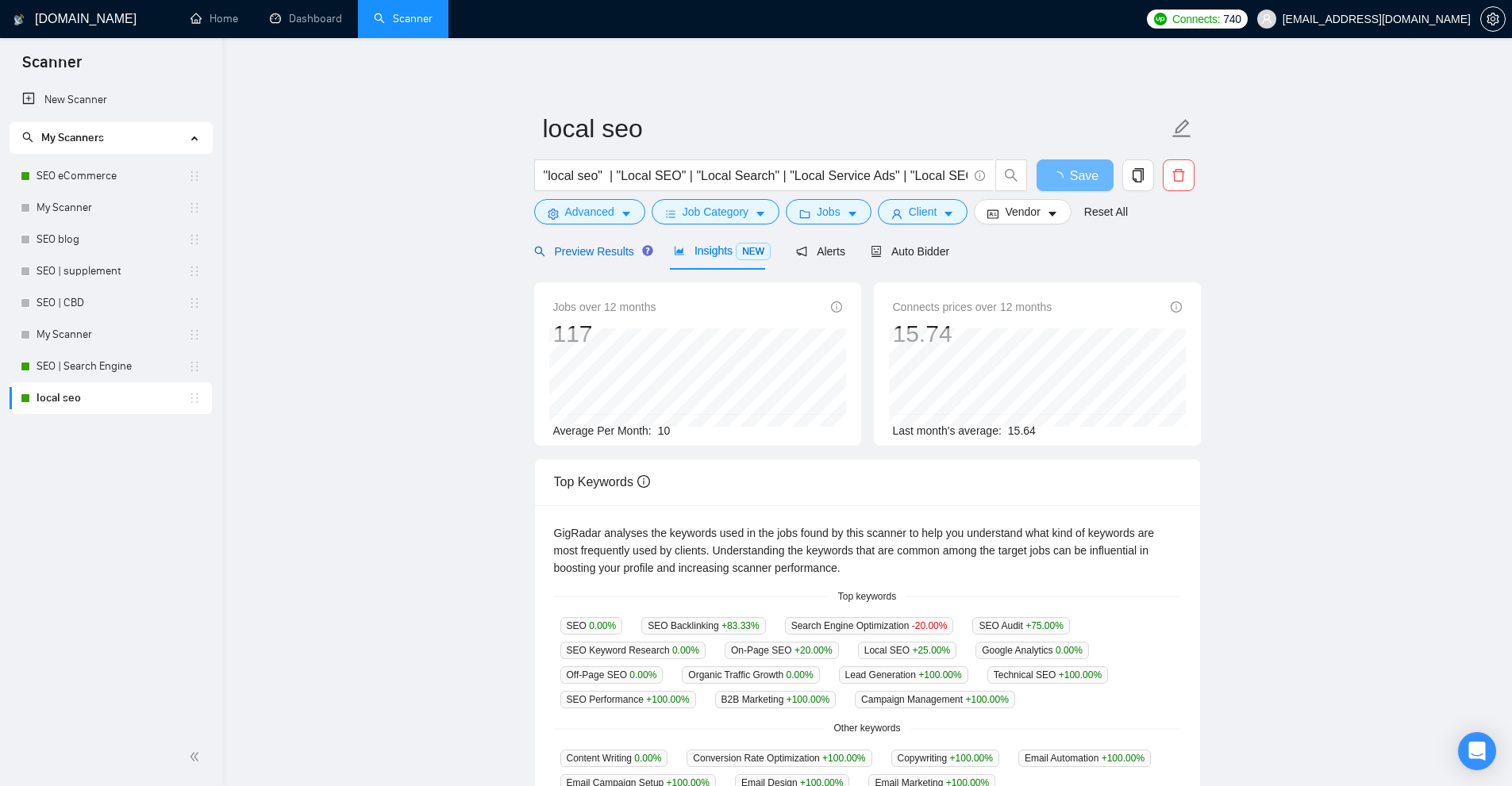
click at [549, 254] on span "Preview Results" at bounding box center [590, 251] width 114 height 13
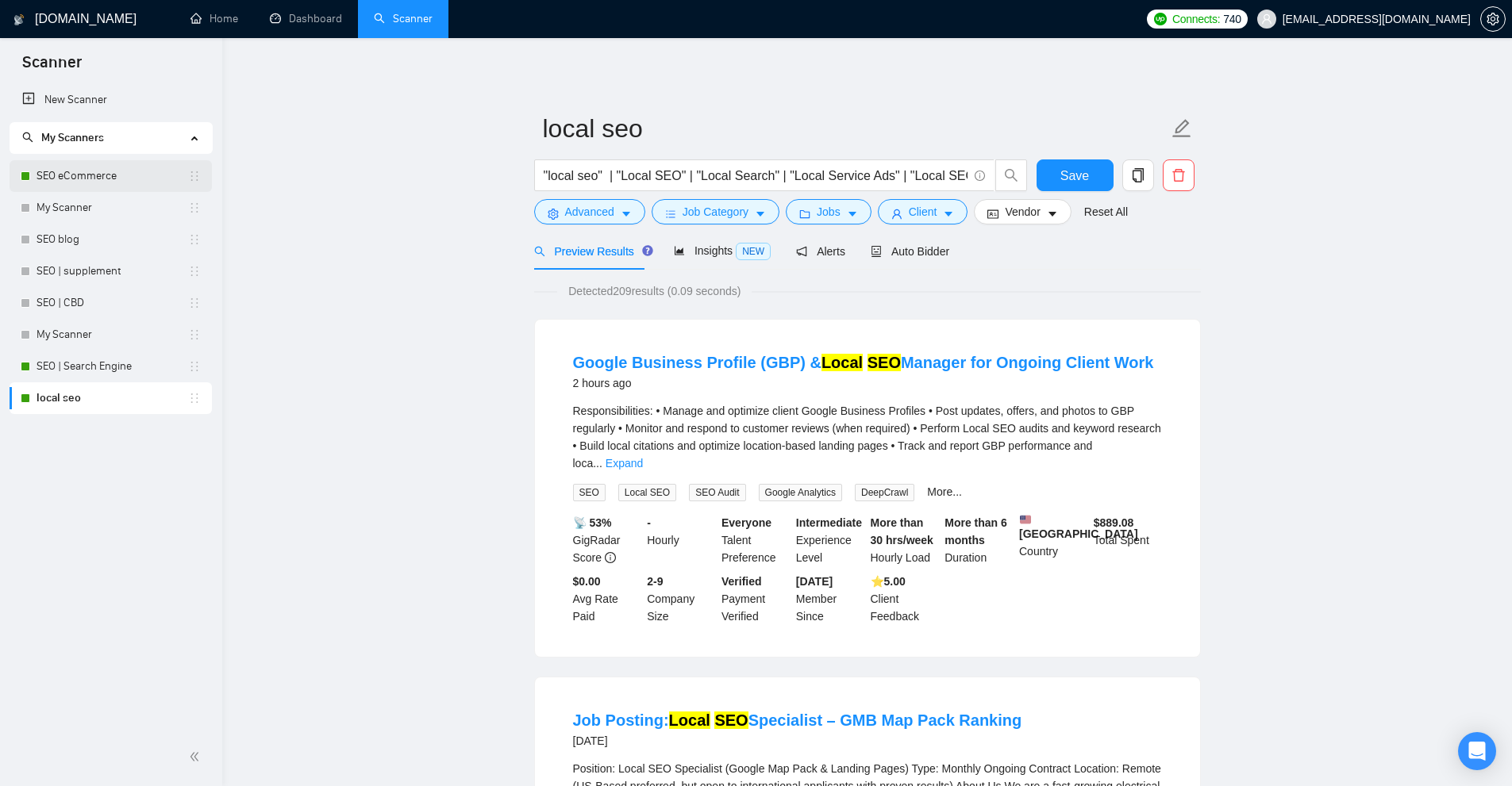
click at [63, 174] on link "SEO eCommerce" at bounding box center [111, 176] width 151 height 32
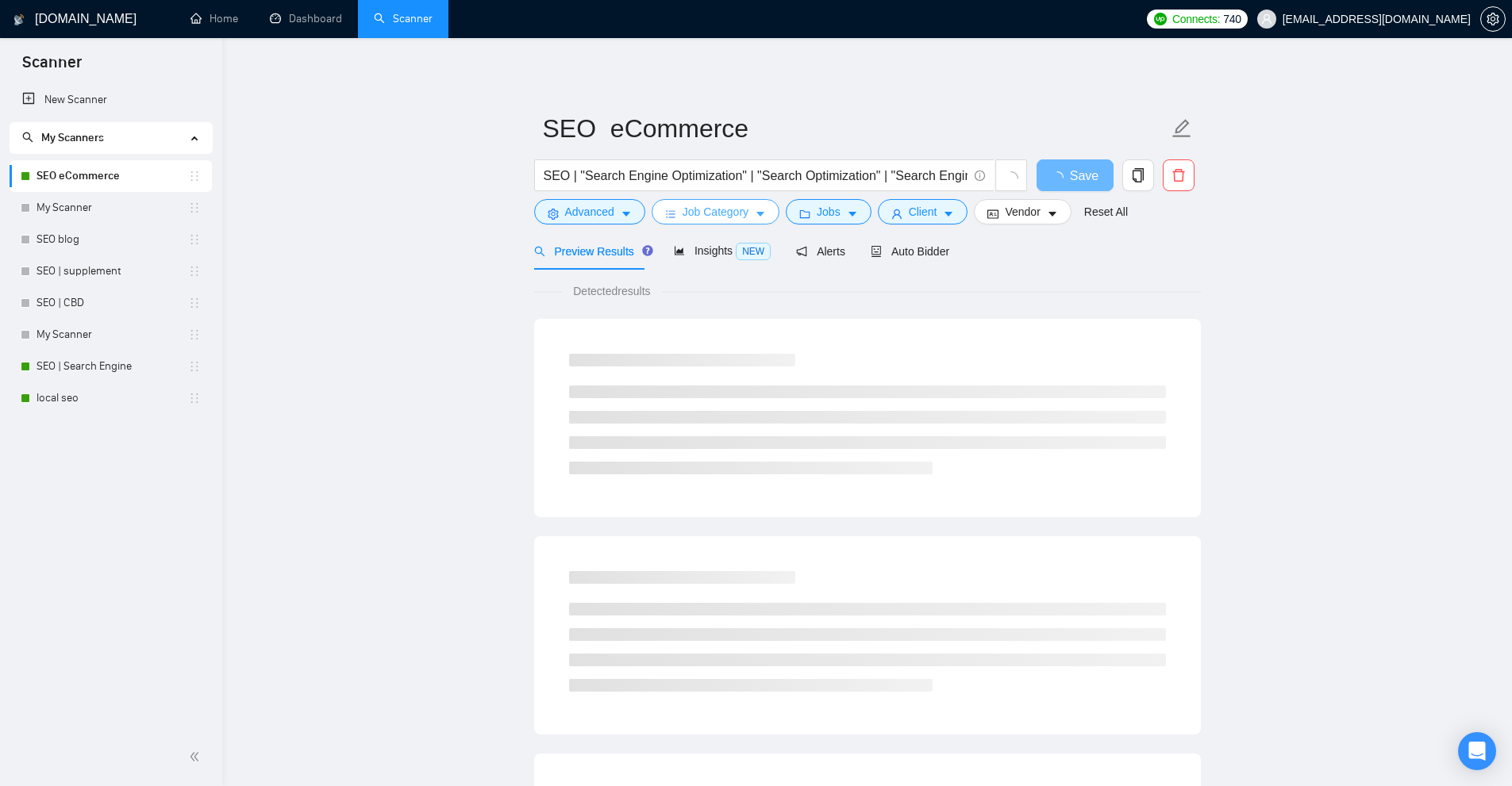
click at [700, 221] on button "Job Category" at bounding box center [715, 212] width 128 height 25
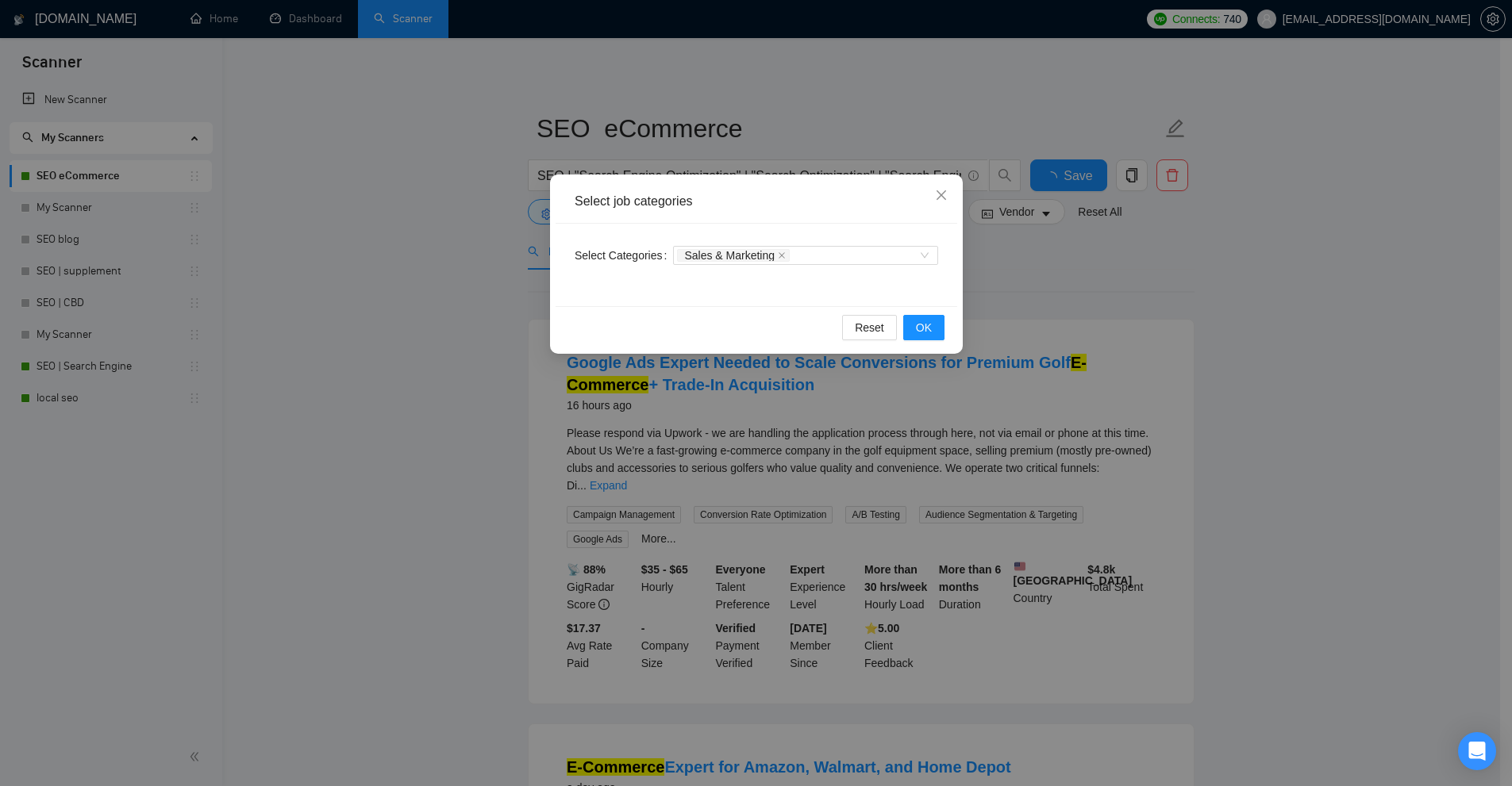
click at [492, 257] on div "Select job categories Select Categories Sales & Marketing Reset OK" at bounding box center [756, 393] width 1512 height 786
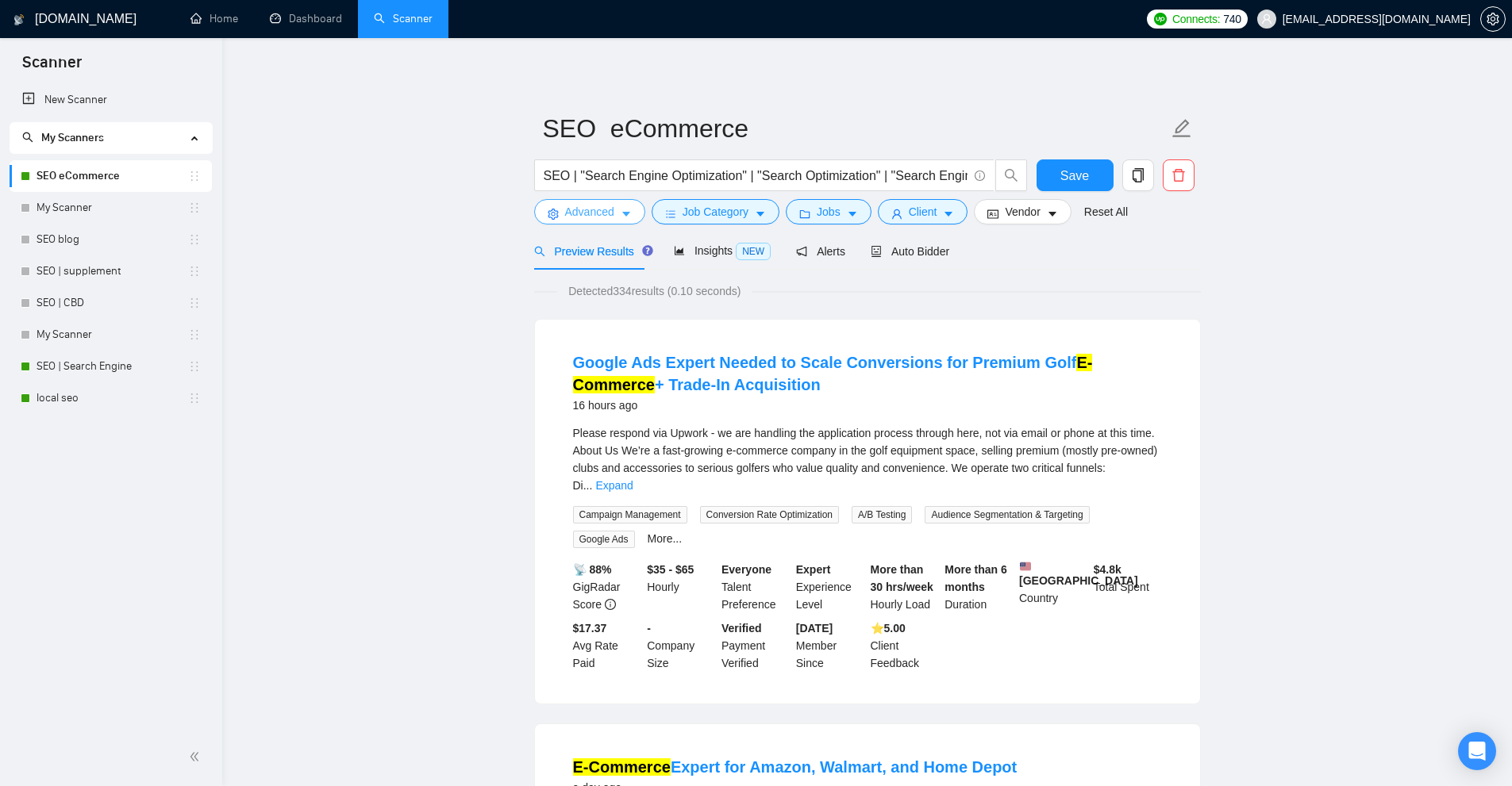
click at [591, 203] on span "Advanced" at bounding box center [589, 212] width 49 height 18
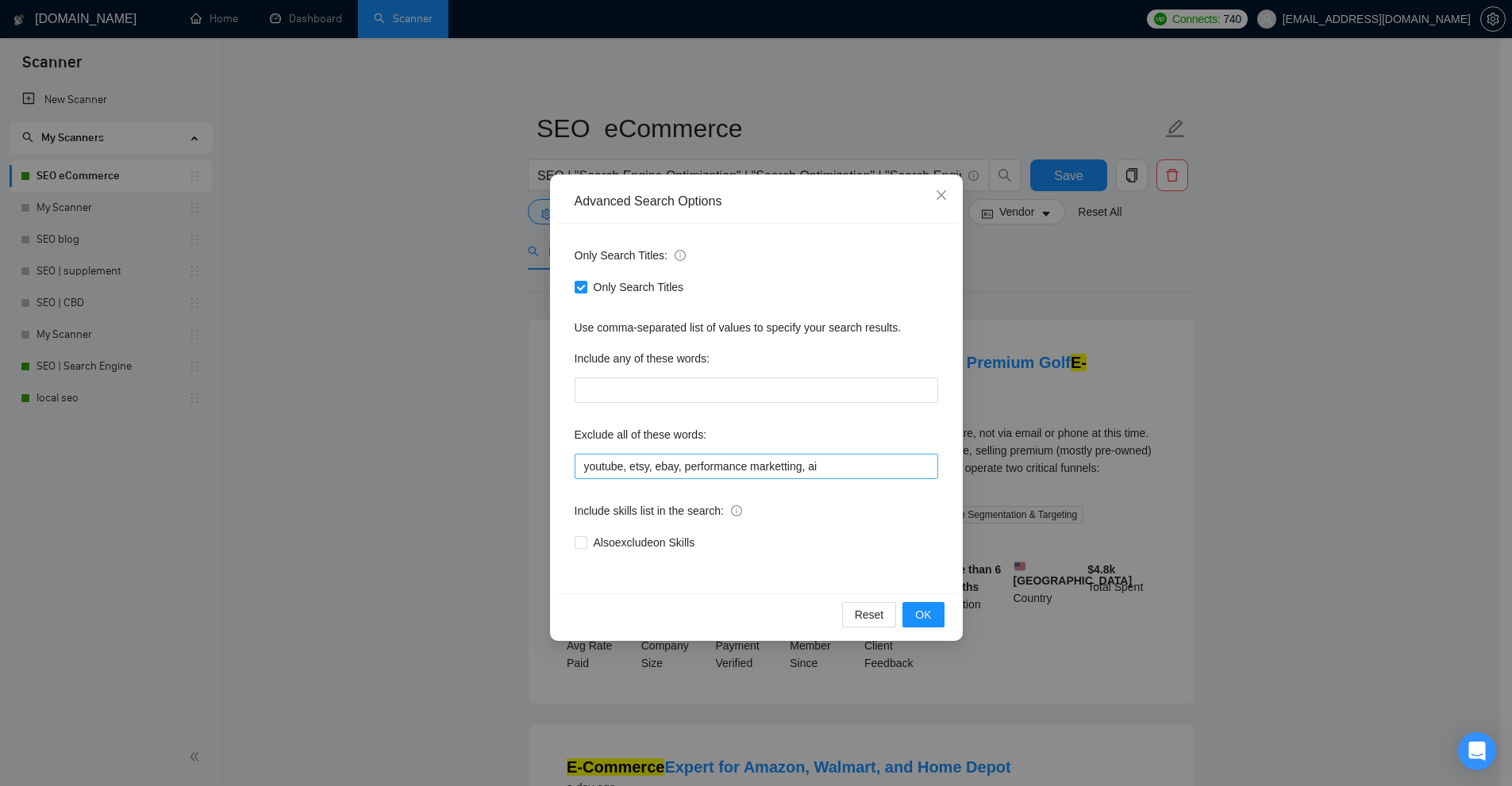
scroll to position [79, 0]
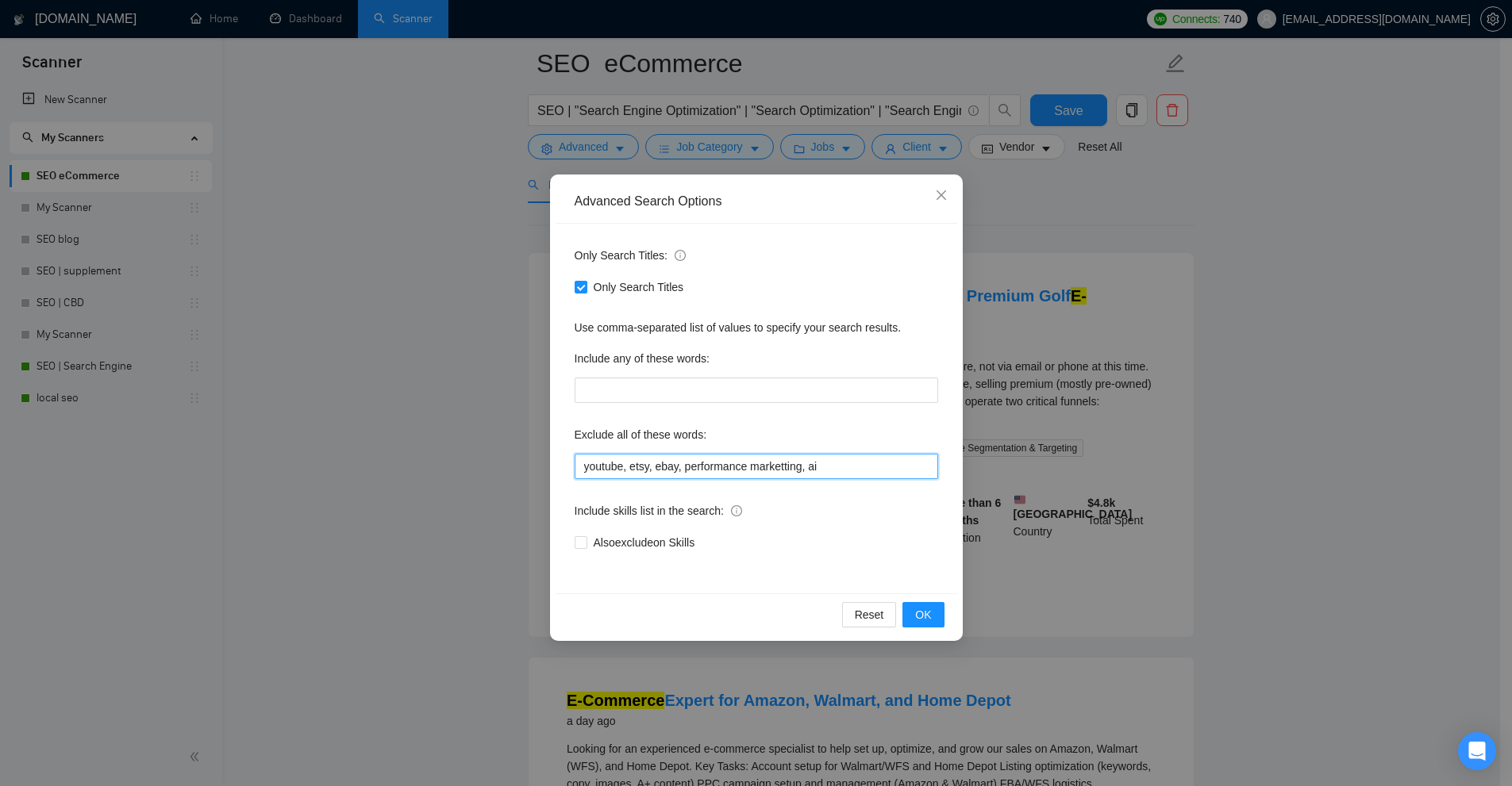
click at [828, 470] on input "youtube, etsy, ebay, performance marketting, ai" at bounding box center [756, 466] width 364 height 25
drag, startPoint x: 687, startPoint y: 466, endPoint x: 695, endPoint y: 463, distance: 8.5
click at [689, 466] on input "youtube, etsy, ebay, performance marketting, ai" at bounding box center [756, 466] width 364 height 25
type input "youtube, etsy, ebay, "performance marketing""
click at [921, 618] on span "OK" at bounding box center [923, 614] width 16 height 18
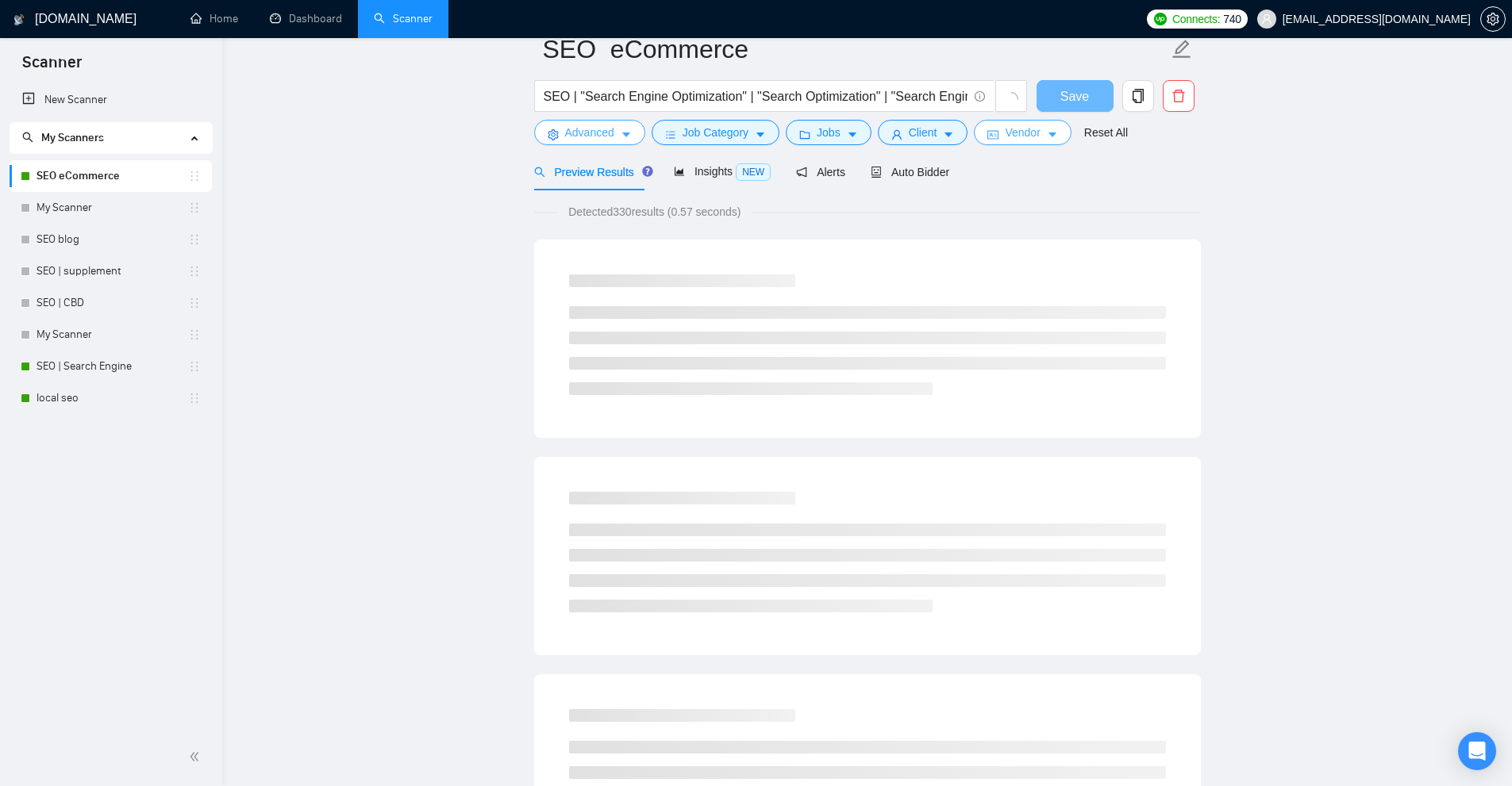
scroll to position [0, 0]
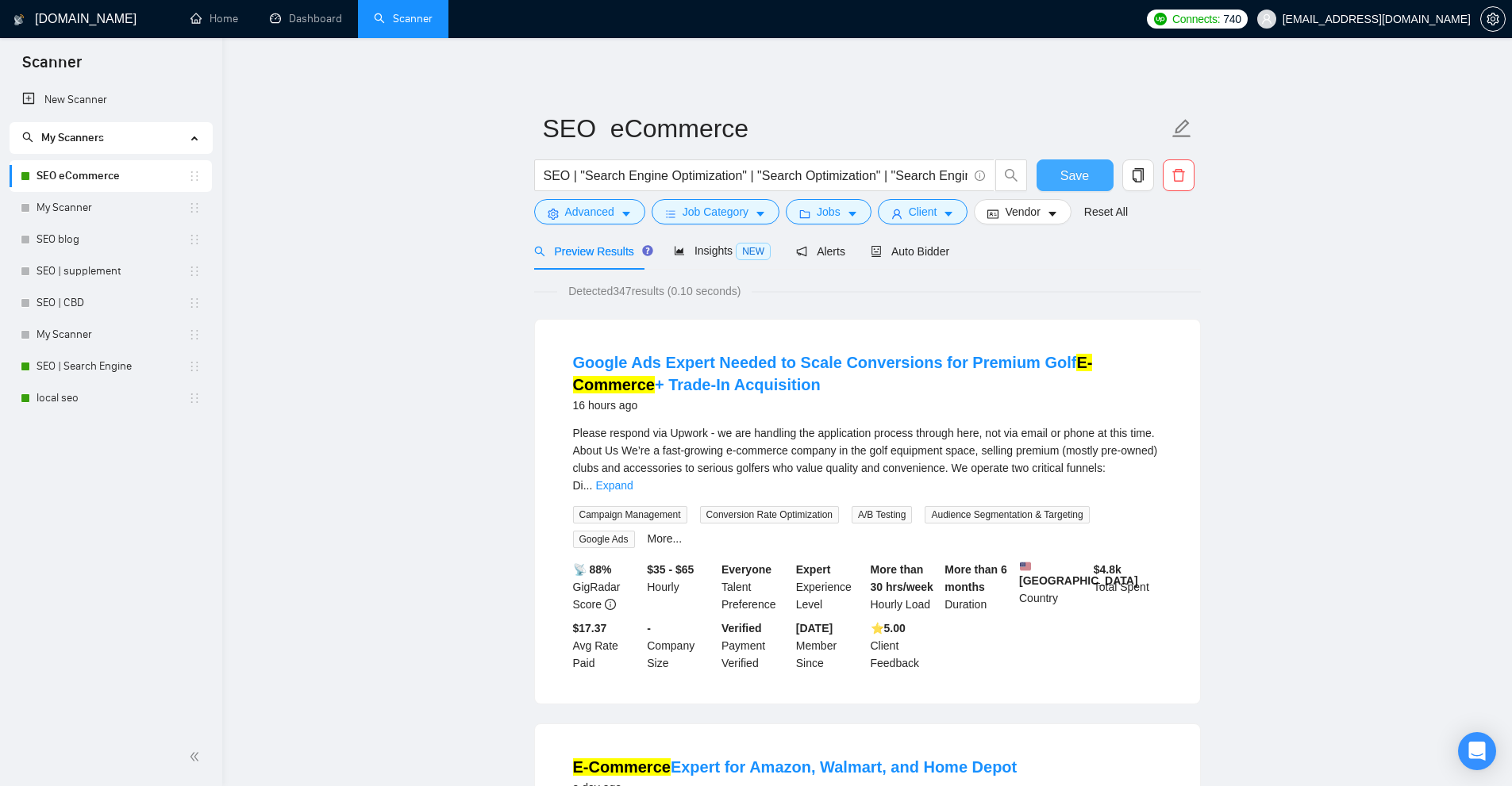
click at [1074, 182] on span "Save" at bounding box center [1074, 176] width 28 height 20
click at [609, 222] on button "Advanced" at bounding box center [589, 212] width 111 height 25
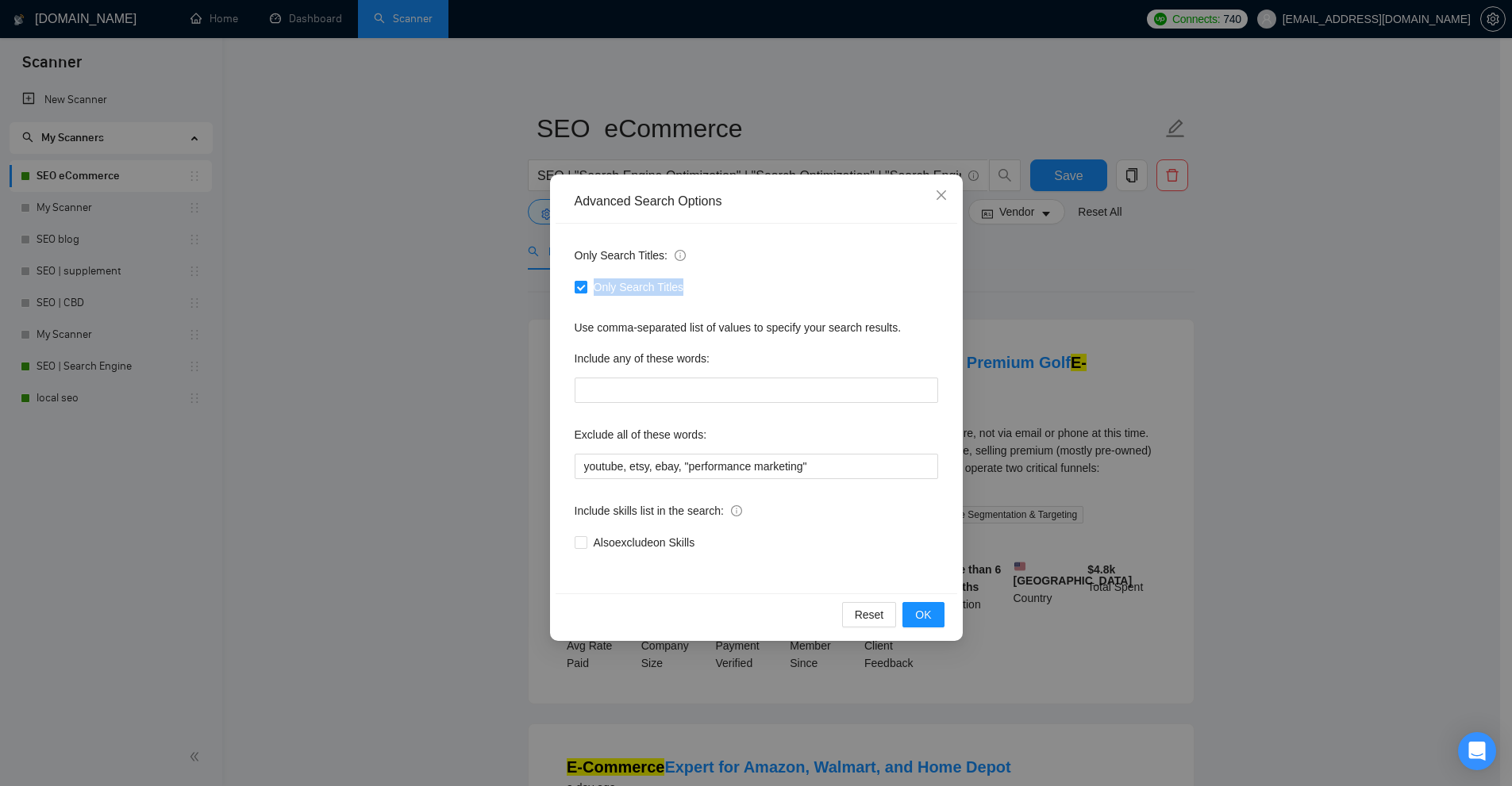
copy span "Only Search Titles"
drag, startPoint x: 704, startPoint y: 294, endPoint x: 591, endPoint y: 308, distance: 113.9
click at [592, 294] on div "Only Search Titles" at bounding box center [756, 288] width 364 height 18
click at [308, 157] on div "Advanced Search Options Only Search Titles: Only Search Titles Use comma-separa…" at bounding box center [756, 393] width 1512 height 786
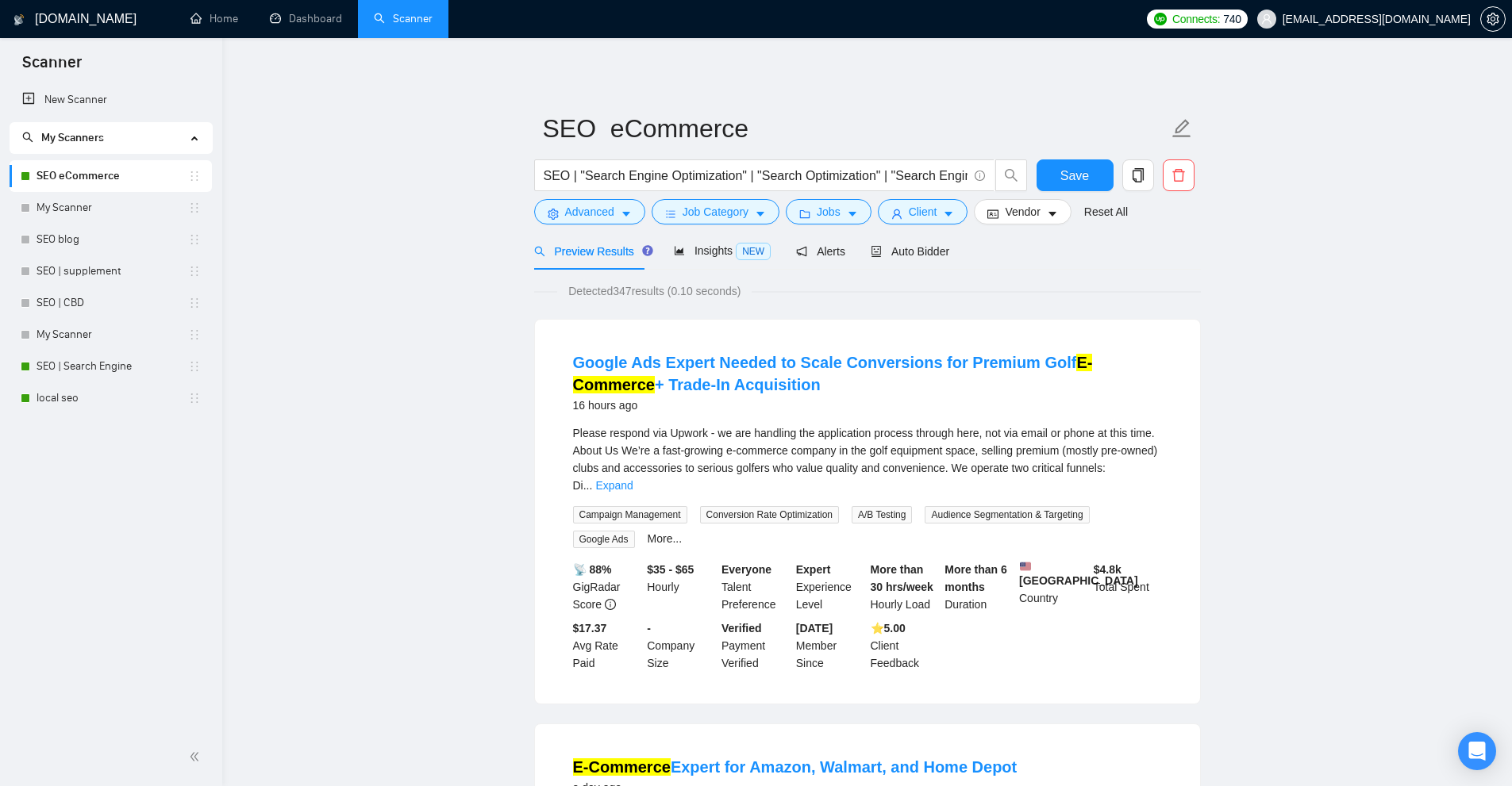
click at [121, 177] on link "SEO eCommerce" at bounding box center [111, 176] width 151 height 32
click at [674, 249] on icon "area-chart" at bounding box center [679, 250] width 11 height 11
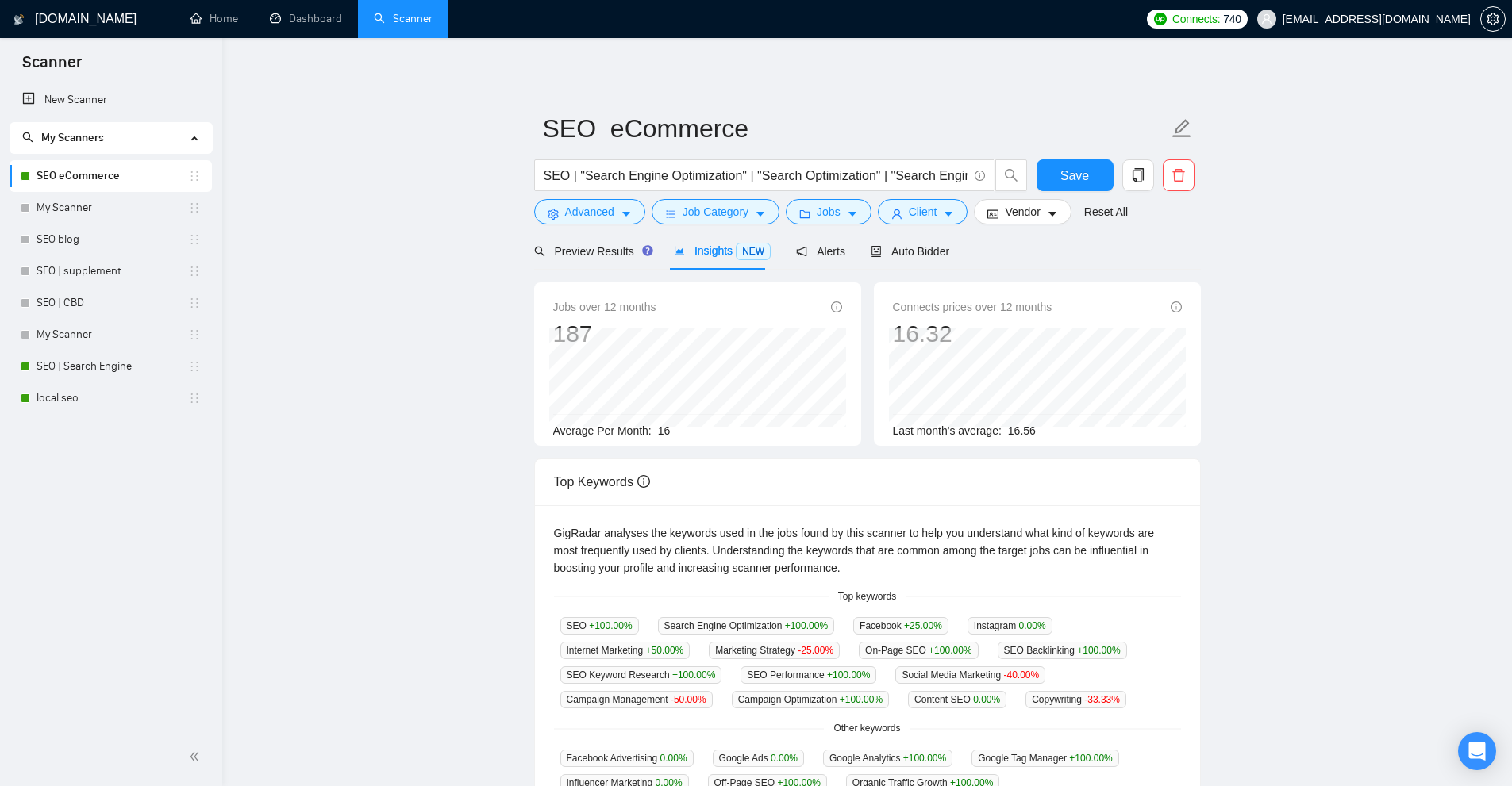
click at [1090, 427] on div "Connects prices over 12 months 16.32 Aug 2024 16.85 Last month's average: 16.56" at bounding box center [1037, 369] width 289 height 141
click at [1090, 427] on div "Last month's average: 16.56" at bounding box center [1037, 431] width 289 height 18
drag, startPoint x: 1045, startPoint y: 435, endPoint x: 870, endPoint y: 440, distance: 175.1
click at [871, 440] on div "Connects prices over 12 months 16.32 Aug 2024 16.85 Last month's average: 16.56" at bounding box center [1037, 365] width 339 height 164
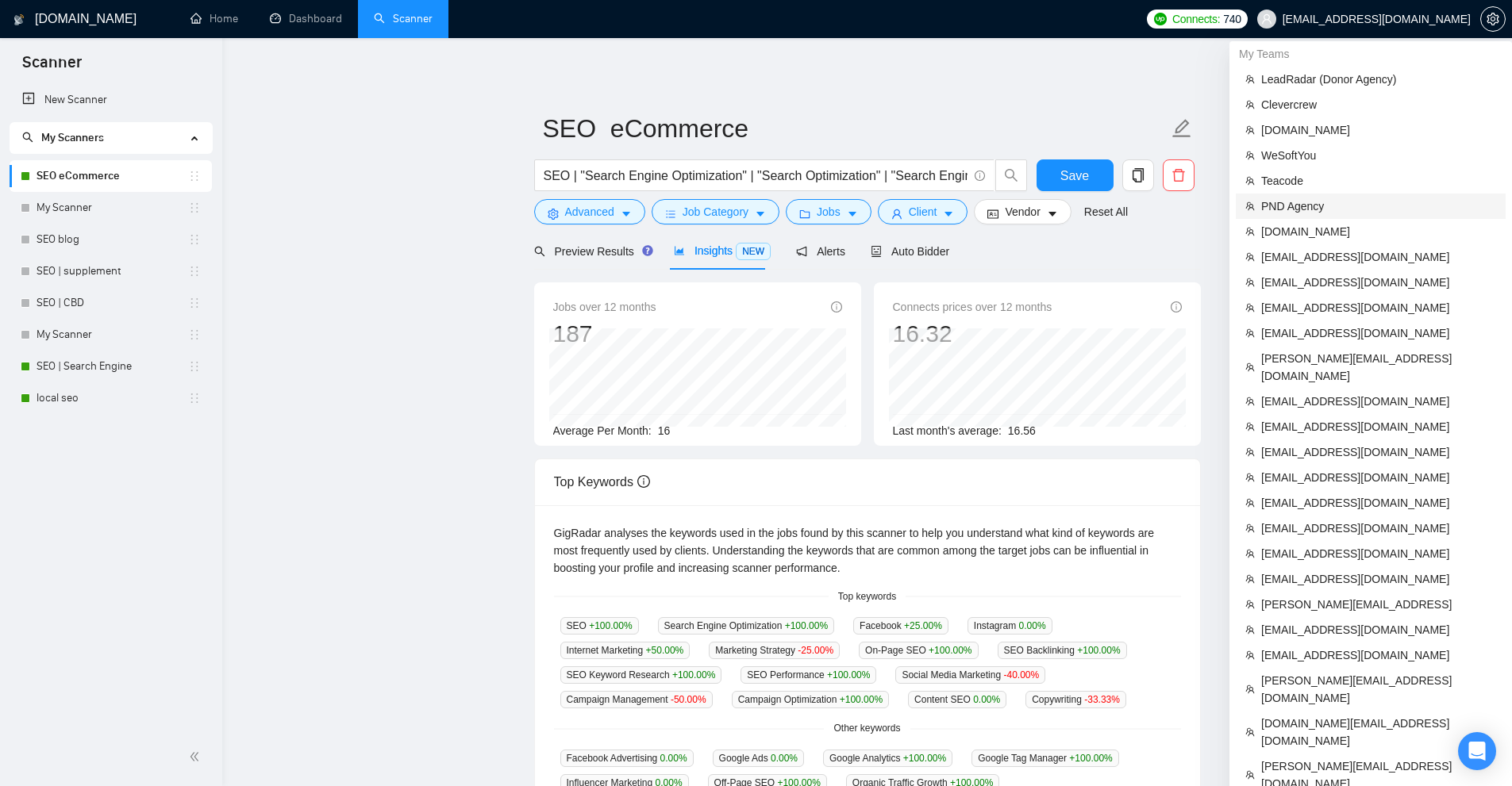
click at [1292, 207] on span "PND Agency" at bounding box center [1378, 207] width 235 height 18
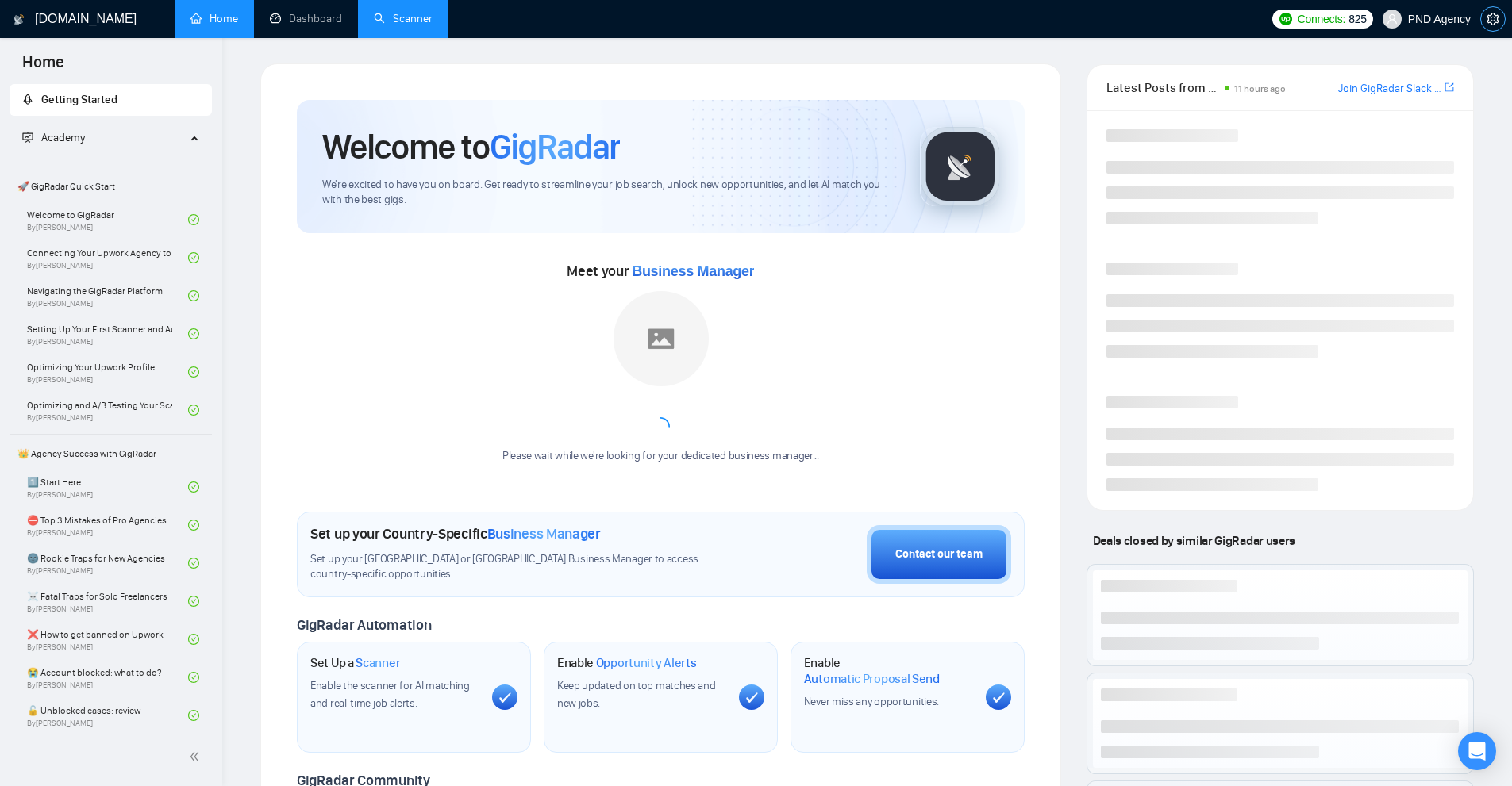
click at [1491, 17] on icon "setting" at bounding box center [1492, 19] width 13 height 13
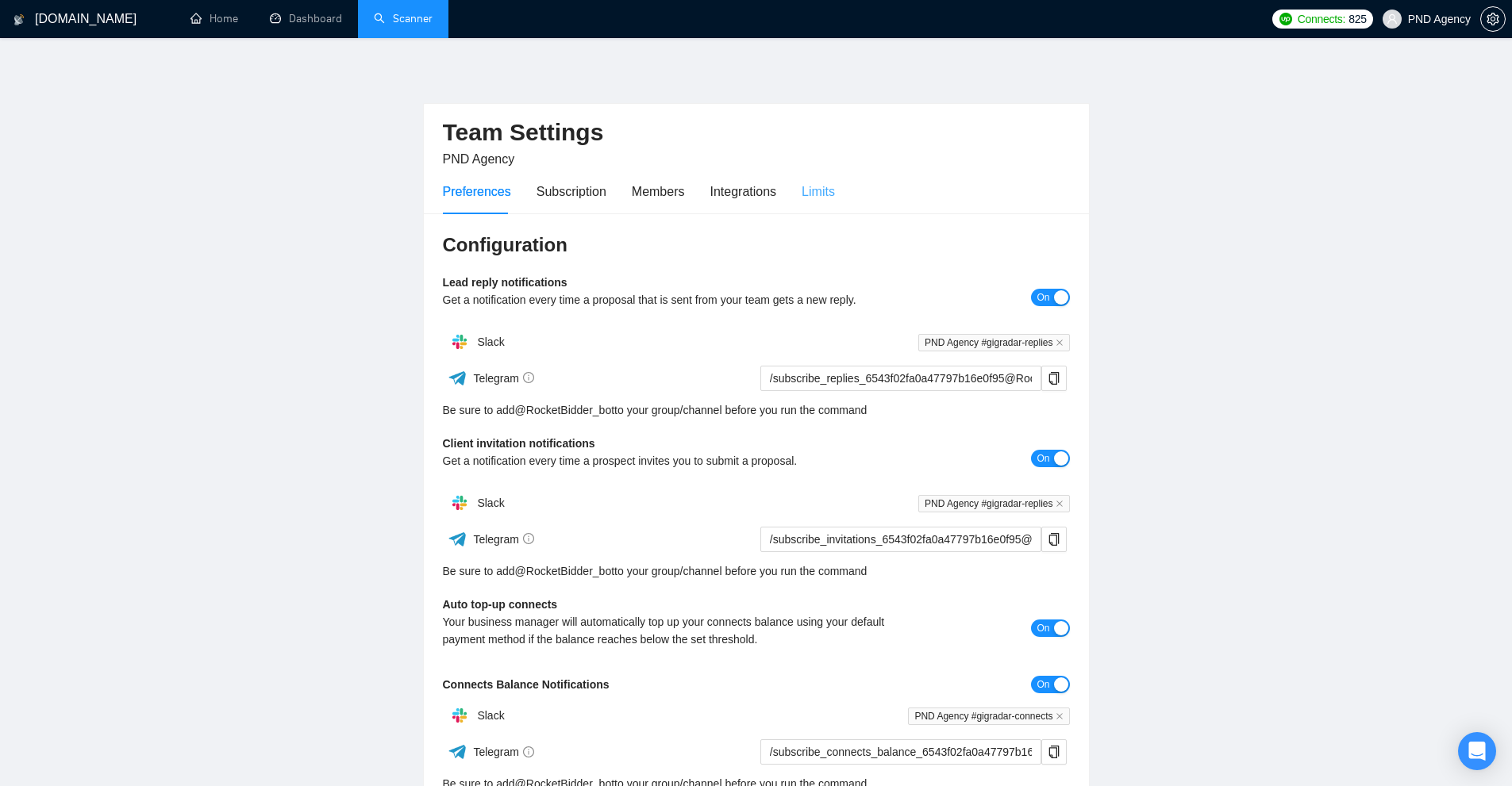
click at [802, 180] on div "Limits" at bounding box center [818, 191] width 33 height 45
